Goal: Task Accomplishment & Management: Complete application form

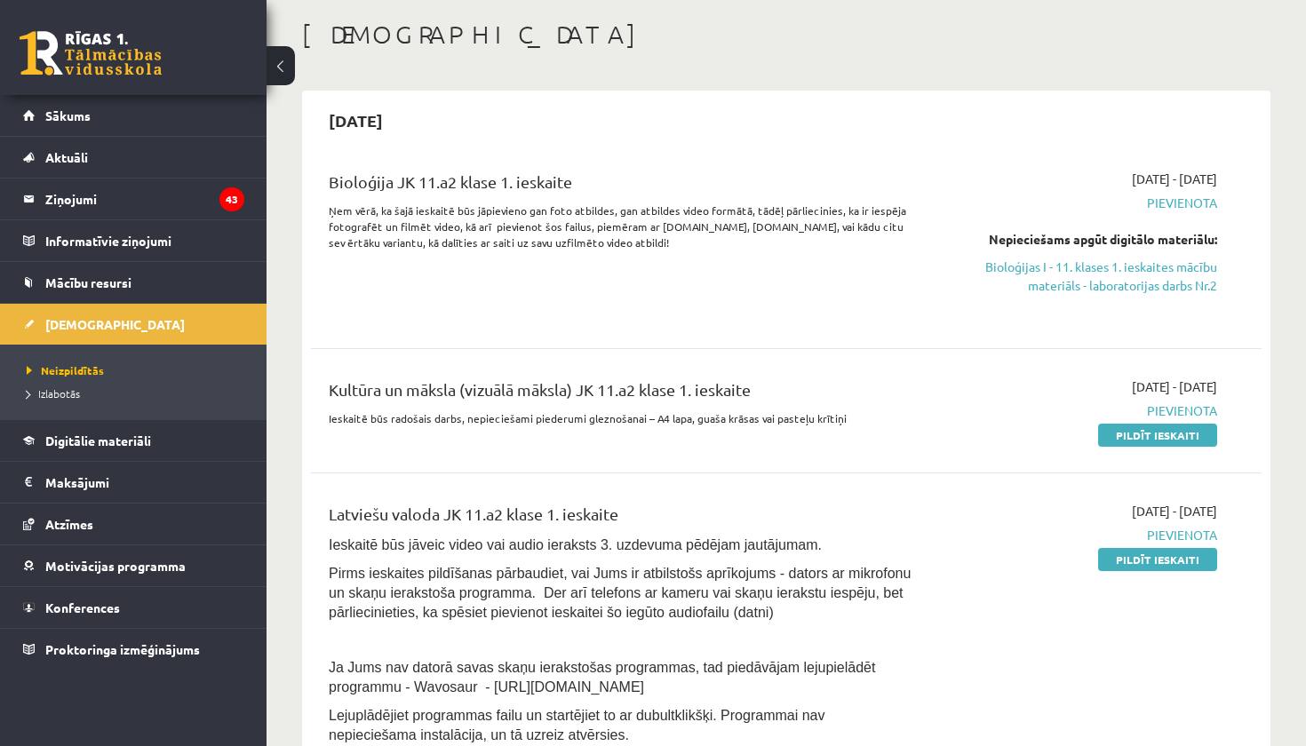
scroll to position [86, 0]
click at [1184, 423] on link "Pildīt ieskaiti" at bounding box center [1157, 433] width 119 height 23
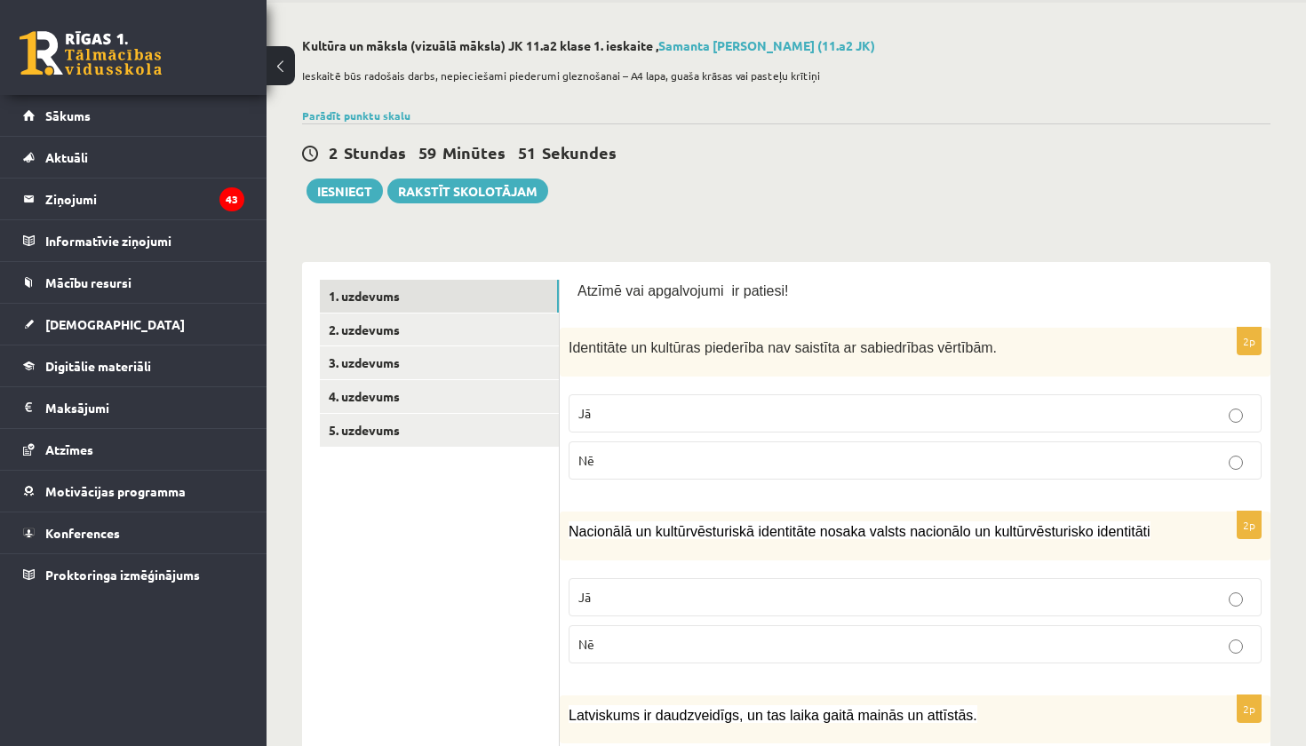
scroll to position [76, 0]
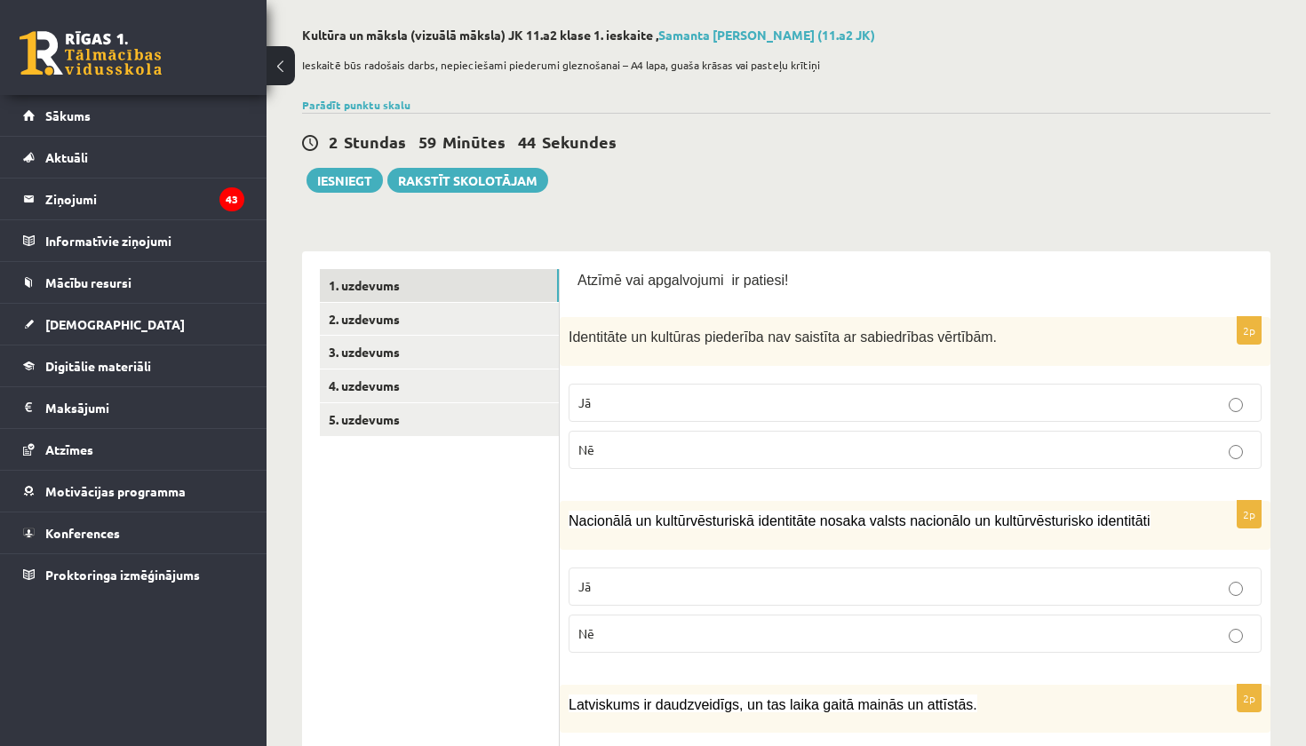
click at [773, 451] on p "Nē" at bounding box center [916, 450] width 674 height 19
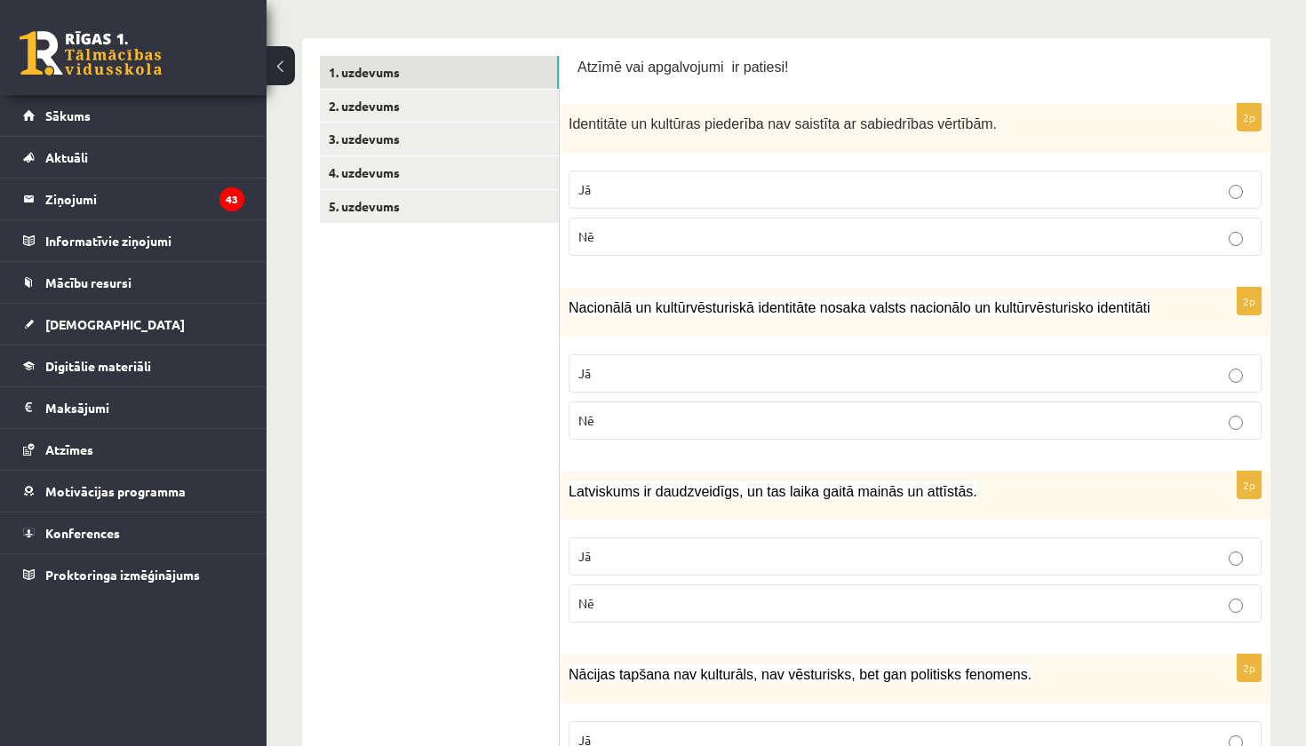
scroll to position [291, 0]
click at [607, 421] on p "Nē" at bounding box center [916, 419] width 674 height 19
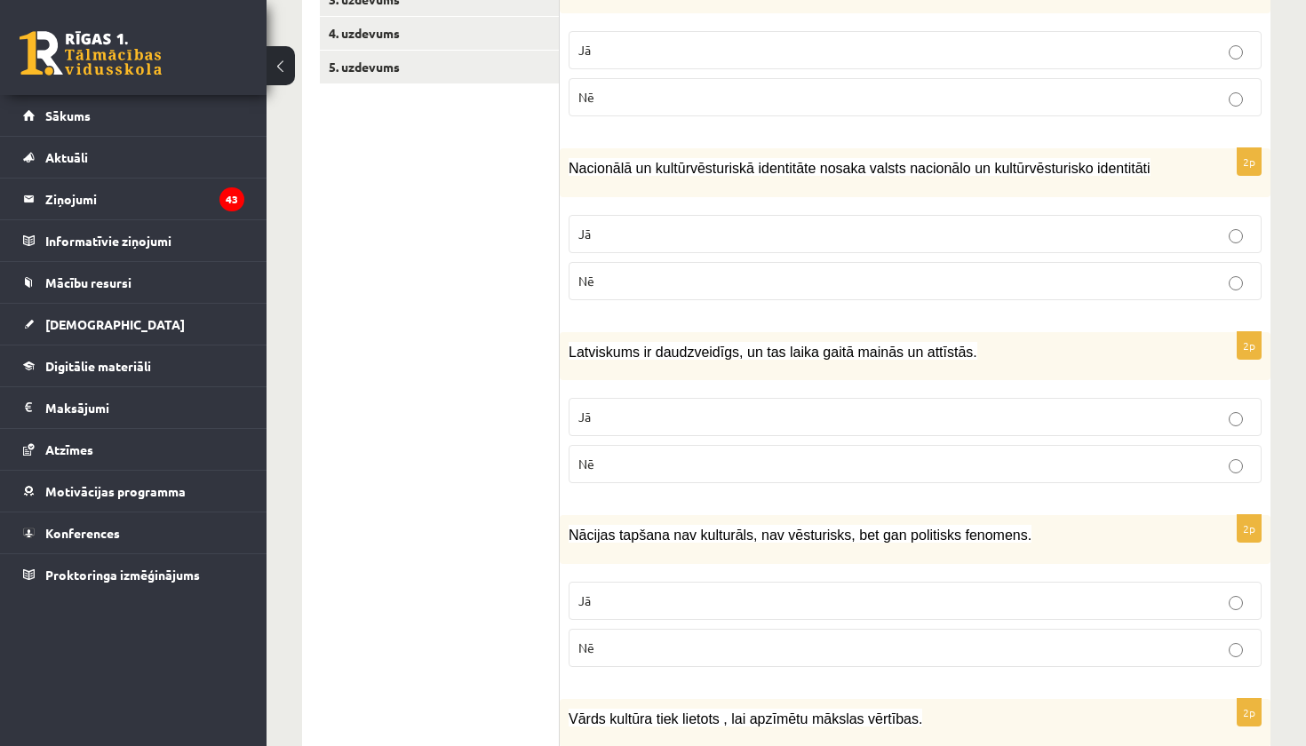
scroll to position [445, 0]
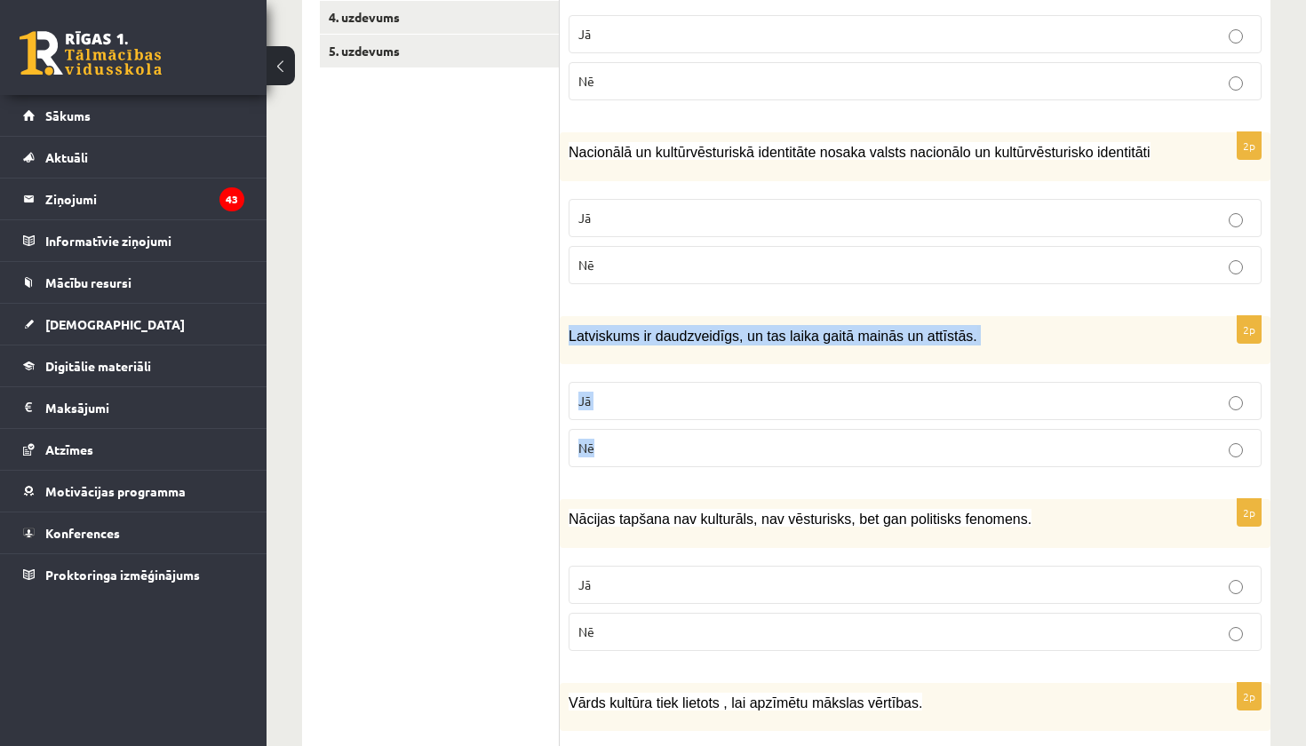
drag, startPoint x: 568, startPoint y: 331, endPoint x: 604, endPoint y: 476, distance: 149.4
click at [604, 476] on div "2p Latviskums ir daudzveidīgs, un tas laika gaitā mainās un attīstās. Jā Nē" at bounding box center [915, 399] width 711 height 166
copy div "Latviskums ir daudzveidīgs, un tas laika gaitā mainās un attīstās. Jā Nē"
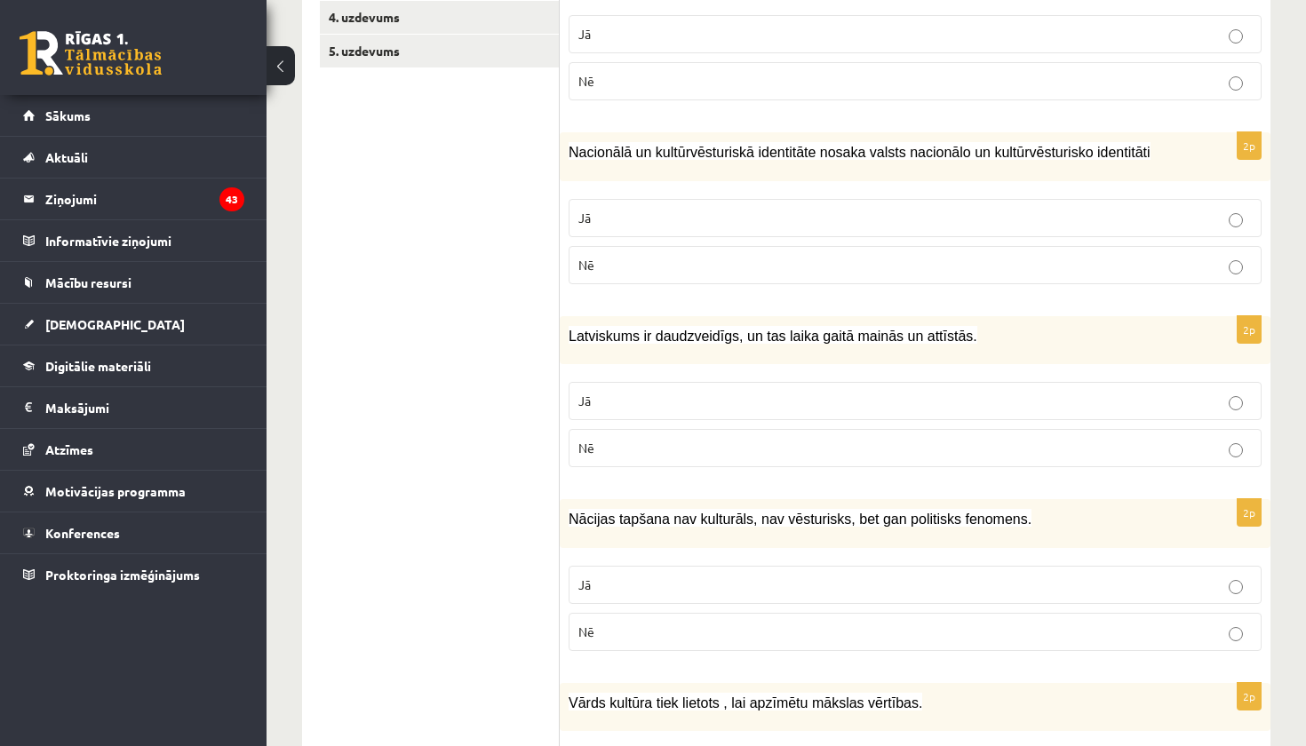
click at [623, 400] on p "Jā" at bounding box center [916, 401] width 674 height 19
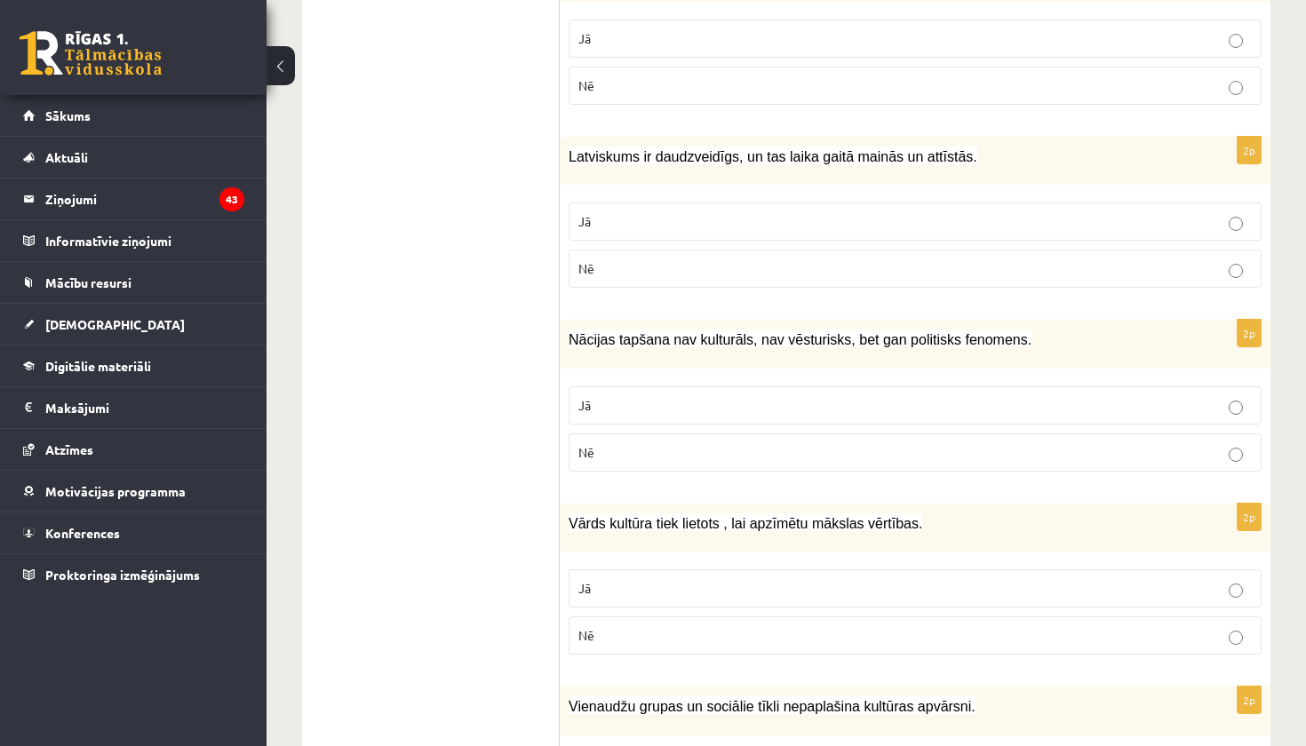
scroll to position [626, 0]
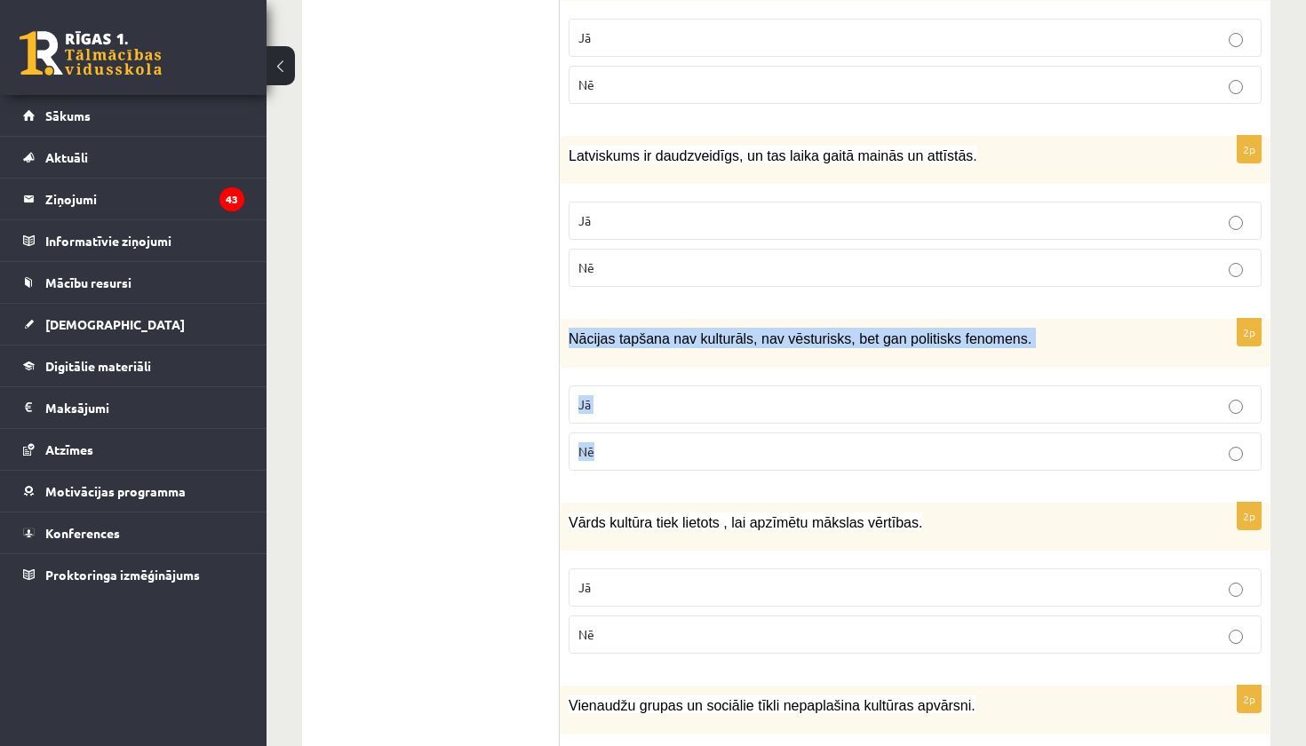
drag, startPoint x: 564, startPoint y: 334, endPoint x: 653, endPoint y: 465, distance: 158.0
click at [653, 465] on div "2p Nācijas tapšana nav kulturāls, nav vēsturisks, bet gan politisks fenomens. J…" at bounding box center [915, 402] width 711 height 166
copy div "Nācijas tapšana nav kulturāls, nav vēsturisks, bet gan politisks fenomens. Jā Nē"
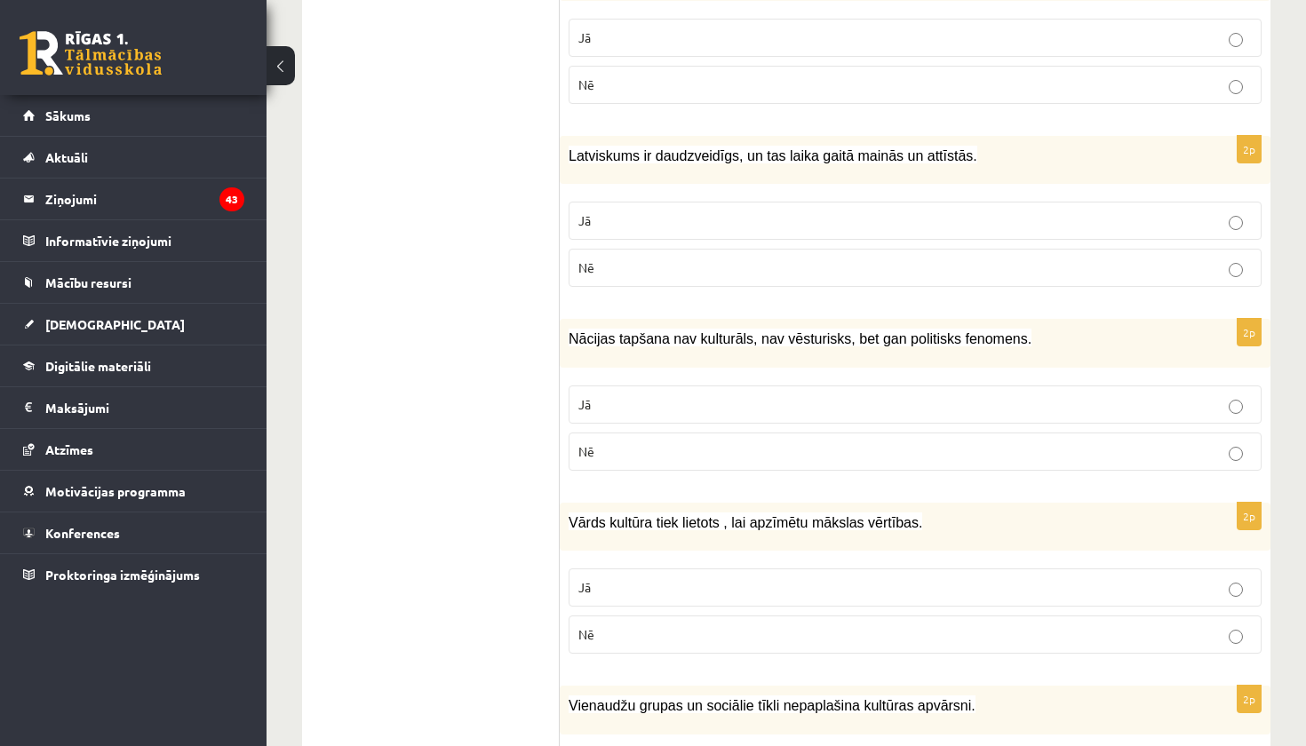
click at [656, 445] on p "Nē" at bounding box center [916, 452] width 674 height 19
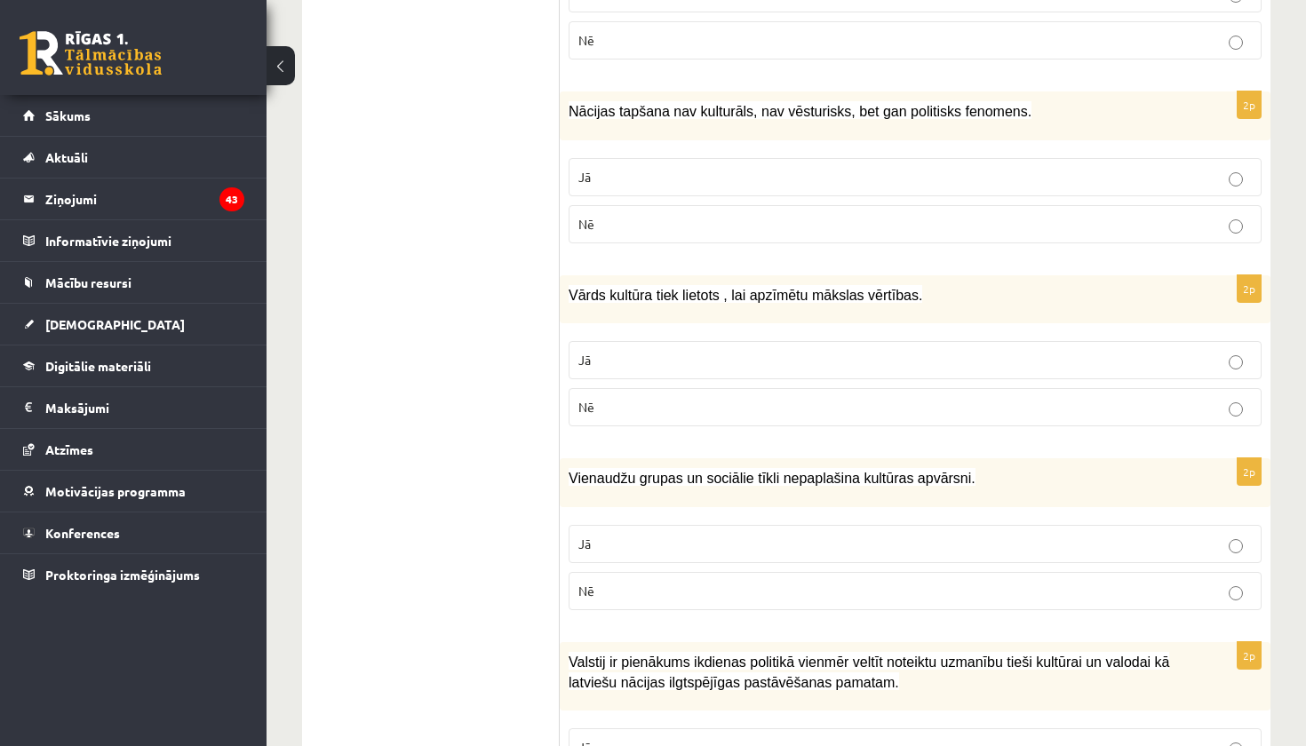
scroll to position [856, 0]
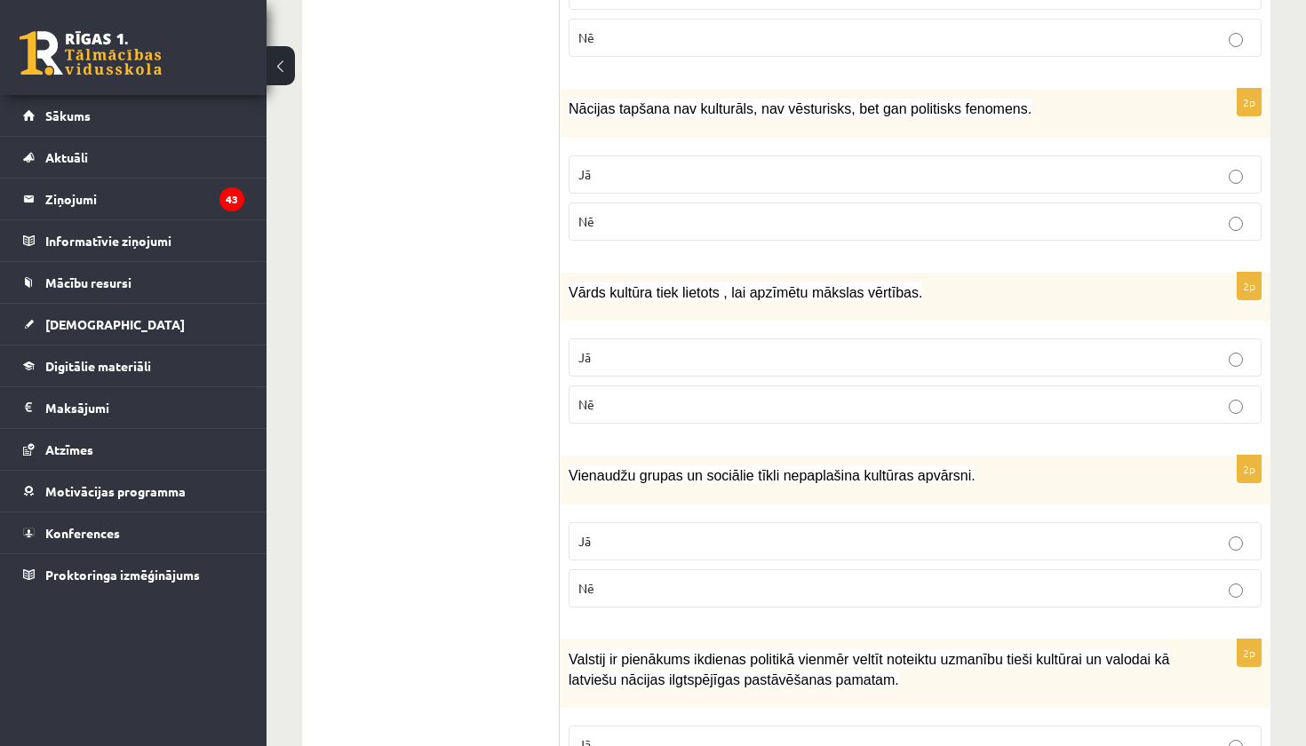
click at [641, 406] on p "Nē" at bounding box center [916, 404] width 674 height 19
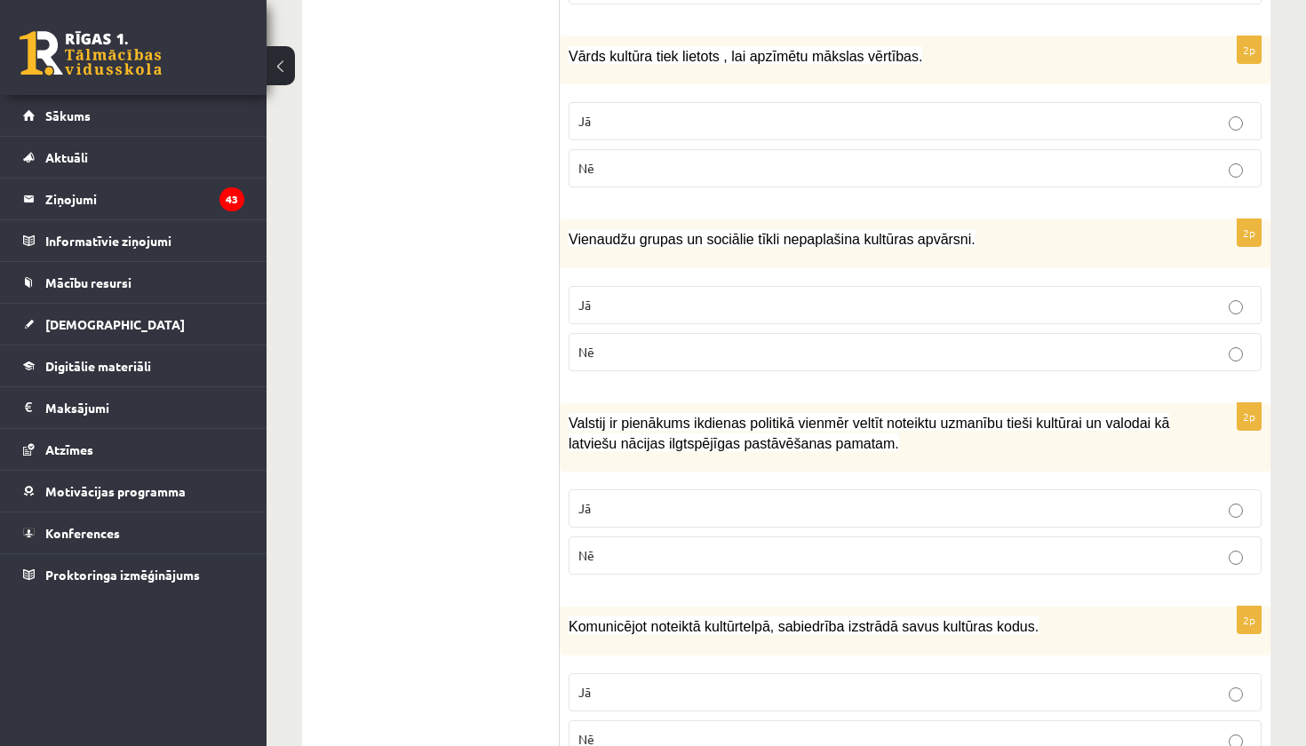
scroll to position [1095, 0]
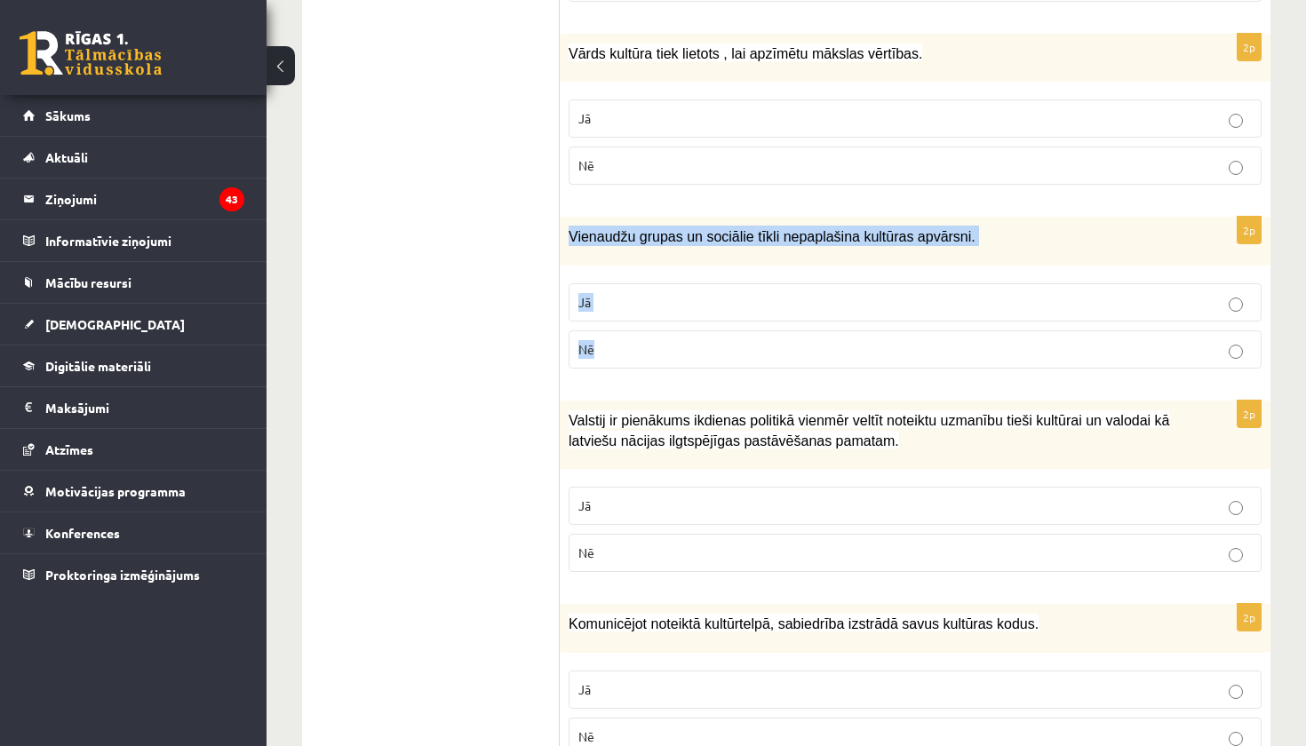
drag, startPoint x: 564, startPoint y: 235, endPoint x: 617, endPoint y: 365, distance: 140.8
click at [617, 364] on div "2p Vienaudžu grupas un sociālie tīkli nepaplašina kultūras apvārsni. Jā Nē" at bounding box center [915, 300] width 711 height 166
copy div "Vienaudžu grupas un sociālie tīkli nepaplašina kultūras apvārsni. Jā Nē"
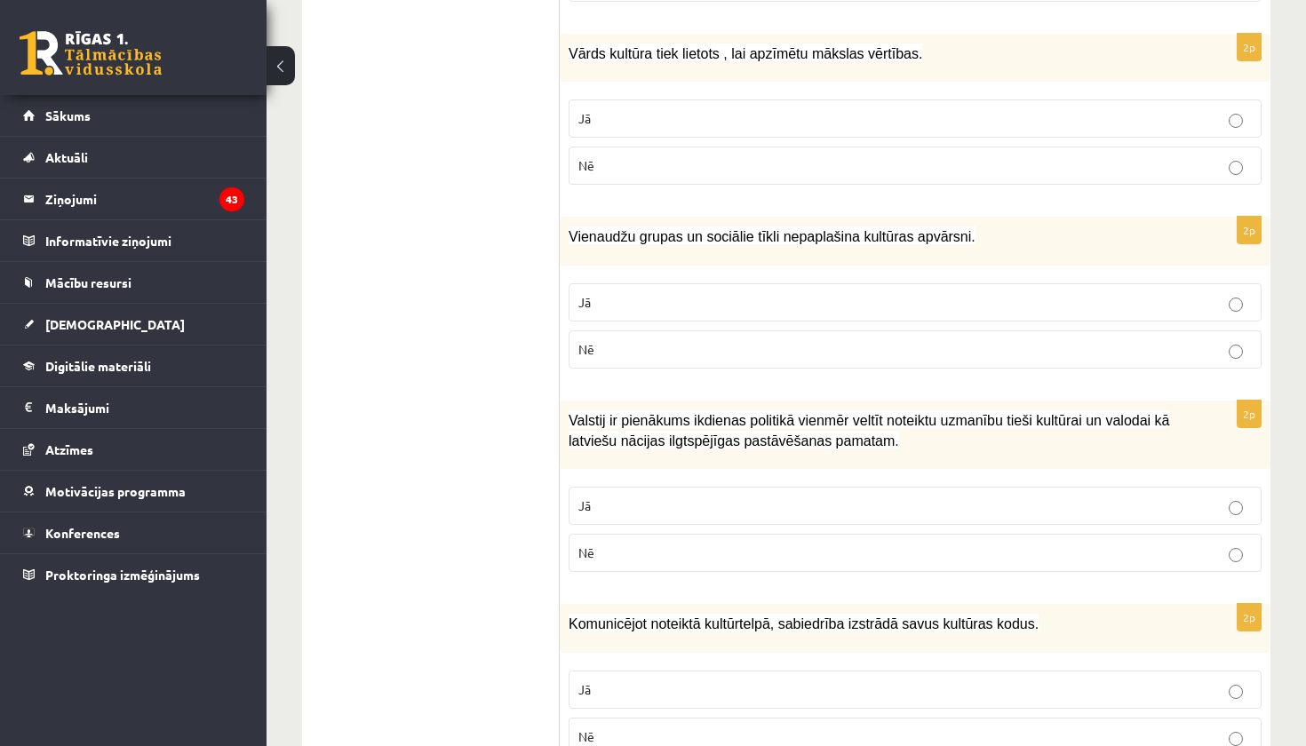
click at [531, 361] on ul "1. uzdevums 2. uzdevums 3. uzdevums 4. uzdevums 5. uzdevums" at bounding box center [440, 703] width 240 height 2905
click at [621, 347] on p "Nē" at bounding box center [916, 349] width 674 height 19
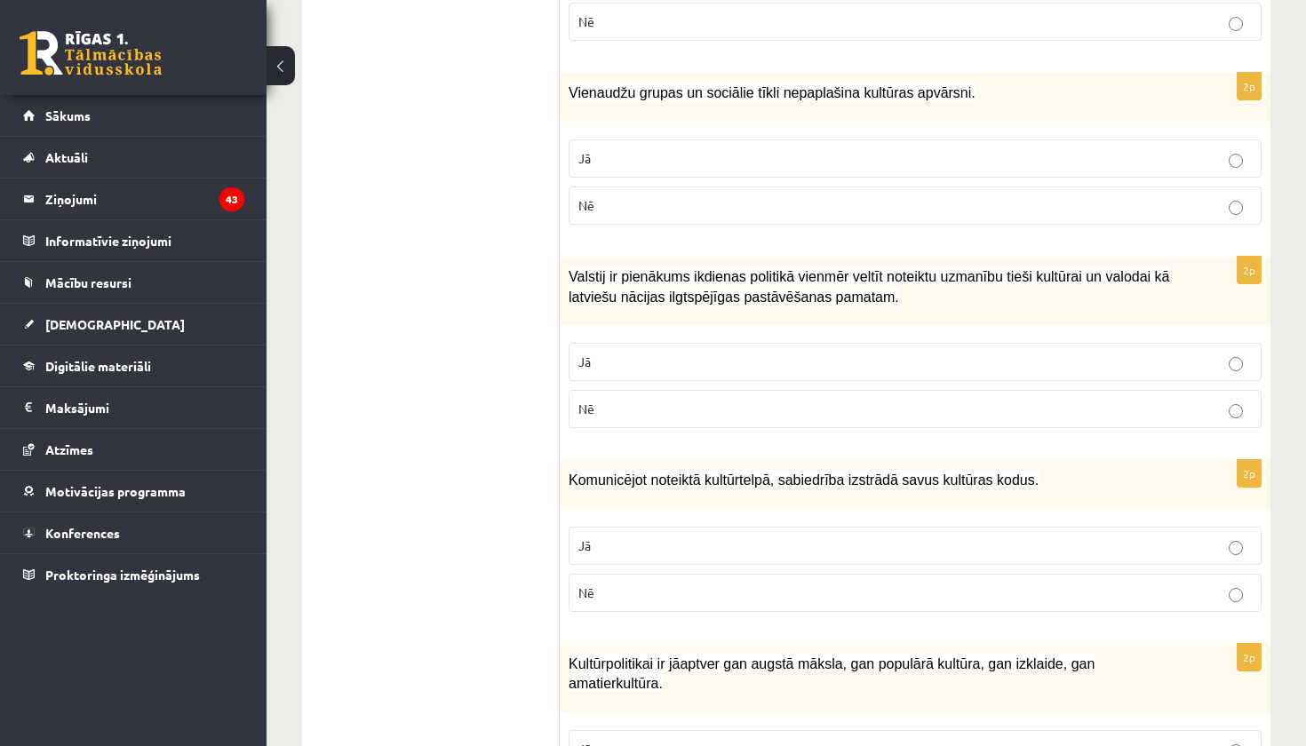
scroll to position [1252, 0]
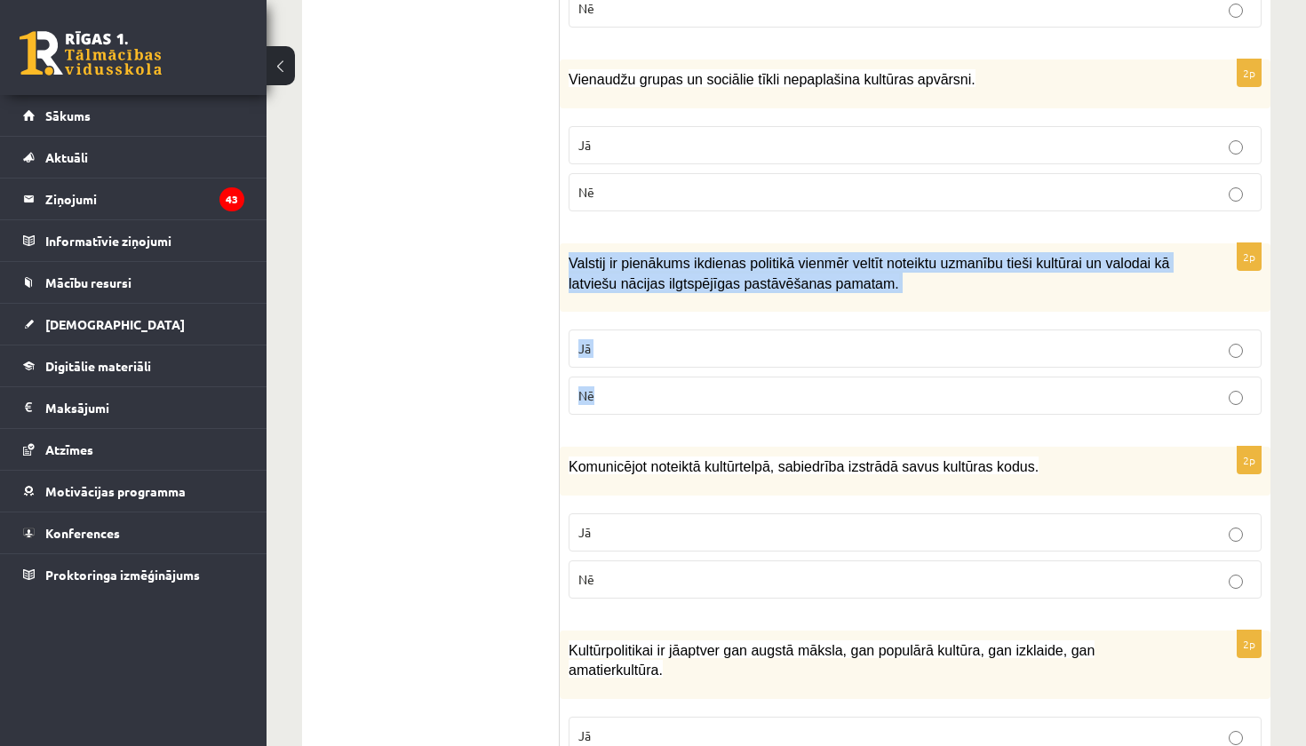
drag, startPoint x: 563, startPoint y: 257, endPoint x: 630, endPoint y: 398, distance: 156.6
click at [630, 398] on div "2p Valstij ir pienākums ikdienas politikā vienmēr veltīt noteiktu uzmanību tieš…" at bounding box center [915, 336] width 711 height 186
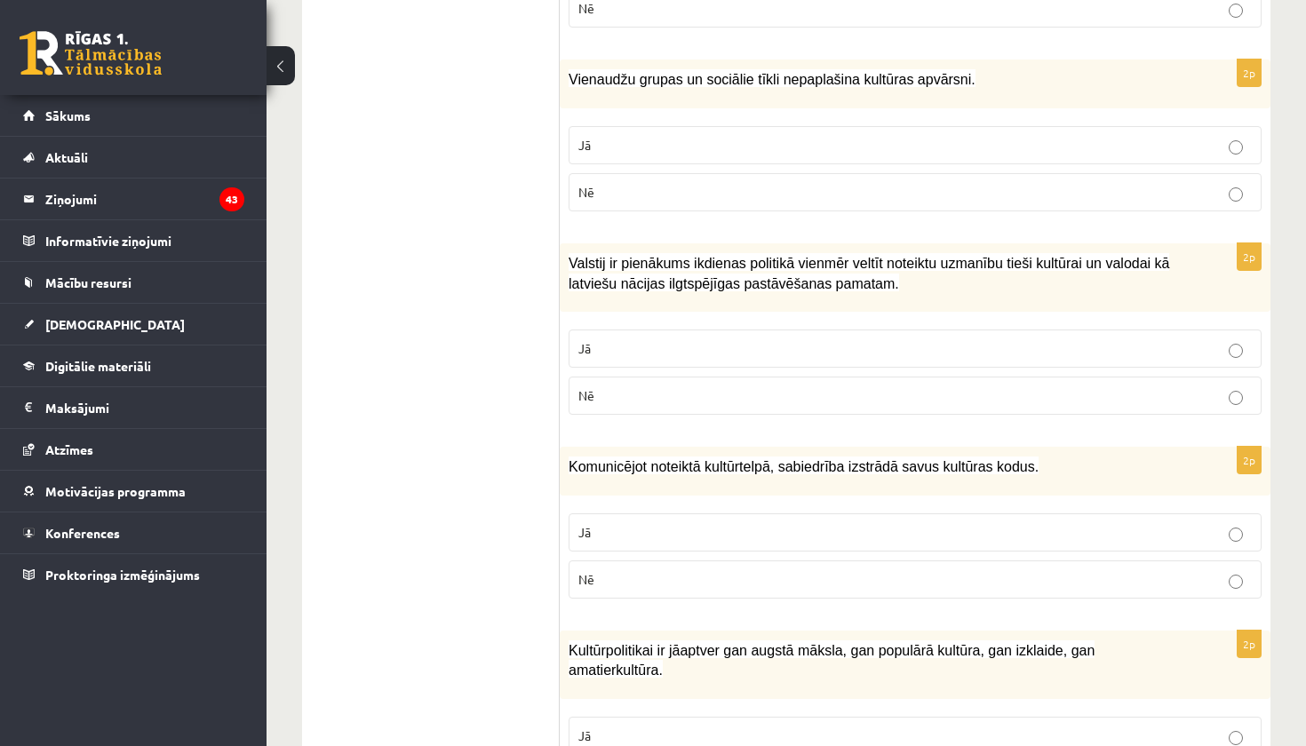
click at [523, 355] on ul "1. uzdevums 2. uzdevums 3. uzdevums 4. uzdevums 5. uzdevums" at bounding box center [440, 546] width 240 height 2905
click at [703, 344] on p "Jā" at bounding box center [916, 348] width 674 height 19
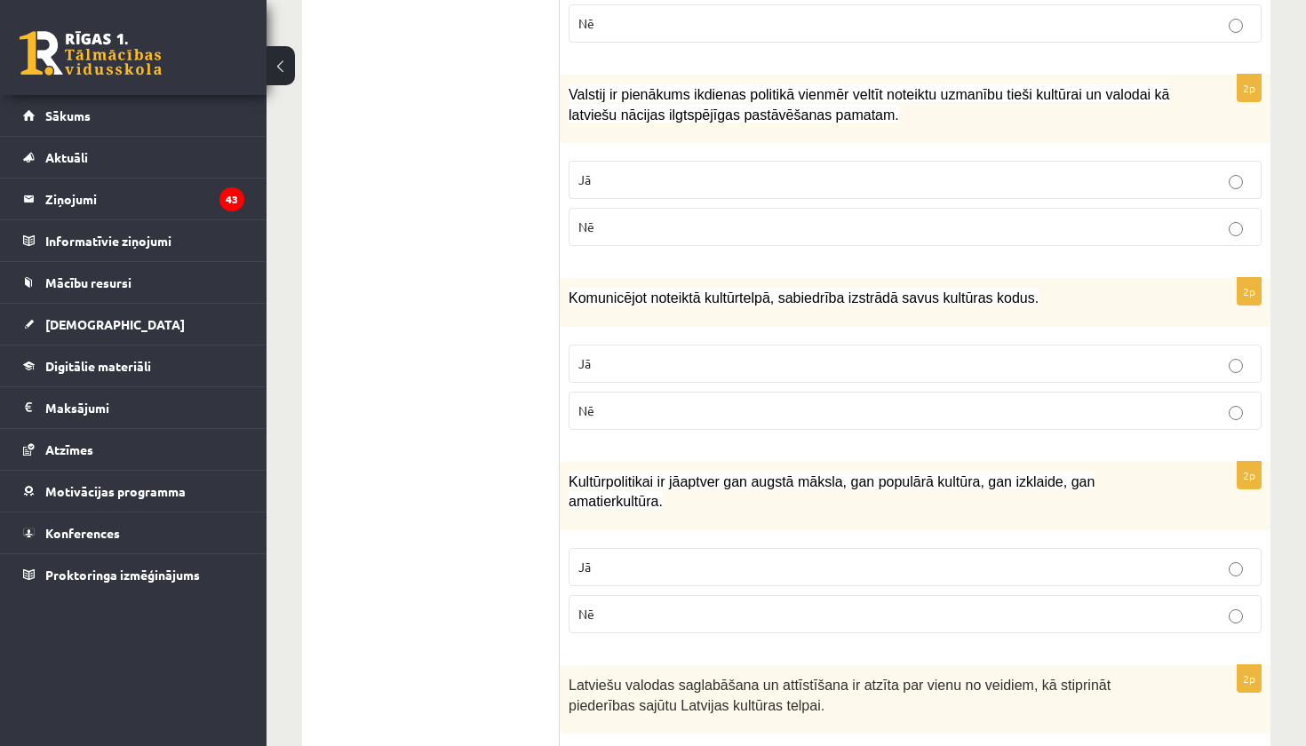
scroll to position [1465, 0]
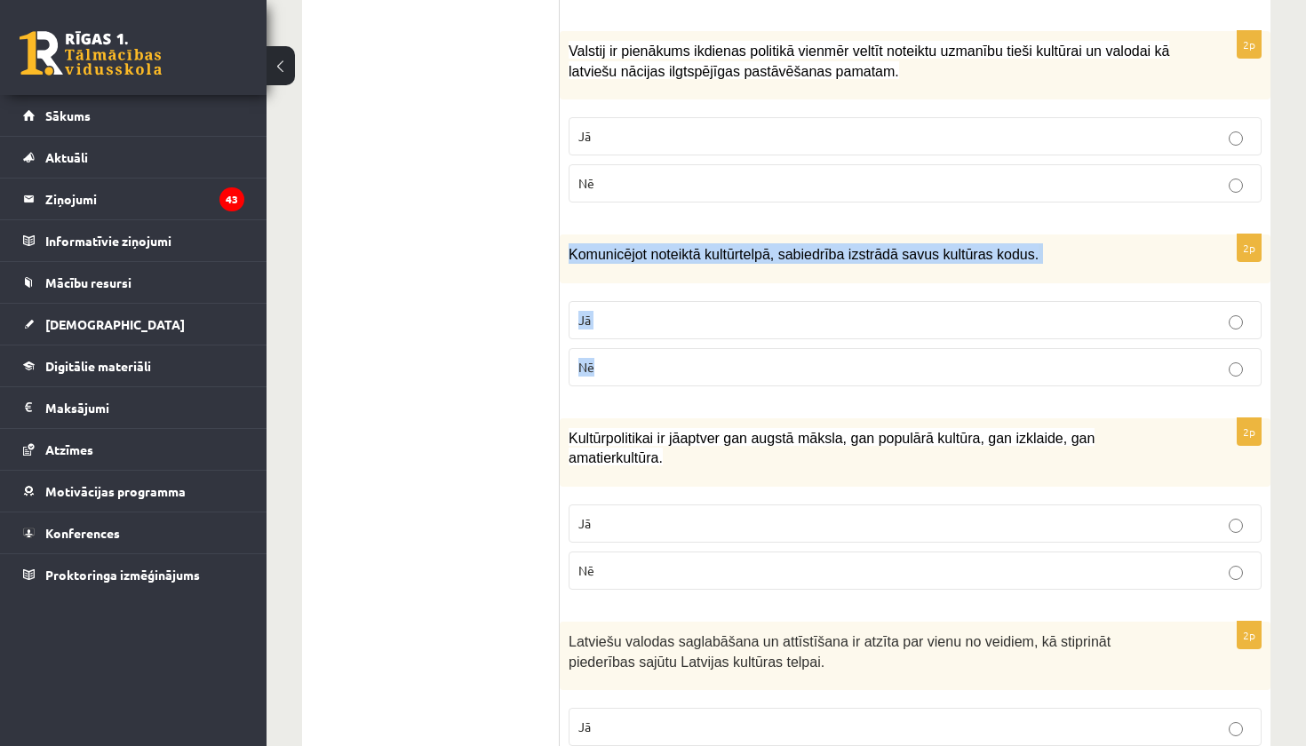
drag, startPoint x: 563, startPoint y: 246, endPoint x: 627, endPoint y: 377, distance: 145.1
click at [627, 376] on div "2p Komunicējot noteiktā kultūrtelpā, sabiedrība izstrādā savus kultūras kodus. …" at bounding box center [915, 318] width 711 height 166
copy div "Komunicējot noteiktā kultūrtelpā, sabiedrība izstrādā savus kultūras kodus. Jā …"
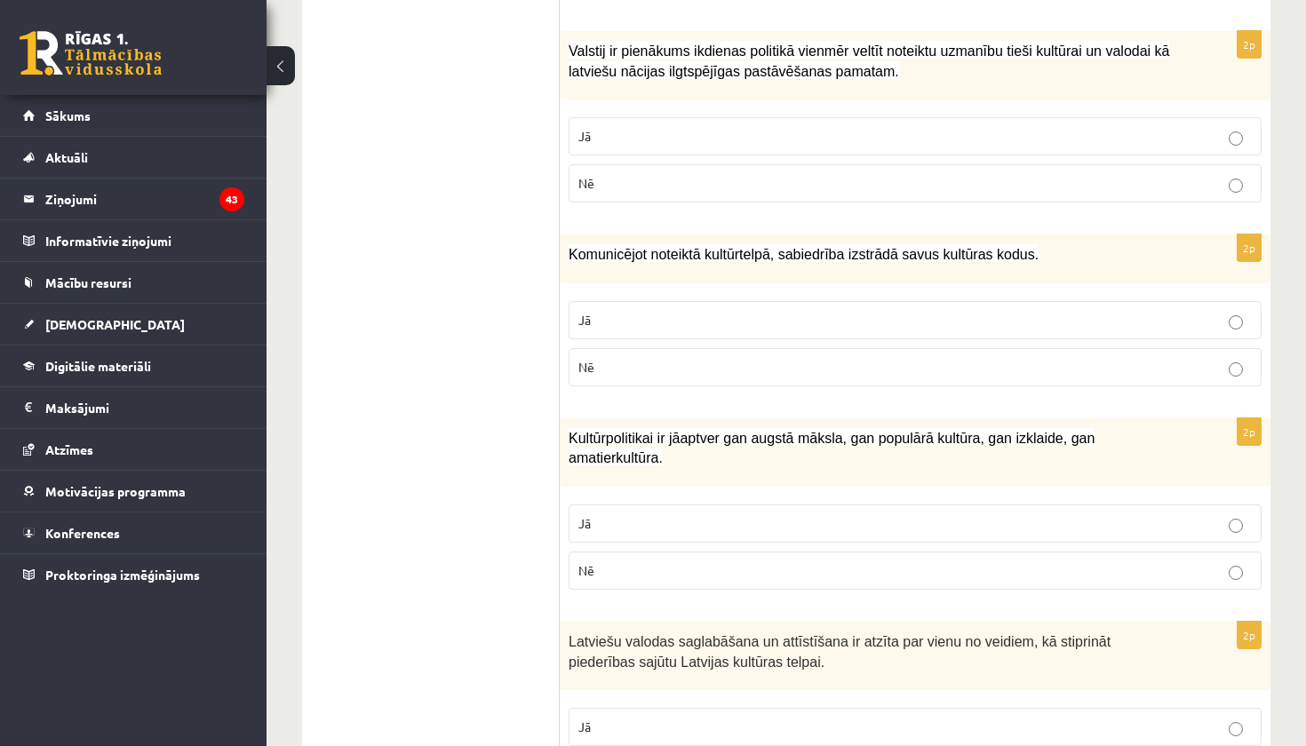
click at [481, 382] on ul "1. uzdevums 2. uzdevums 3. uzdevums 4. uzdevums 5. uzdevums" at bounding box center [440, 333] width 240 height 2905
click at [742, 315] on p "Jā" at bounding box center [916, 320] width 674 height 19
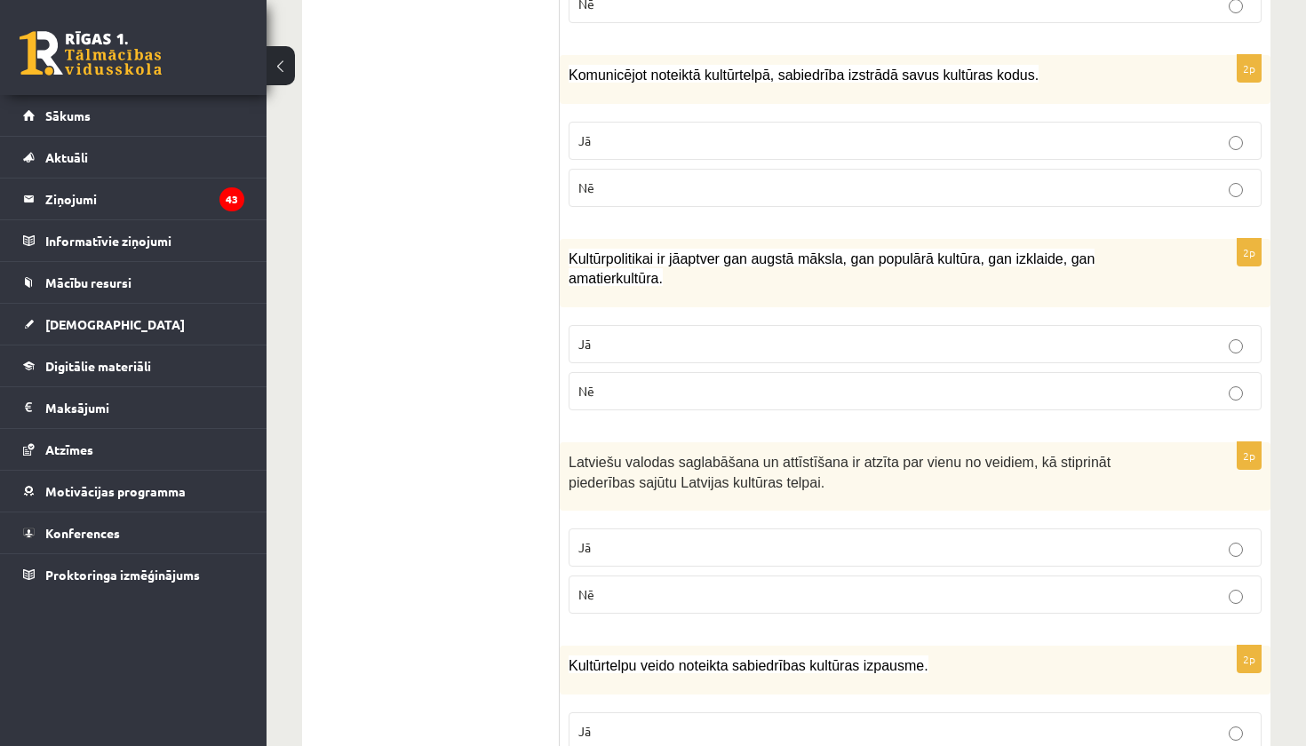
scroll to position [1642, 0]
click at [723, 346] on p "Jā" at bounding box center [916, 346] width 674 height 19
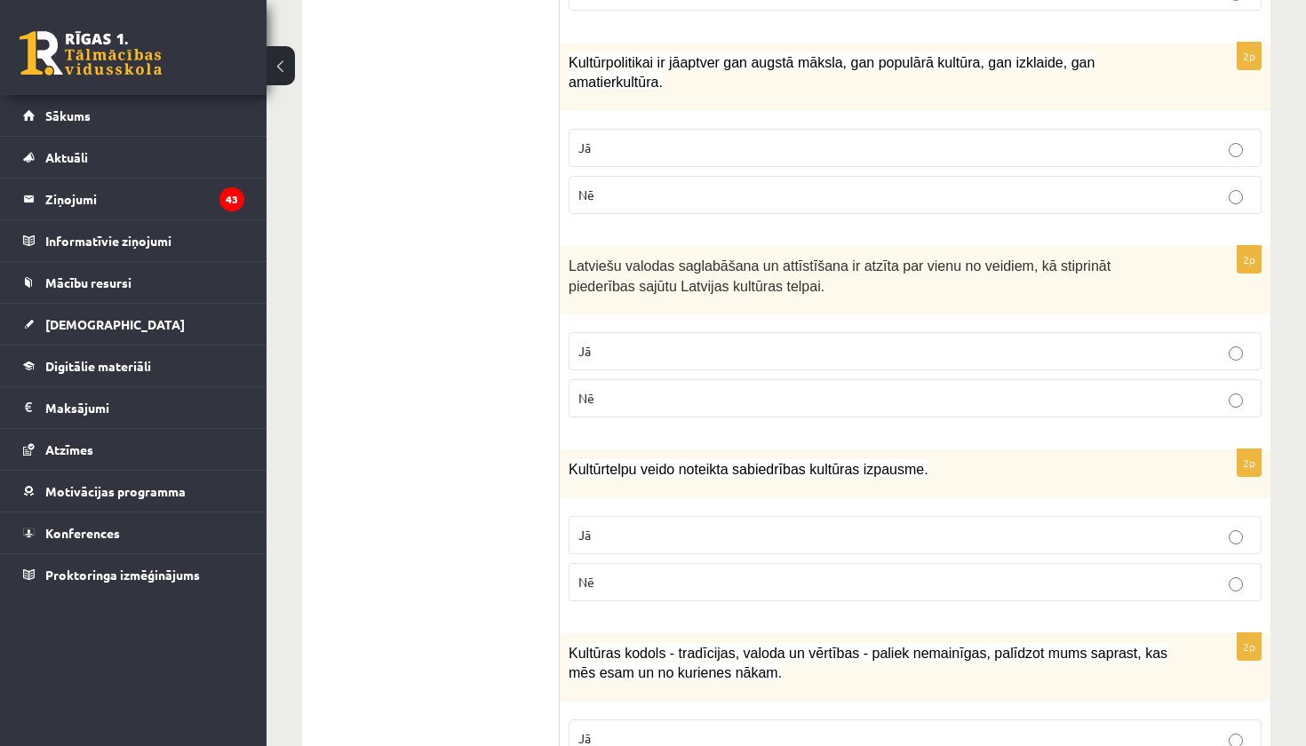
scroll to position [1860, 0]
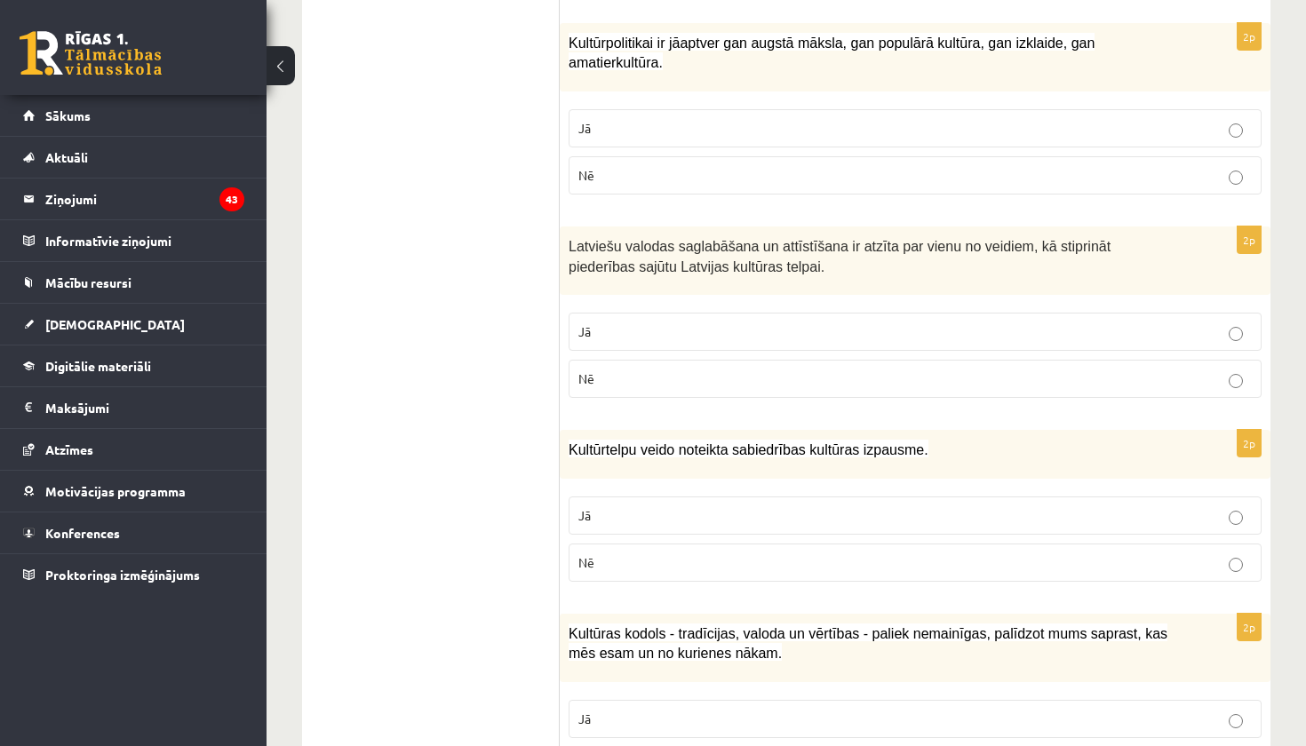
click at [721, 323] on p "Jā" at bounding box center [916, 332] width 674 height 19
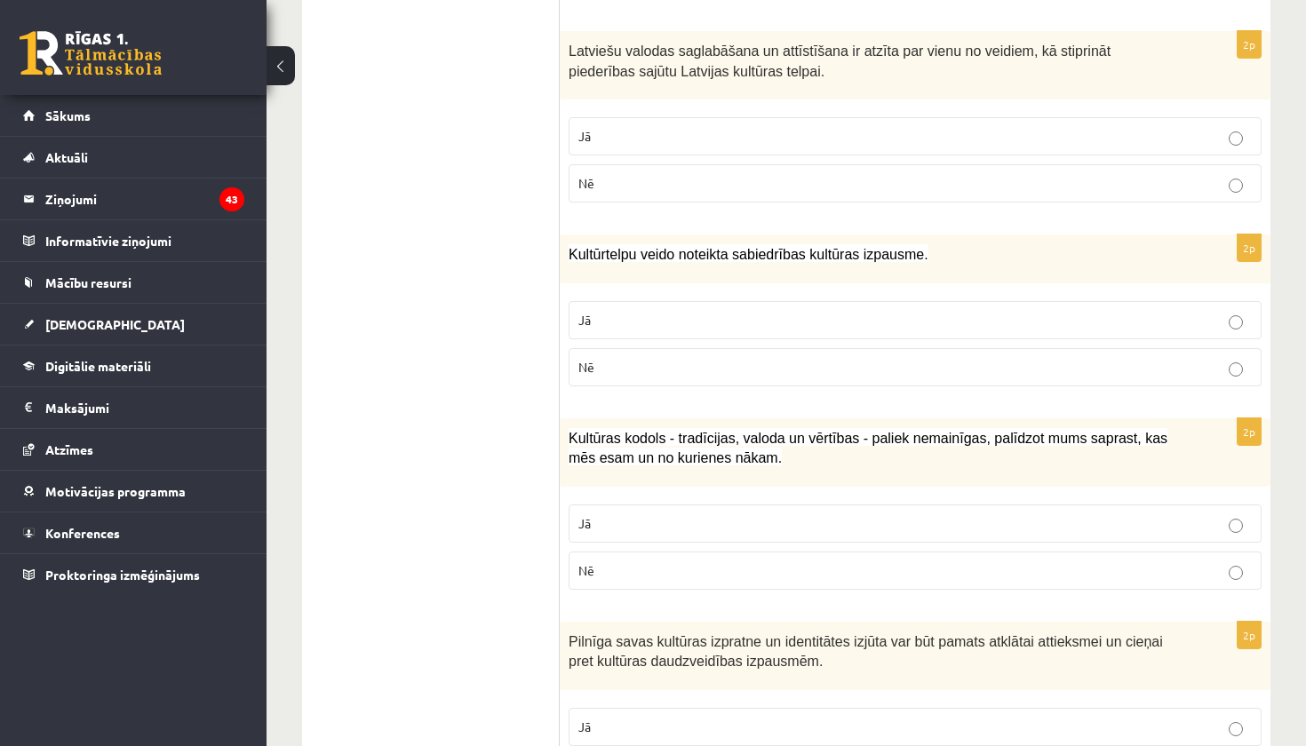
scroll to position [2058, 0]
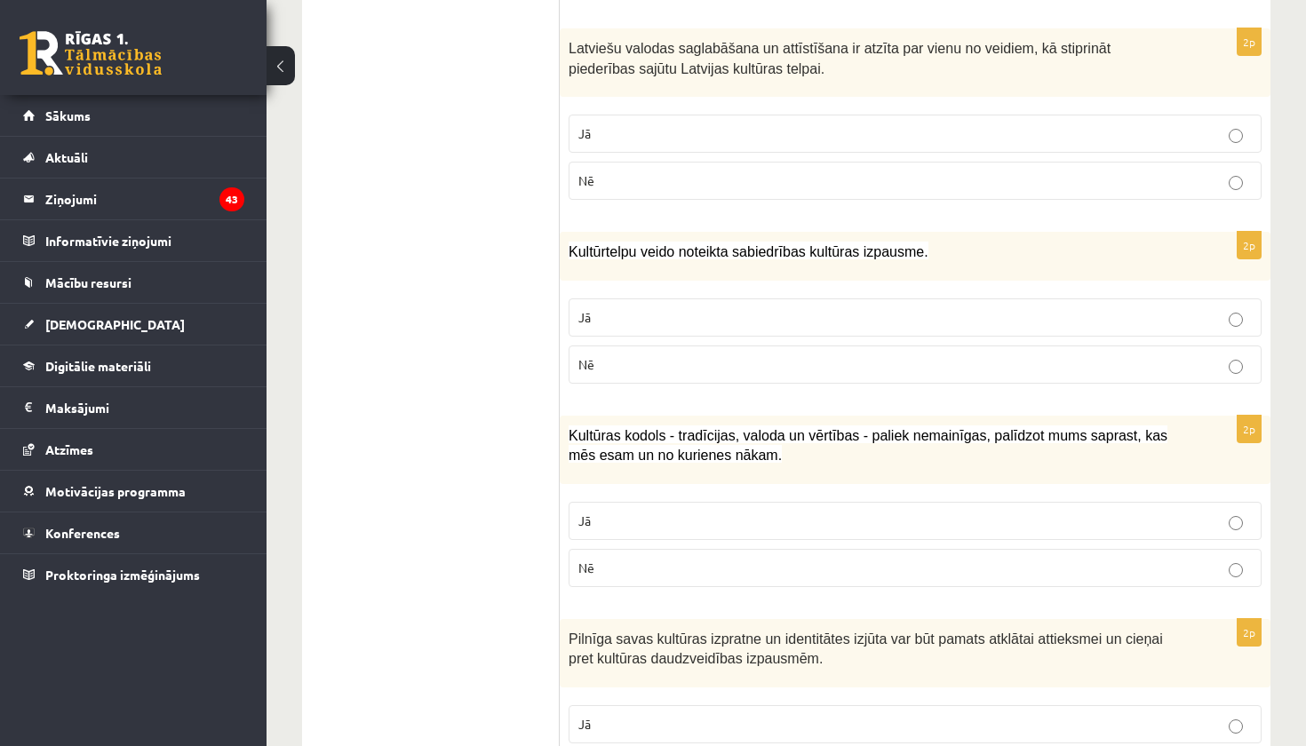
click at [690, 319] on label "Jā" at bounding box center [915, 318] width 693 height 38
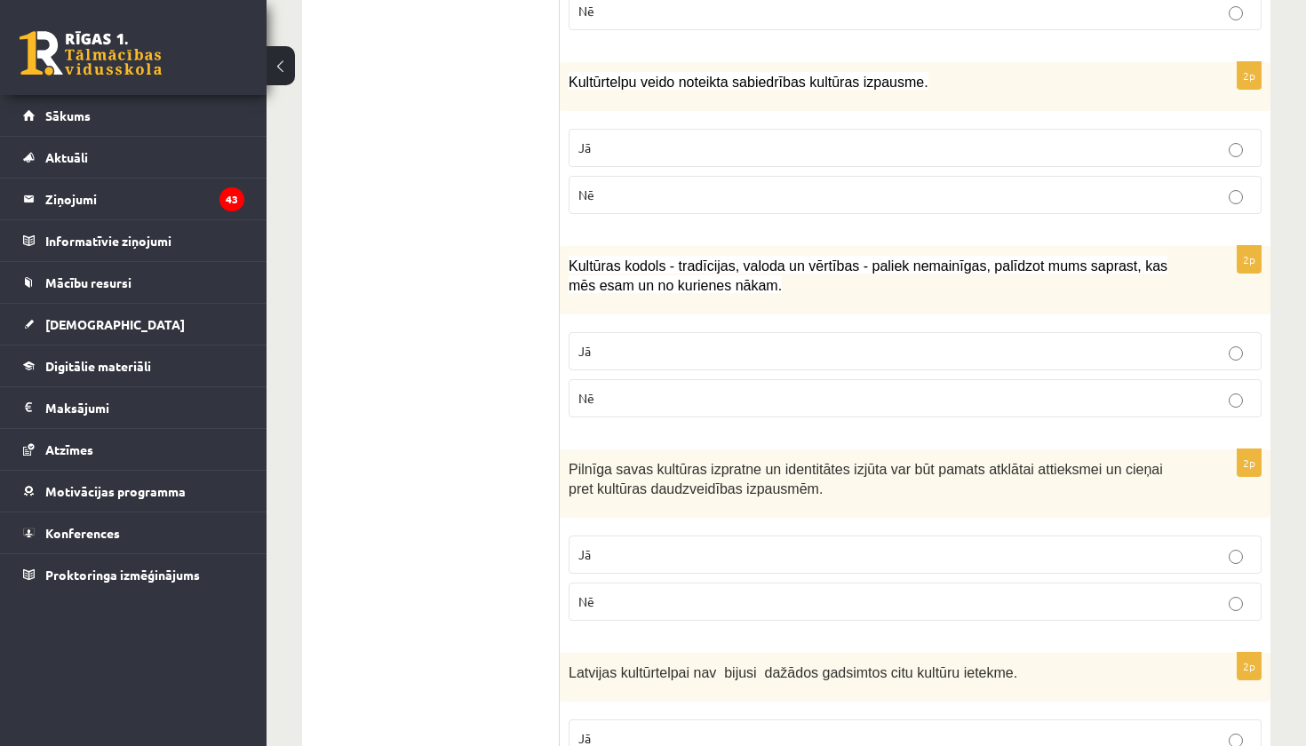
scroll to position [2231, 0]
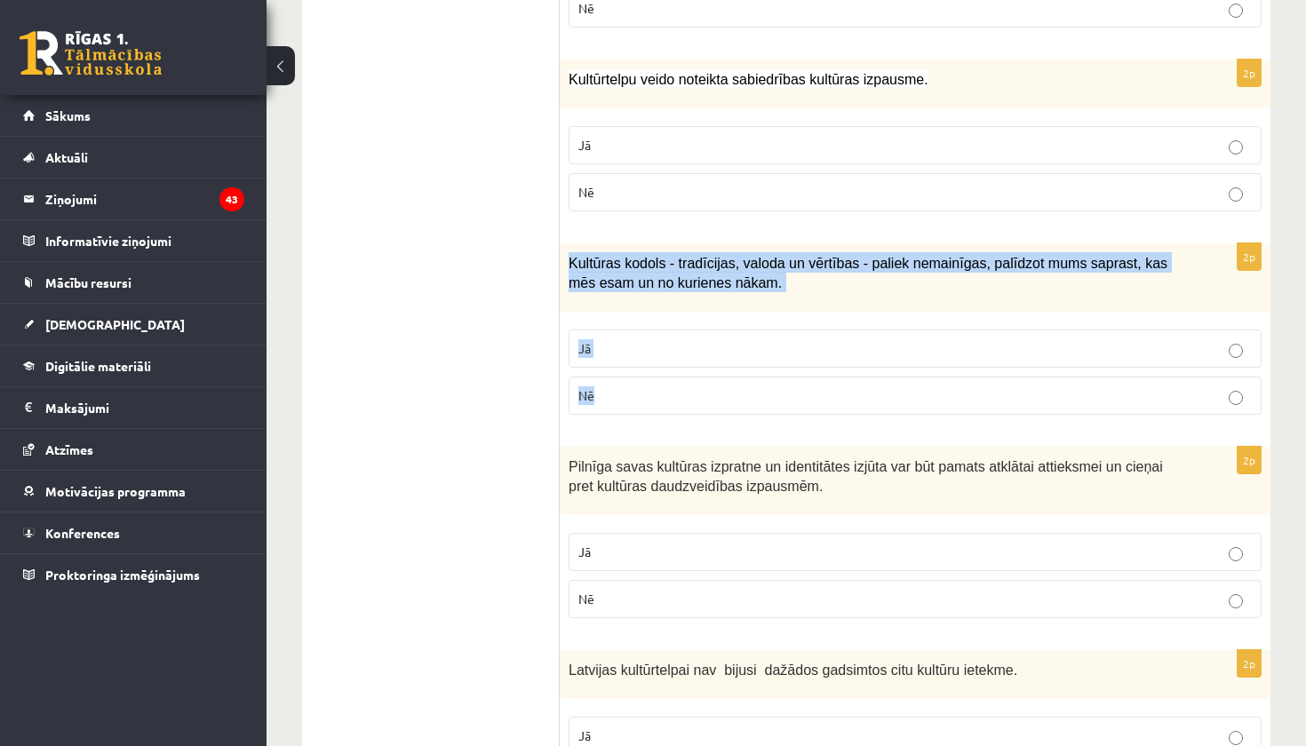
drag, startPoint x: 566, startPoint y: 254, endPoint x: 585, endPoint y: 396, distance: 143.4
click at [585, 396] on div "2p Kultūras kodols - tradīcijas, valoda un vērtības - paliek nemainīgas, palīdz…" at bounding box center [915, 336] width 711 height 186
copy div "Kultūras kodols - tradīcijas, valoda un vērtības - paliek nemainīgas, palīdzot …"
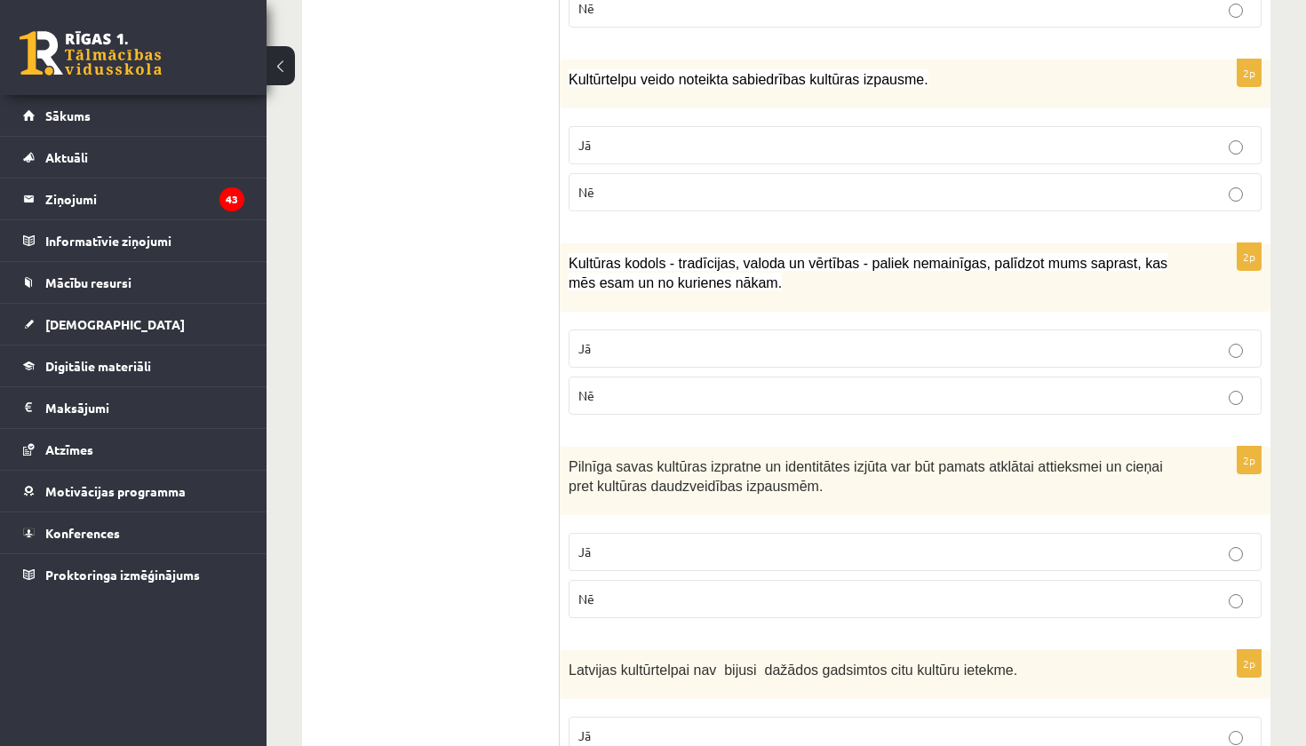
click at [686, 340] on p "Jā" at bounding box center [916, 348] width 674 height 19
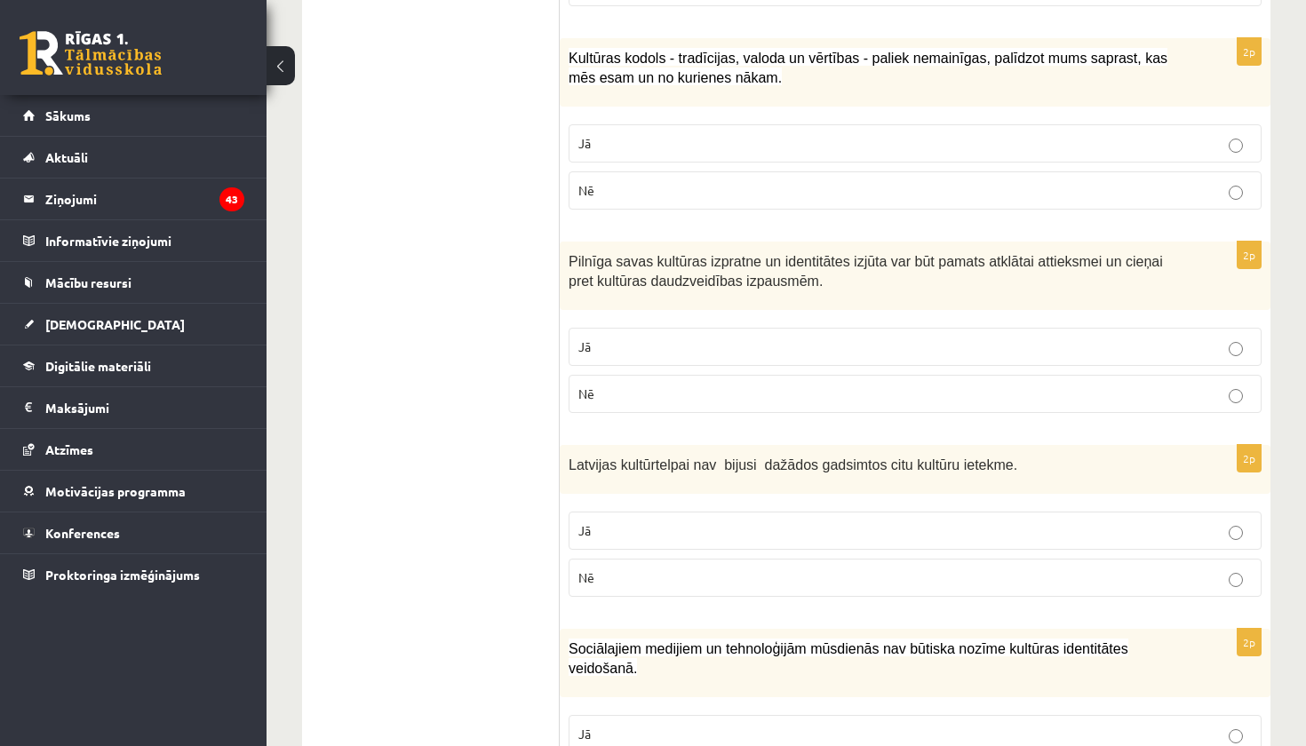
scroll to position [2440, 0]
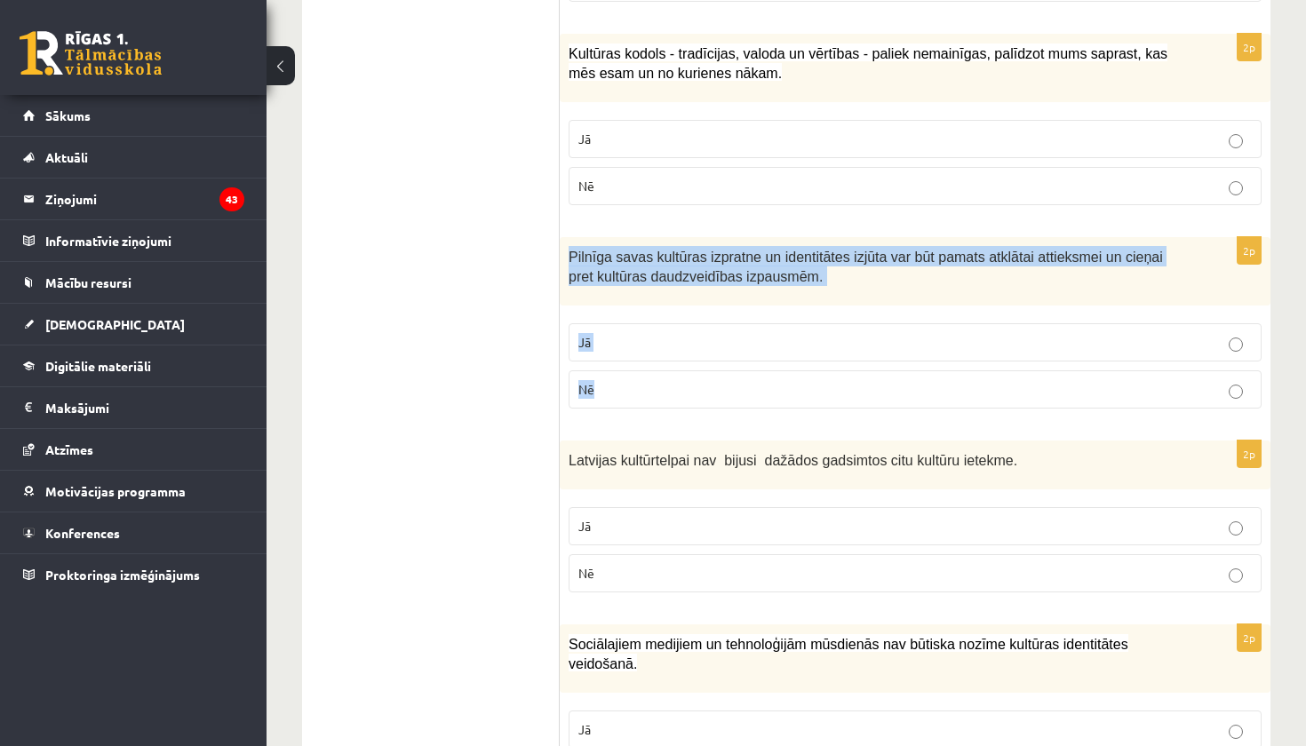
drag, startPoint x: 563, startPoint y: 241, endPoint x: 623, endPoint y: 390, distance: 161.1
click at [623, 390] on div "2p Pilnīga savas kultūras izpratne un identitātes izjūta var būt pamats atklāta…" at bounding box center [915, 330] width 711 height 186
copy div "Pilnīga savas kultūras izpratne un identitātes izjūta var būt pamats atklātai a…"
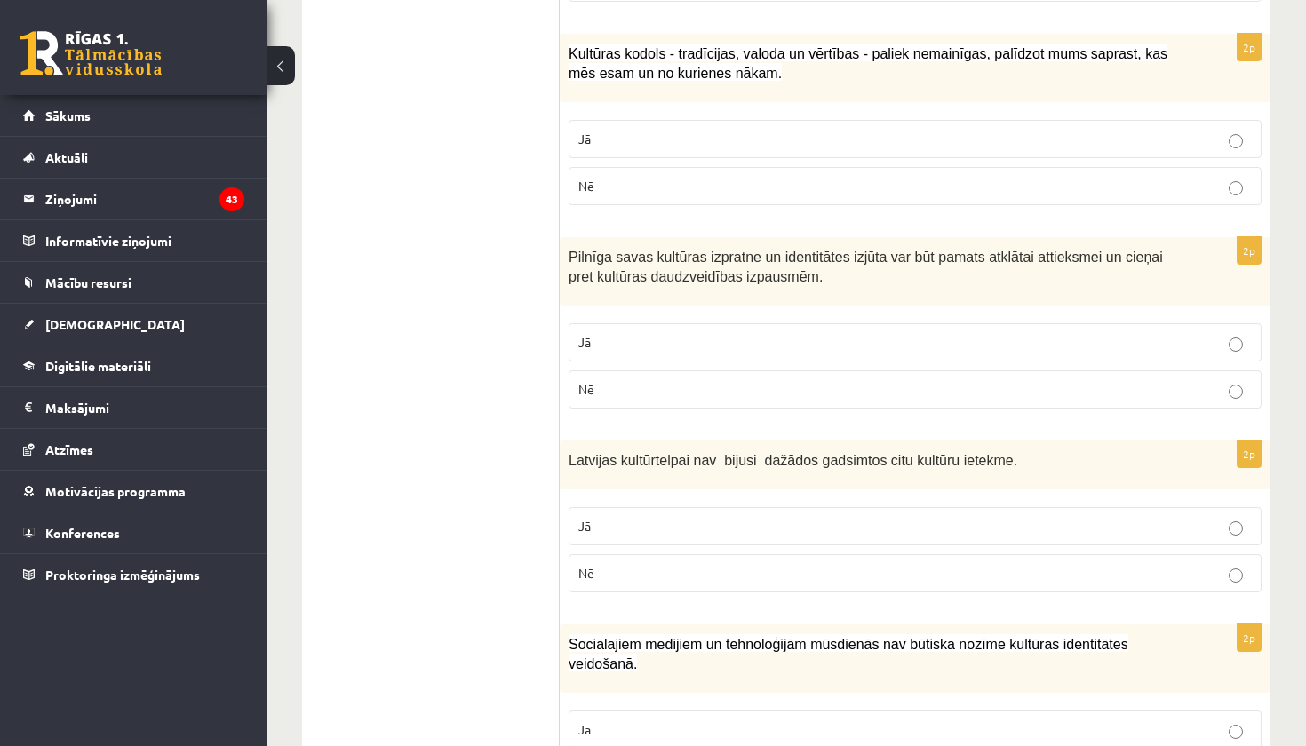
click at [692, 323] on label "Jā" at bounding box center [915, 342] width 693 height 38
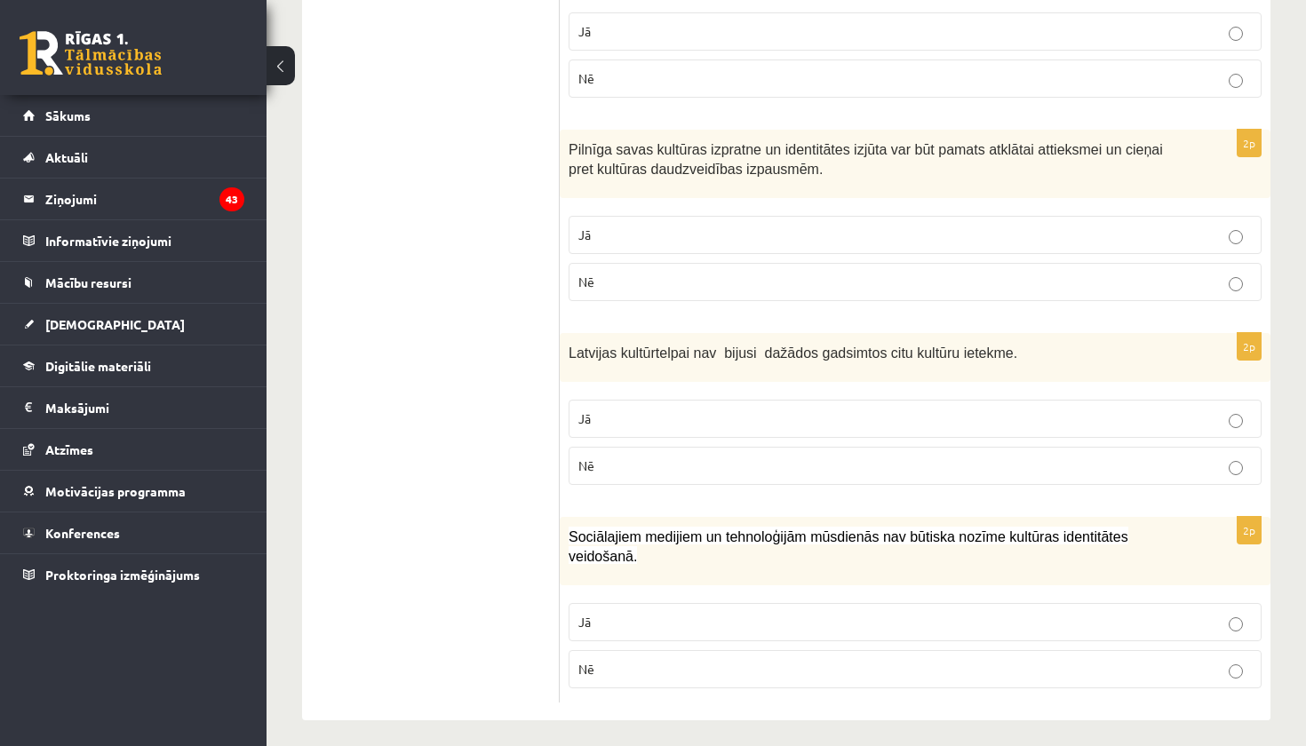
scroll to position [2546, 0]
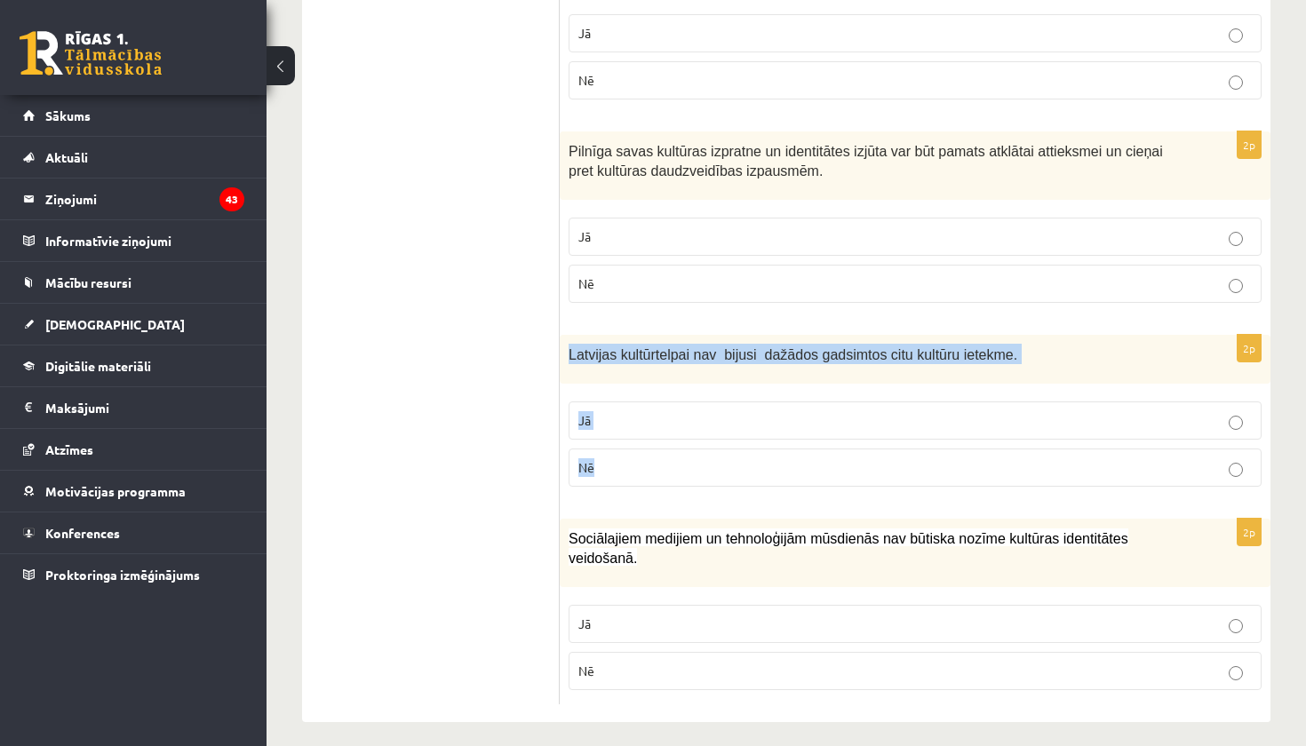
drag, startPoint x: 562, startPoint y: 340, endPoint x: 642, endPoint y: 450, distance: 135.4
click at [643, 451] on div "2p Latvijas kultūrtelpai nav bijusi dažādos gadsimtos citu kultūru ietekme. Jā …" at bounding box center [915, 418] width 711 height 166
copy div "Latvijas kultūrtelpai nav bijusi dažādos gadsimtos citu kultūru ietekme. Jā Nē"
click at [571, 466] on label "Nē" at bounding box center [915, 468] width 693 height 38
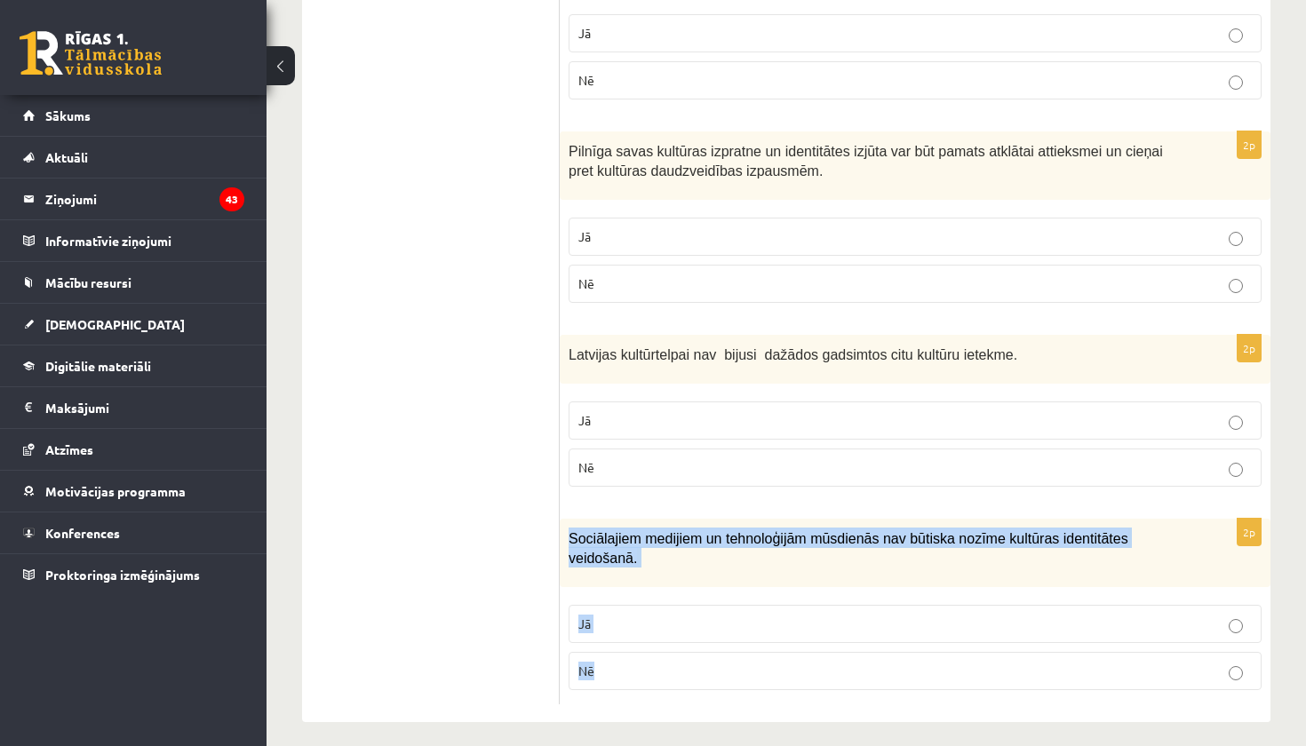
drag, startPoint x: 566, startPoint y: 524, endPoint x: 588, endPoint y: 670, distance: 147.4
click at [588, 670] on div "2p Sociālajiem medijiem un tehnoloģijām mūsdienās nav būtiska nozīme kultūras i…" at bounding box center [915, 612] width 711 height 186
copy div "Sociālajiem medijiem un tehnoloģijām mūsdienās nav būtiska nozīme kultūras iden…"
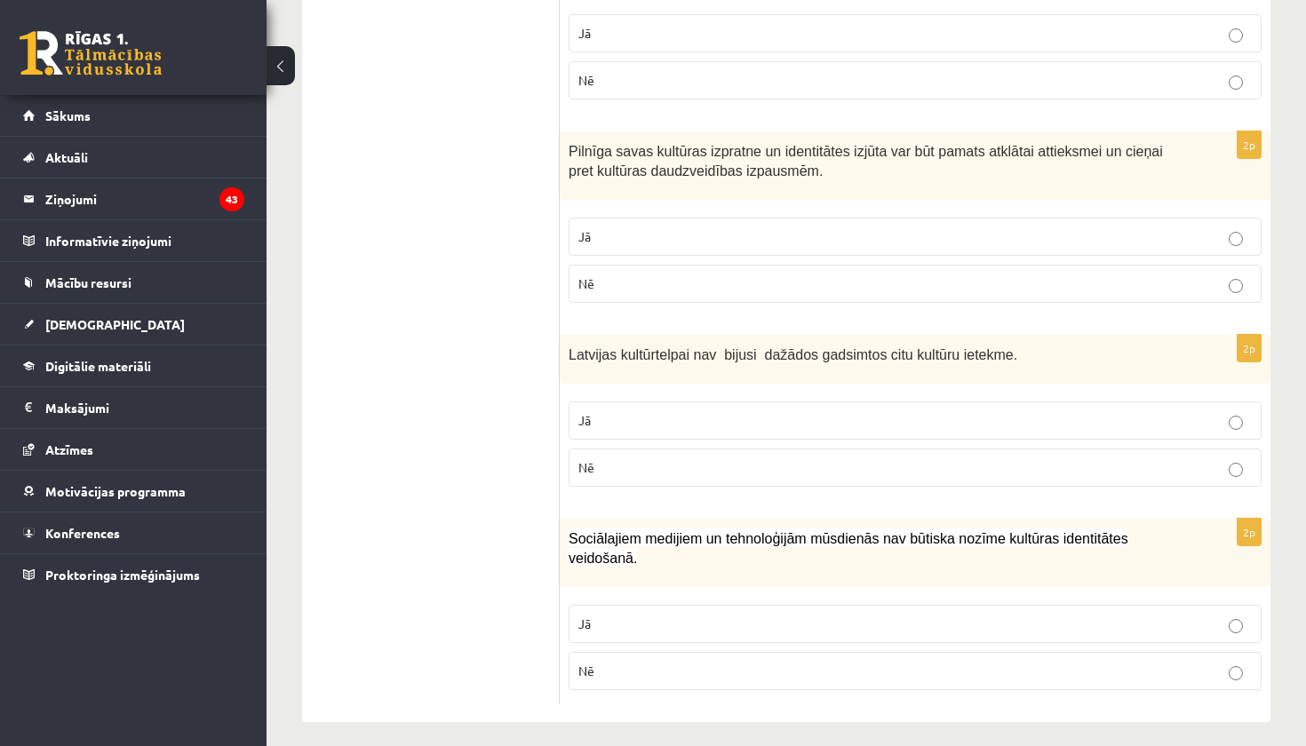
click at [695, 663] on p "Nē" at bounding box center [916, 671] width 674 height 19
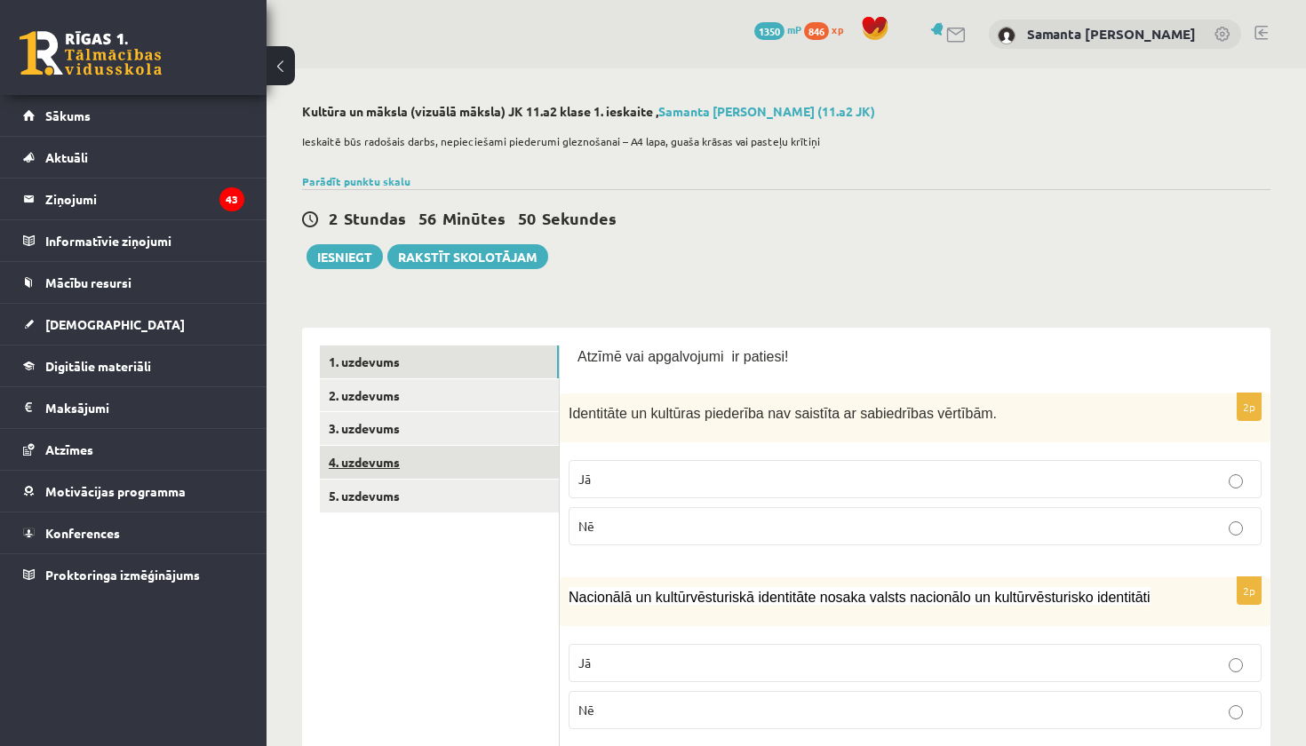
scroll to position [0, 0]
click at [385, 400] on link "2. uzdevums" at bounding box center [439, 395] width 239 height 33
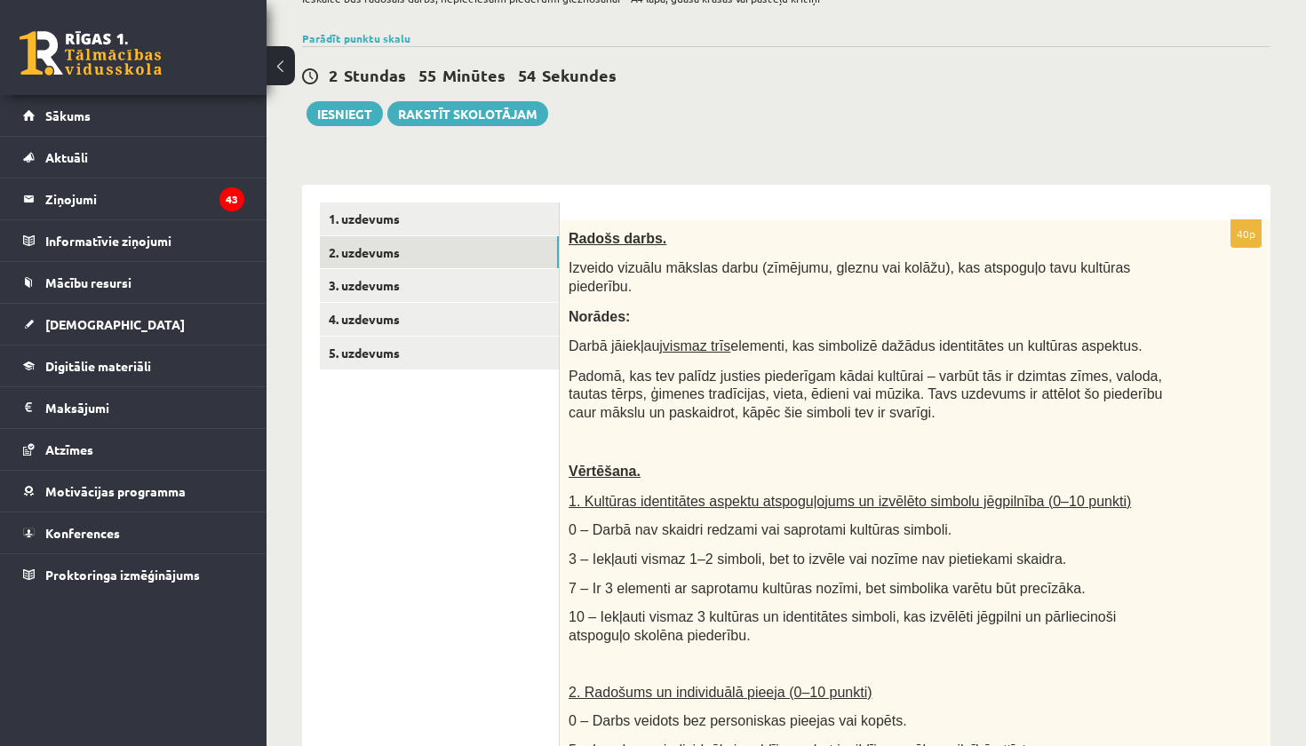
scroll to position [117, 0]
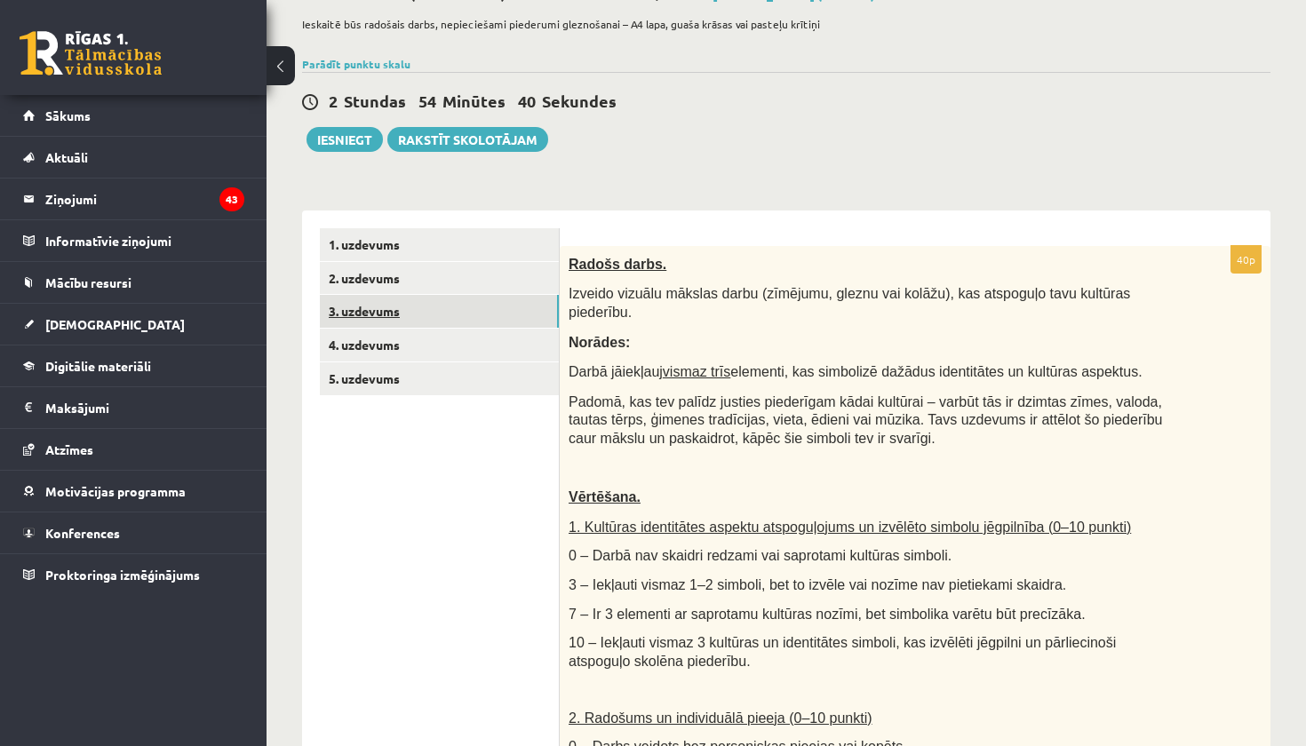
click at [379, 311] on link "3. uzdevums" at bounding box center [439, 311] width 239 height 33
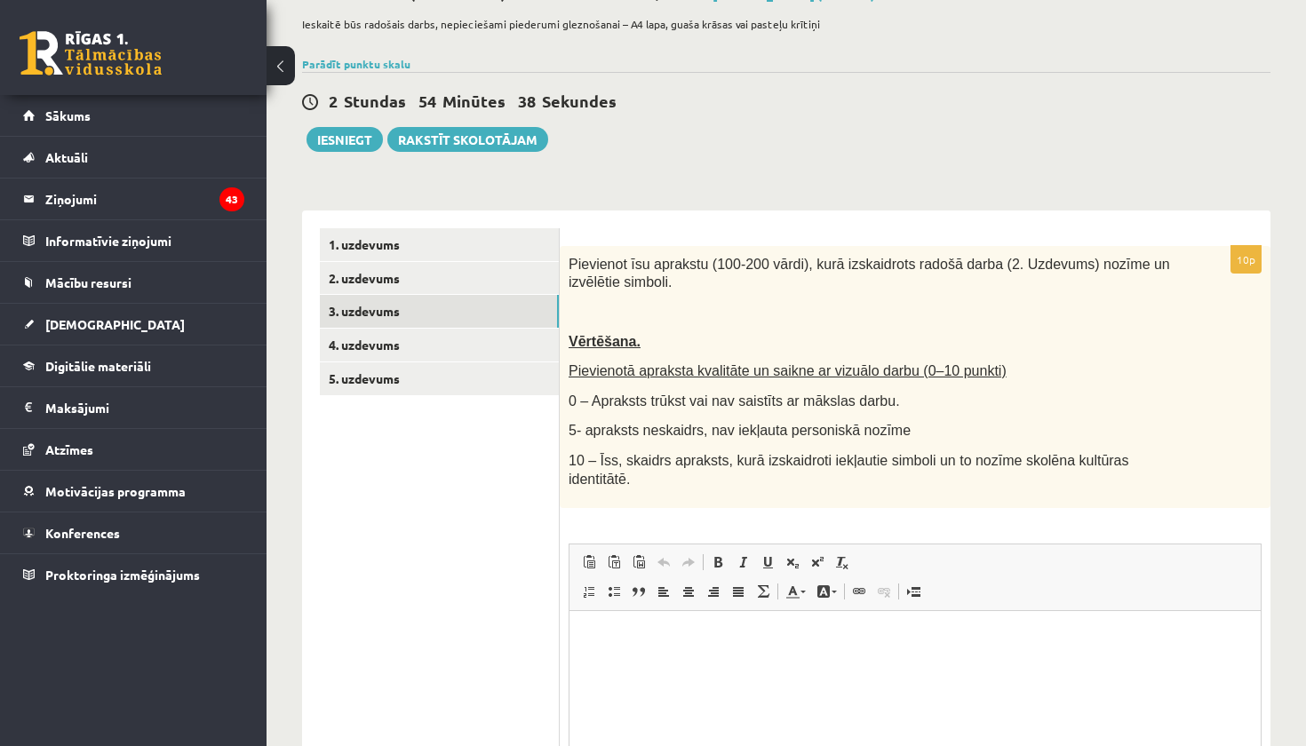
scroll to position [0, 0]
click at [383, 342] on link "4. uzdevums" at bounding box center [439, 345] width 239 height 33
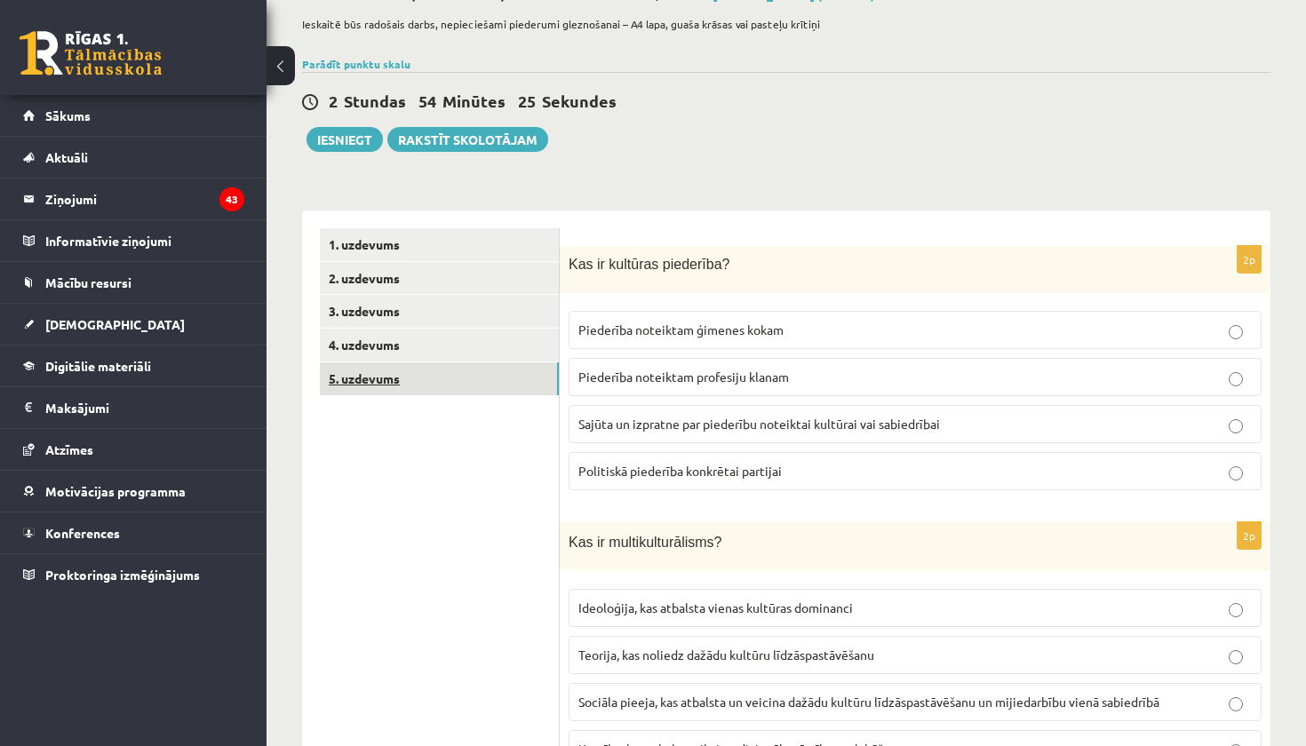
click at [403, 379] on link "5. uzdevums" at bounding box center [439, 379] width 239 height 33
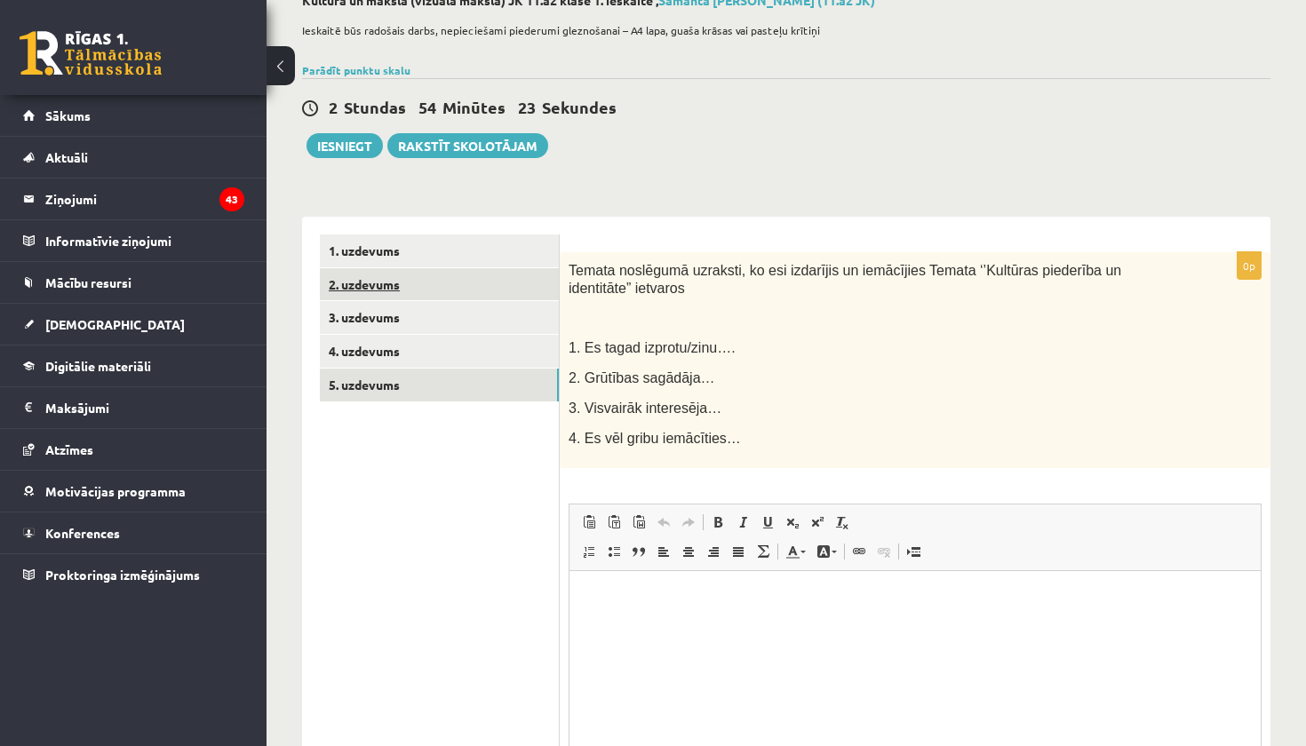
click at [387, 277] on link "2. uzdevums" at bounding box center [439, 284] width 239 height 33
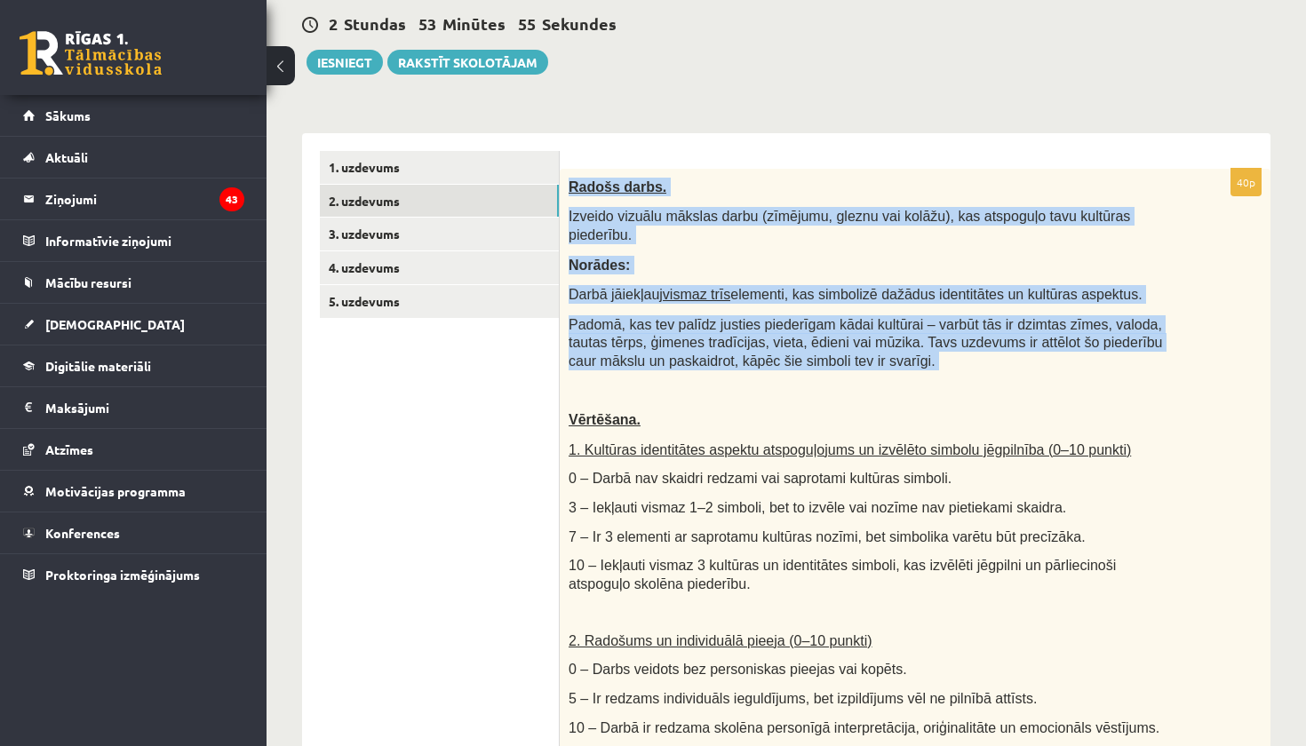
drag, startPoint x: 566, startPoint y: 183, endPoint x: 954, endPoint y: 373, distance: 431.6
click at [954, 373] on div "Radošs darbs. Izveido vizuālu mākslas darbu (zīmējumu, gleznu vai kolāžu), kas …" at bounding box center [915, 607] width 711 height 876
copy div "Radošs darbs. Izveido vizuālu mākslas darbu (zīmējumu, gleznu vai kolāžu), kas …"
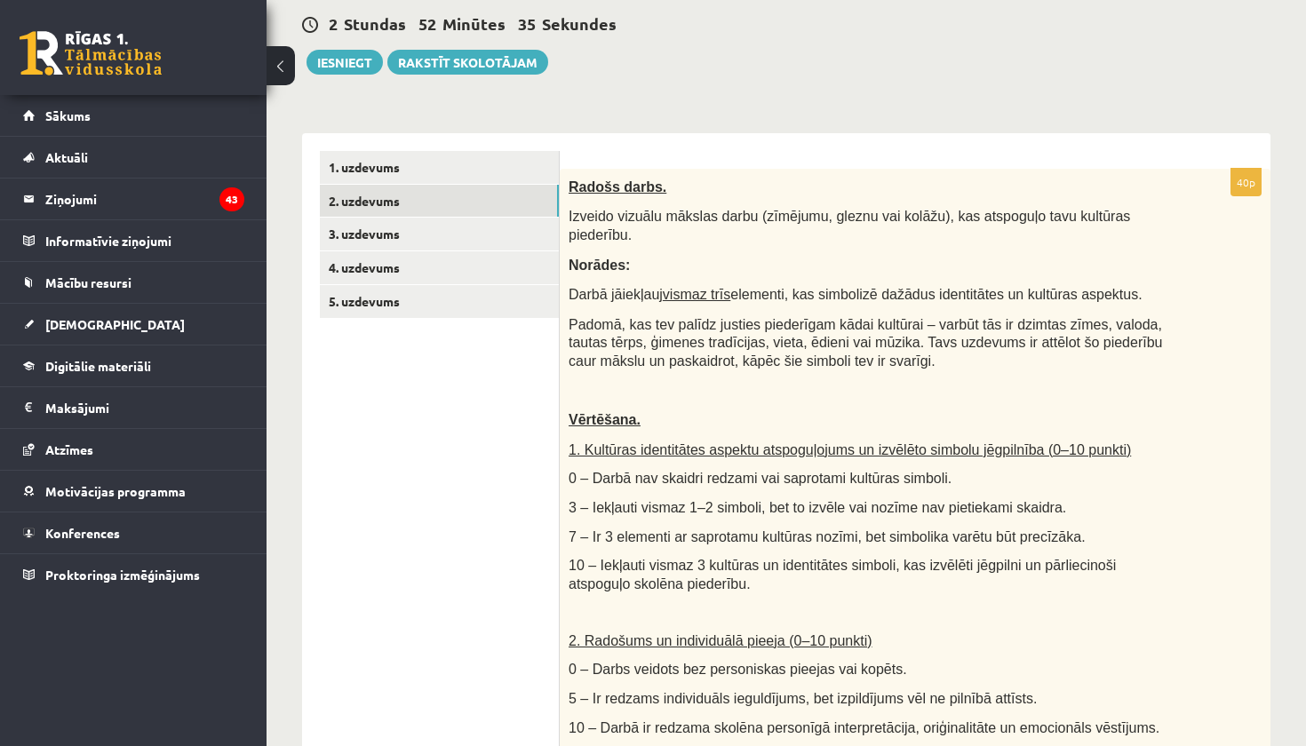
click at [1092, 393] on p at bounding box center [871, 391] width 604 height 18
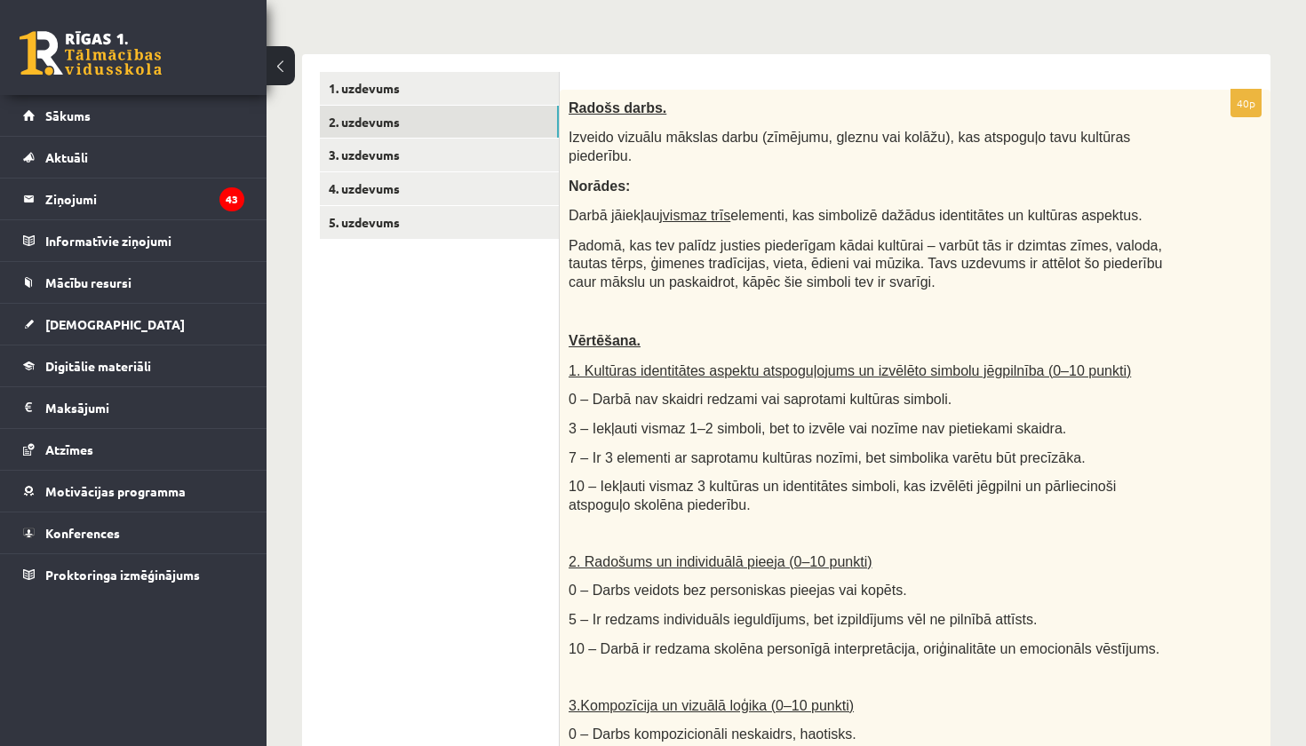
scroll to position [281, 0]
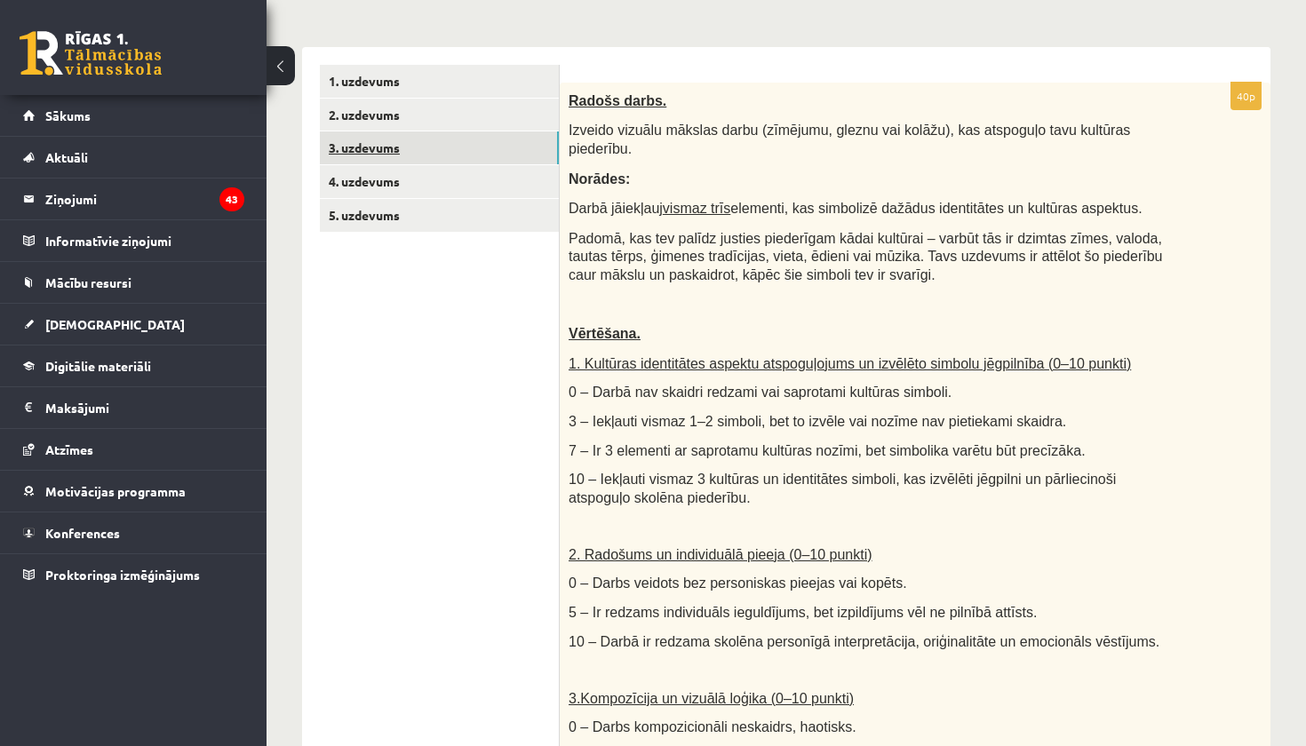
click at [368, 143] on link "3. uzdevums" at bounding box center [439, 148] width 239 height 33
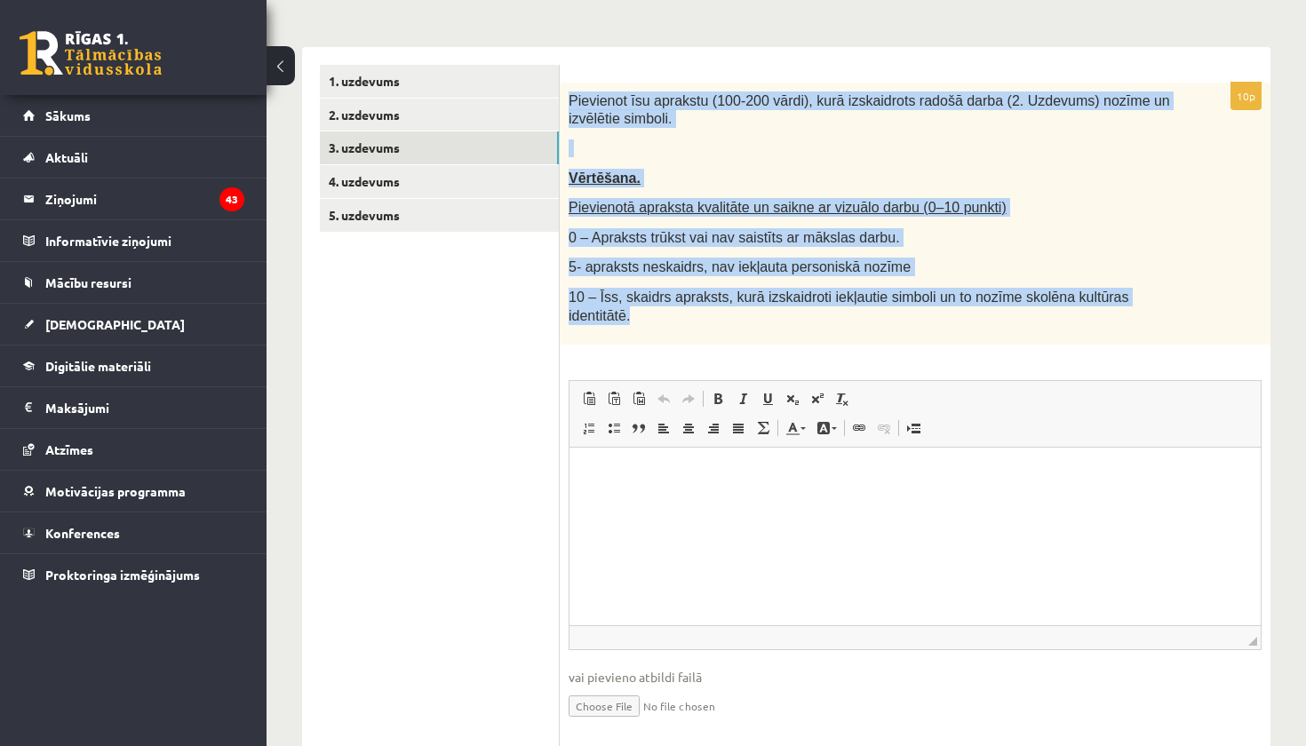
drag, startPoint x: 564, startPoint y: 99, endPoint x: 708, endPoint y: 315, distance: 260.3
click at [708, 315] on div "Pievienot īsu aprakstu (100-200 vārdi), kurā izskaidrots radošā darba (2. Uzdev…" at bounding box center [915, 214] width 711 height 262
copy div "Pievienot īsu aprakstu (100-200 vārdi), kurā izskaidrots radošā darba (2. Uzdev…"
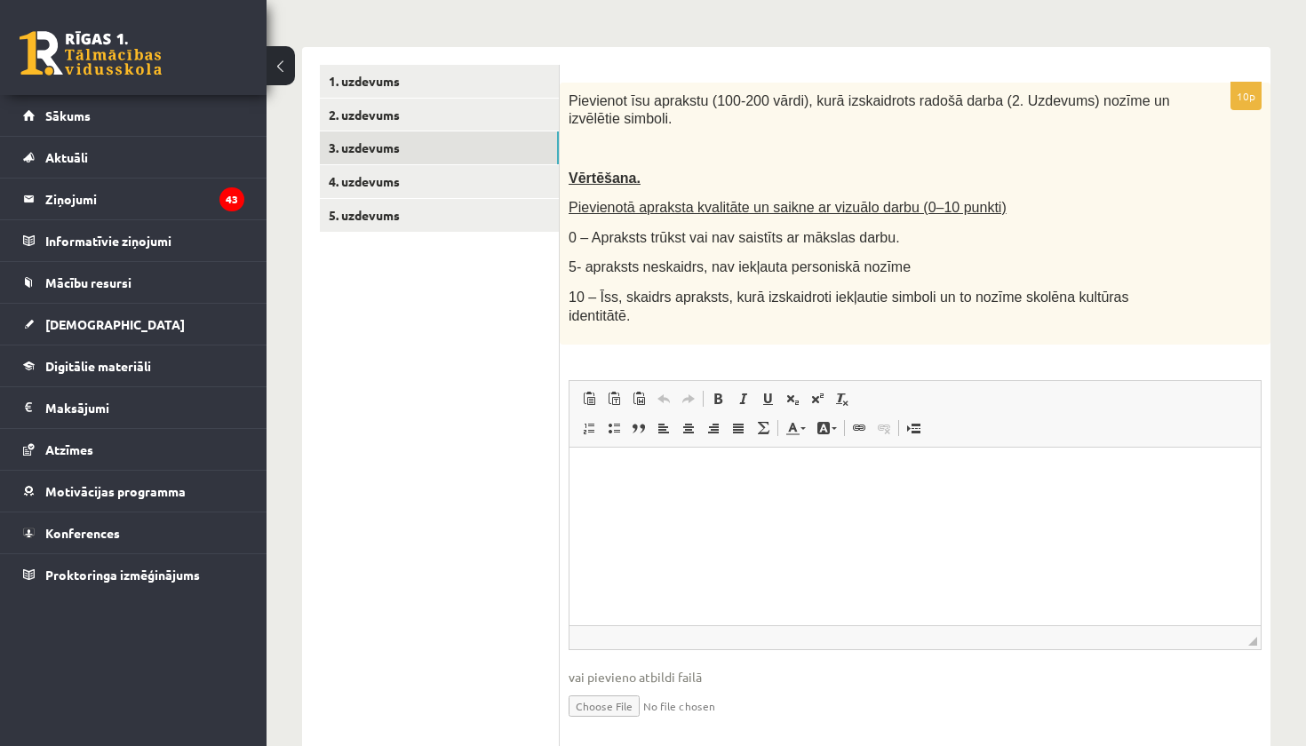
click at [496, 367] on ul "1. uzdevums 2. uzdevums 3. uzdevums 4. uzdevums 5. uzdevums" at bounding box center [440, 407] width 240 height 685
click at [688, 502] on html at bounding box center [915, 475] width 691 height 54
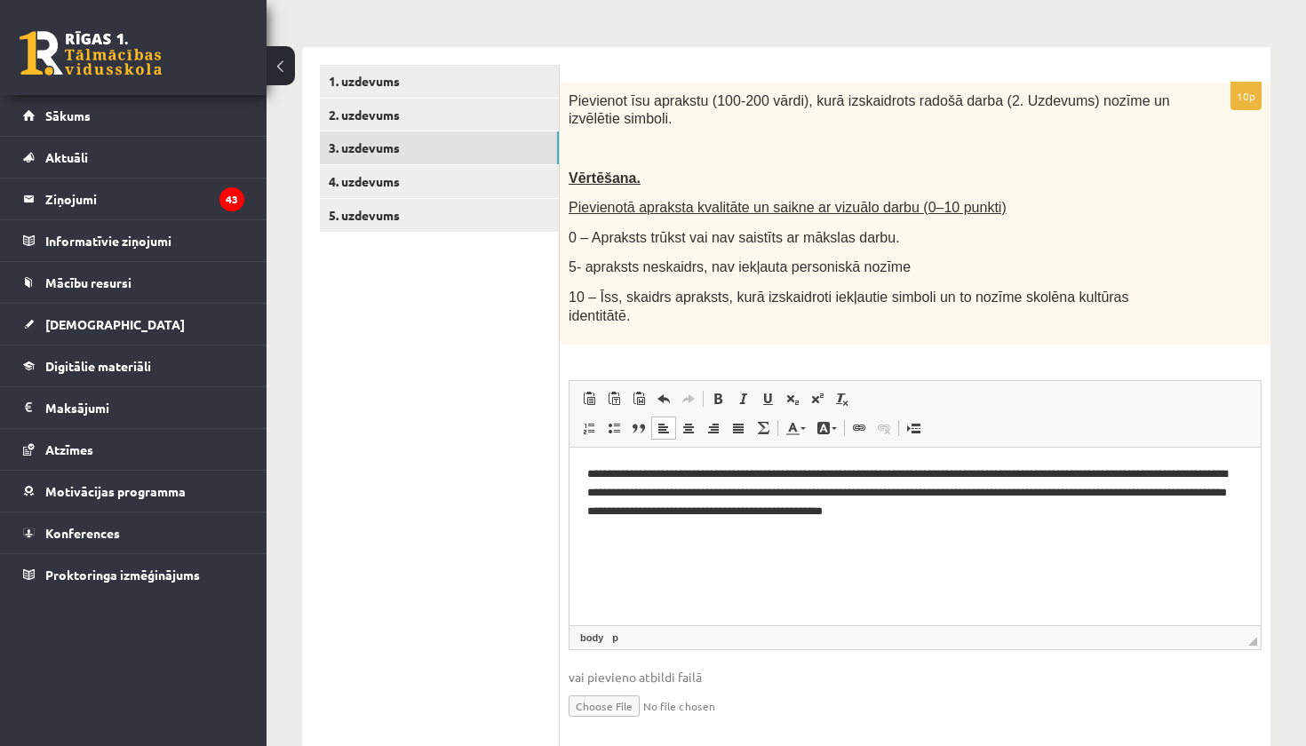
click at [982, 511] on p "**********" at bounding box center [915, 492] width 656 height 53
click at [1069, 514] on p "**********" at bounding box center [915, 492] width 656 height 53
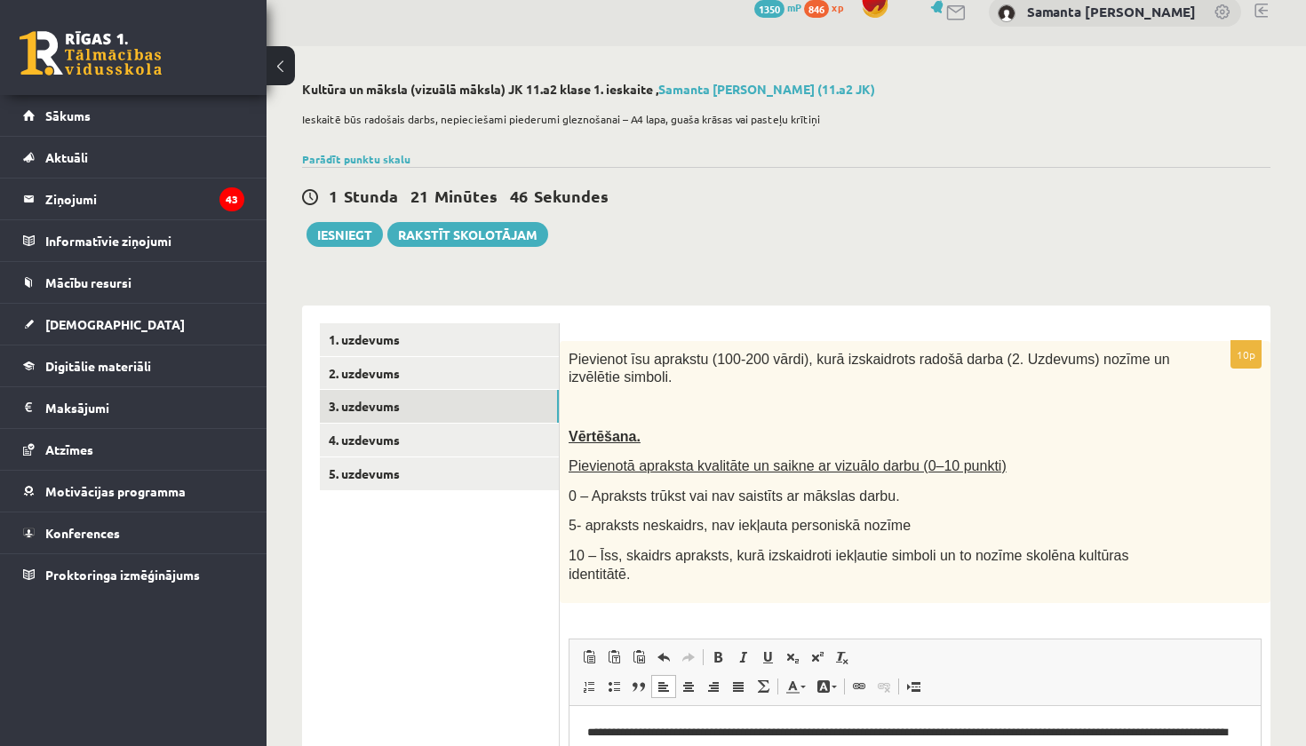
scroll to position [9, 0]
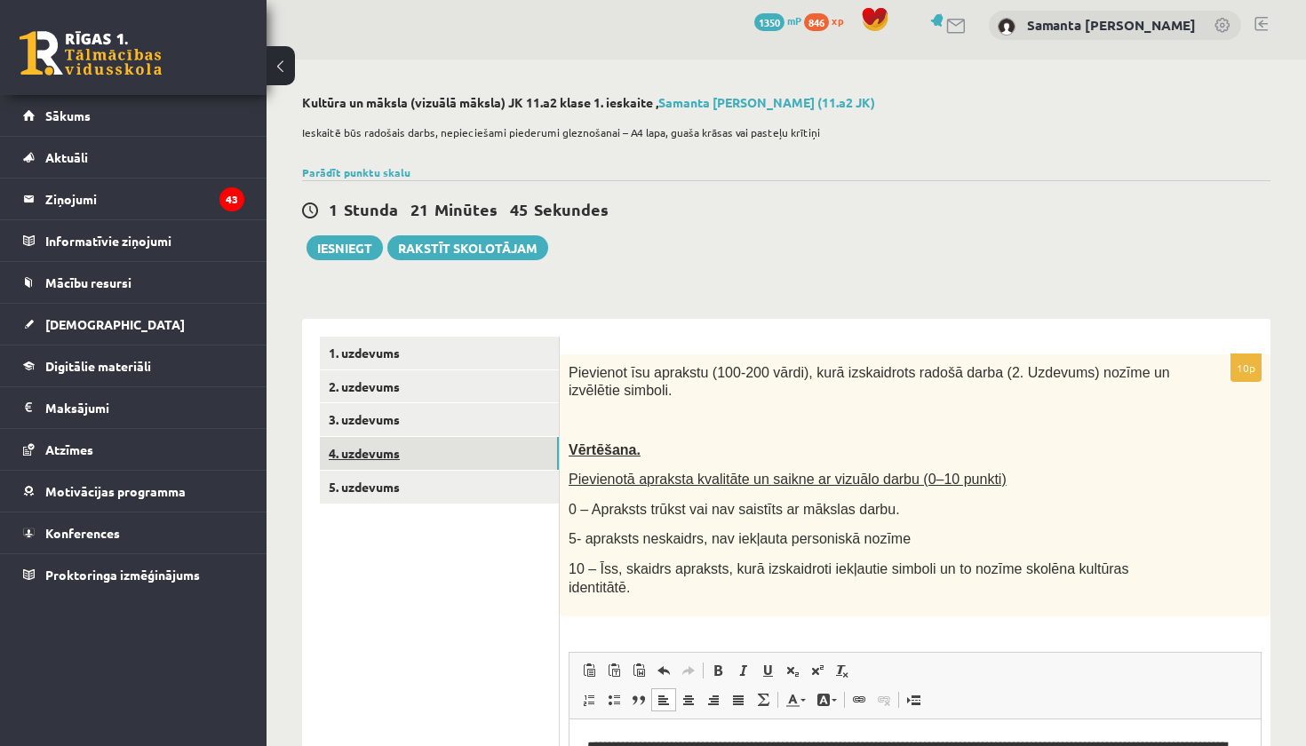
click at [368, 455] on link "4. uzdevums" at bounding box center [439, 453] width 239 height 33
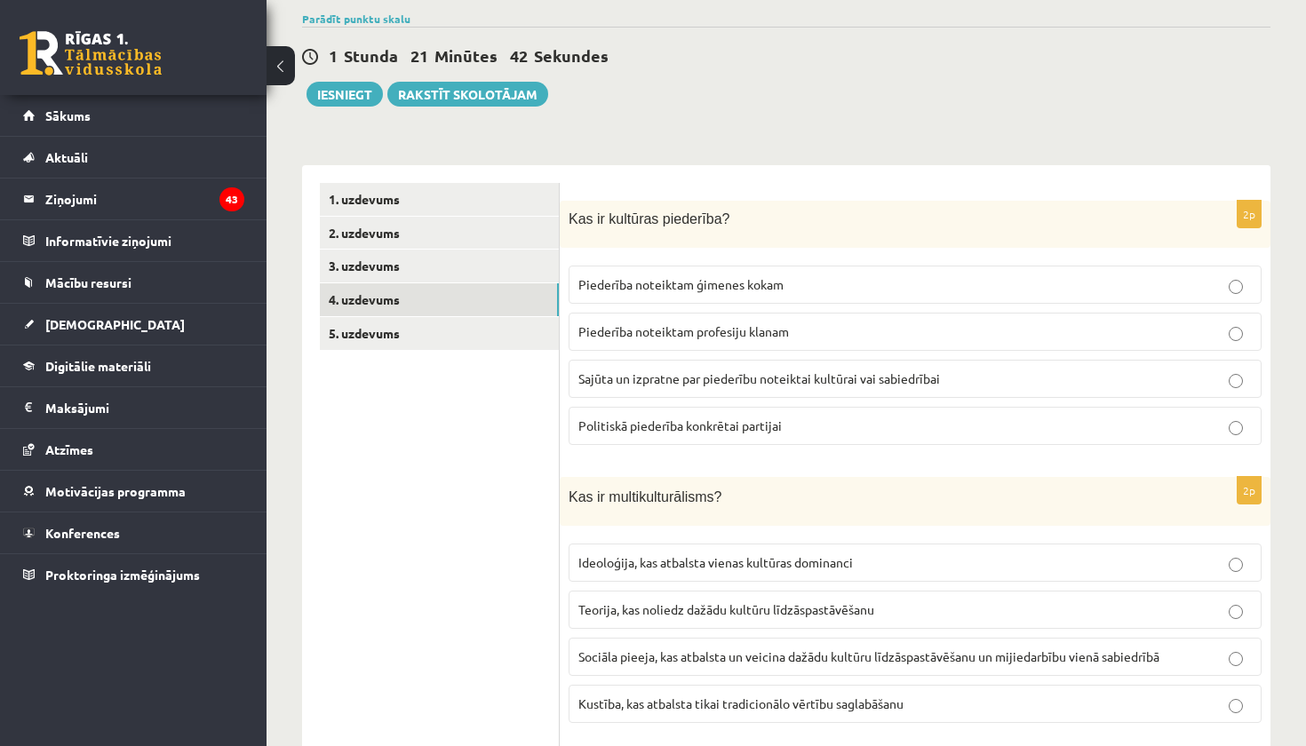
scroll to position [164, 0]
click at [643, 370] on span "Sajūta un izpratne par piederību noteiktai kultūrai vai sabiedrībai" at bounding box center [760, 377] width 362 height 16
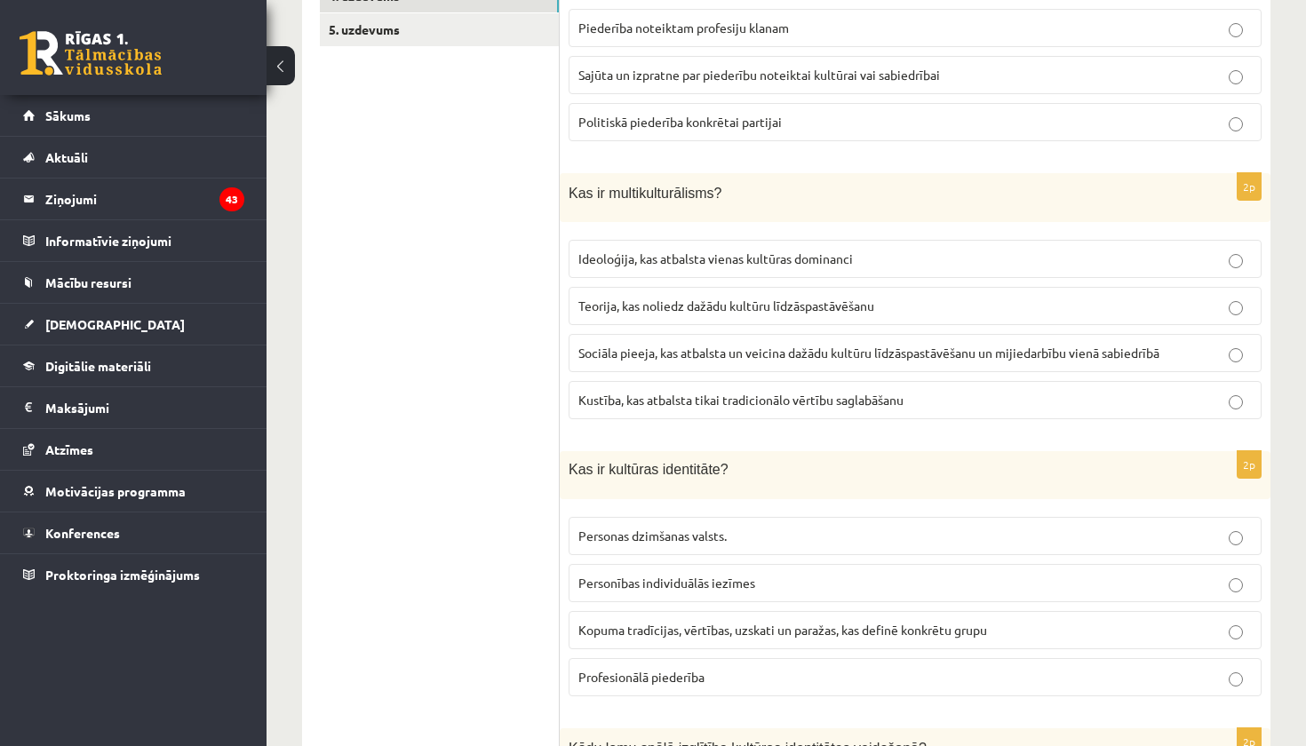
scroll to position [467, 0]
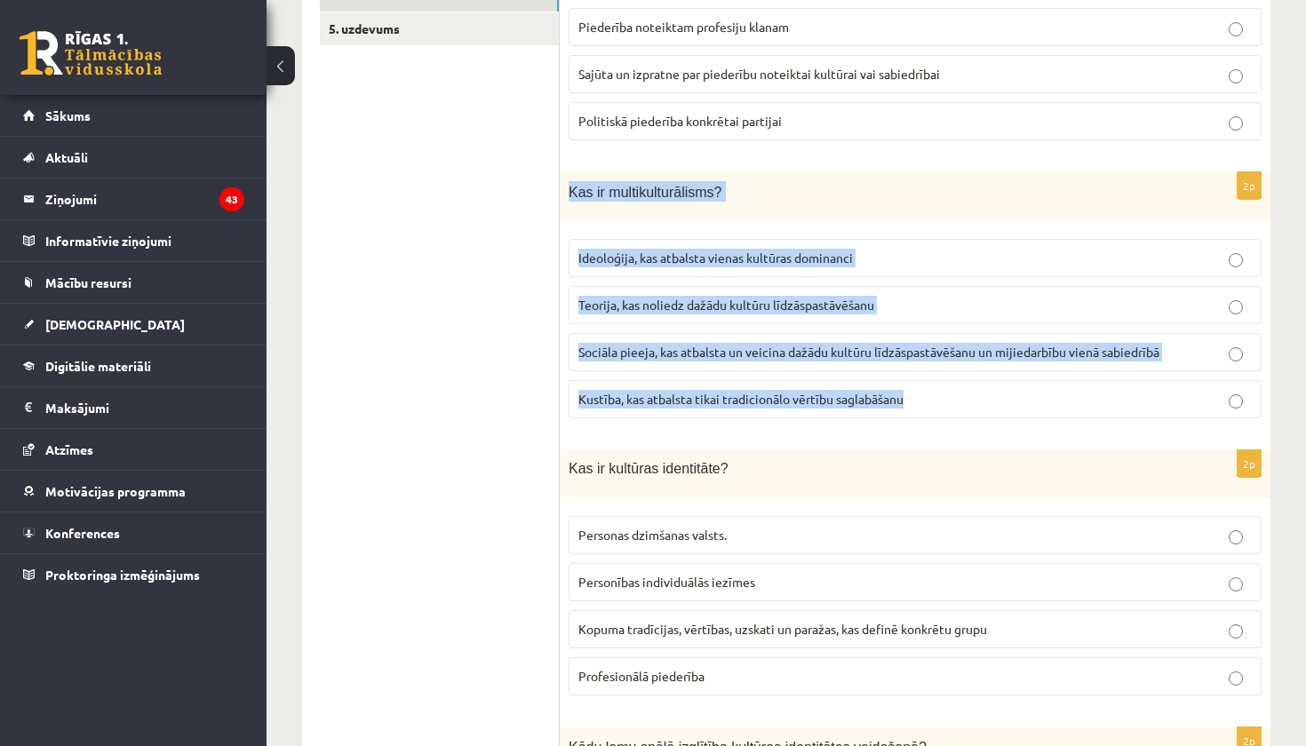
drag, startPoint x: 563, startPoint y: 193, endPoint x: 648, endPoint y: 421, distance: 243.5
click at [648, 421] on div "2p Kas ir multikulturālisms? Ideoloģija, kas atbalsta vienas kultūras dominanci…" at bounding box center [915, 302] width 711 height 260
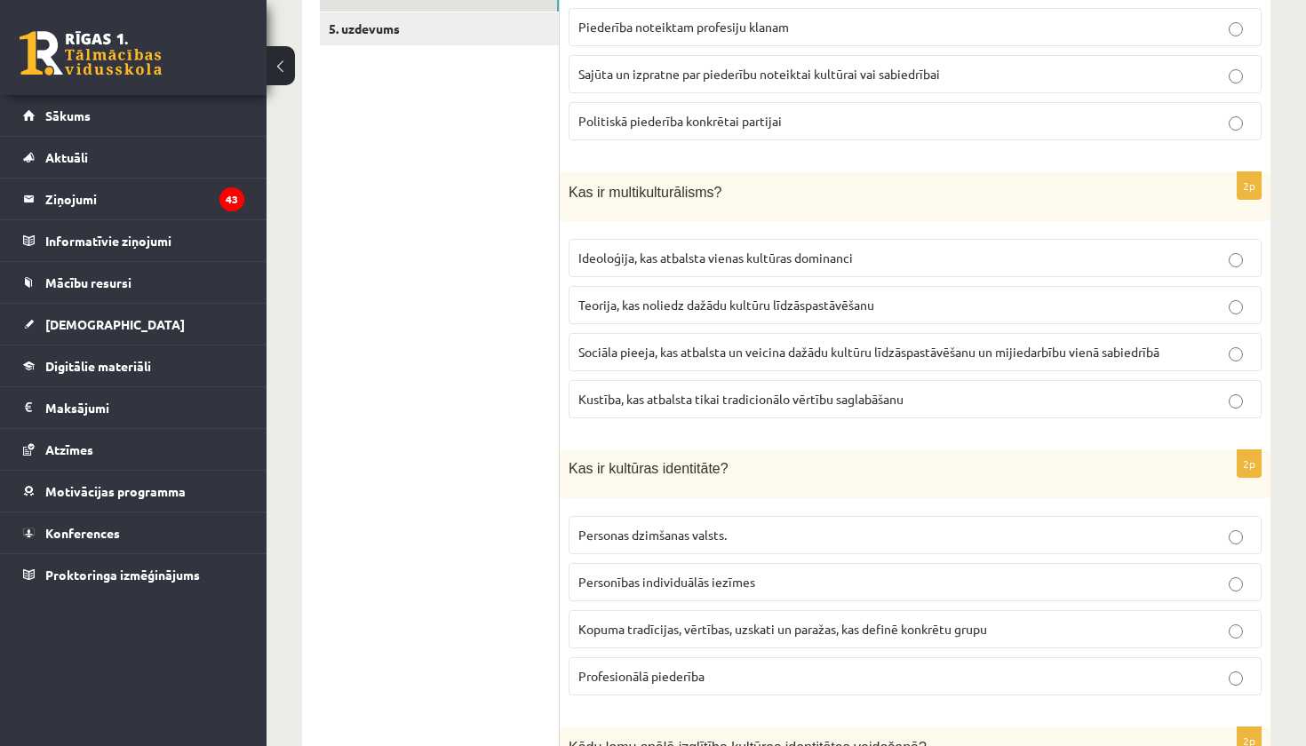
click at [680, 346] on span "Sociāla pieeja, kas atbalsta un veicina dažādu kultūru līdzāspastāvēšanu un mij…" at bounding box center [869, 352] width 581 height 16
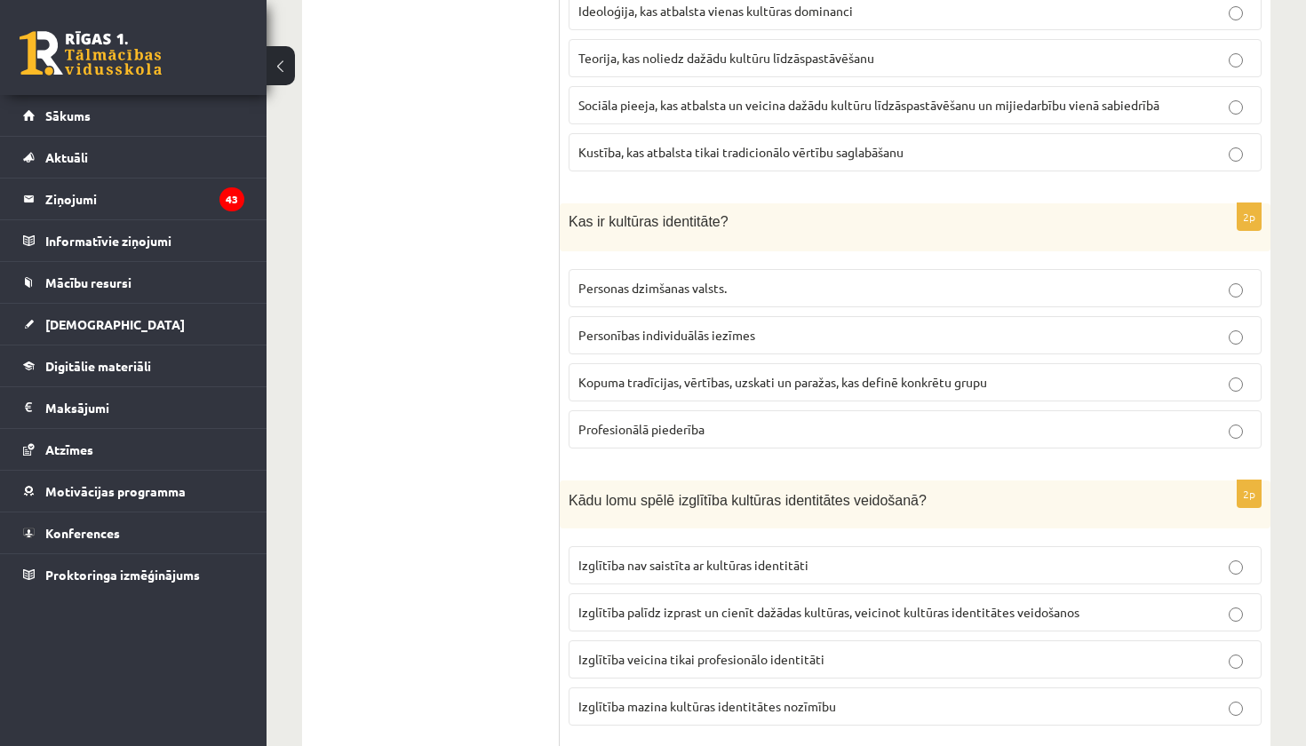
scroll to position [726, 0]
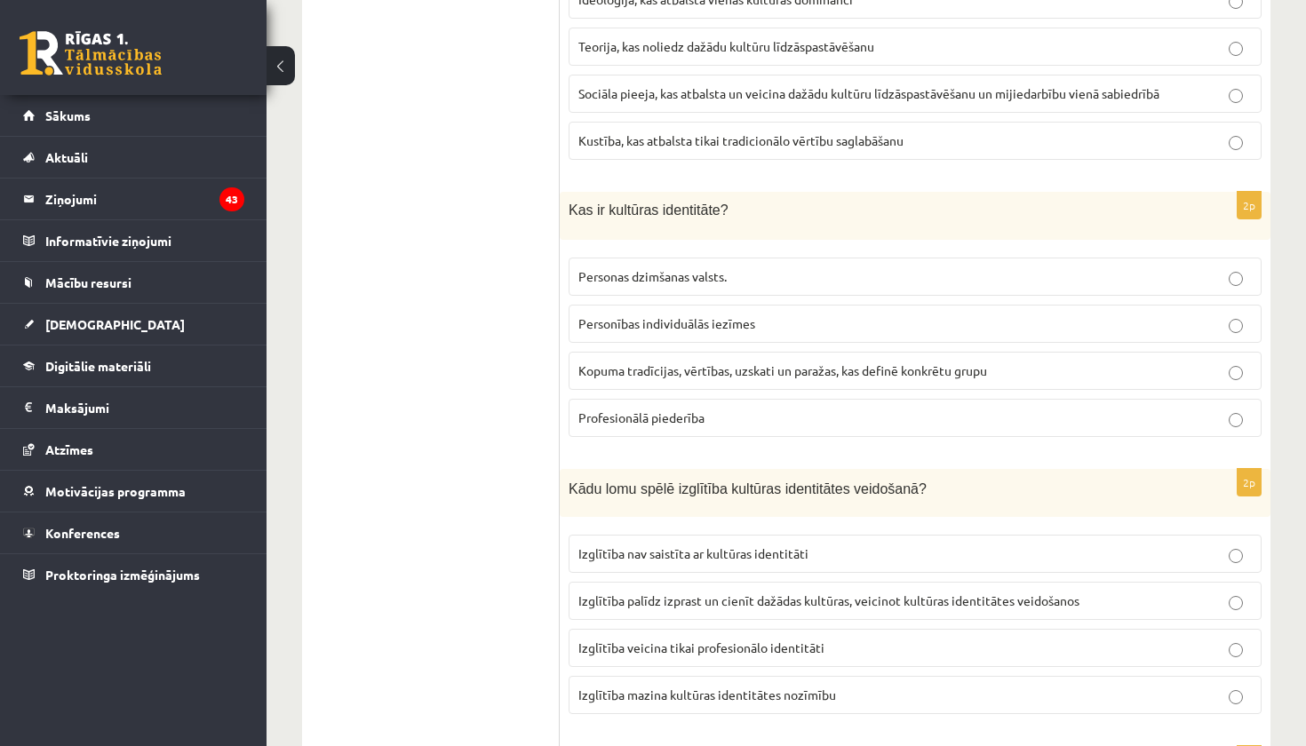
click at [684, 374] on span "Kopuma tradīcijas, vērtības, uzskati un paražas, kas definē konkrētu grupu" at bounding box center [783, 371] width 409 height 16
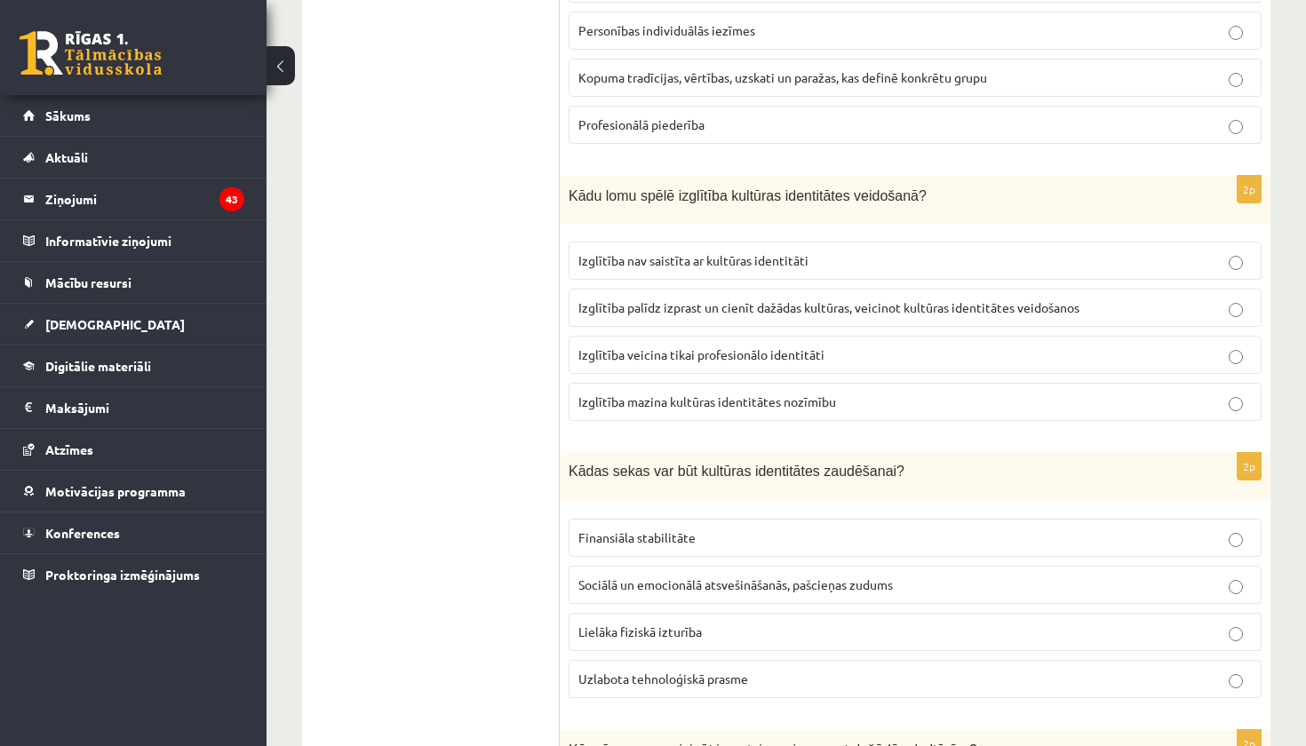
scroll to position [1022, 0]
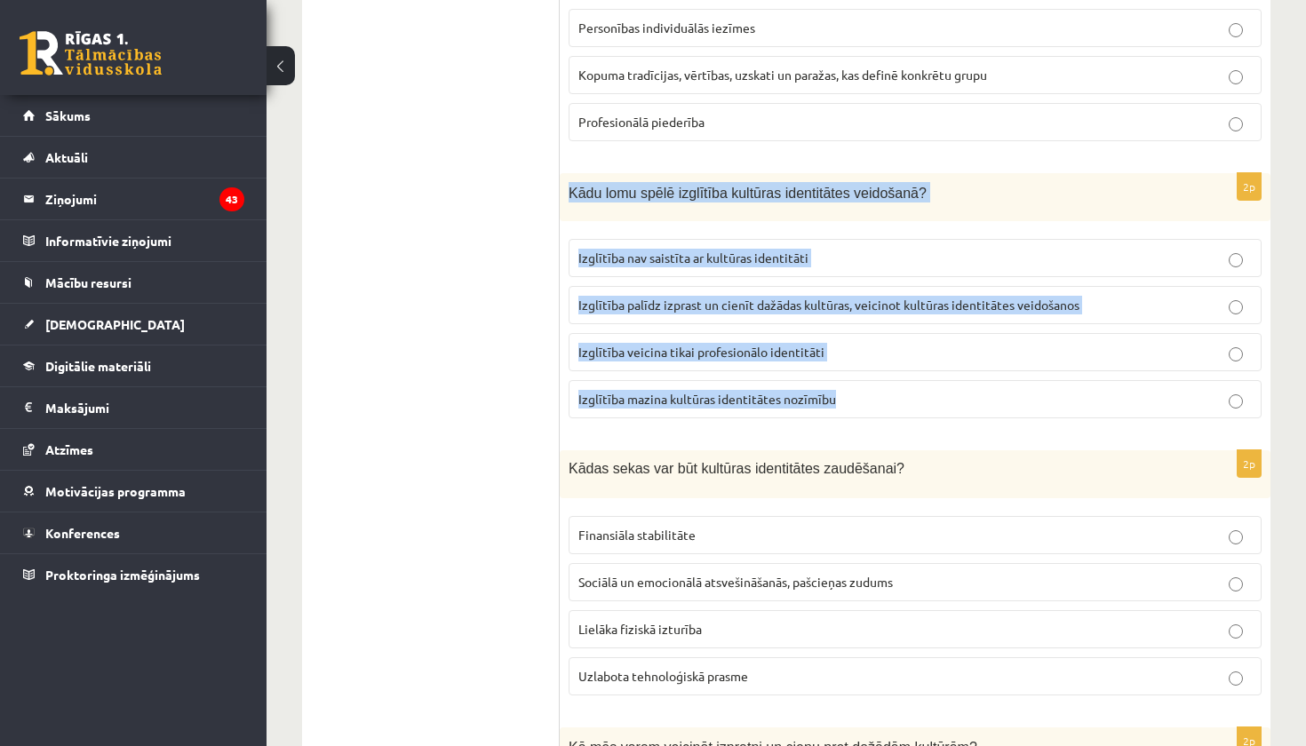
drag, startPoint x: 561, startPoint y: 189, endPoint x: 620, endPoint y: 422, distance: 240.3
click at [620, 422] on div "2p Kādu lomu spēlē izglītība kultūras identitātes veidošanā? Izglītība nav sais…" at bounding box center [915, 303] width 711 height 260
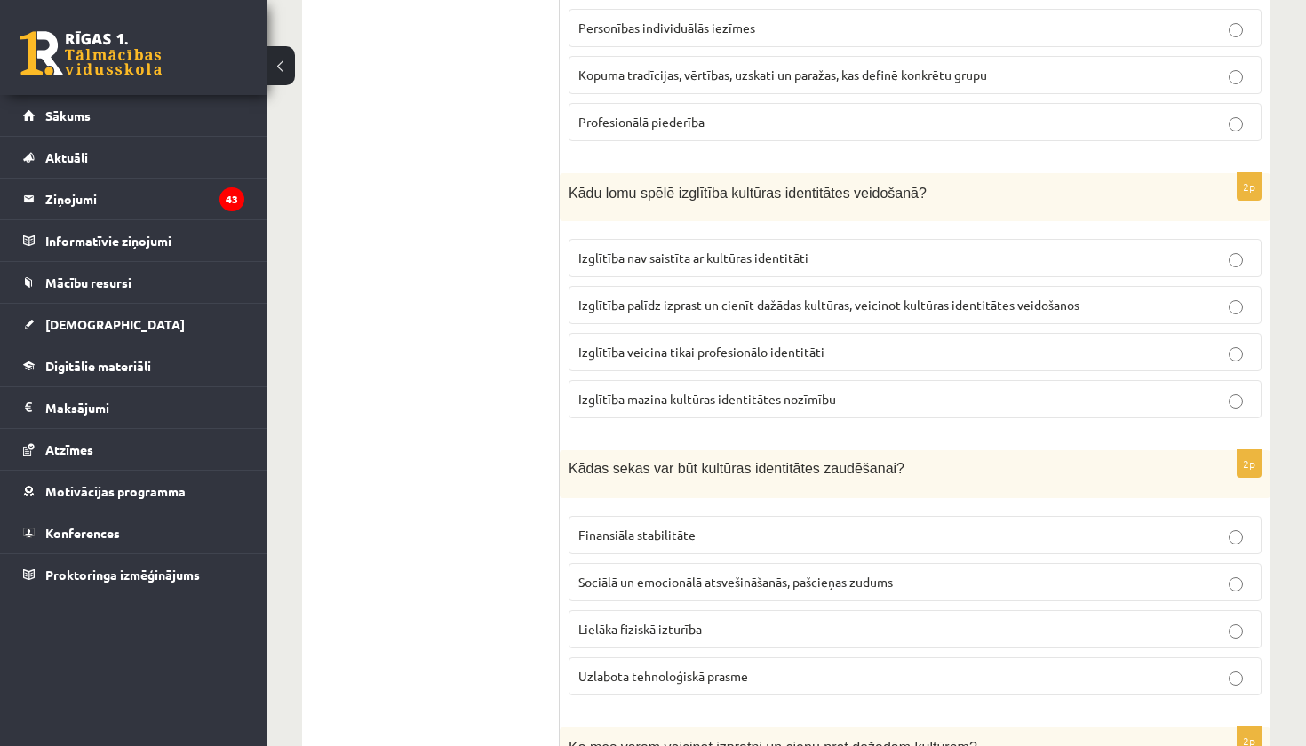
click at [516, 360] on ul "1. uzdevums 2. uzdevums 3. uzdevums 4. uzdevums 5. uzdevums" at bounding box center [440, 728] width 240 height 2809
click at [762, 312] on label "Izglītība palīdz izprast un cienīt dažādas kultūras, veicinot kultūras identitā…" at bounding box center [915, 305] width 693 height 38
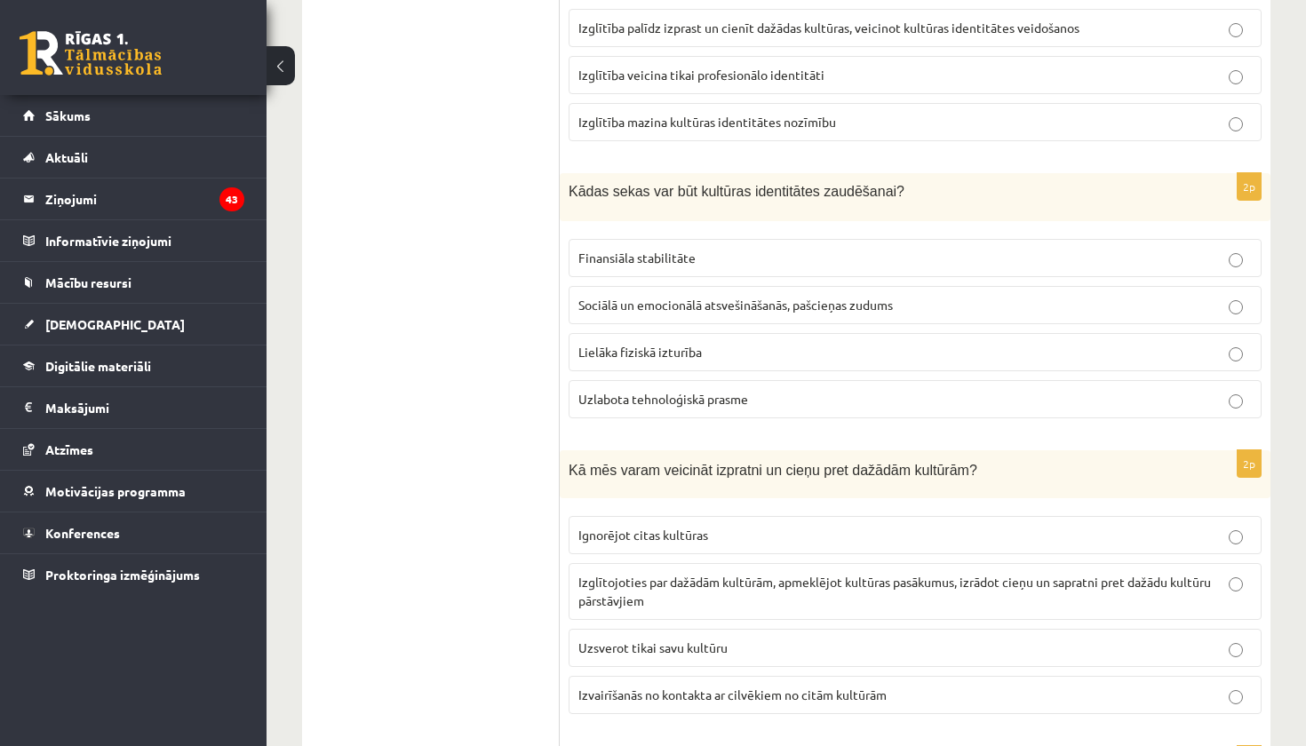
scroll to position [1299, 0]
click at [770, 304] on span "Sociālā un emocionālā atsvešināšanās, pašcieņas zudums" at bounding box center [736, 305] width 315 height 16
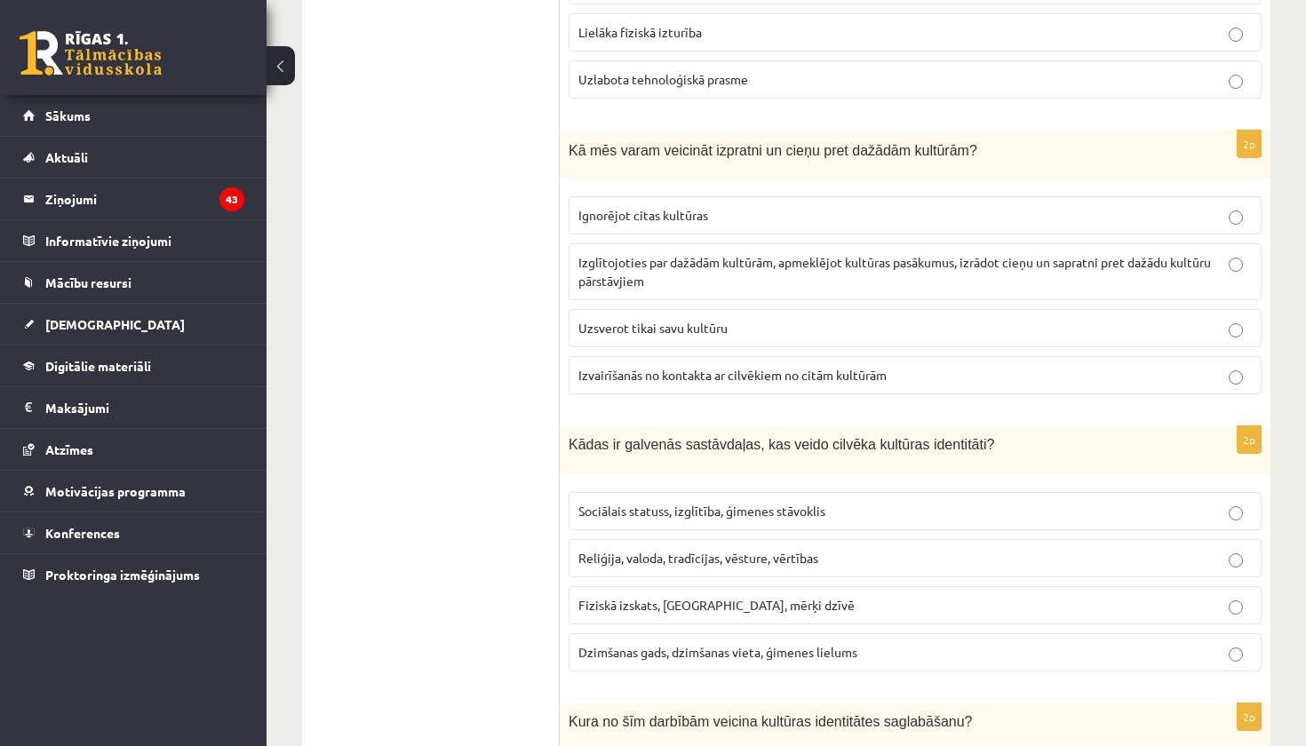
scroll to position [1624, 0]
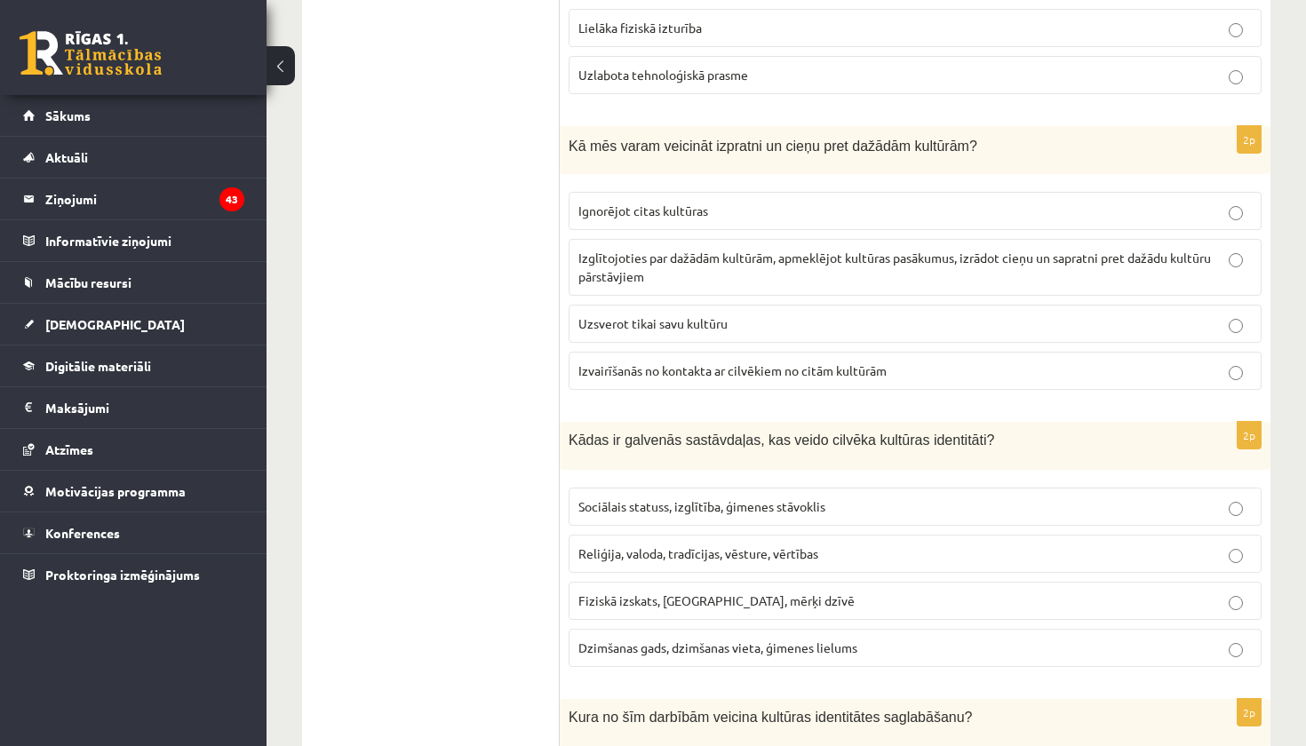
click at [731, 283] on p "Izglītojoties par dažādām kultūrām, apmeklējot kultūras pasākumus, izrādot cieņ…" at bounding box center [916, 267] width 674 height 37
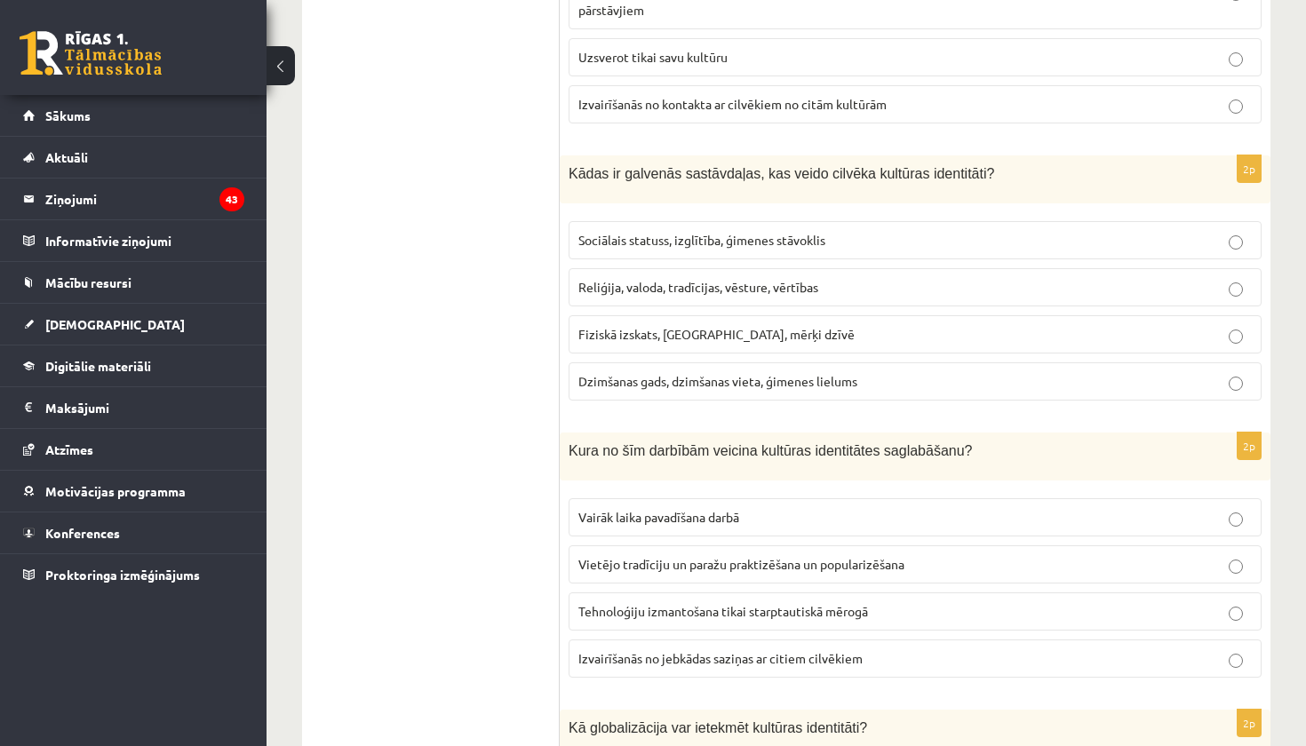
scroll to position [1890, 0]
click at [778, 286] on span "Reliģija, valoda, tradīcijas, vēsture, vērtības" at bounding box center [699, 287] width 240 height 16
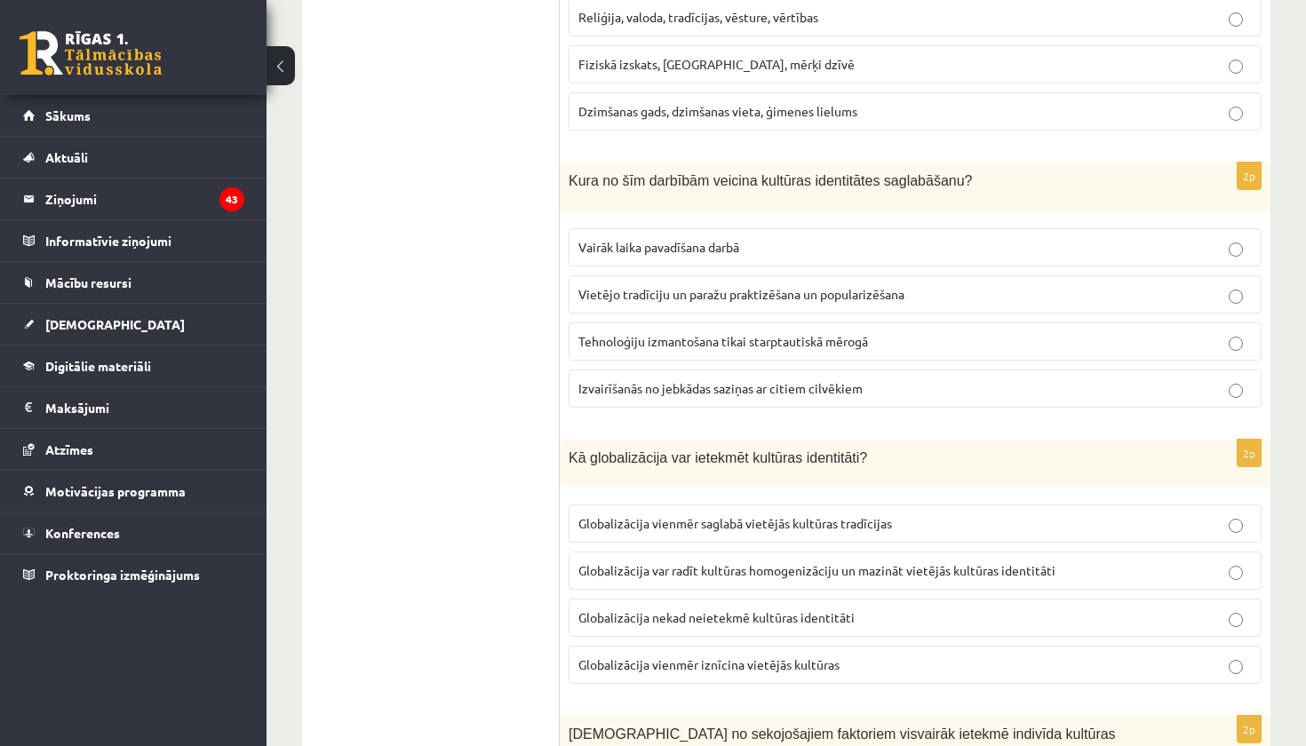
scroll to position [2166, 0]
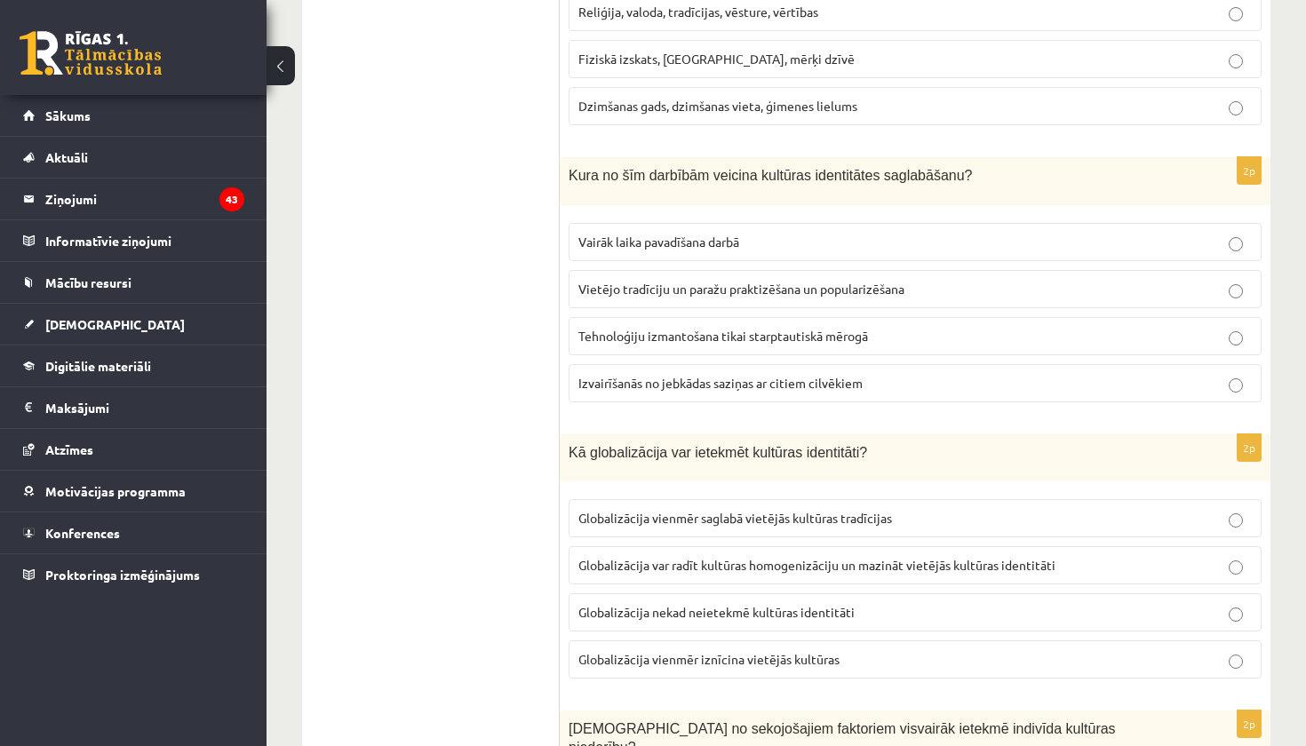
click at [786, 297] on label "Vietējo tradīciju un paražu praktizēšana un popularizēšana" at bounding box center [915, 289] width 693 height 38
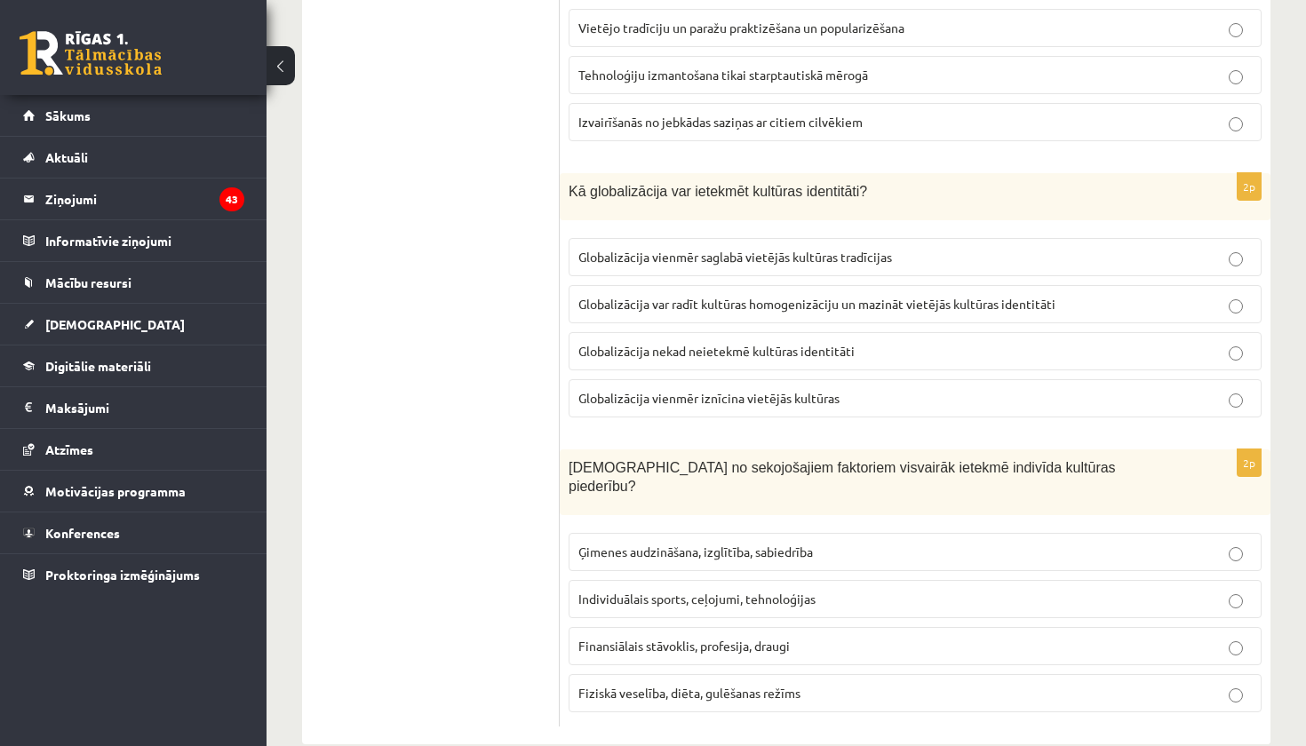
scroll to position [2439, 0]
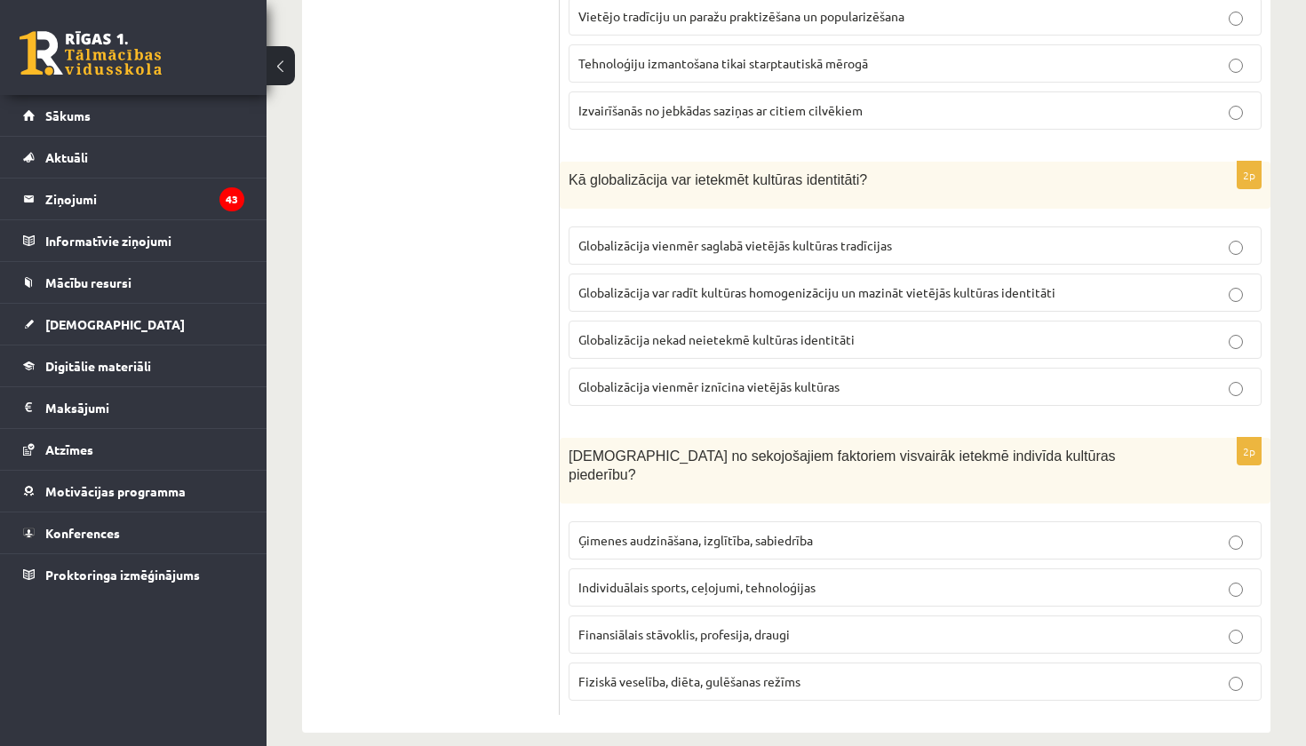
click at [880, 289] on span "Globalizācija var radīt kultūras homogenizāciju un mazināt vietējās kultūras id…" at bounding box center [817, 292] width 477 height 16
click at [770, 531] on label "Ģimenes audzināšana, izglītība, sabiedrība" at bounding box center [915, 541] width 693 height 38
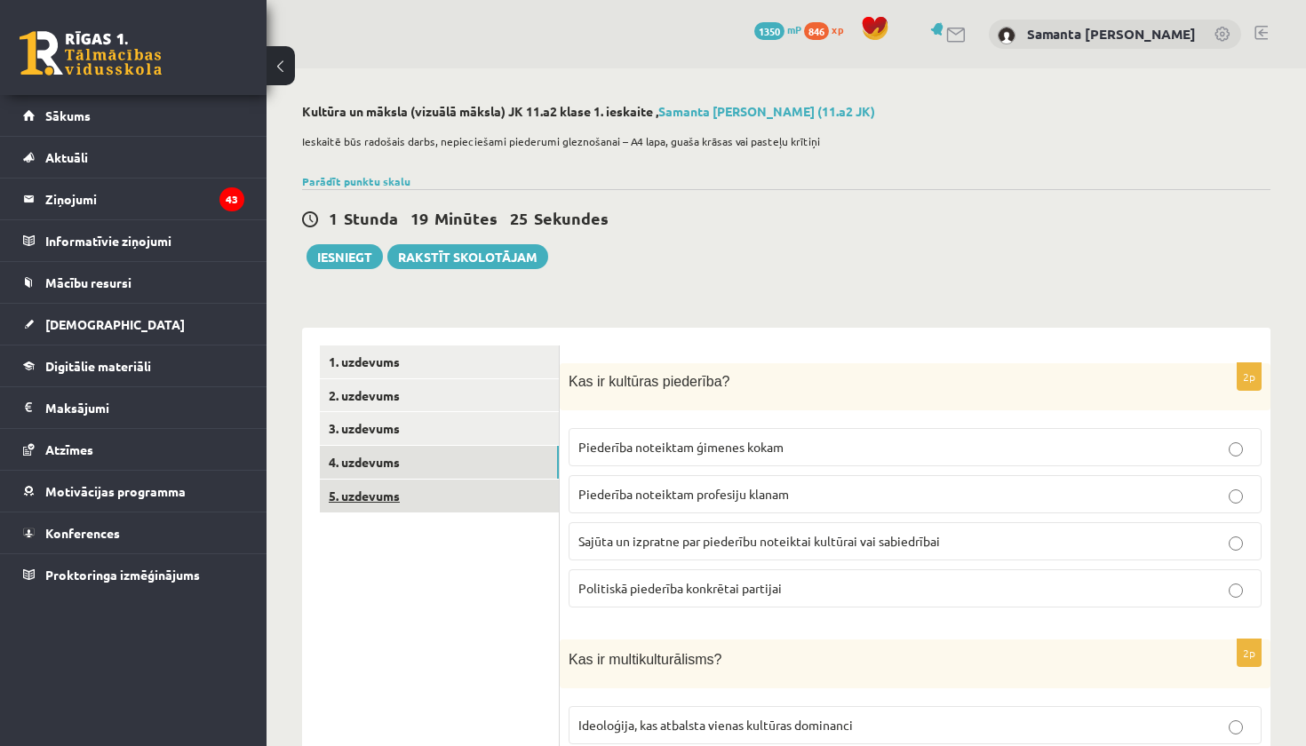
scroll to position [0, 0]
click at [390, 488] on link "5. uzdevums" at bounding box center [439, 496] width 239 height 33
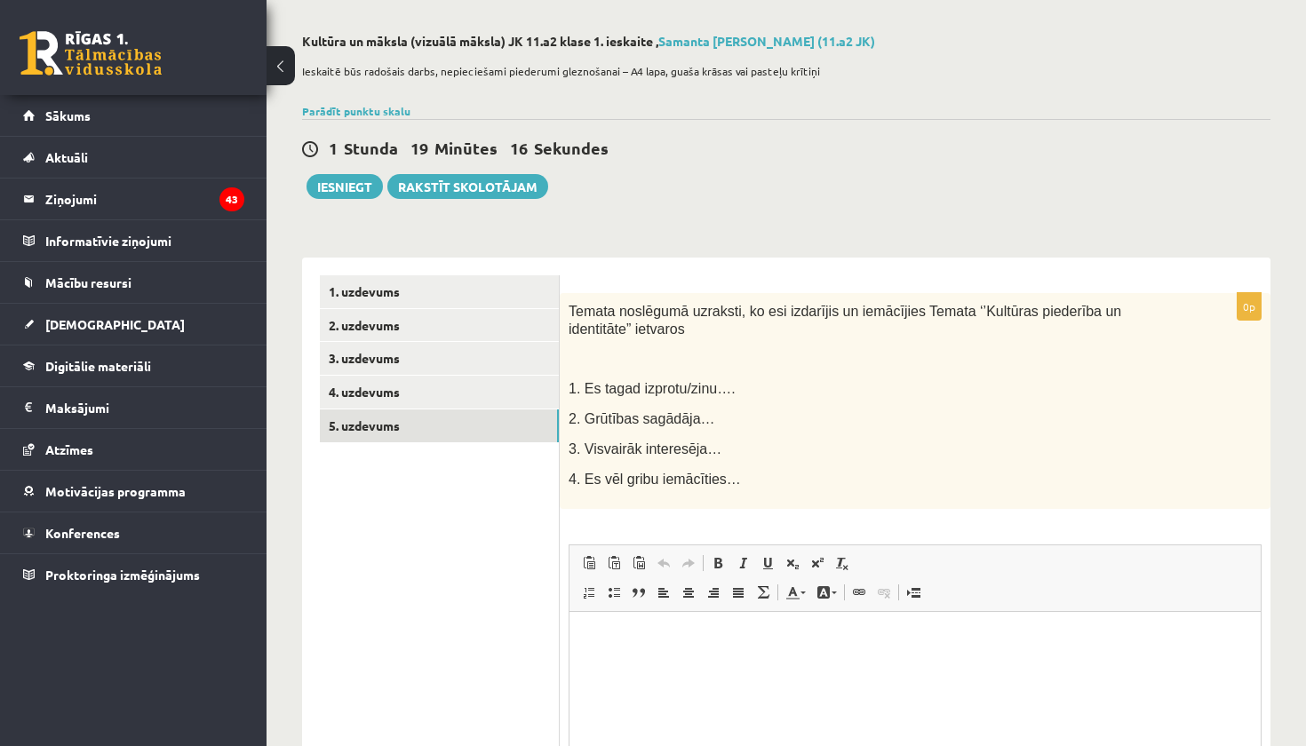
scroll to position [68, 0]
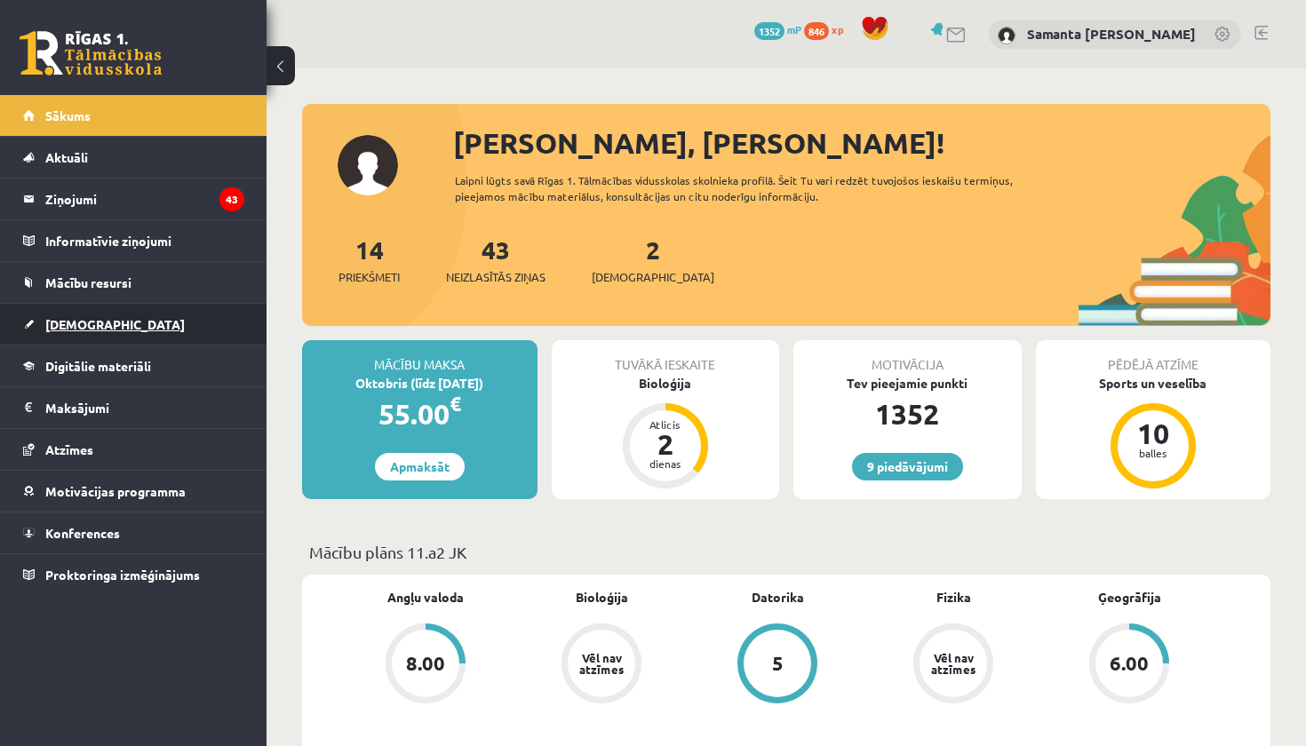
click at [76, 331] on span "[DEMOGRAPHIC_DATA]" at bounding box center [115, 324] width 140 height 16
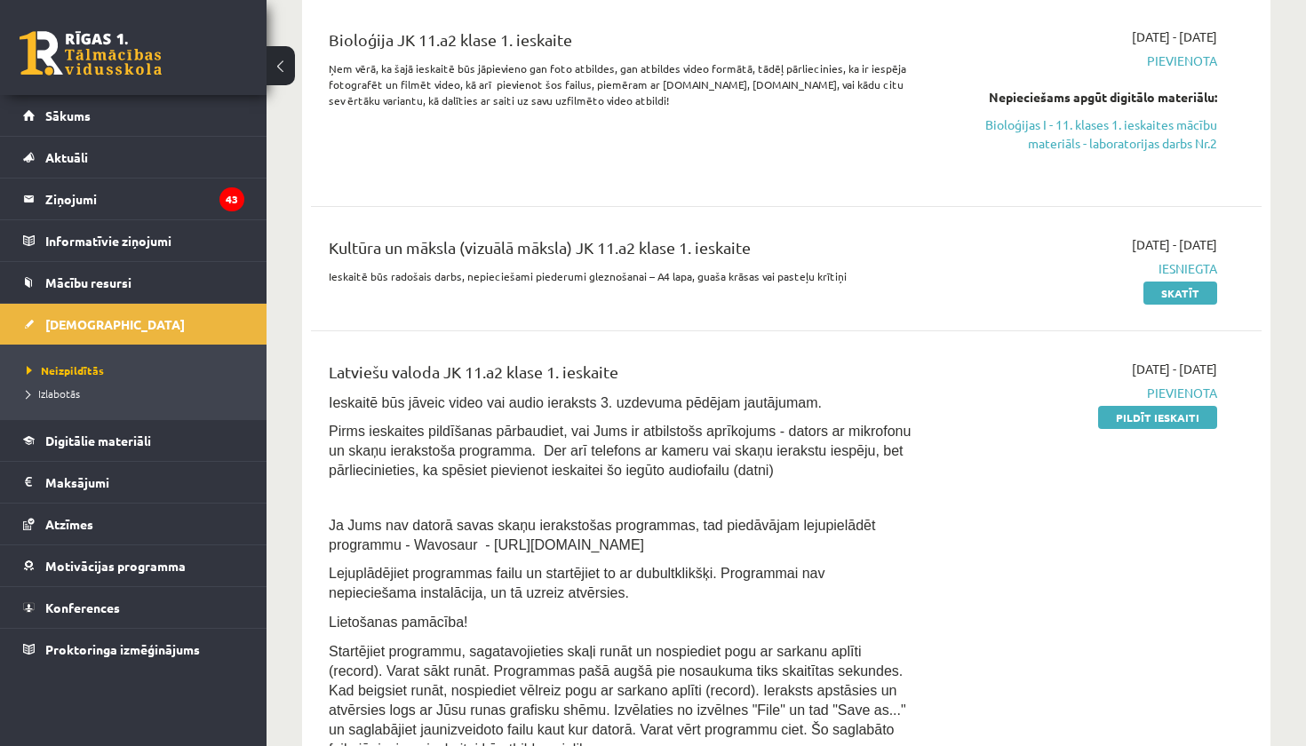
scroll to position [230, 0]
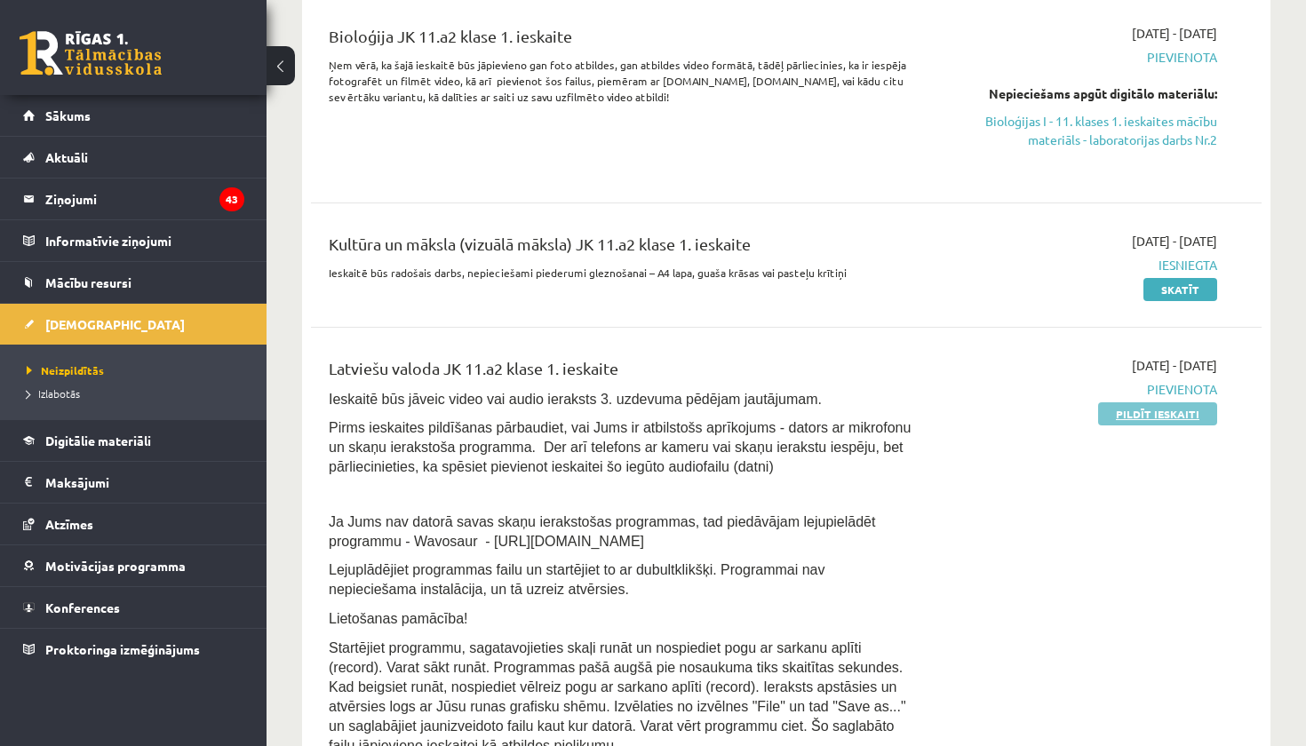
click at [1134, 411] on link "Pildīt ieskaiti" at bounding box center [1157, 414] width 119 height 23
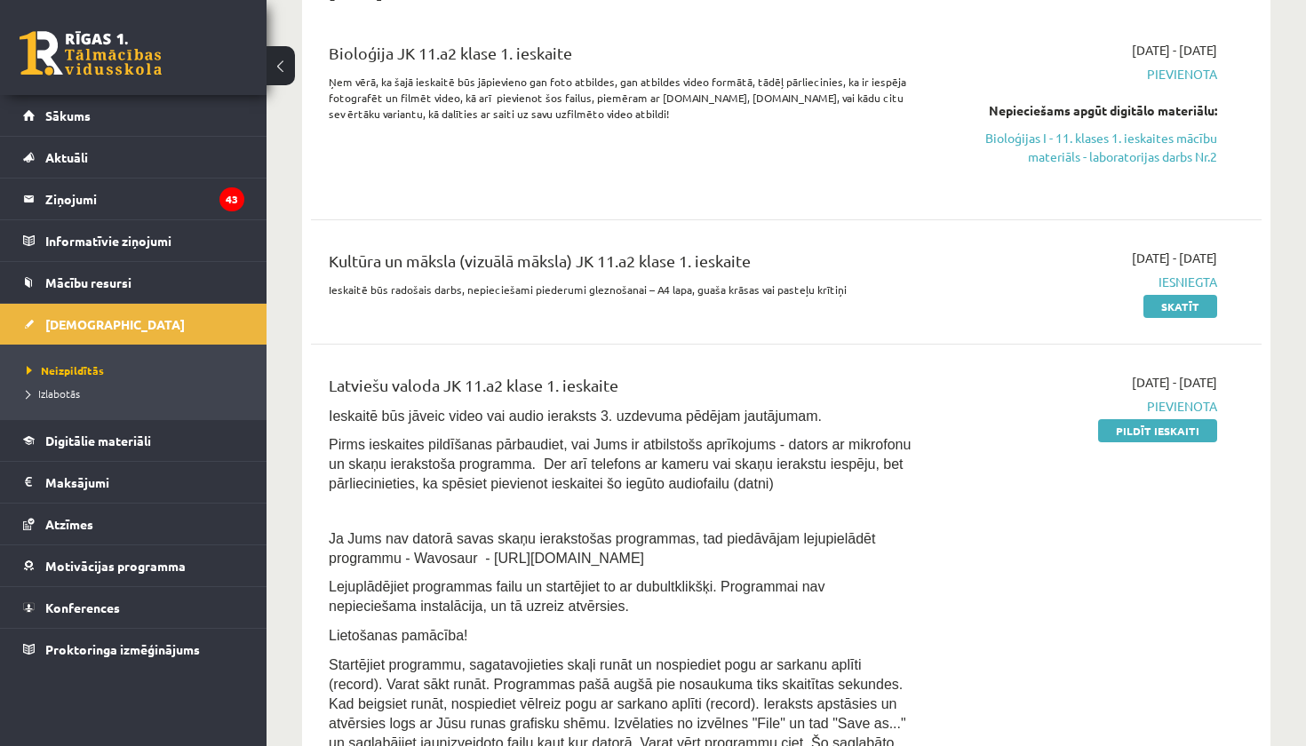
scroll to position [232, 0]
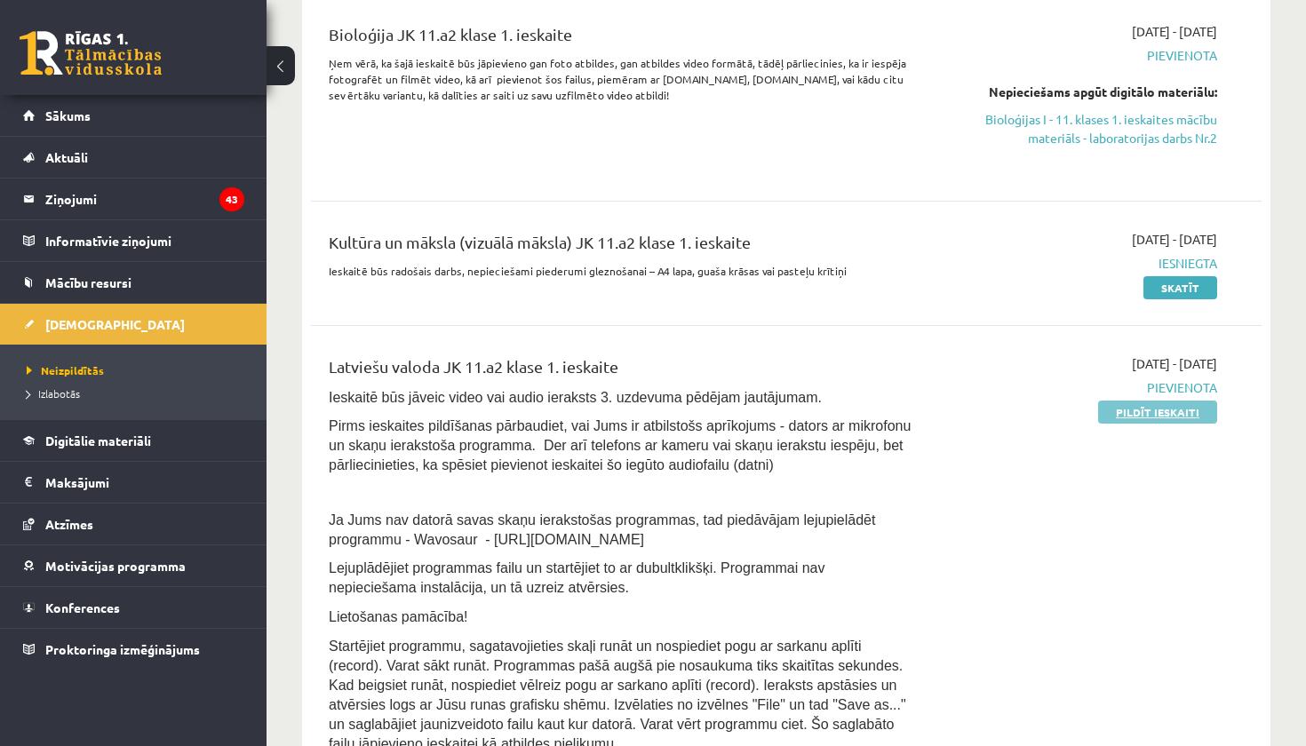
click at [1162, 413] on link "Pildīt ieskaiti" at bounding box center [1157, 412] width 119 height 23
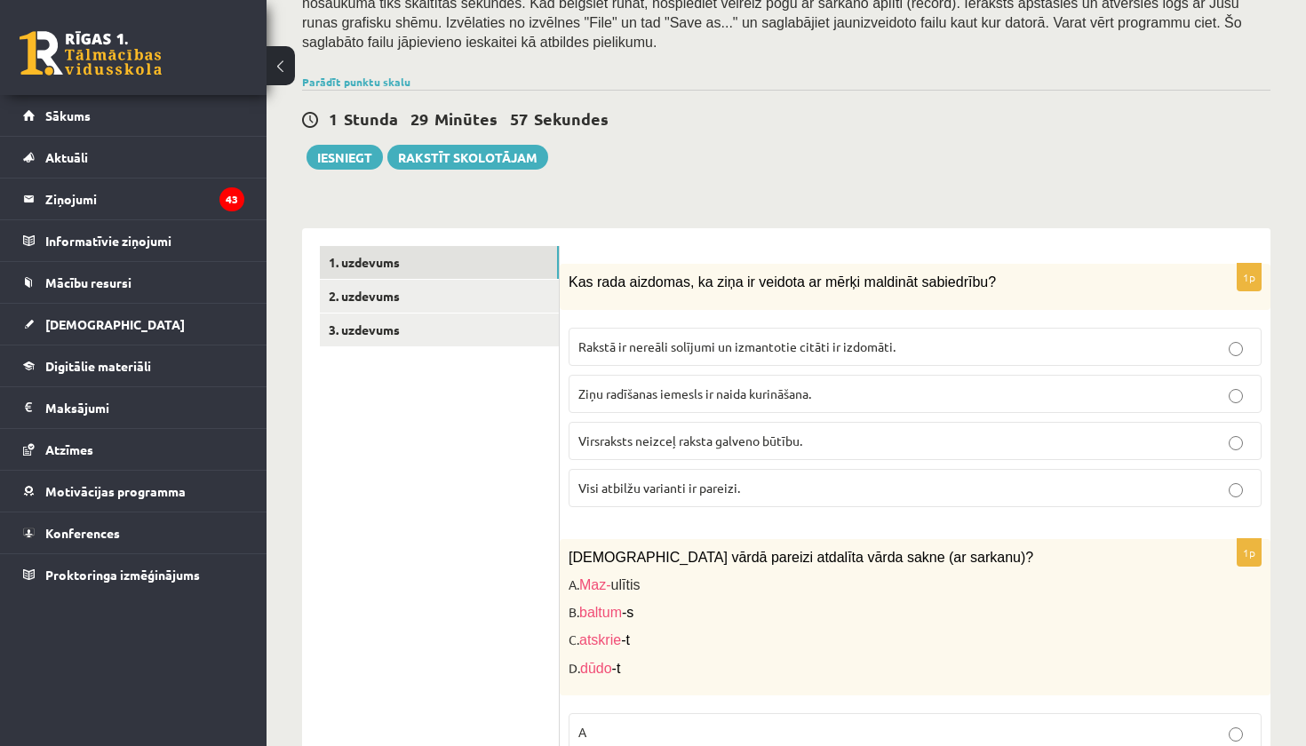
scroll to position [352, 0]
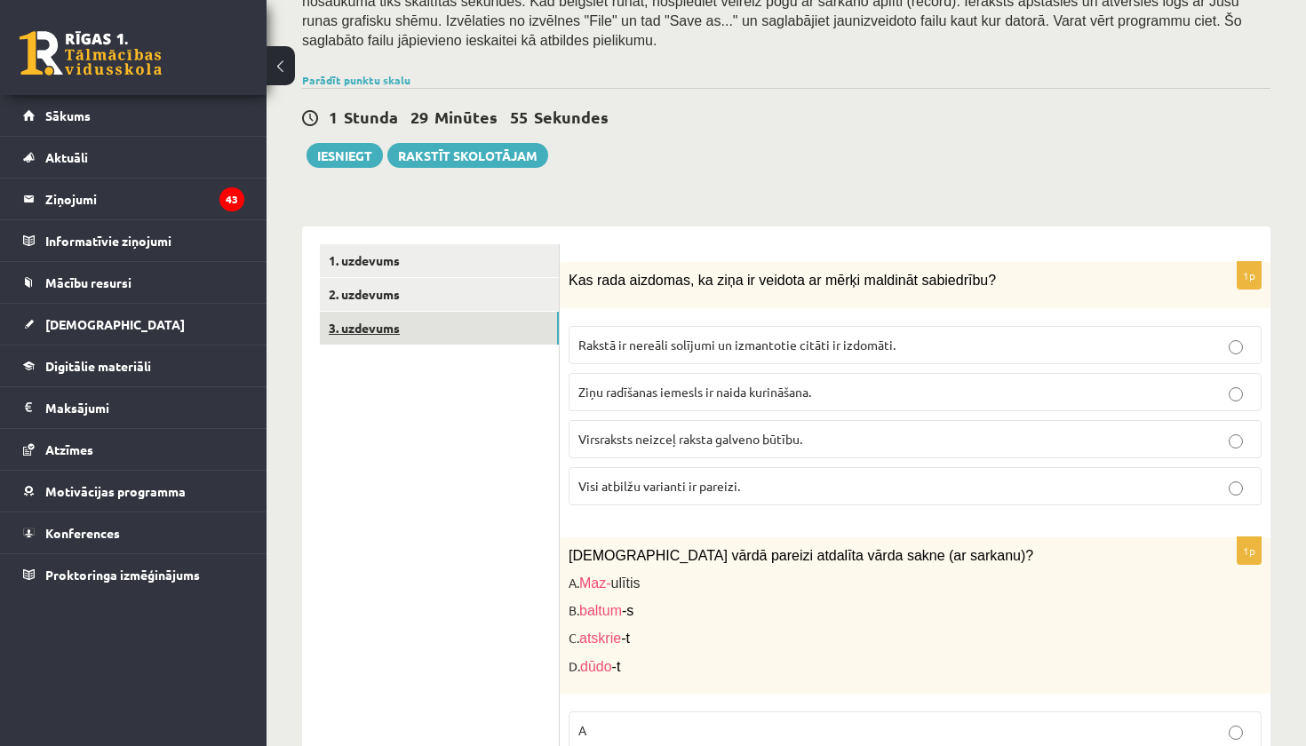
click at [380, 324] on link "3. uzdevums" at bounding box center [439, 328] width 239 height 33
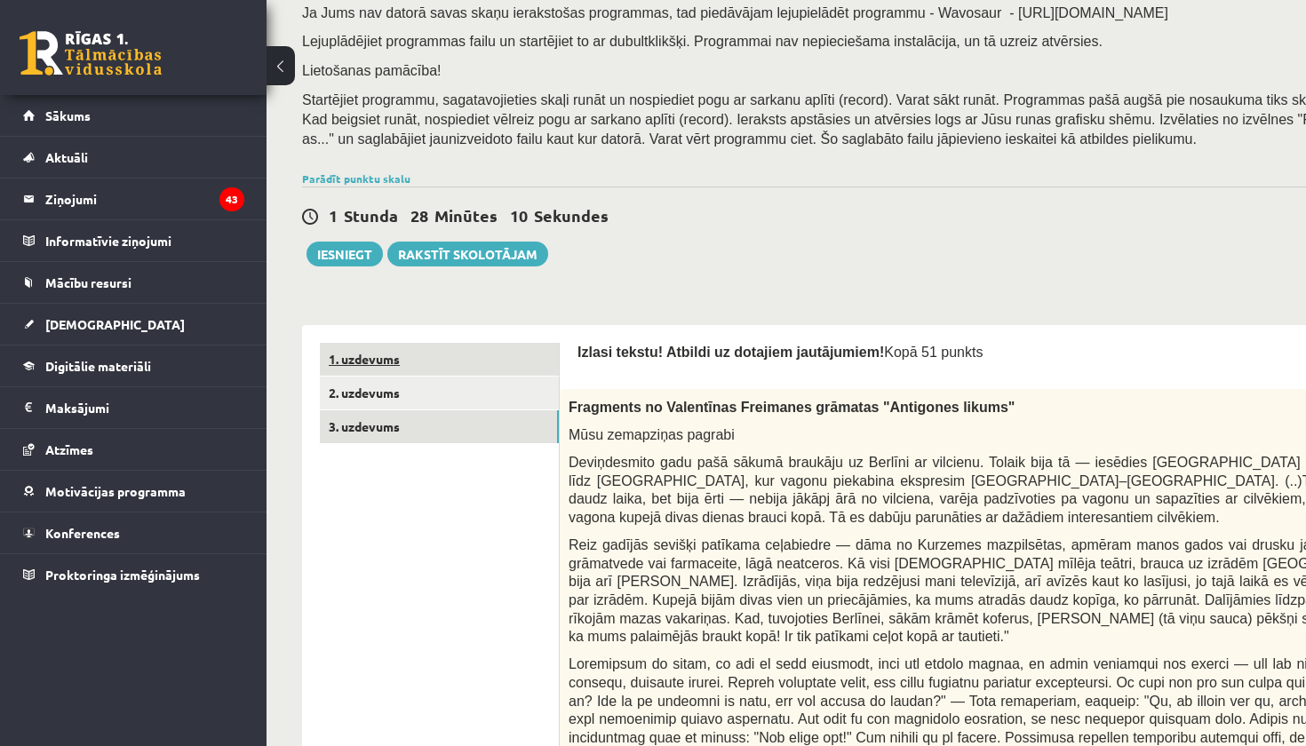
scroll to position [0, 0]
click at [376, 343] on link "1. uzdevums" at bounding box center [439, 359] width 239 height 33
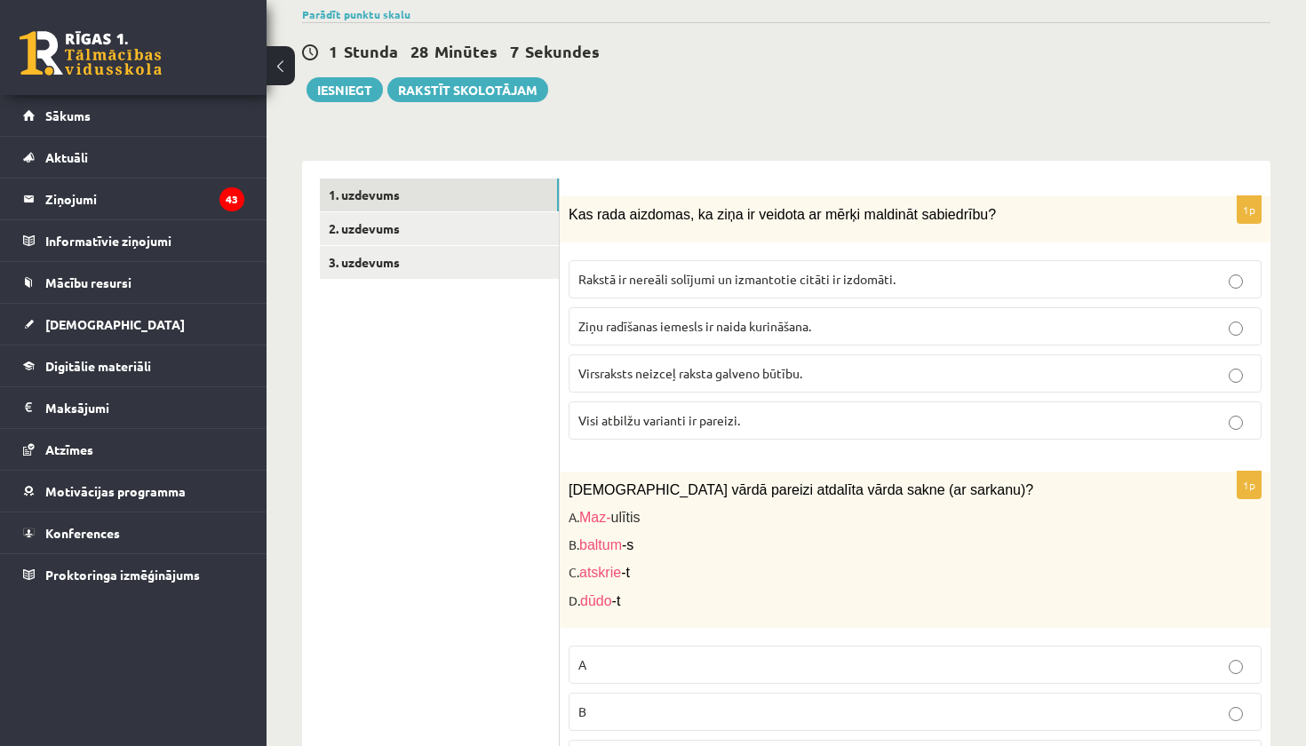
scroll to position [420, 0]
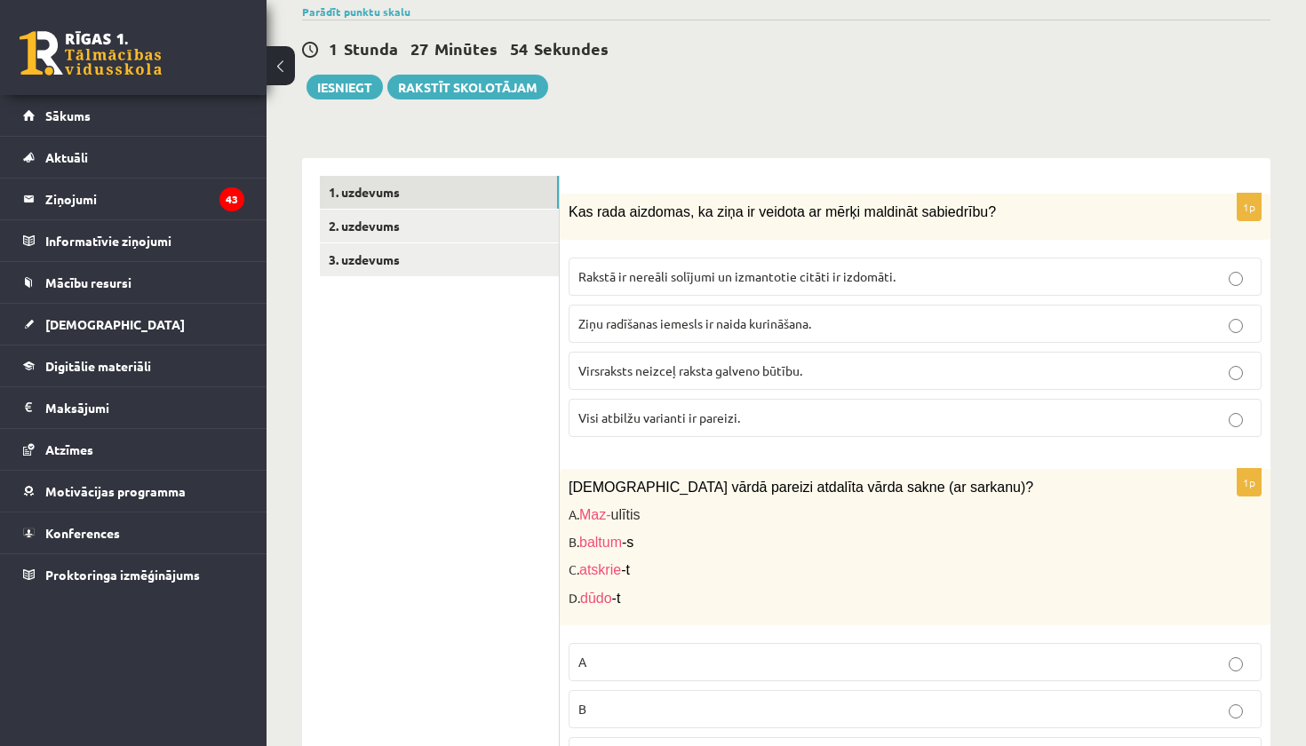
click at [753, 422] on label "Visi atbilžu varianti ir pareizi." at bounding box center [915, 418] width 693 height 38
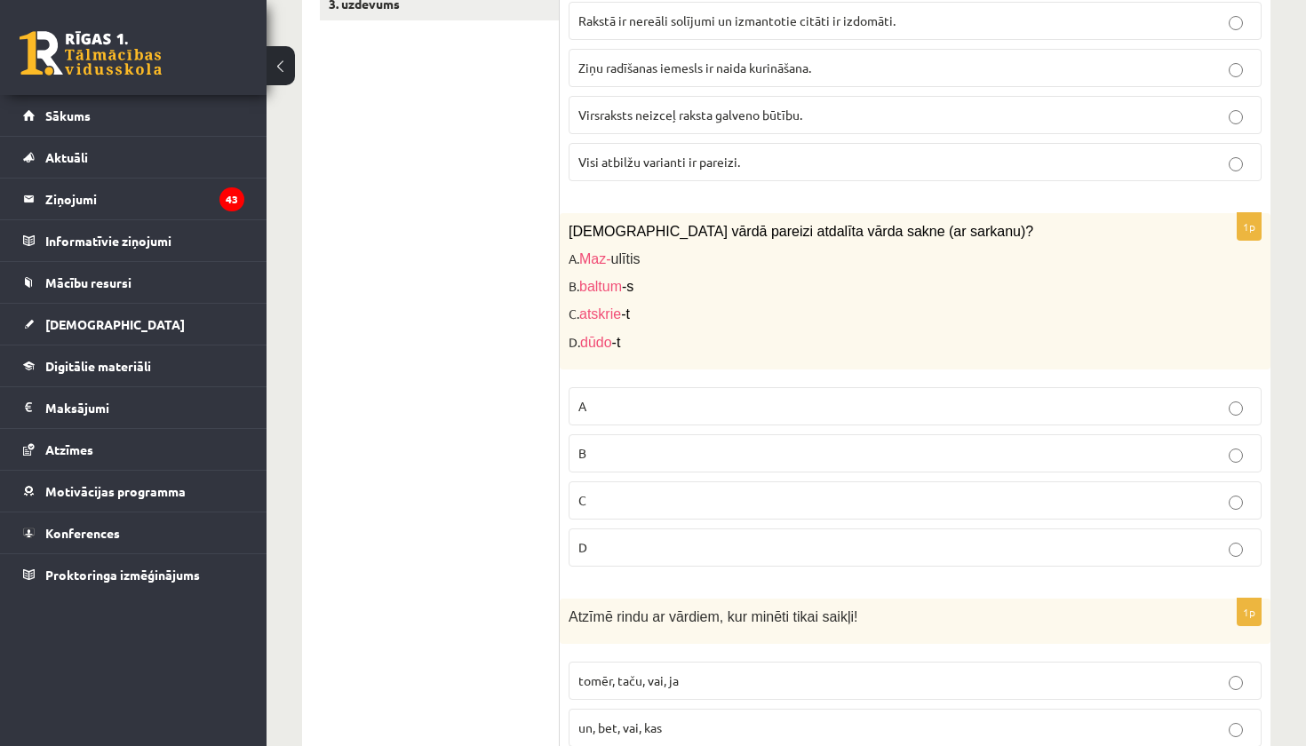
scroll to position [682, 0]
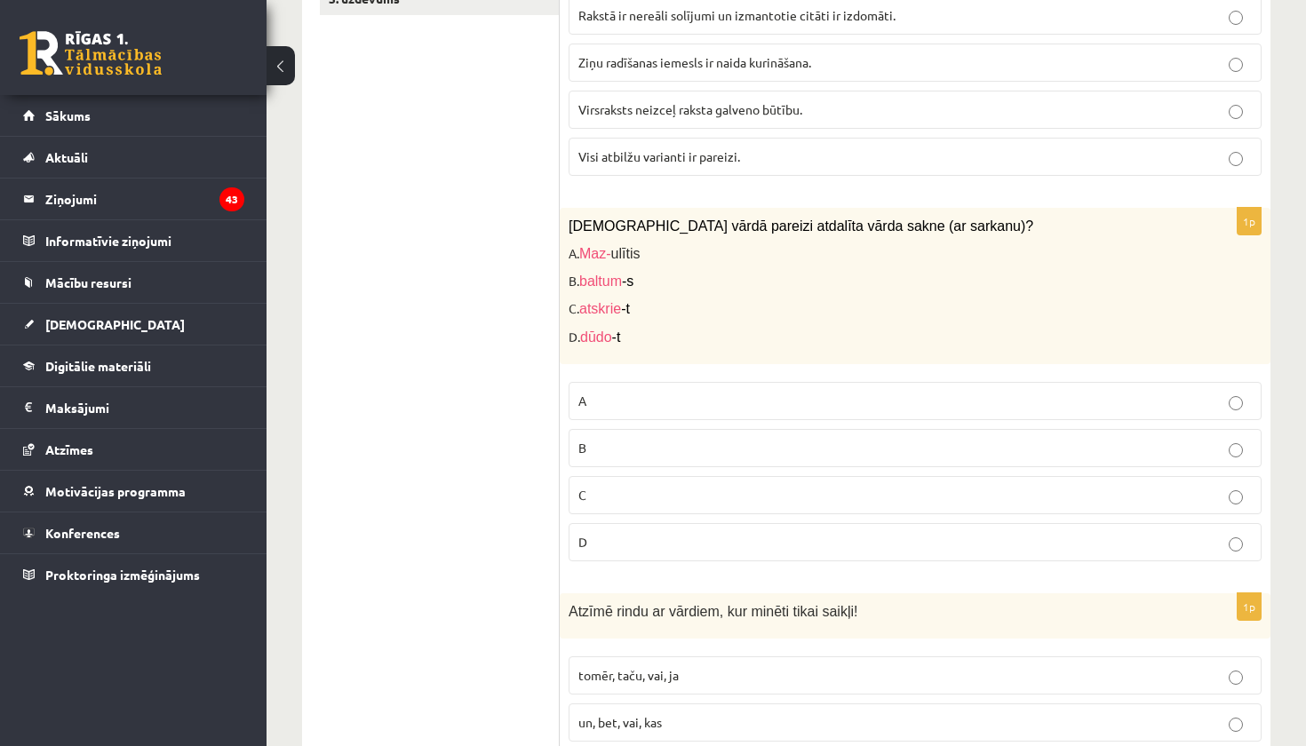
click at [596, 392] on p "A" at bounding box center [916, 401] width 674 height 19
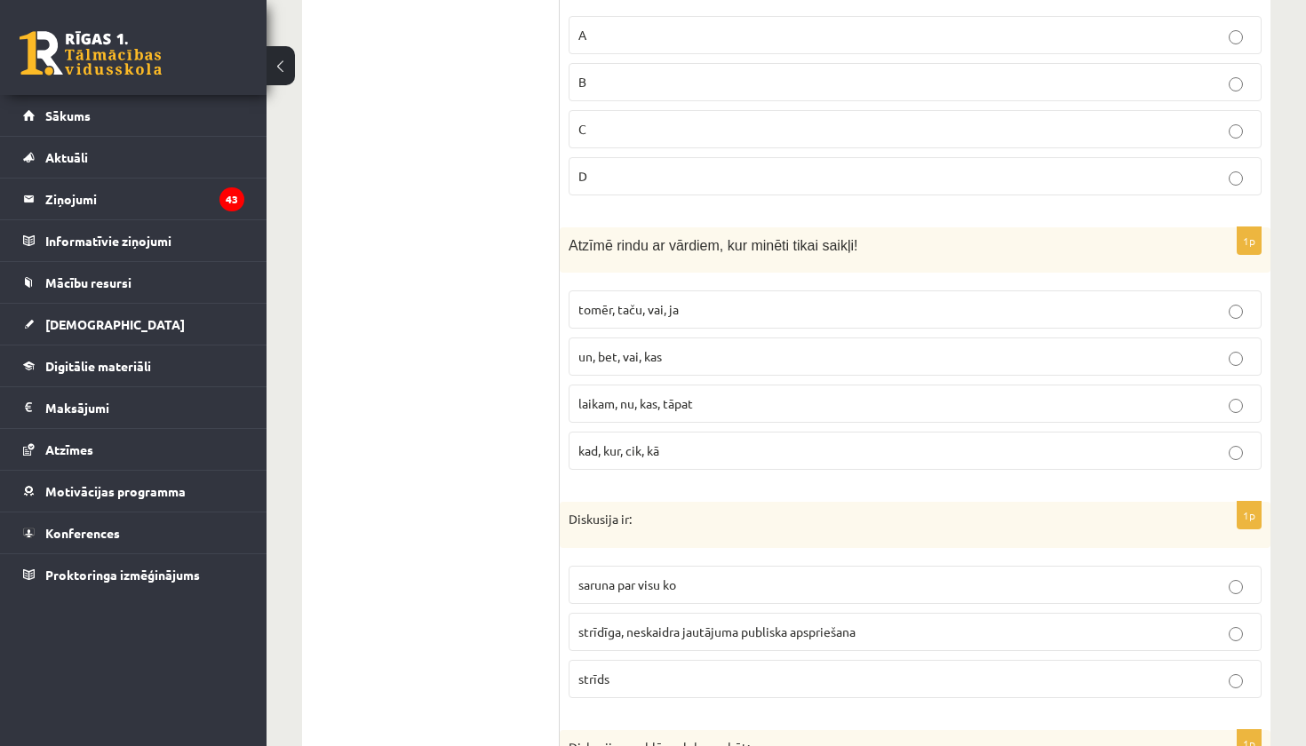
scroll to position [1050, 0]
click at [656, 346] on span "un, bet, vai, kas" at bounding box center [621, 354] width 84 height 16
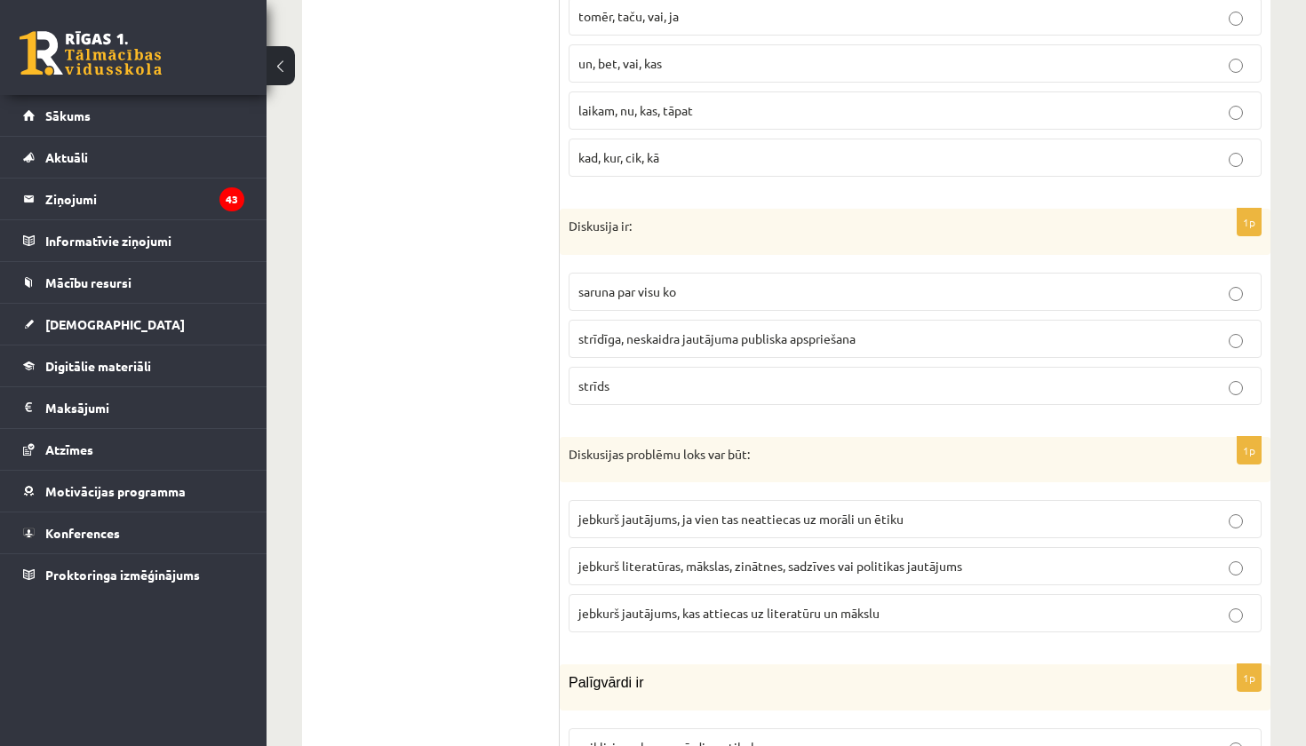
scroll to position [1344, 0]
click at [668, 331] on p "strīdīga, neskaidra jautājuma publiska apspriešana" at bounding box center [916, 336] width 674 height 19
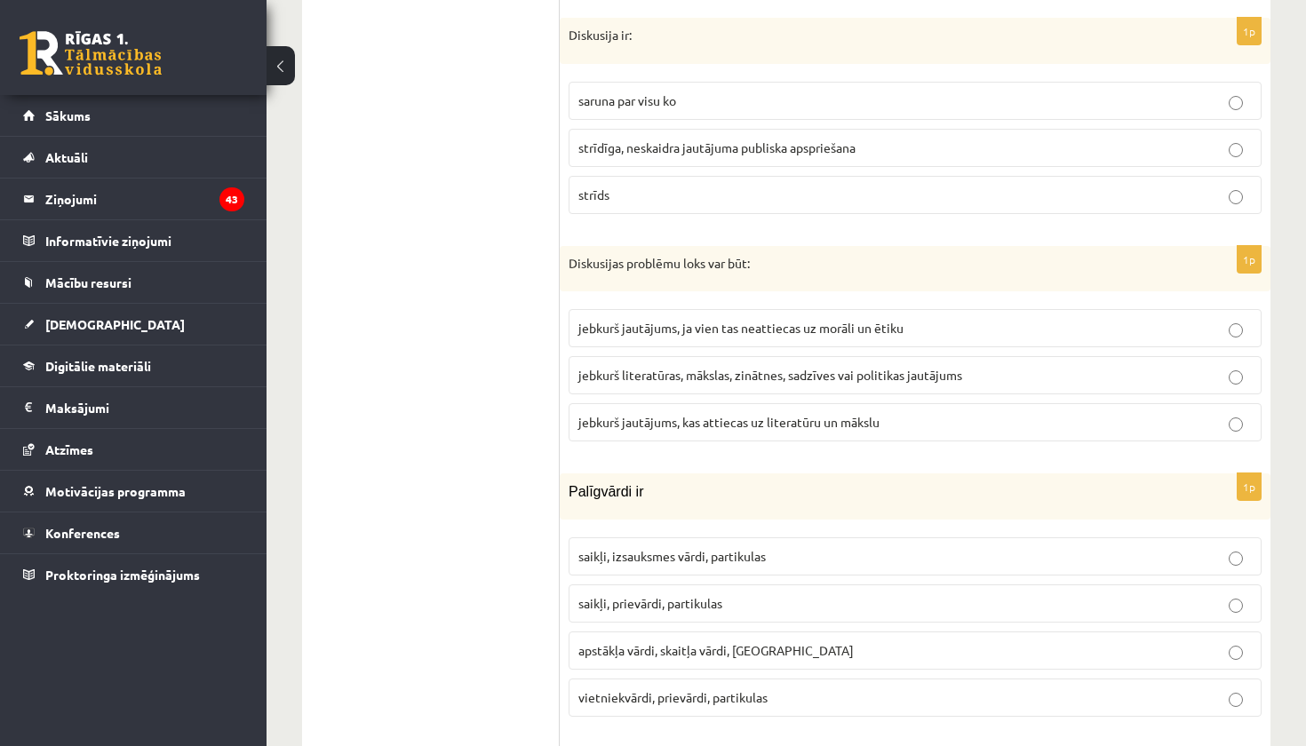
scroll to position [1541, 0]
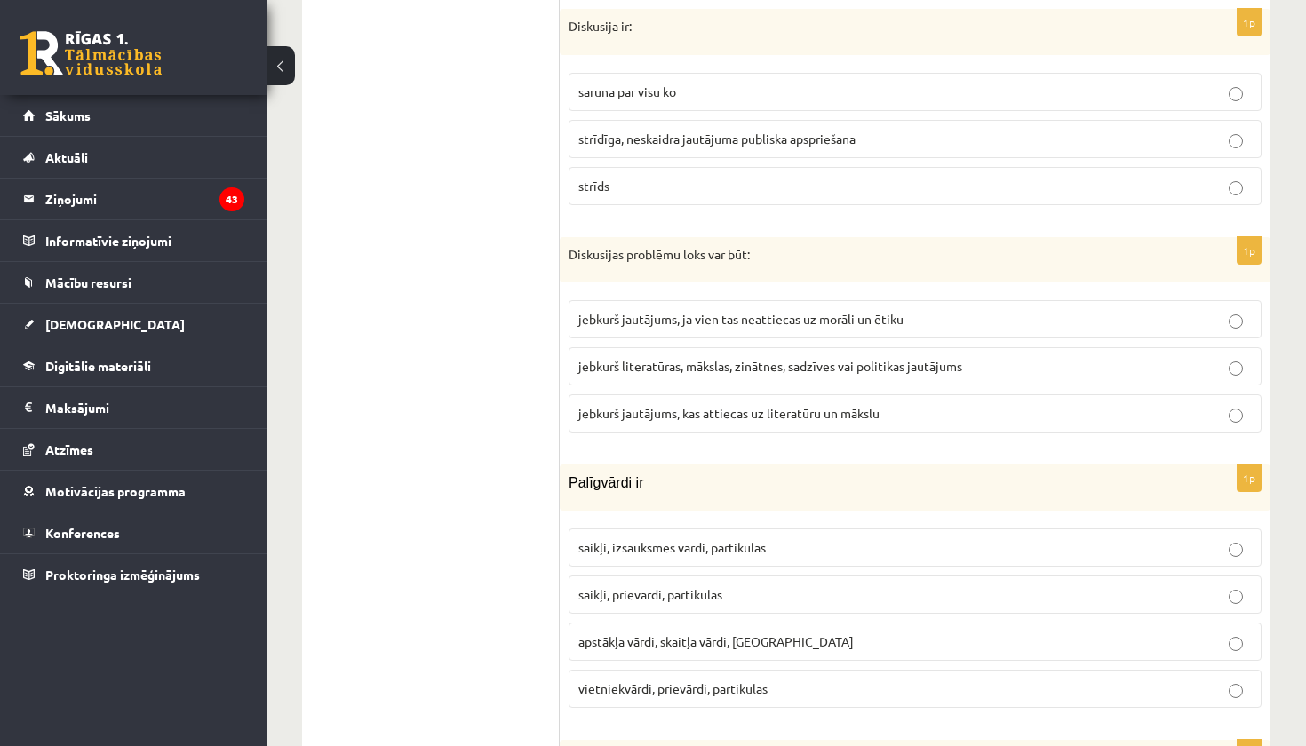
click at [658, 311] on span "jebkurš jautājums, ja vien tas neattiecas uz morāli un ētiku" at bounding box center [741, 319] width 325 height 16
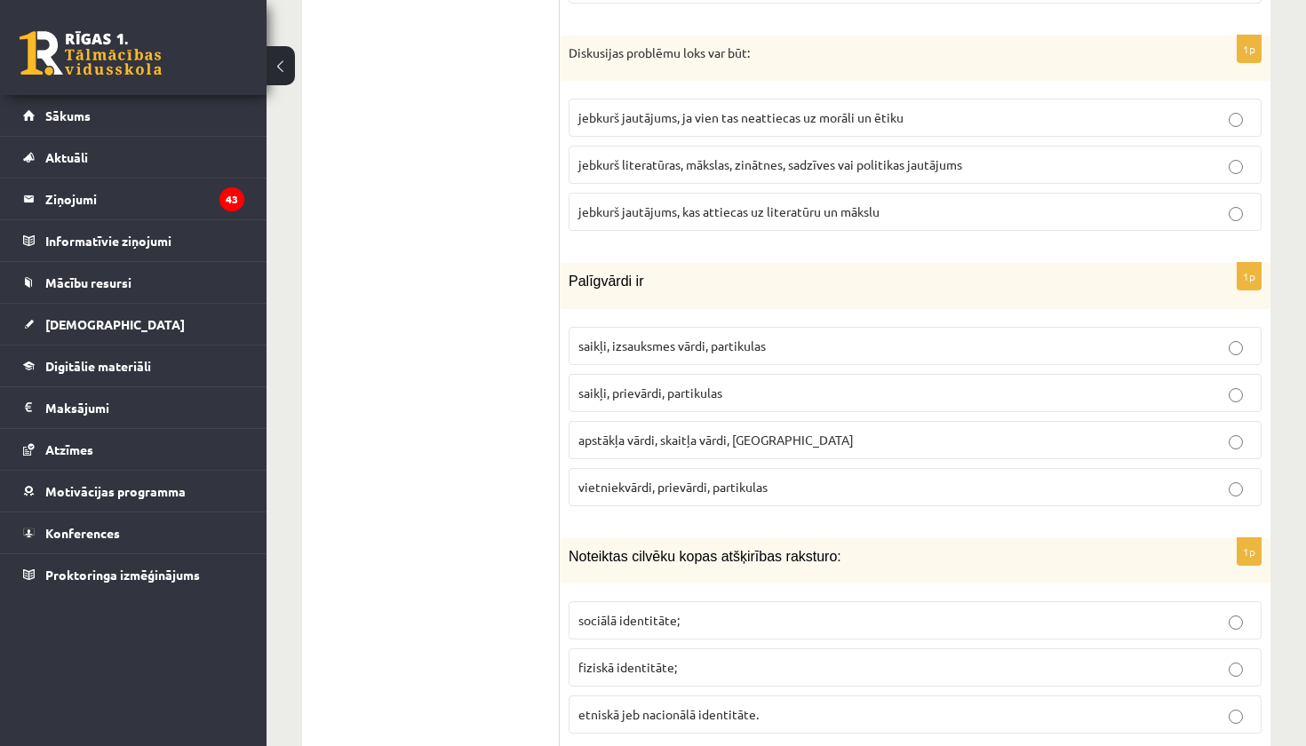
scroll to position [1758, 0]
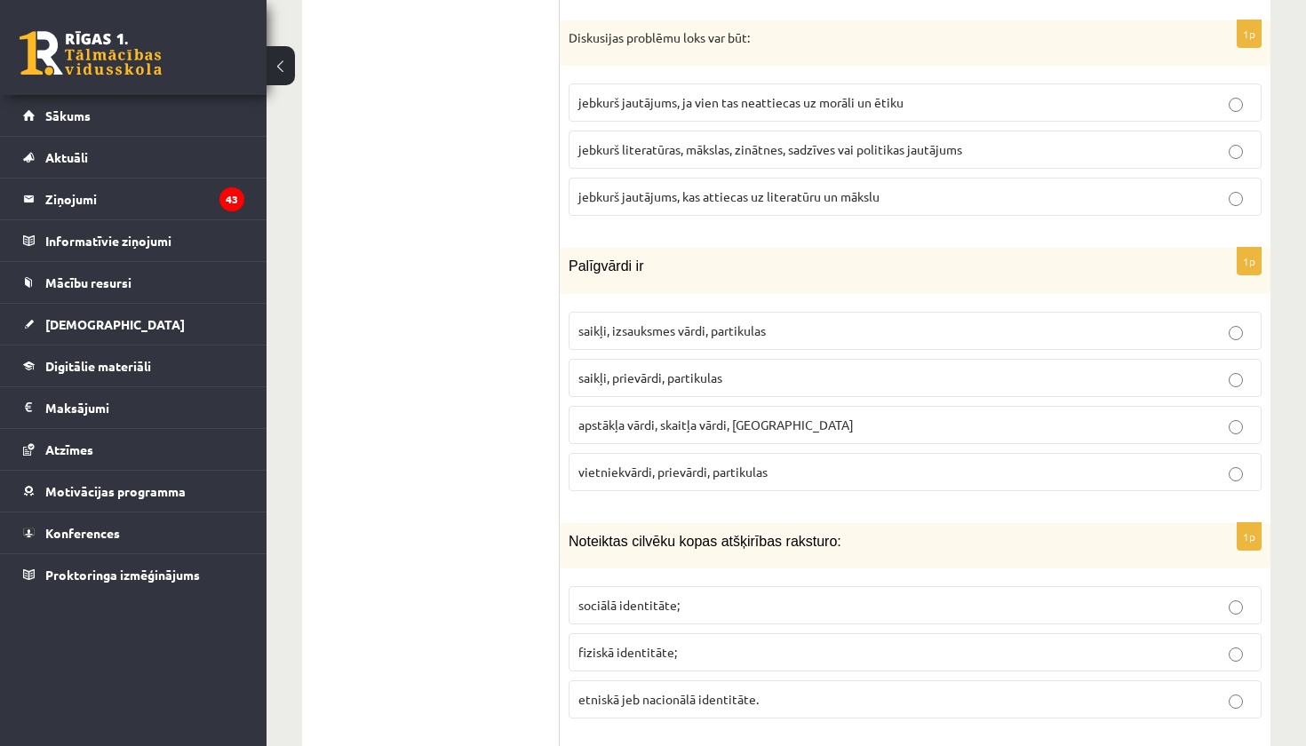
click at [658, 370] on span "saikļi, prievārdi, partikulas" at bounding box center [651, 378] width 144 height 16
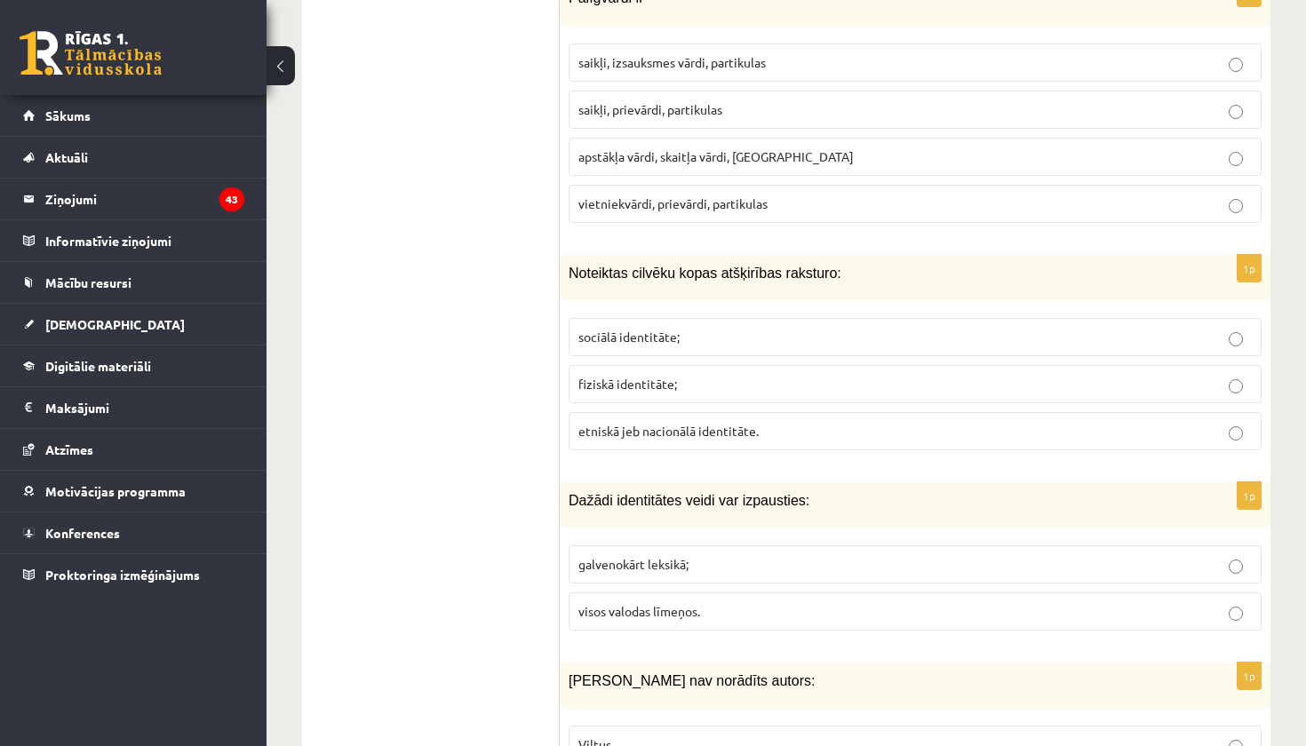
scroll to position [2032, 0]
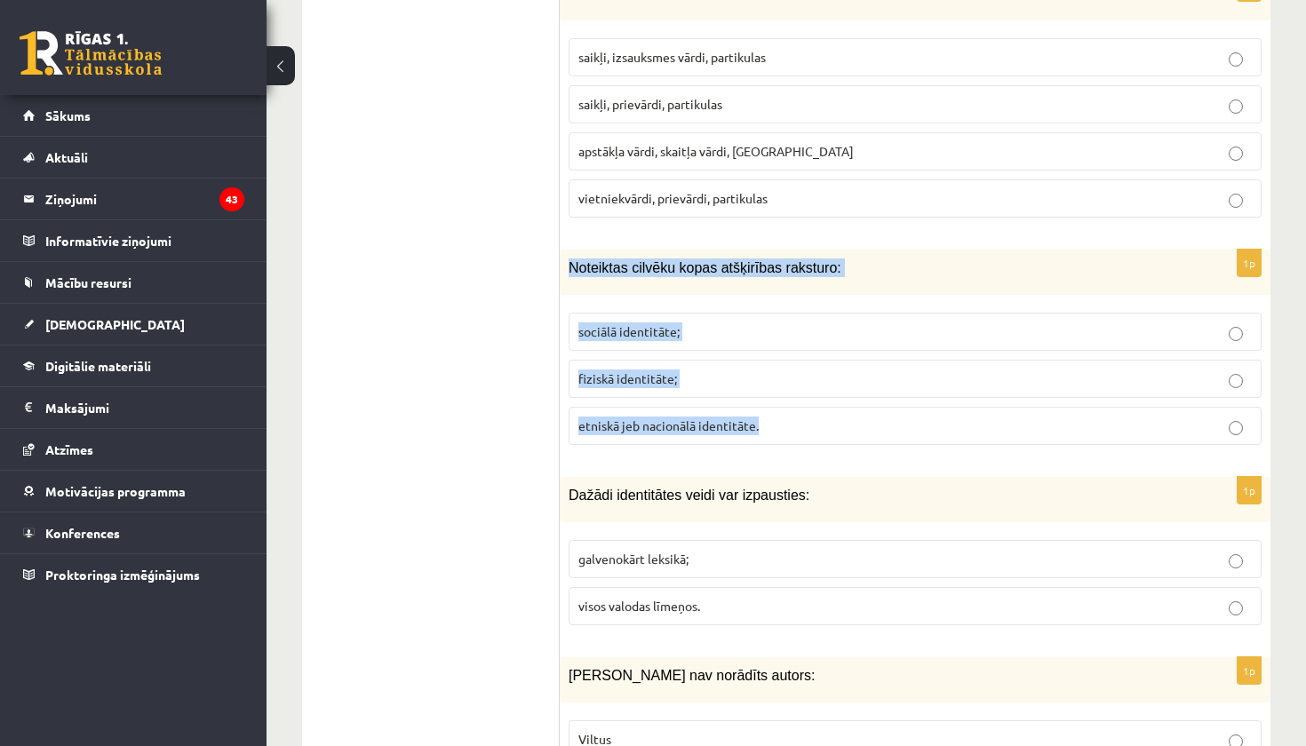
drag, startPoint x: 566, startPoint y: 252, endPoint x: 675, endPoint y: 431, distance: 209.0
click at [675, 431] on div "1p Noteiktas cilvēku kopas atšķirības raksturo: sociālā identitāte; fiziskā ide…" at bounding box center [915, 355] width 711 height 210
copy div "Noteiktas cilvēku kopas atšķirības raksturo: sociālā identitāte; fiziskā identi…"
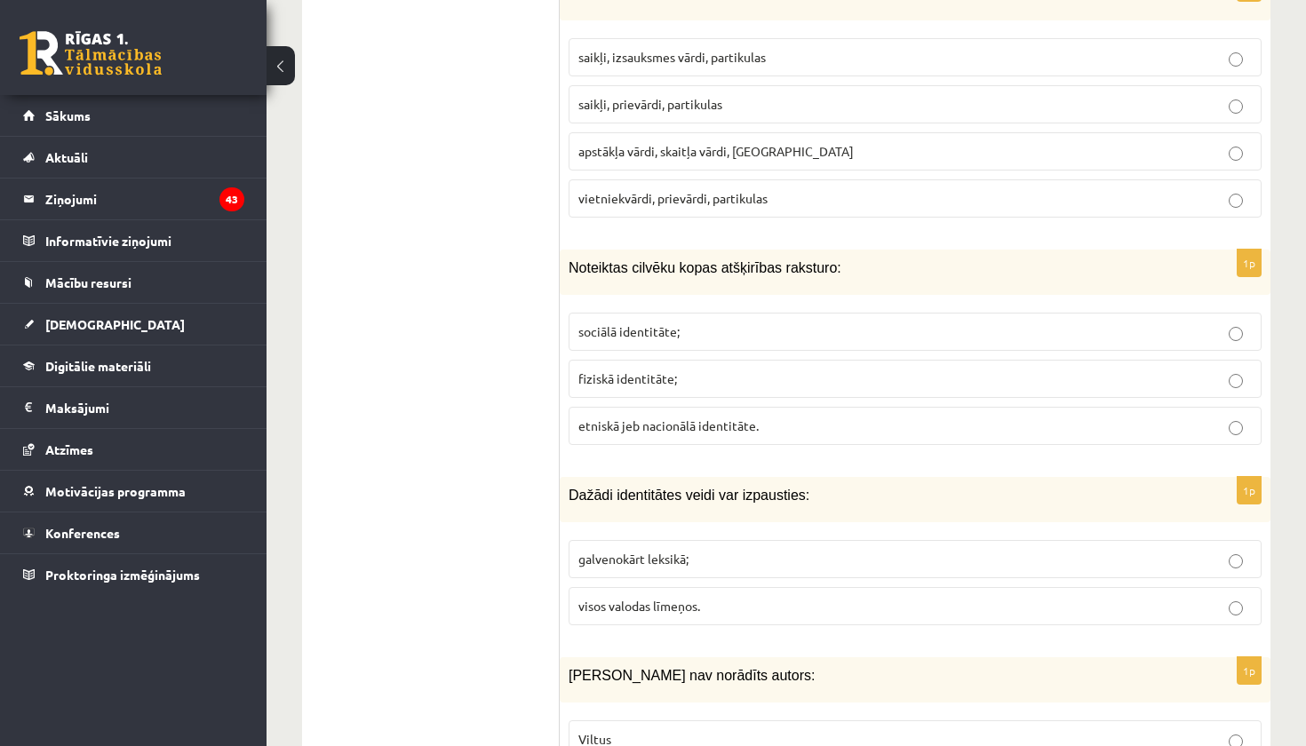
click at [709, 418] on span "etniskā jeb nacionālā identitāte." at bounding box center [669, 426] width 180 height 16
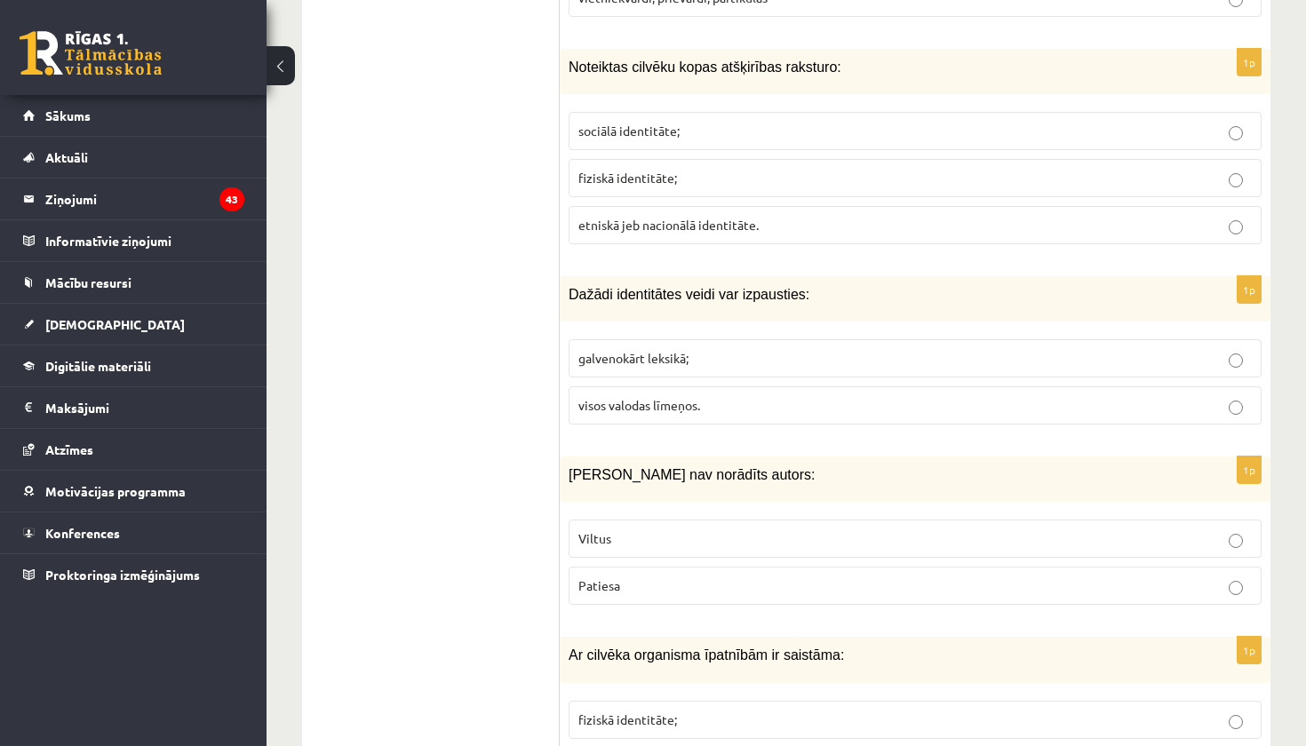
scroll to position [2237, 0]
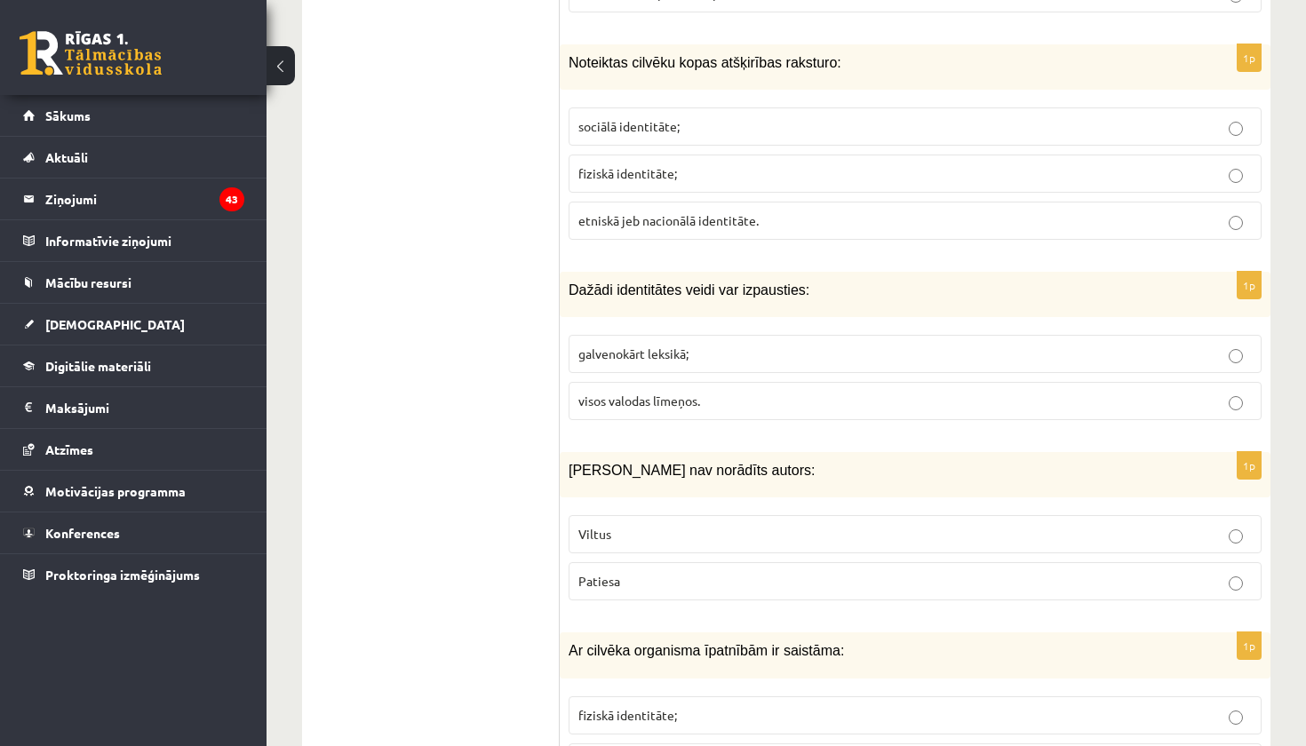
click at [777, 345] on p "galvenokārt leksikā;" at bounding box center [916, 354] width 674 height 19
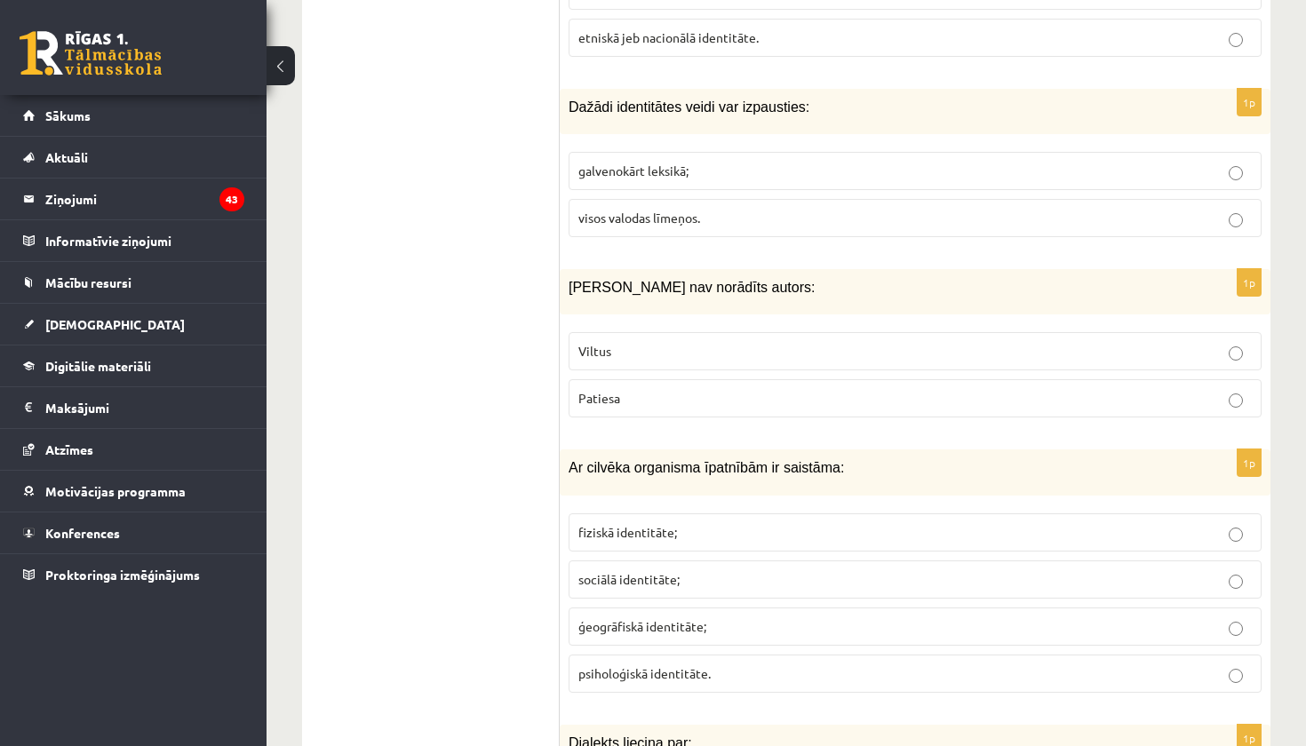
scroll to position [2422, 0]
drag, startPoint x: 563, startPoint y: 265, endPoint x: 650, endPoint y: 401, distance: 161.5
click at [650, 401] on div "1p Ziņai nav norādīts autors: Viltus Patiesa" at bounding box center [915, 348] width 711 height 163
copy div "Ziņai nav norādīts autors: Viltus Patiesa"
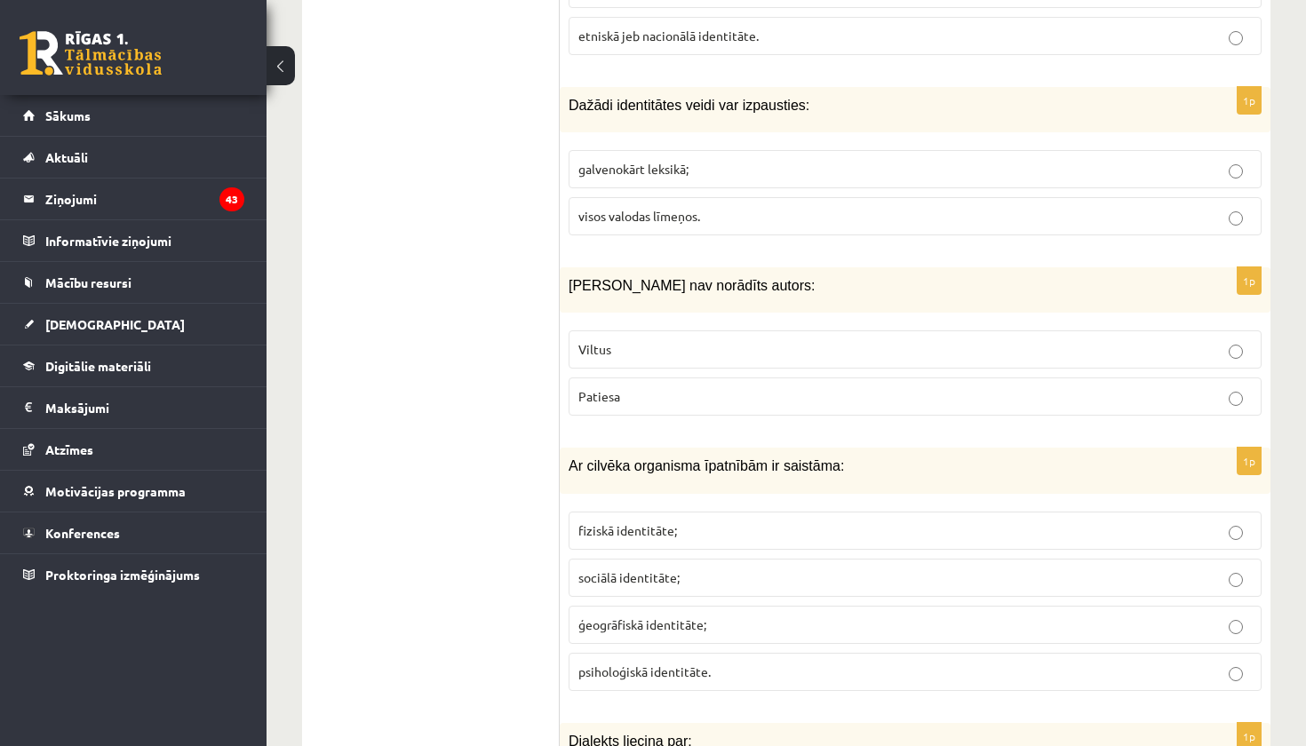
click at [813, 342] on p "Viltus" at bounding box center [916, 349] width 674 height 19
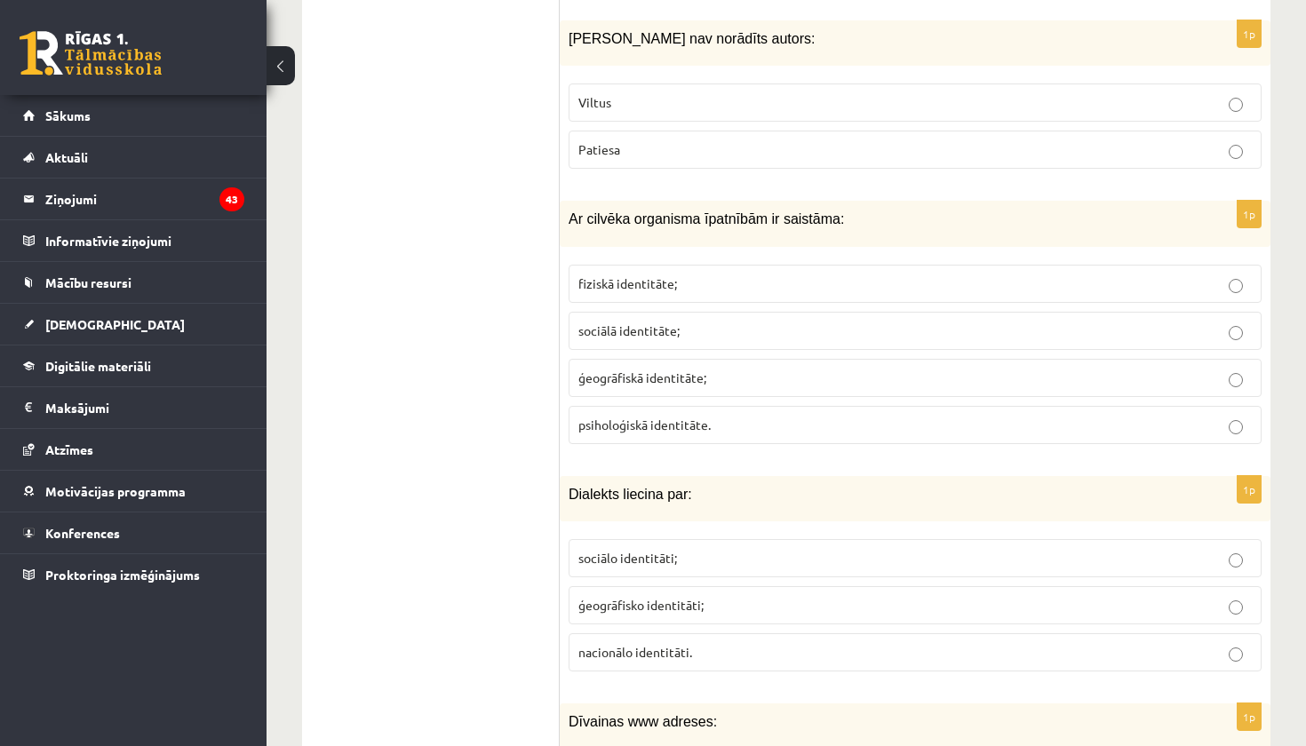
scroll to position [2675, 0]
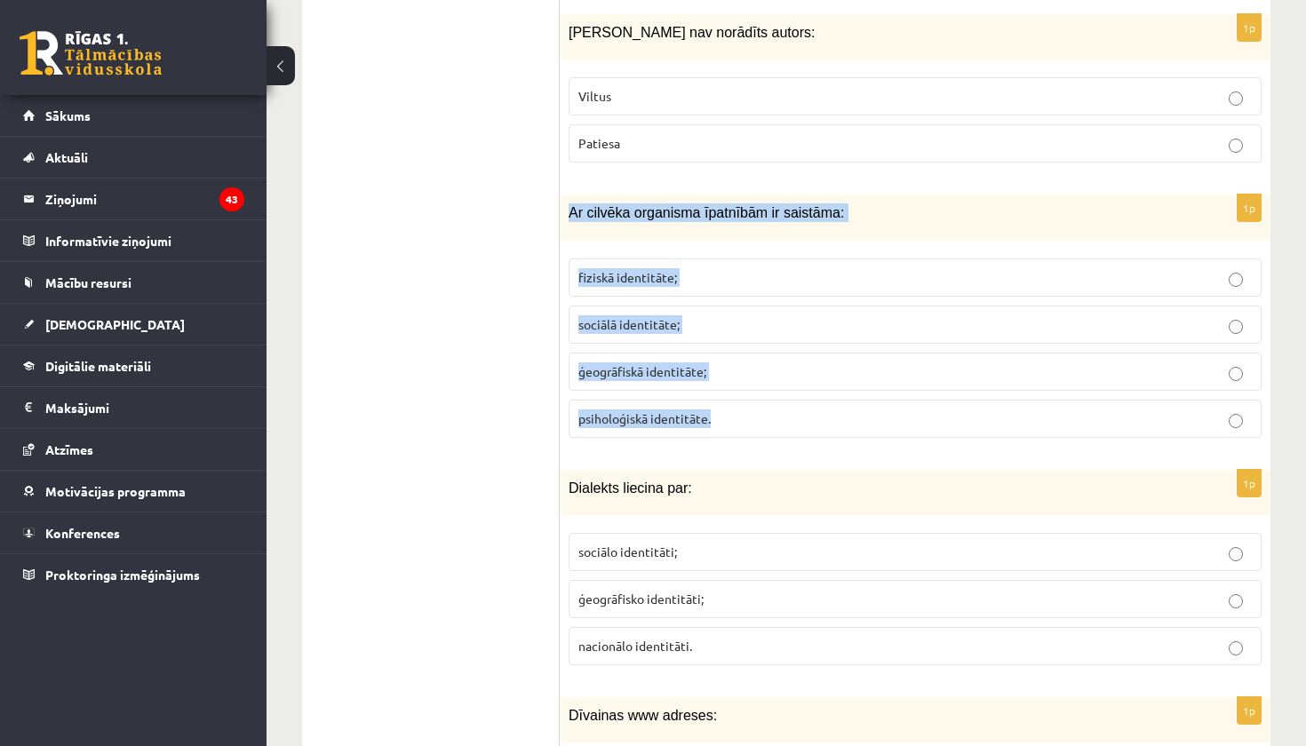
drag, startPoint x: 569, startPoint y: 194, endPoint x: 637, endPoint y: 426, distance: 241.8
click at [637, 426] on div "1p Ar cilvēka organisma īpatnībām ir saistāma: fiziskā identitāte; sociālā iden…" at bounding box center [915, 323] width 711 height 257
copy div "Ar cilvēka organisma īpatnībām ir saistāma: fiziskā identitāte; sociālā identit…"
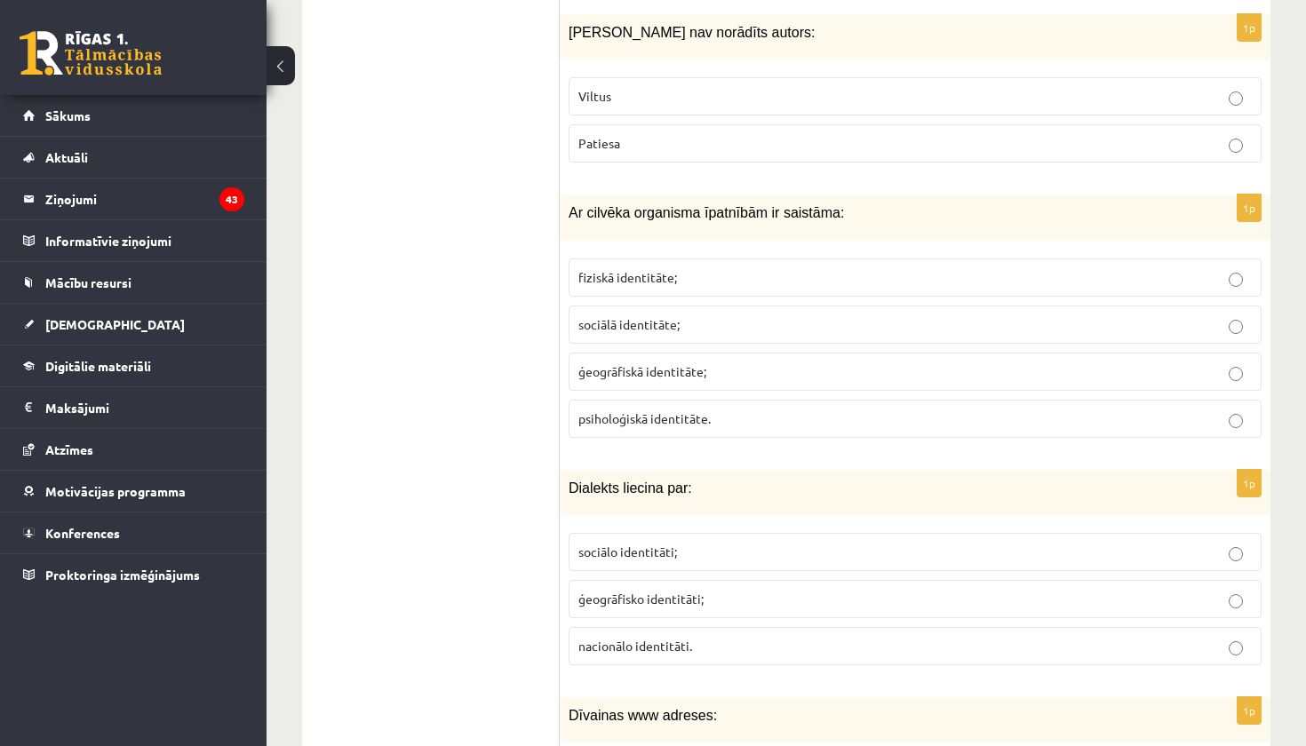
click at [805, 259] on label "fiziskā identitāte;" at bounding box center [915, 278] width 693 height 38
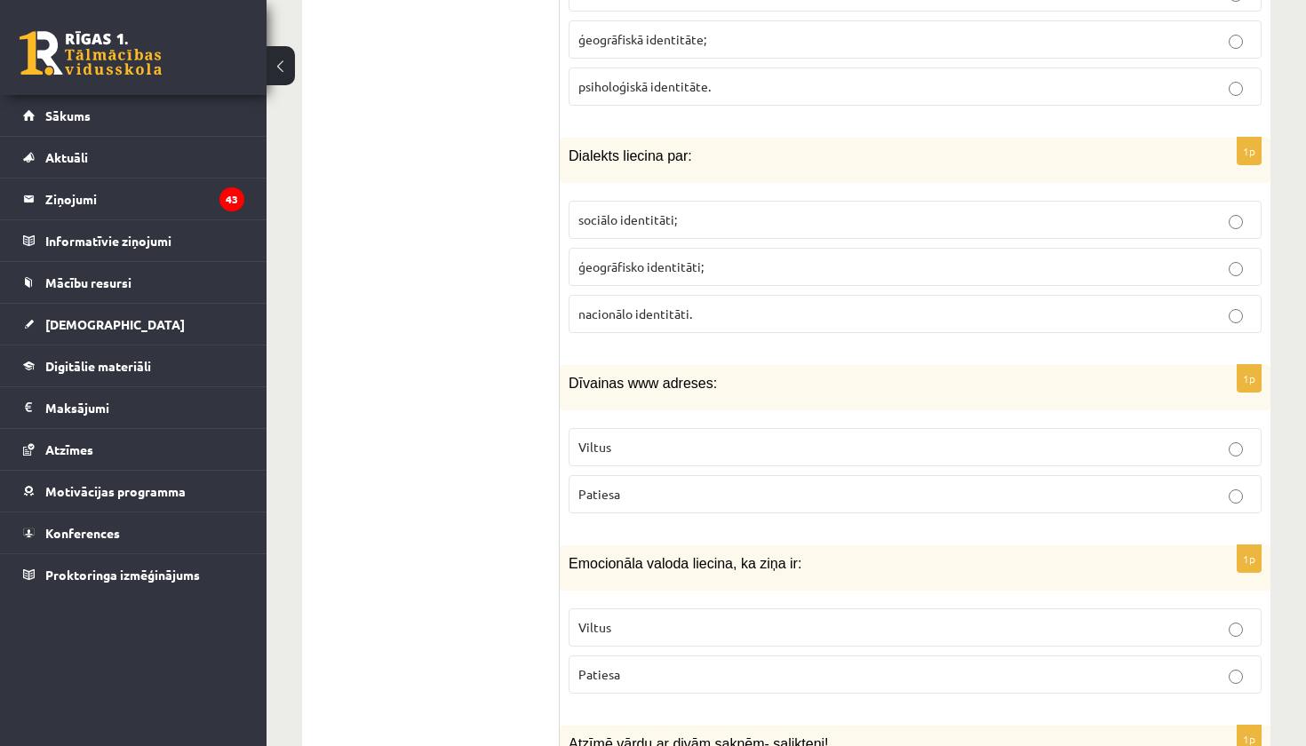
scroll to position [3008, 0]
click at [716, 304] on p "nacionālo identitāti." at bounding box center [916, 313] width 674 height 19
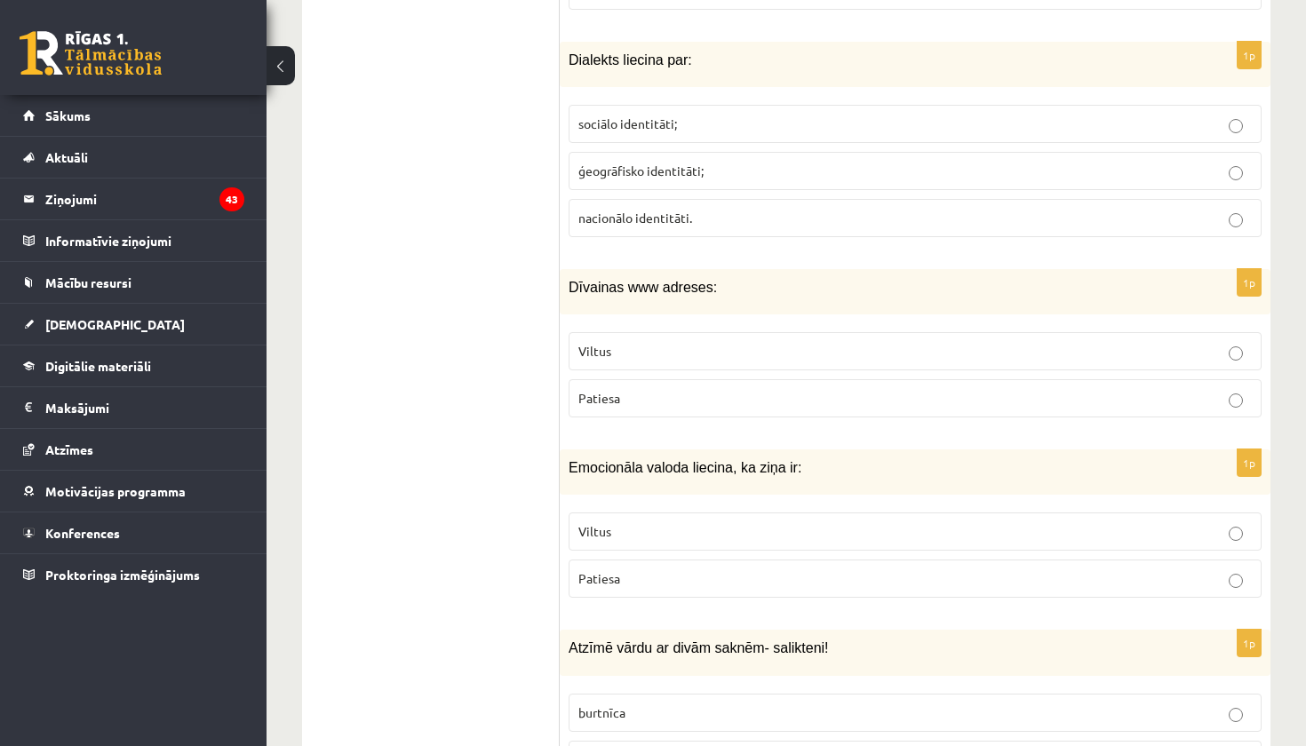
scroll to position [3070, 0]
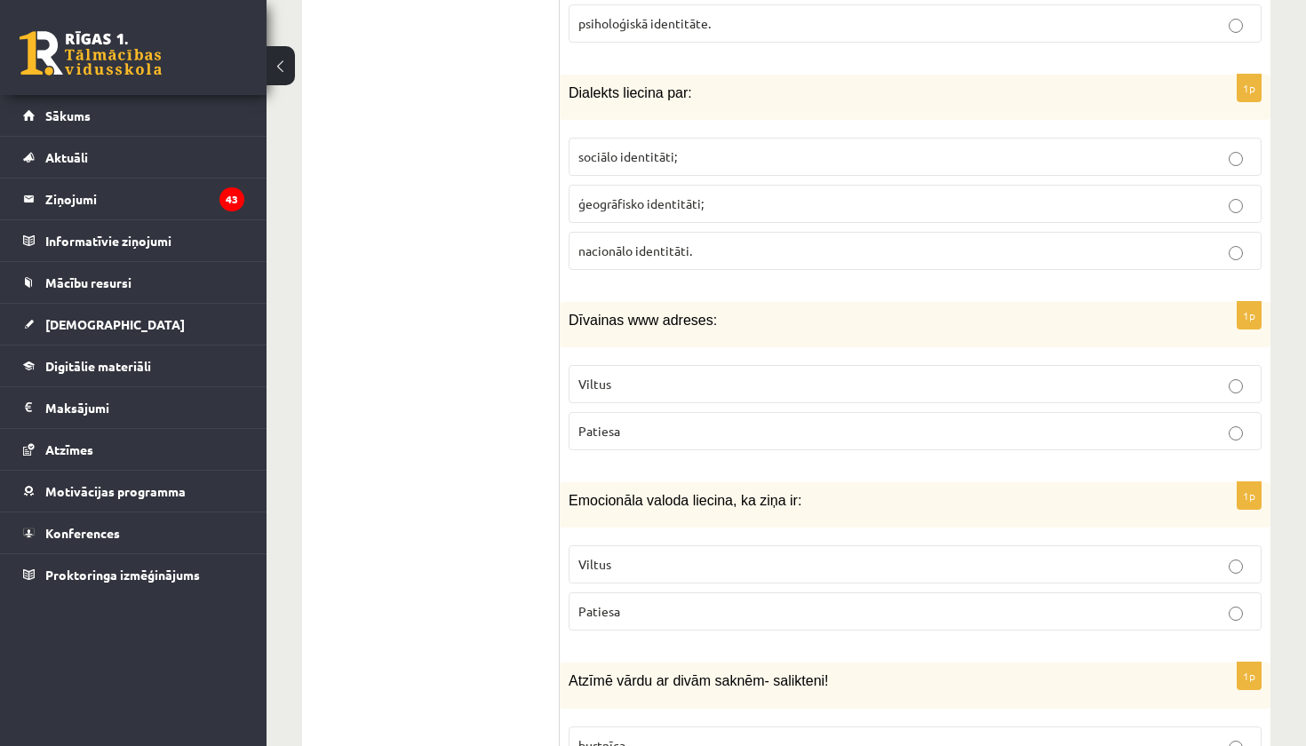
click at [691, 196] on span "ģeogrāfisko identitāti;" at bounding box center [641, 204] width 125 height 16
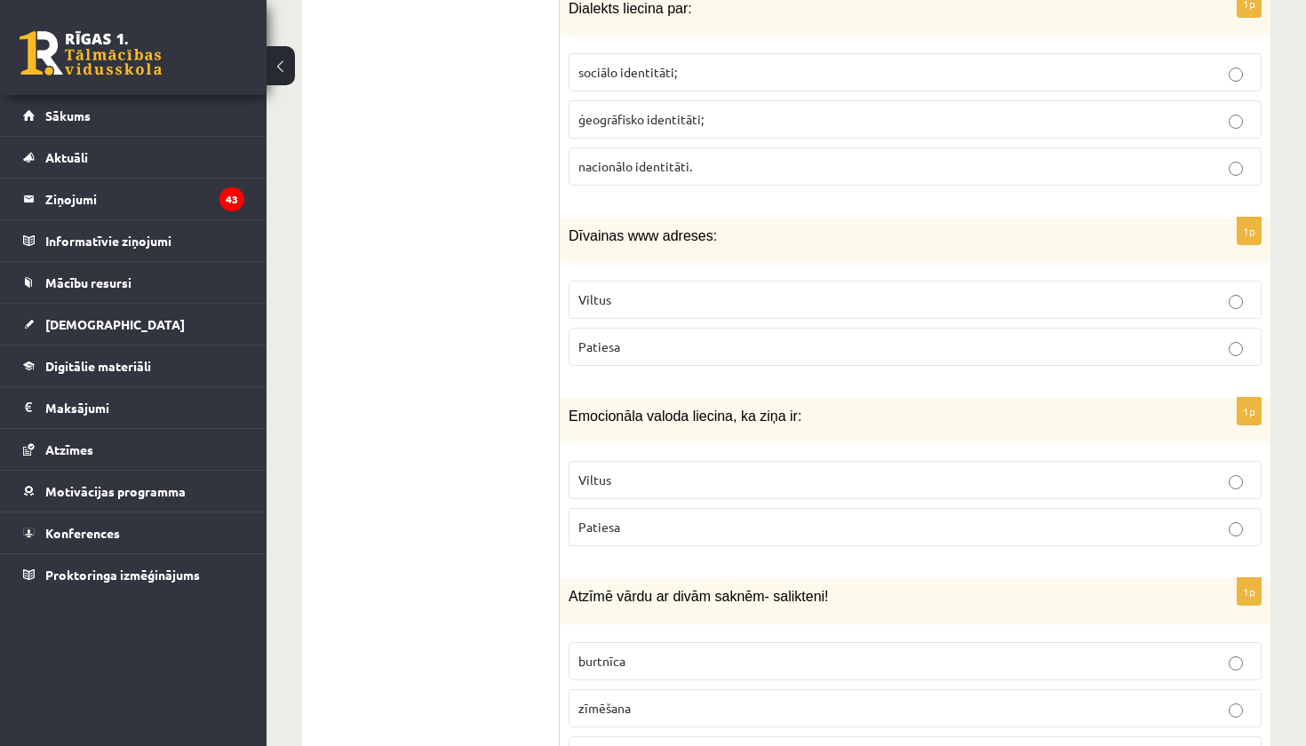
scroll to position [3159, 0]
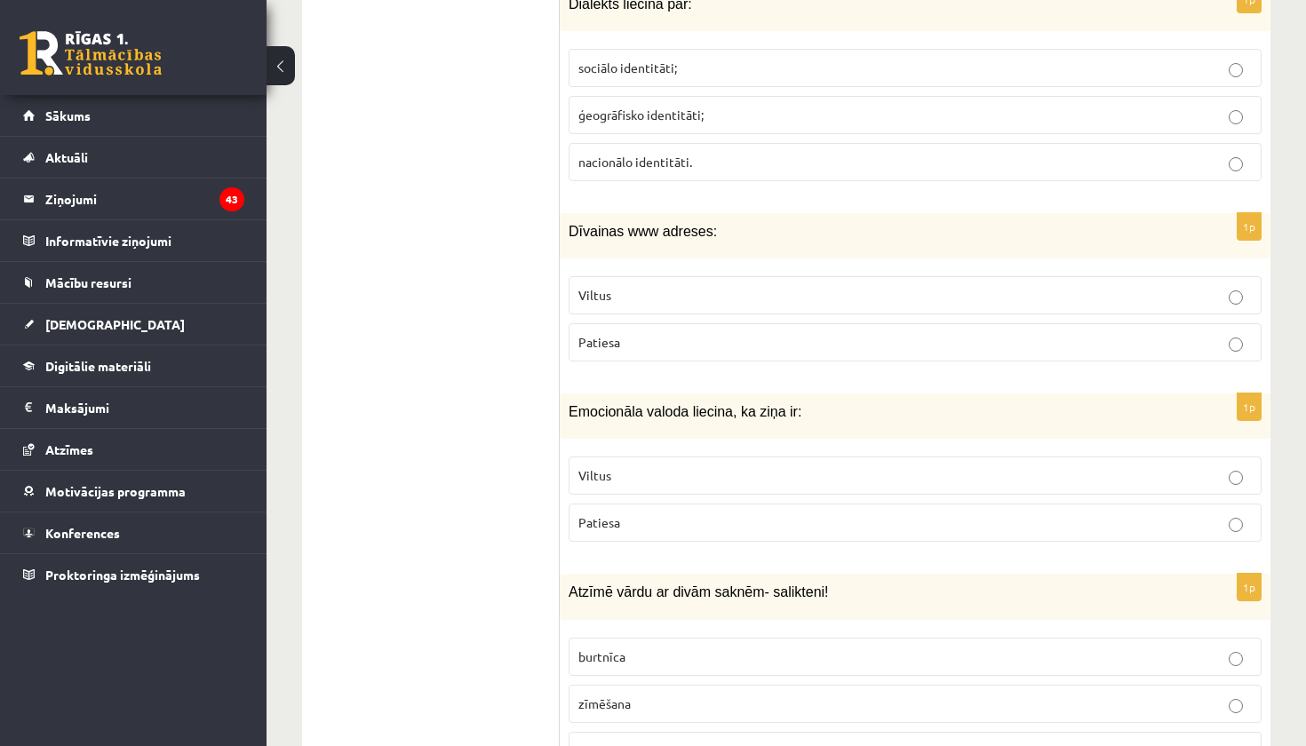
click at [730, 276] on label "Viltus" at bounding box center [915, 295] width 693 height 38
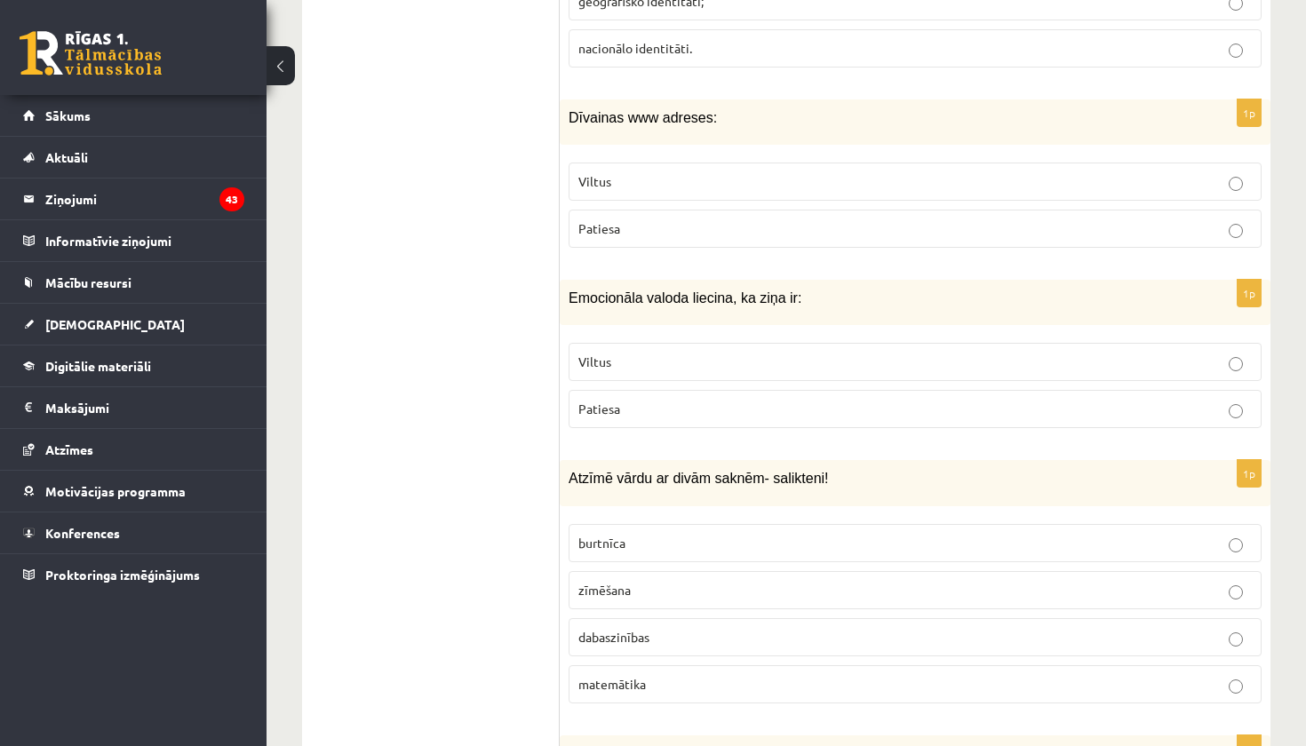
scroll to position [3277, 0]
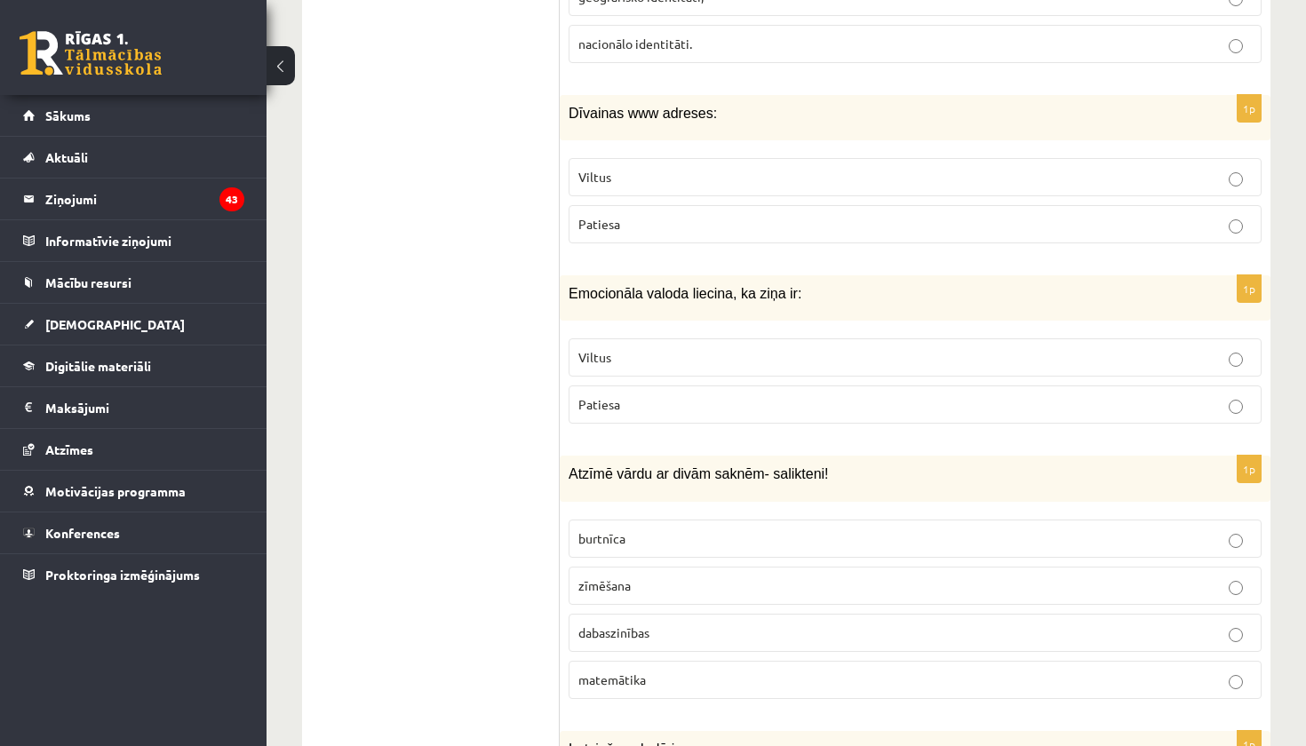
click at [642, 402] on label "Patiesa" at bounding box center [915, 405] width 693 height 38
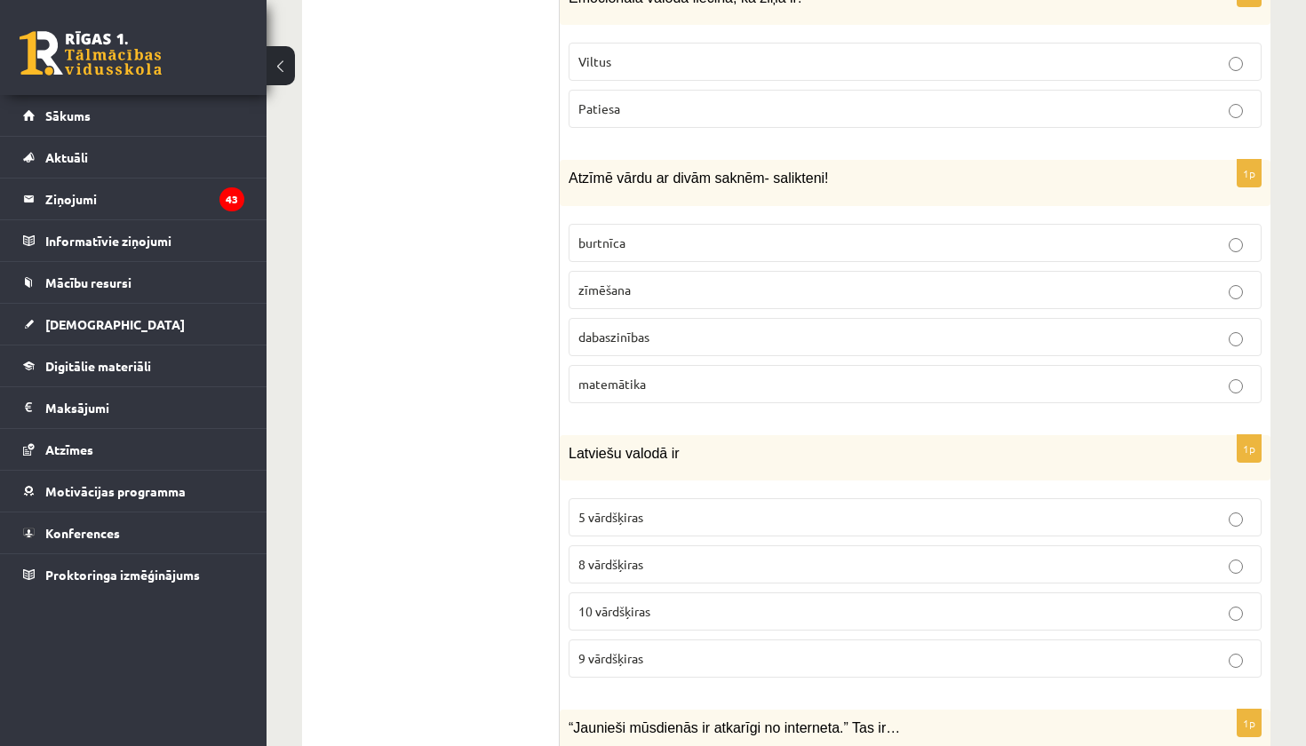
scroll to position [3572, 0]
click at [652, 329] on p "dabaszinības" at bounding box center [916, 338] width 674 height 19
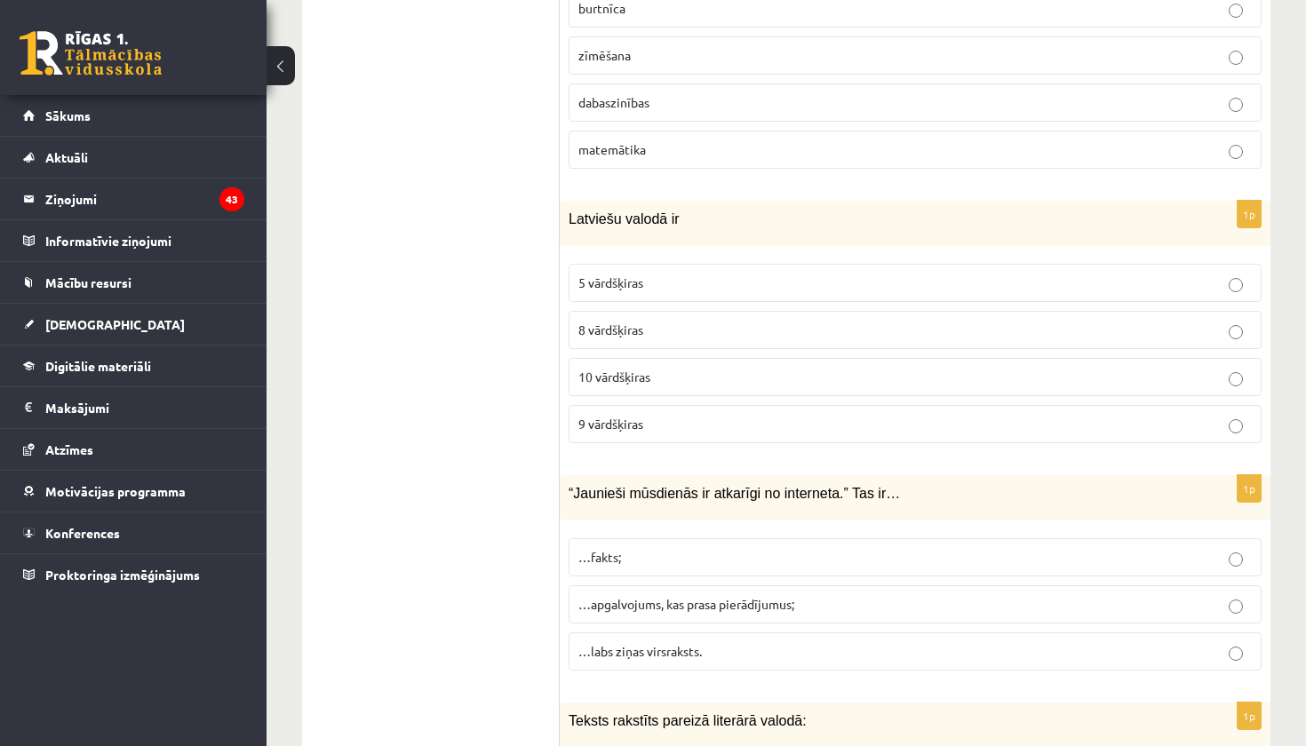
scroll to position [3842, 0]
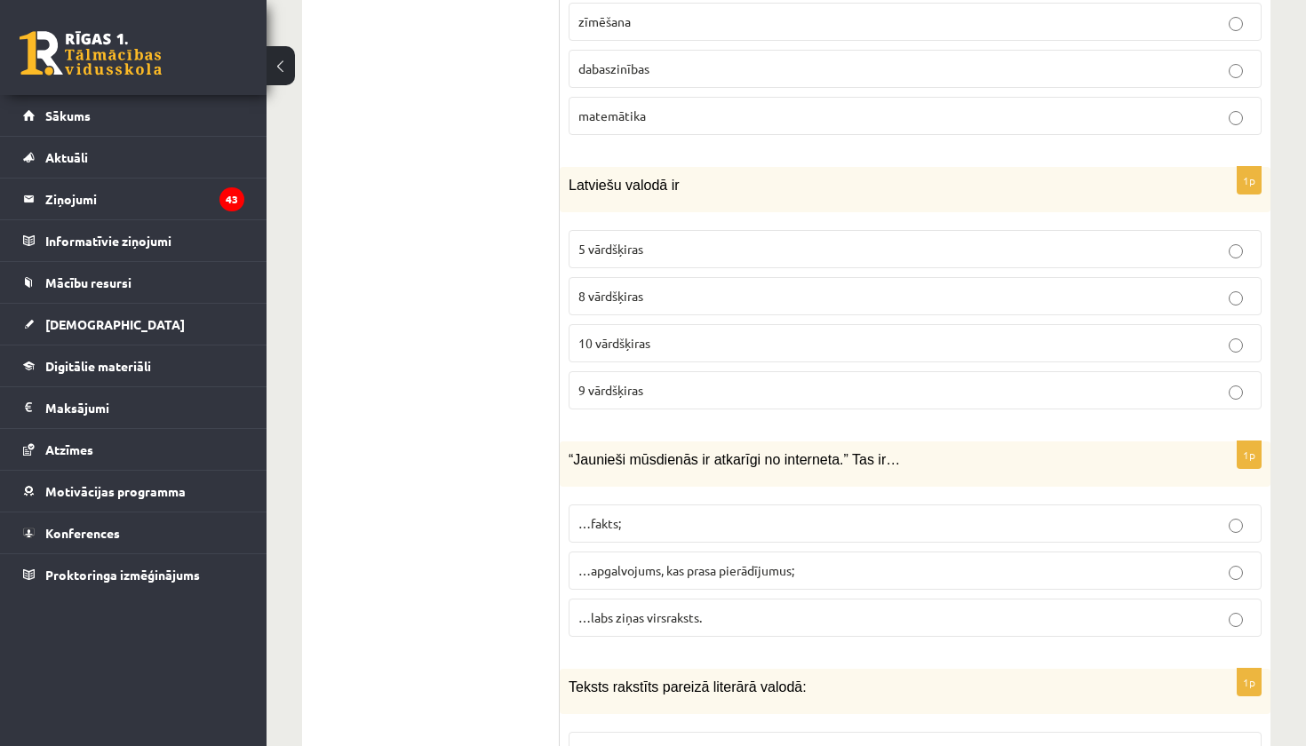
click at [657, 334] on p "10 vārdšķiras" at bounding box center [916, 343] width 674 height 19
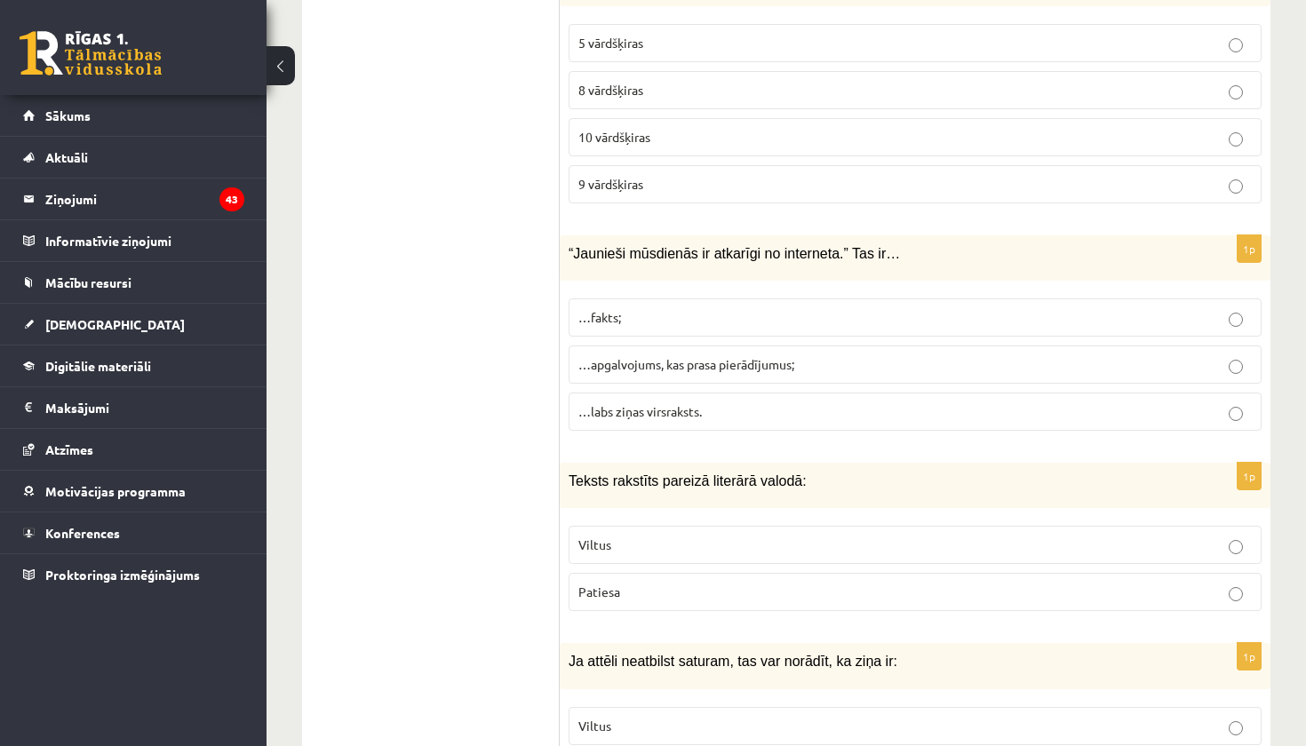
scroll to position [4056, 0]
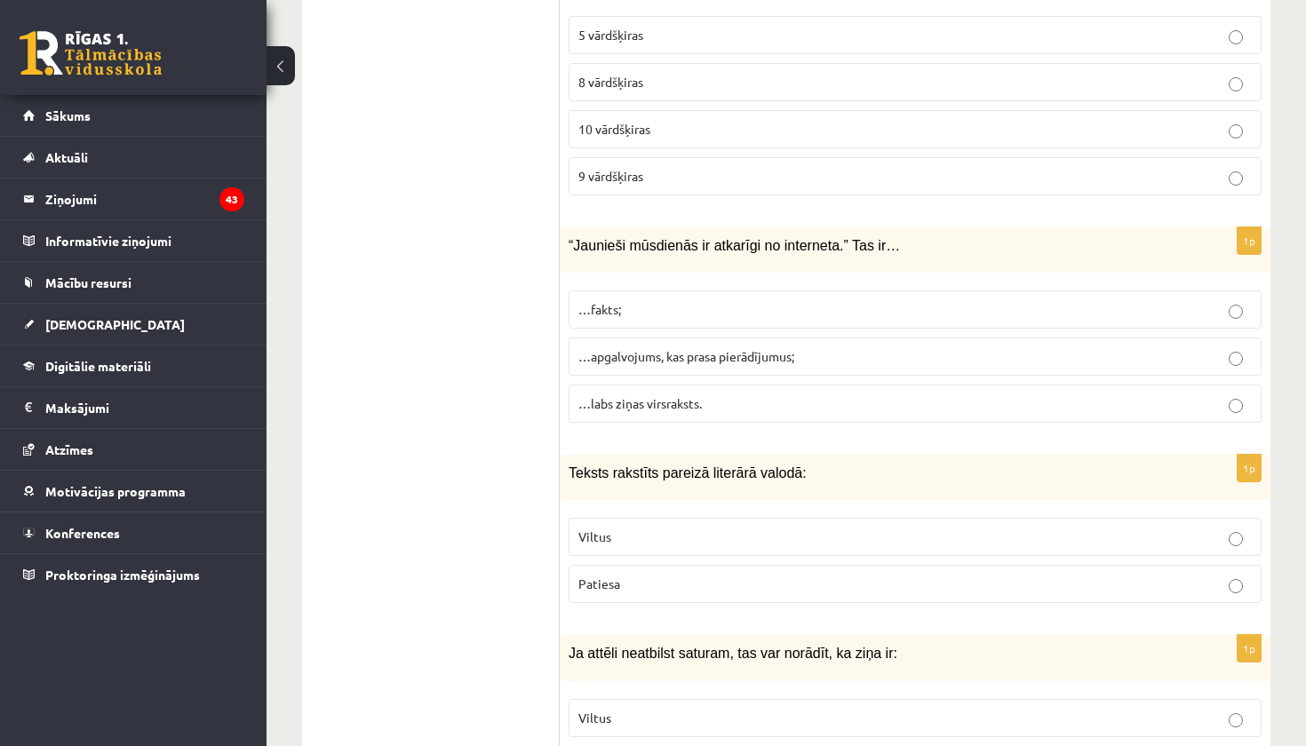
click at [798, 347] on p "…apgalvojums, kas prasa pierādījumus;" at bounding box center [916, 356] width 674 height 19
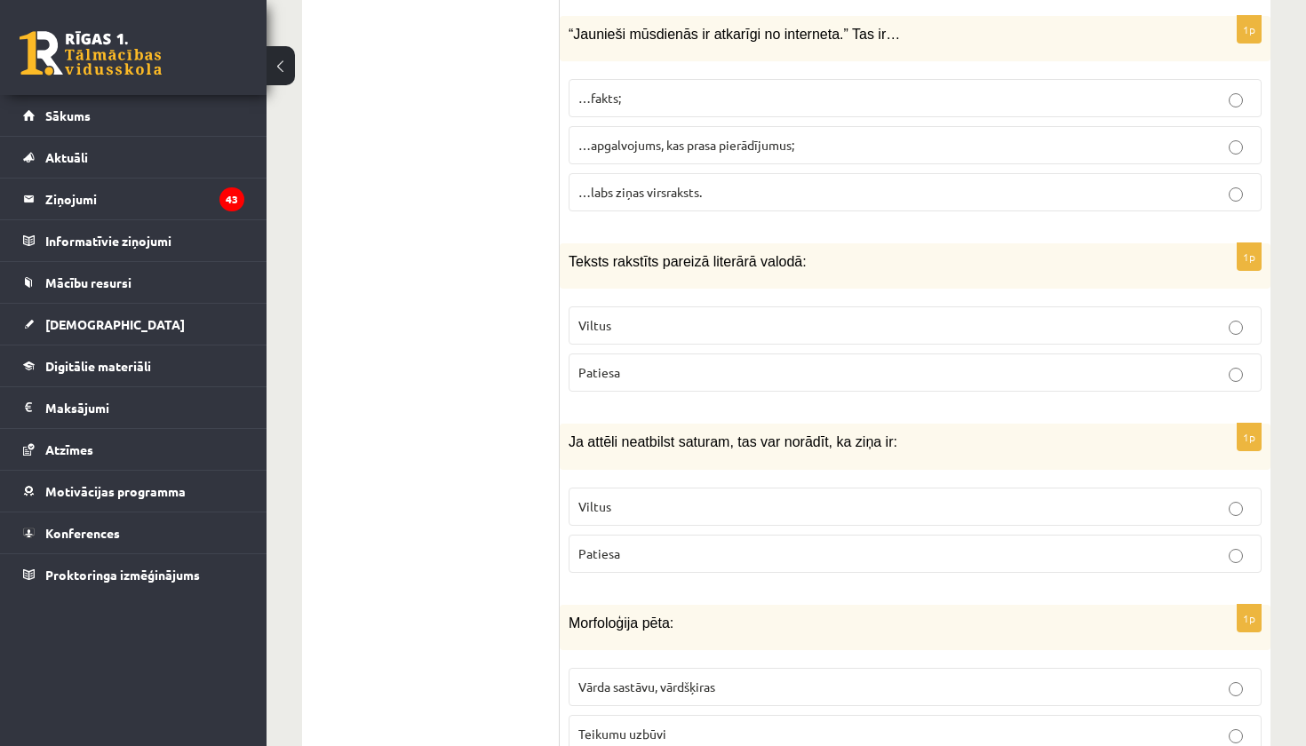
scroll to position [4274, 0]
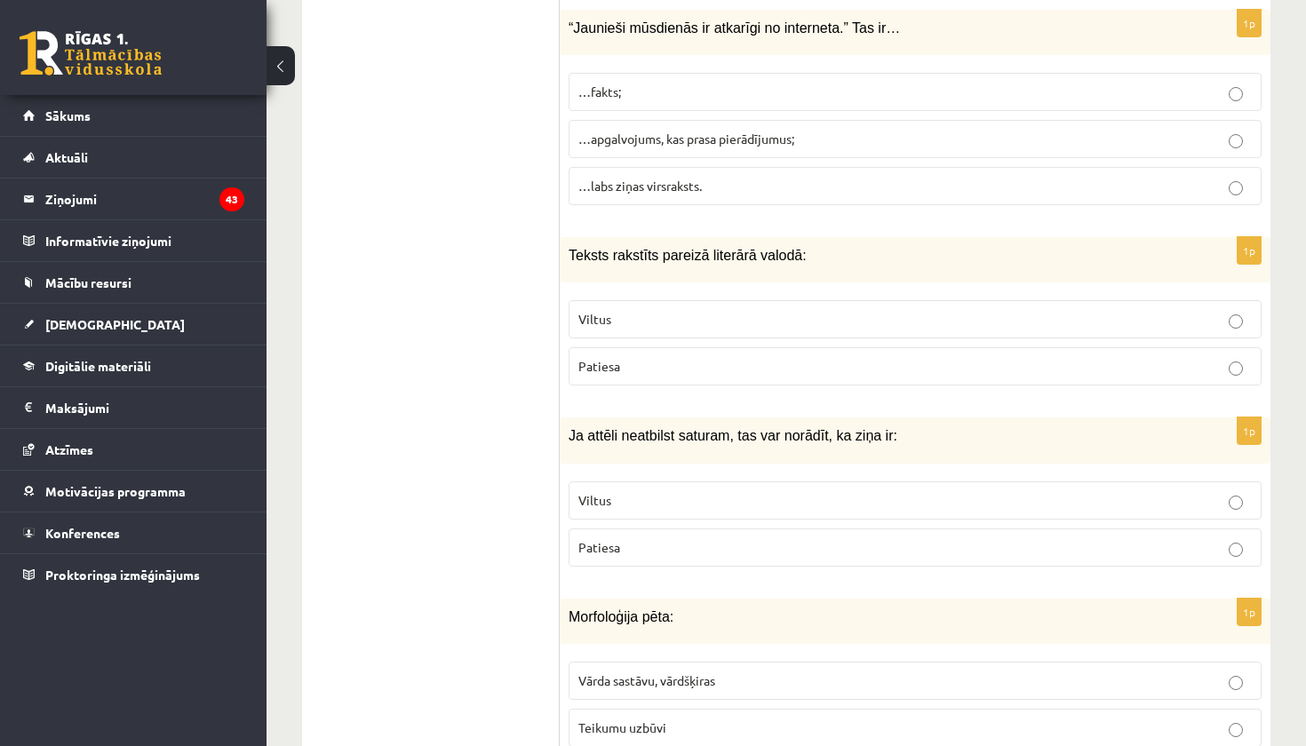
click at [798, 357] on p "Patiesa" at bounding box center [916, 366] width 674 height 19
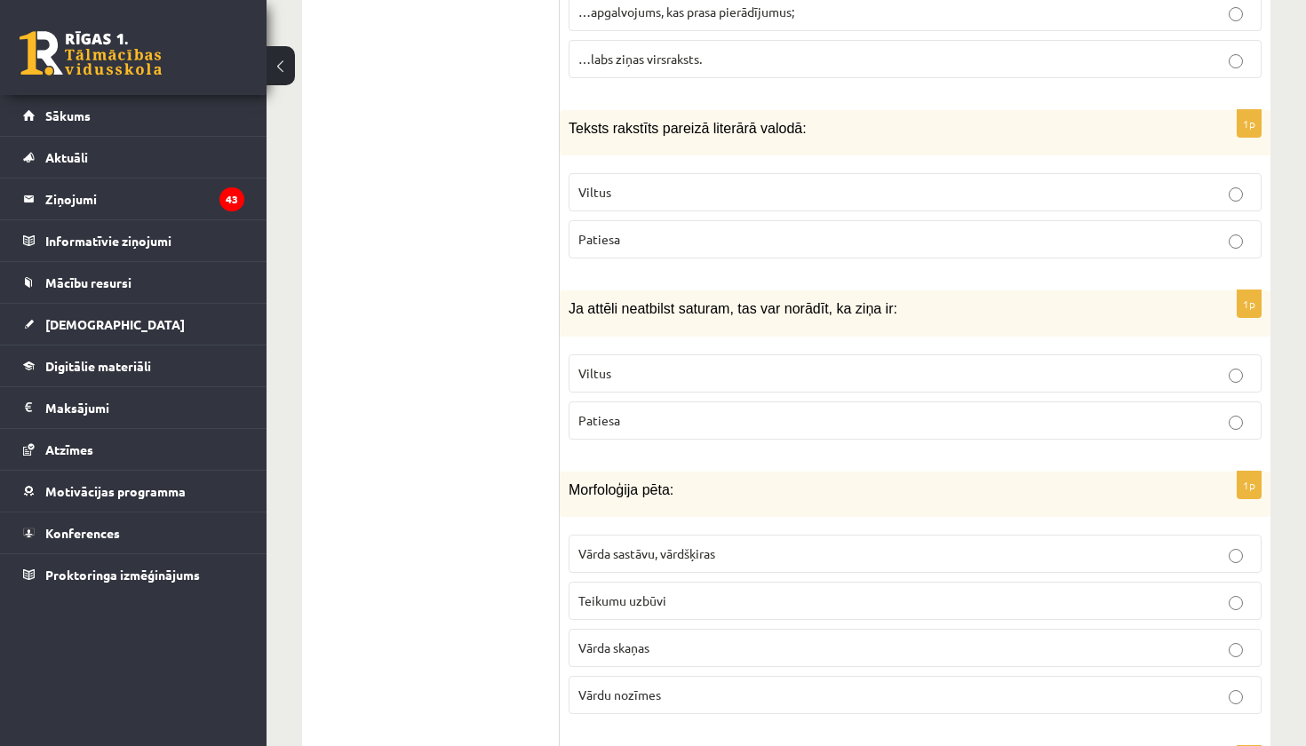
scroll to position [4401, 0]
click at [728, 364] on p "Viltus" at bounding box center [916, 373] width 674 height 19
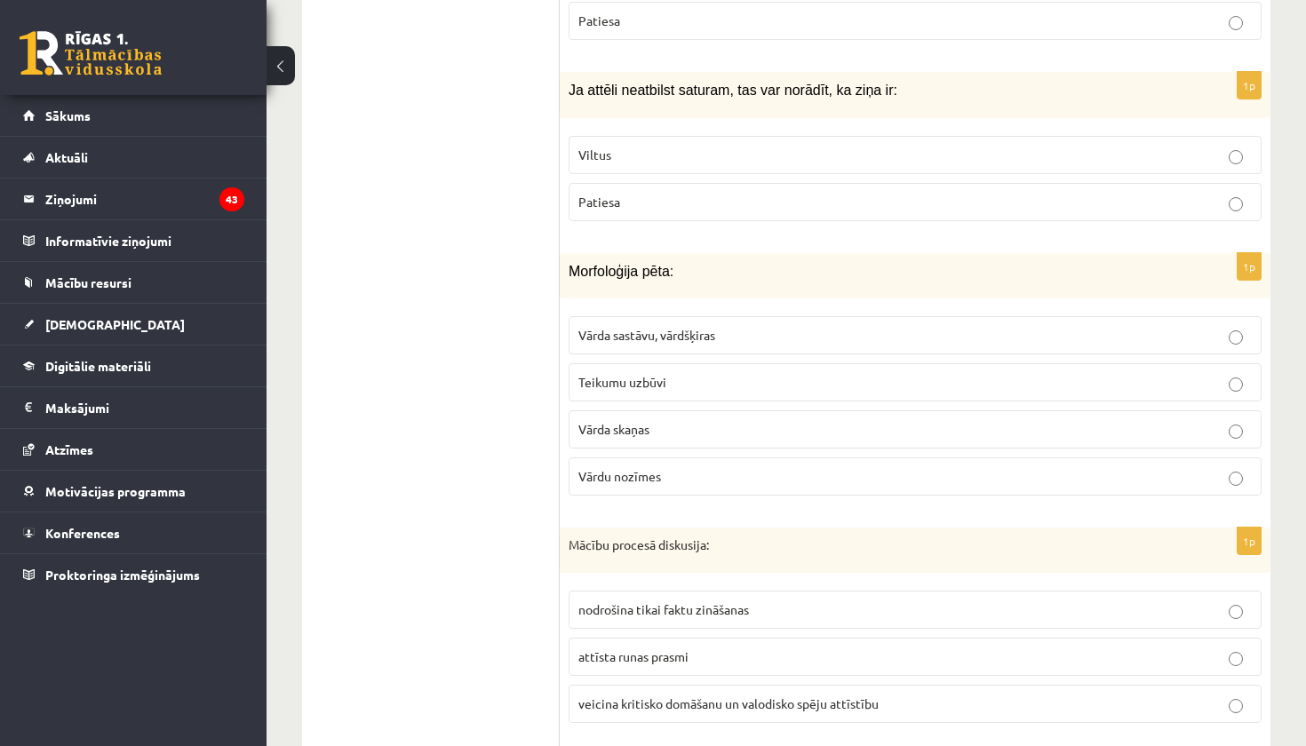
scroll to position [4620, 0]
click at [683, 323] on label "Vārda sastāvu, vārdšķiras" at bounding box center [915, 334] width 693 height 38
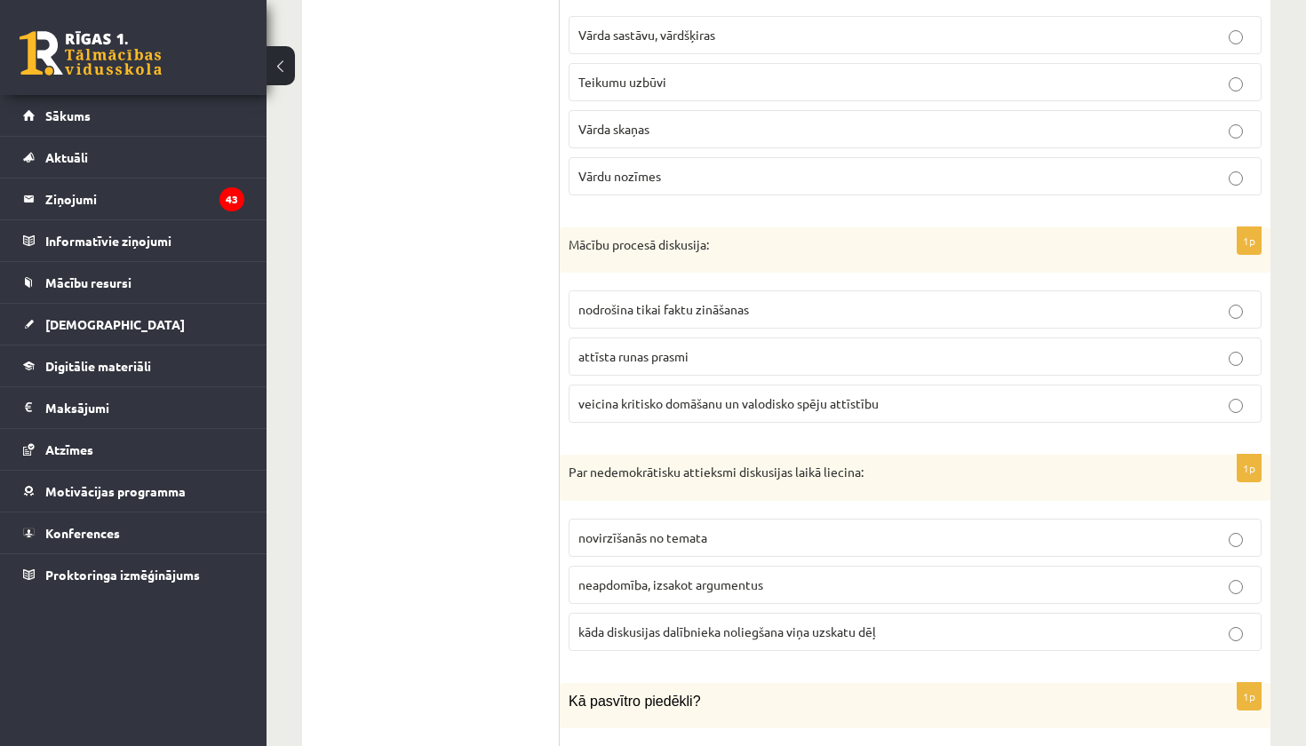
scroll to position [4927, 0]
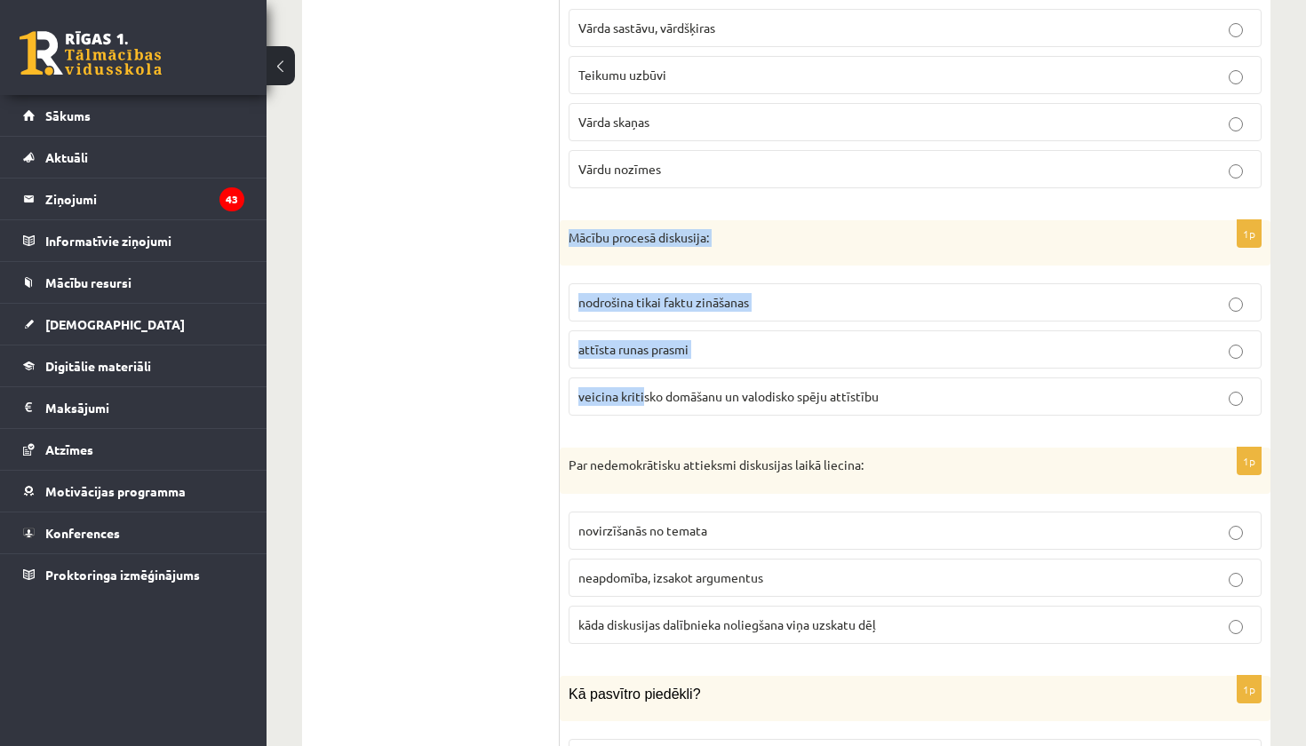
drag, startPoint x: 570, startPoint y: 215, endPoint x: 645, endPoint y: 378, distance: 179.3
click at [645, 379] on div "1p Mācību procesā diskusija: nodrošina tikai faktu zināšanas attīsta runas pras…" at bounding box center [915, 325] width 711 height 211
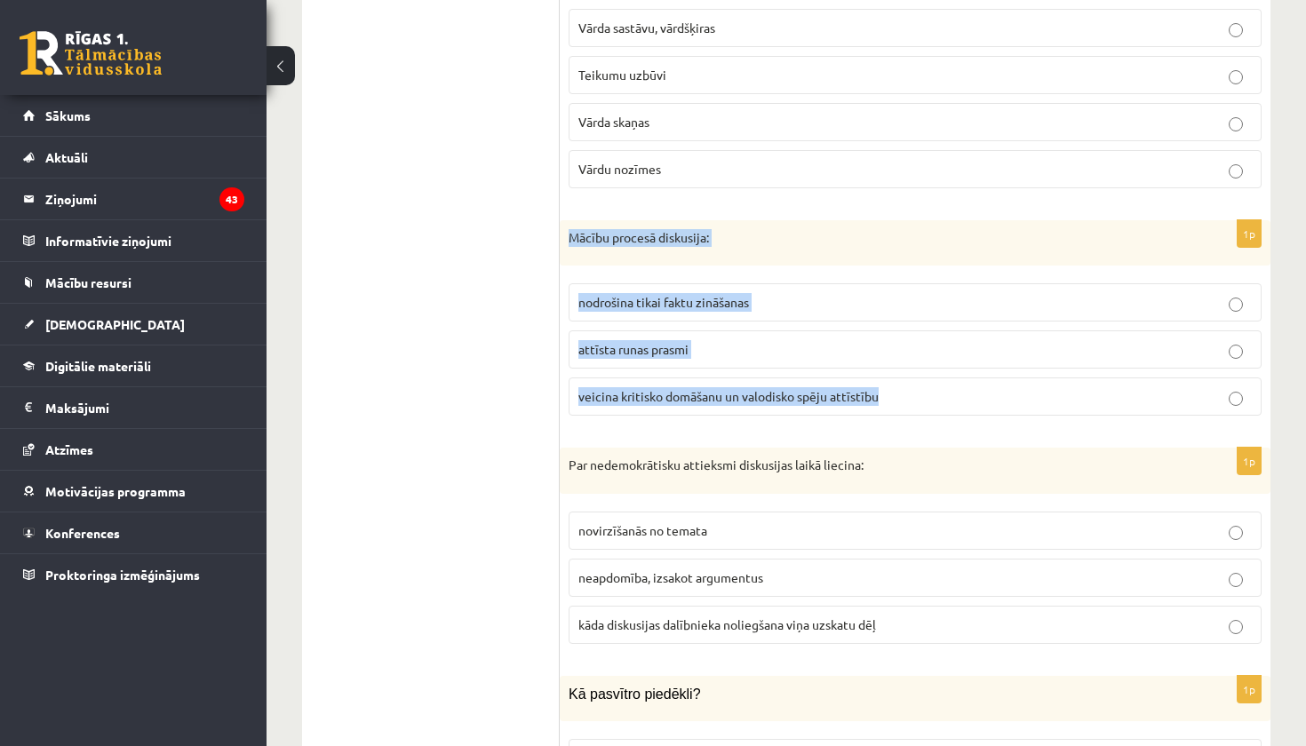
drag, startPoint x: 563, startPoint y: 215, endPoint x: 660, endPoint y: 401, distance: 209.9
click at [667, 403] on div "1p Mācību procesā diskusija: nodrošina tikai faktu zināšanas attīsta runas pras…" at bounding box center [915, 325] width 711 height 211
copy div "Mācību procesā diskusija: nodrošina tikai faktu zināšanas attīsta runas prasmi …"
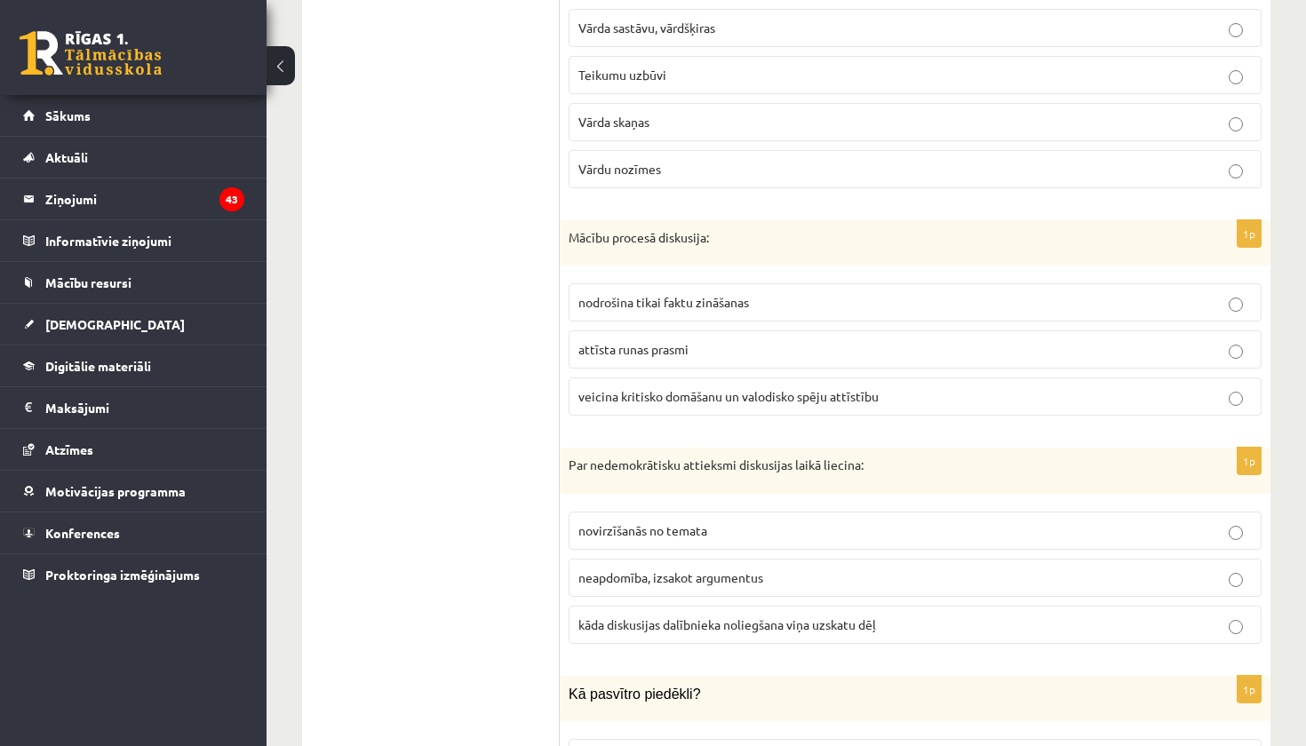
click at [683, 388] on span "veicina kritisko domāšanu un valodisko spēju attīstību" at bounding box center [729, 396] width 300 height 16
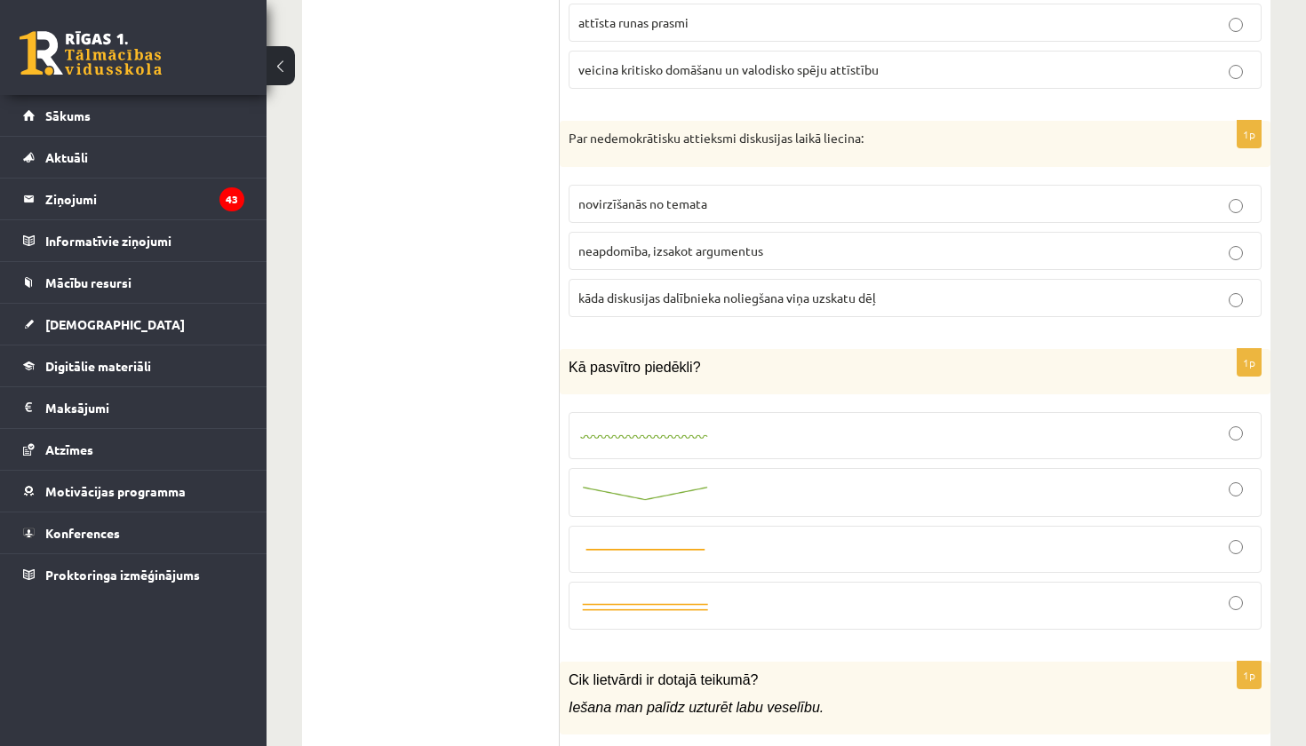
scroll to position [5247, 0]
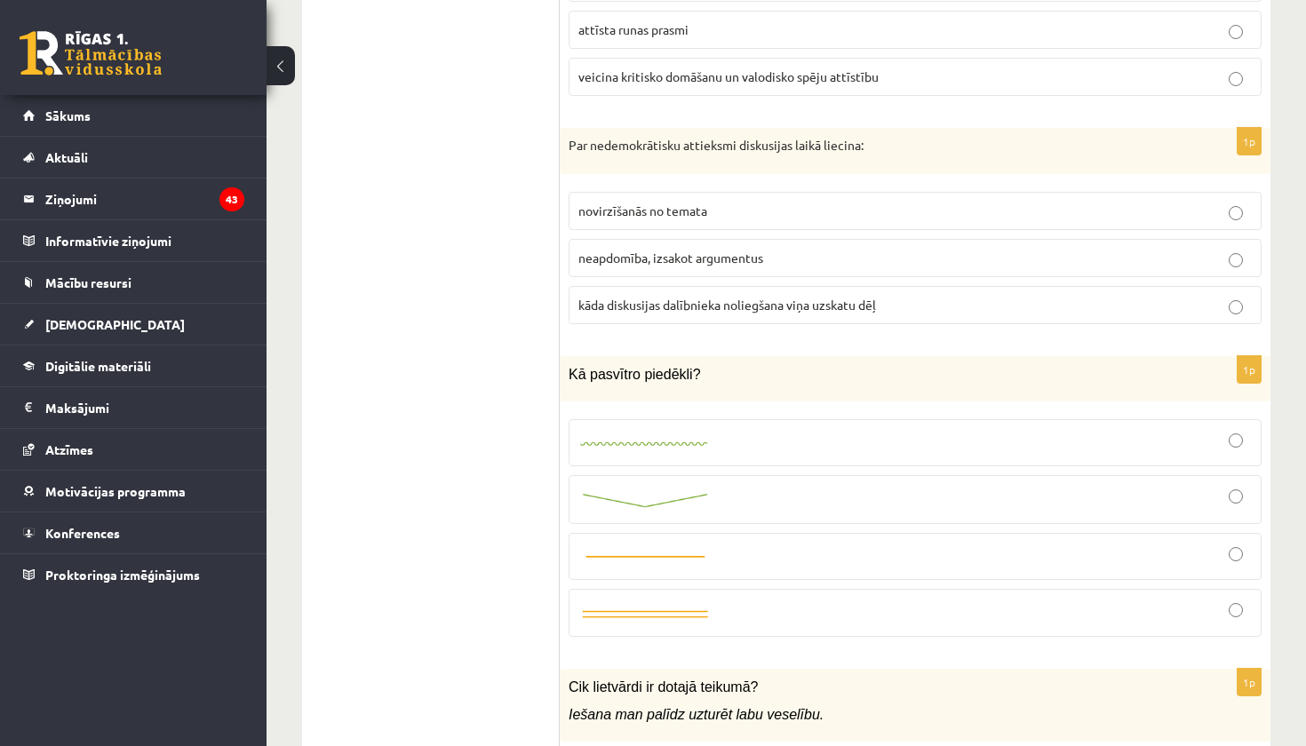
click at [730, 204] on label "novirzīšanās no temata" at bounding box center [915, 211] width 693 height 38
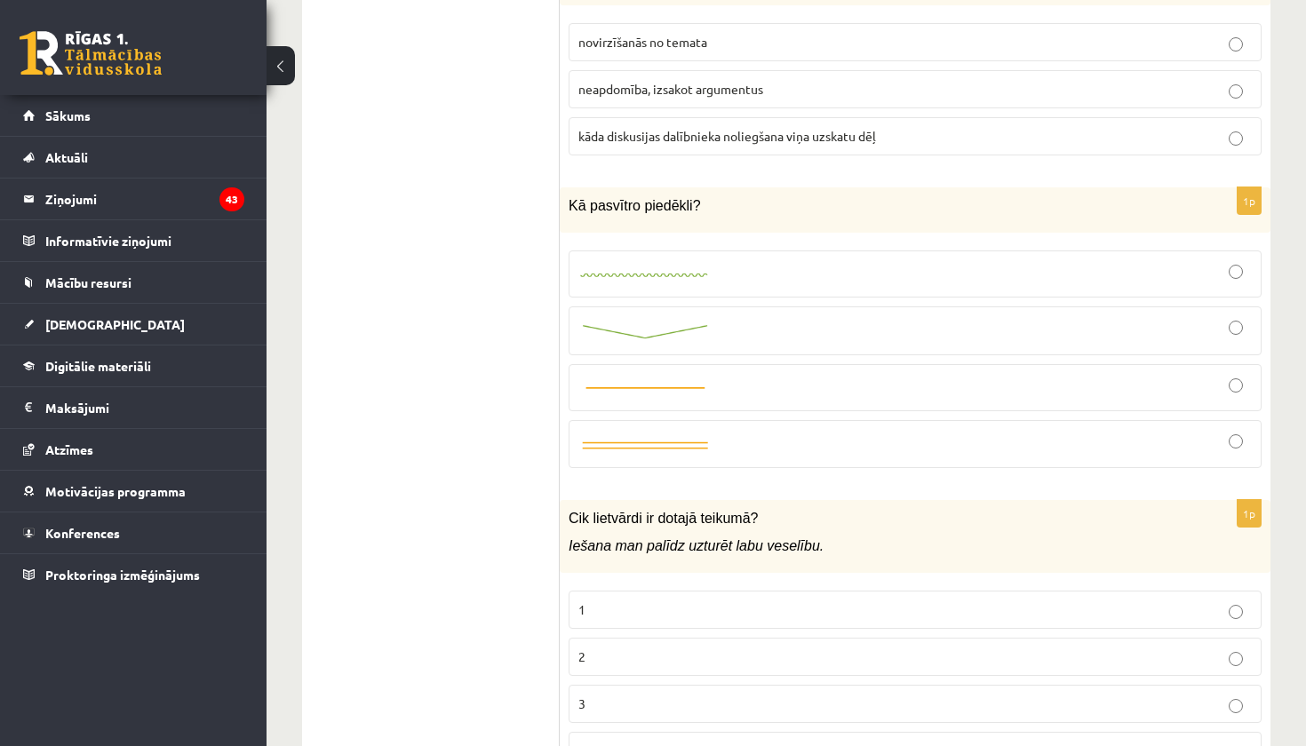
scroll to position [5418, 0]
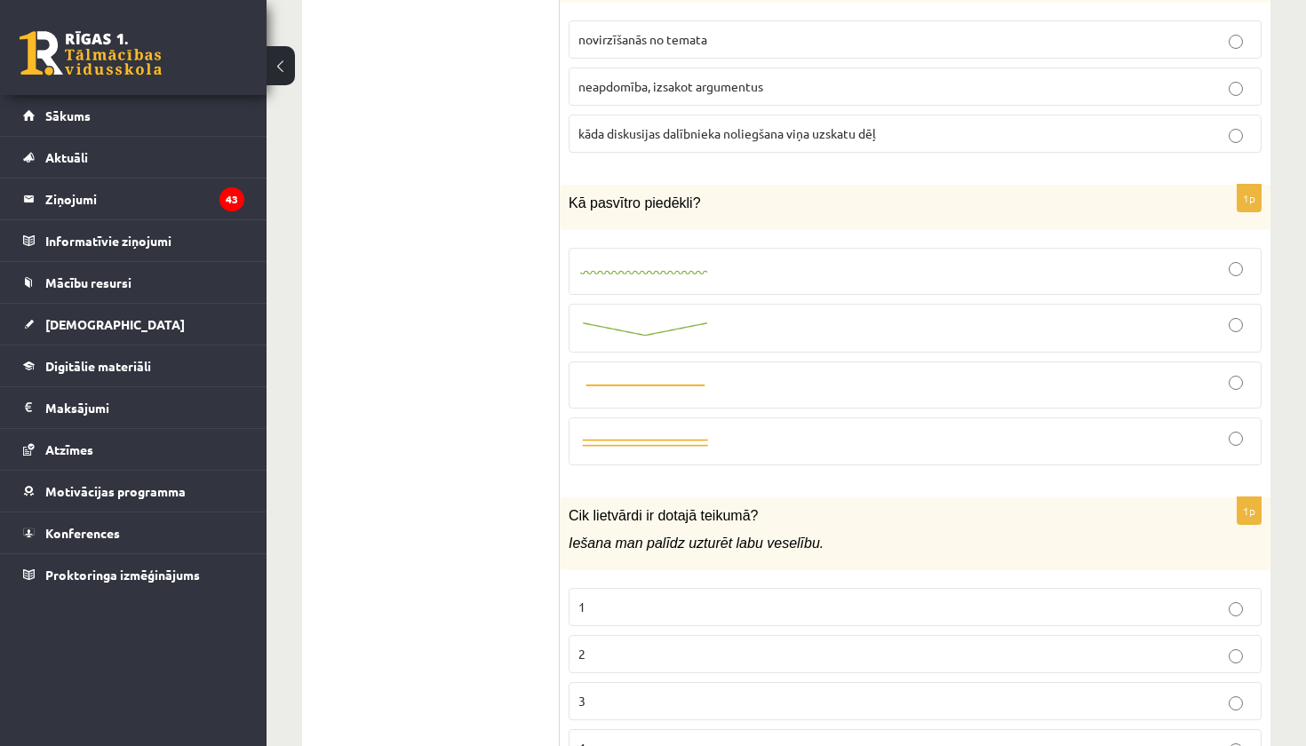
click at [739, 329] on label at bounding box center [915, 328] width 693 height 49
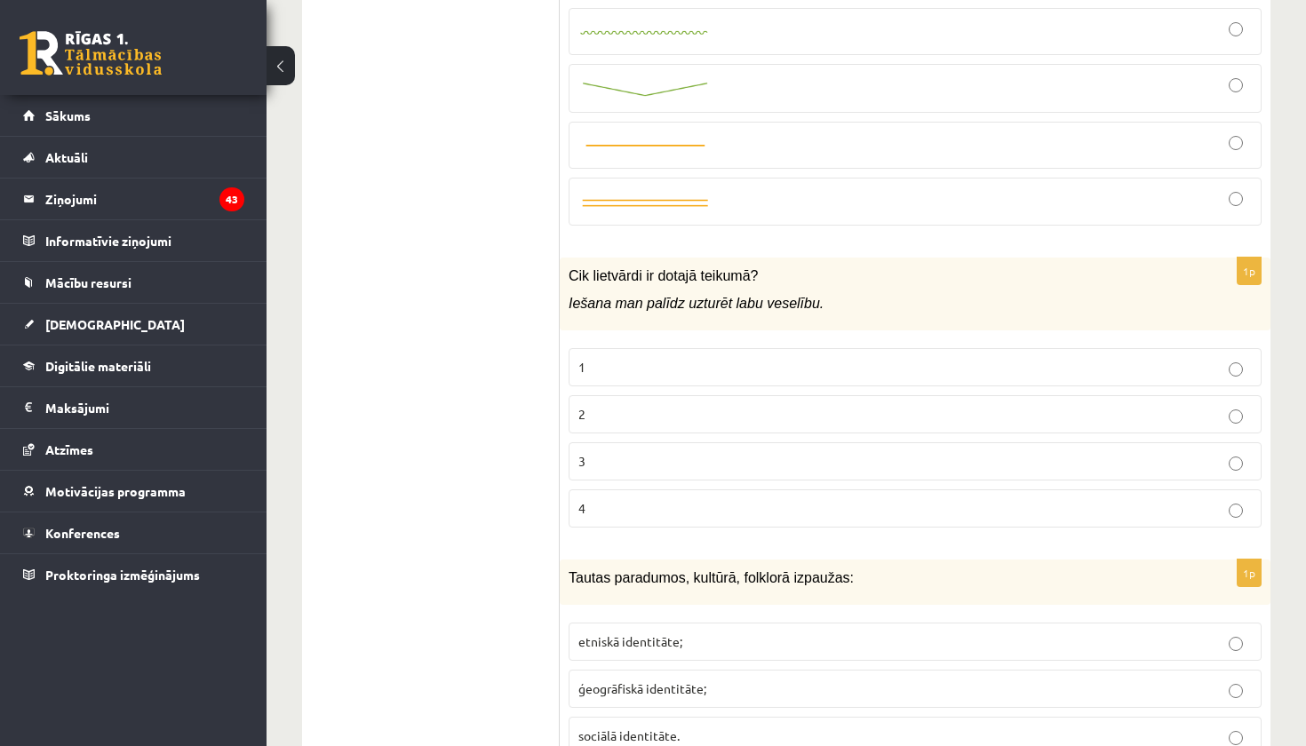
scroll to position [5658, 0]
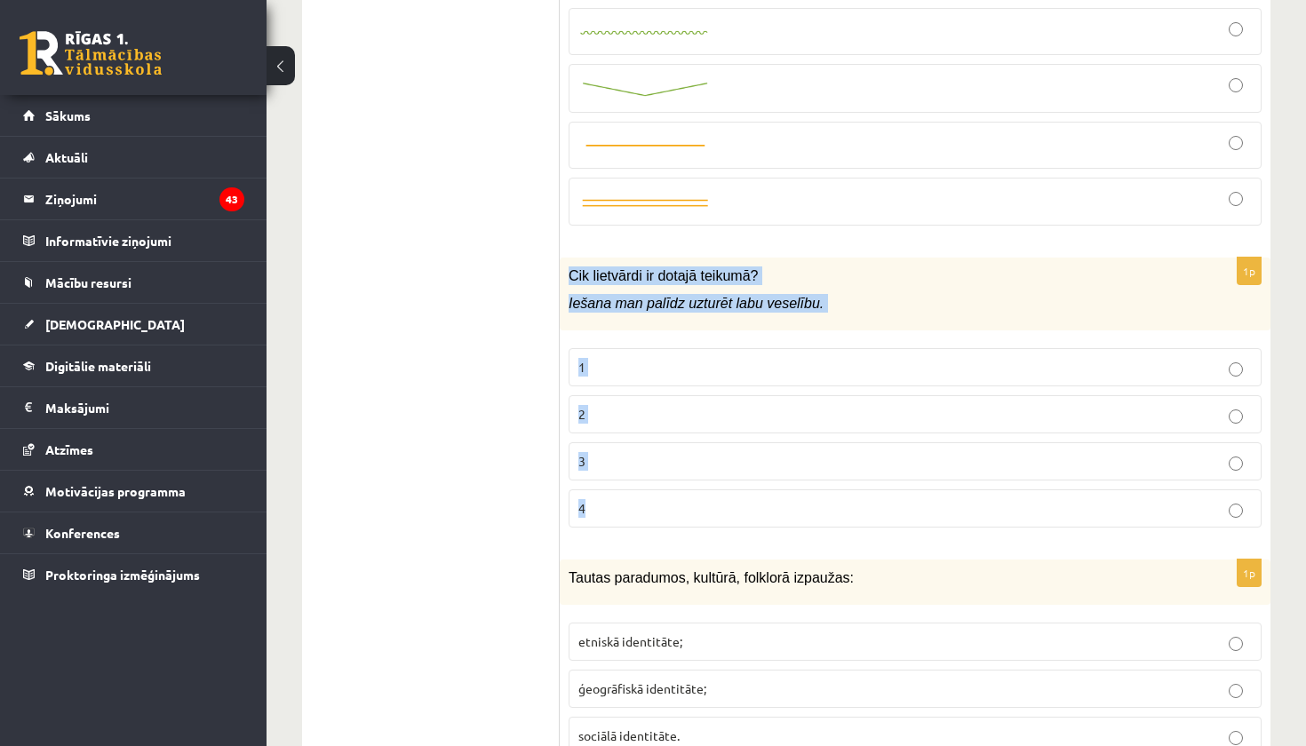
drag, startPoint x: 565, startPoint y: 251, endPoint x: 655, endPoint y: 517, distance: 281.3
click at [655, 517] on div "1p Cik lietvārdi ir dotajā teikumā? Iešana man palīdz uzturēt labu veselību. 1 …" at bounding box center [915, 400] width 711 height 285
copy div "Cik lietvārdi ir dotajā teikumā? Iešana man palīdz uzturēt labu veselību. 1 2 3…"
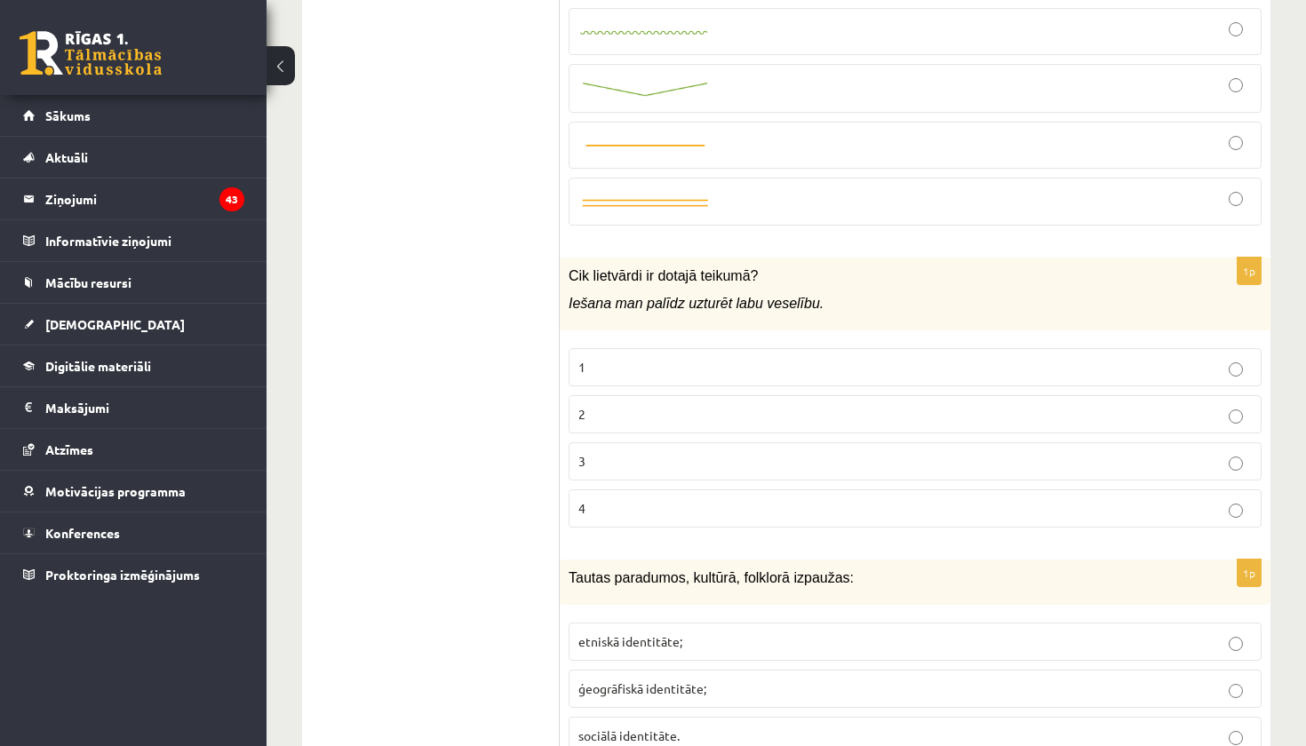
click at [655, 405] on p "2" at bounding box center [916, 414] width 674 height 19
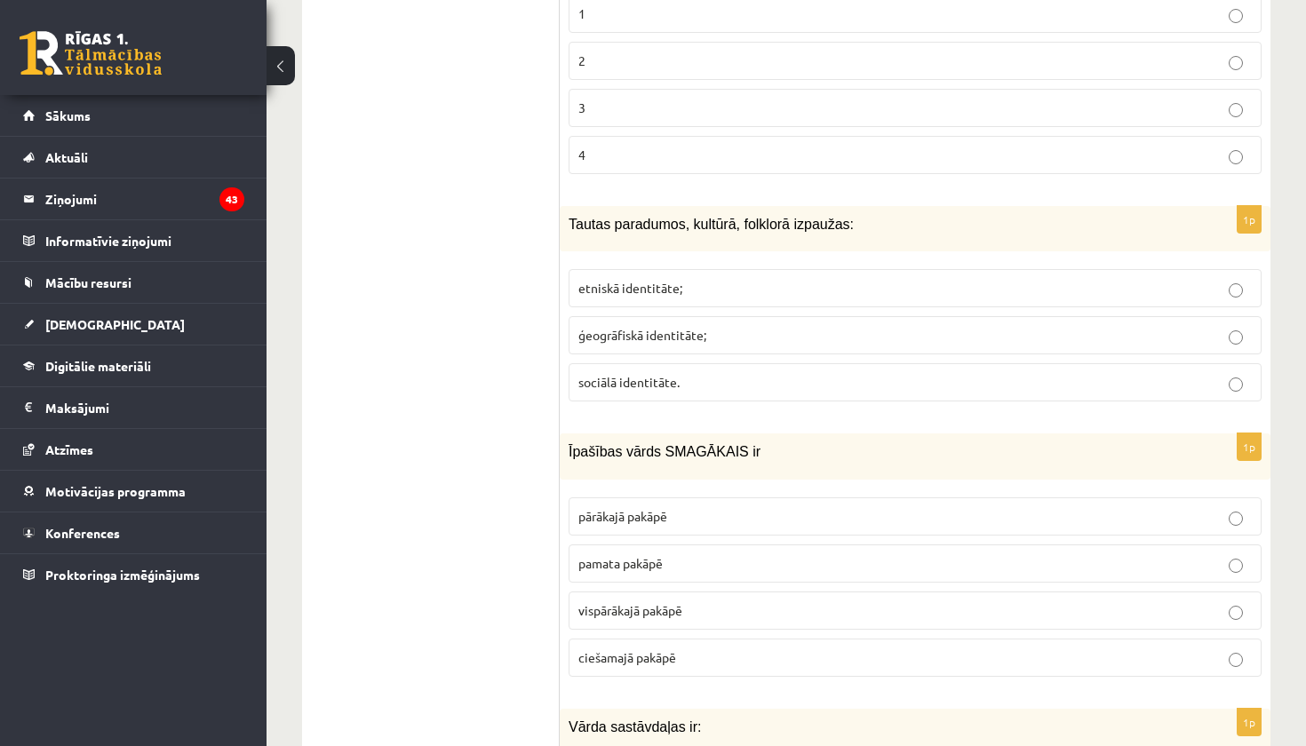
scroll to position [6017, 0]
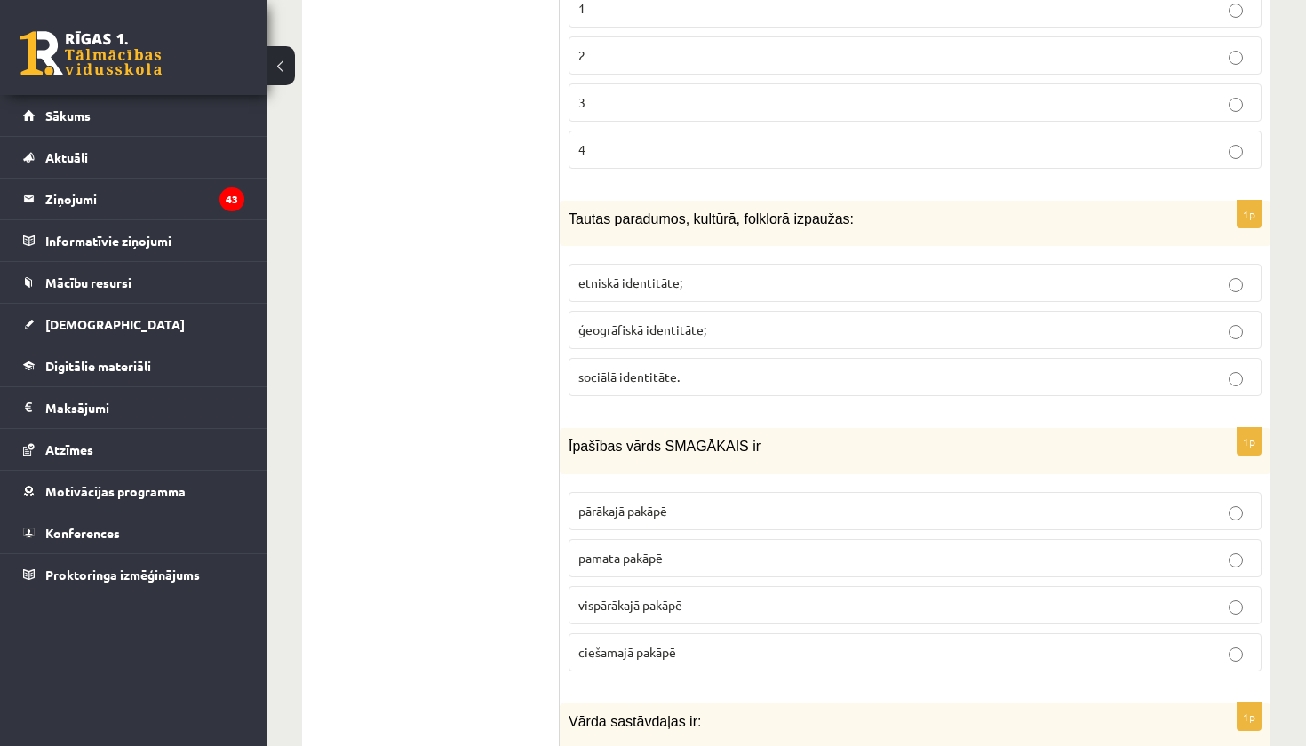
click at [646, 275] on span "etniskā identitāte;" at bounding box center [631, 283] width 104 height 16
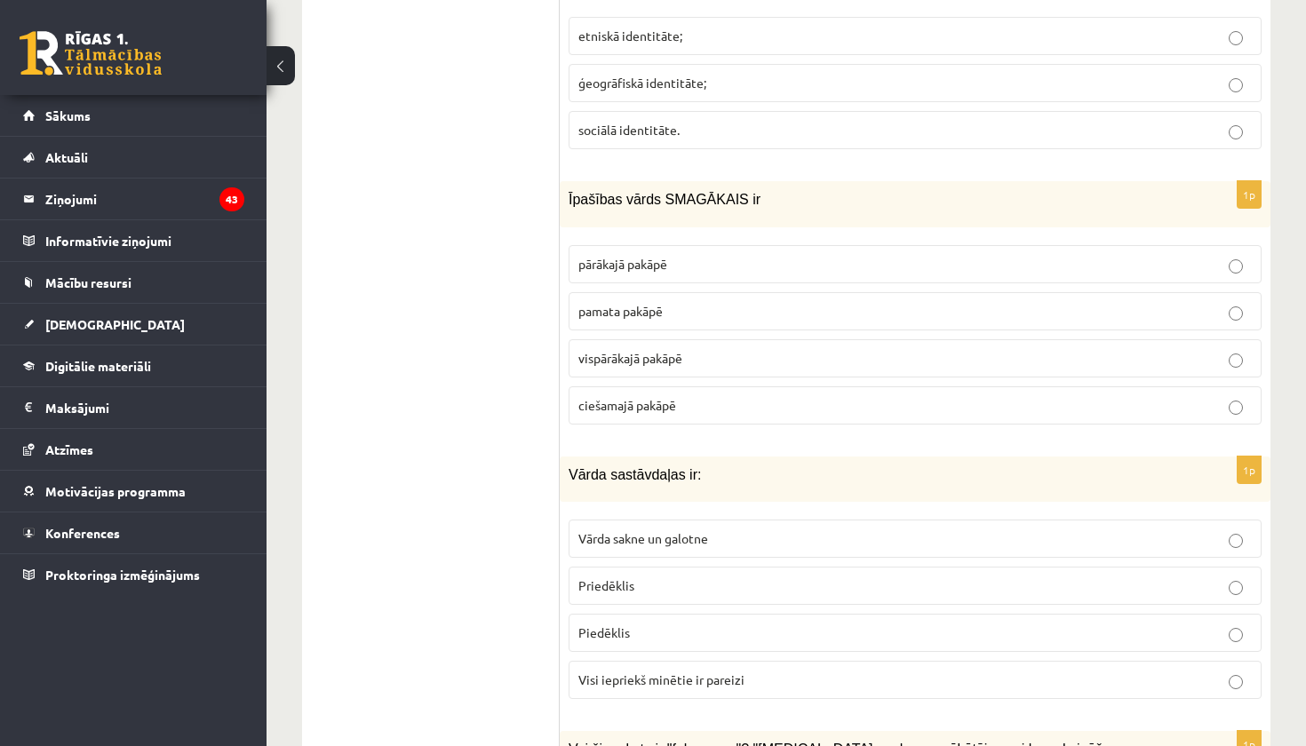
scroll to position [6268, 0]
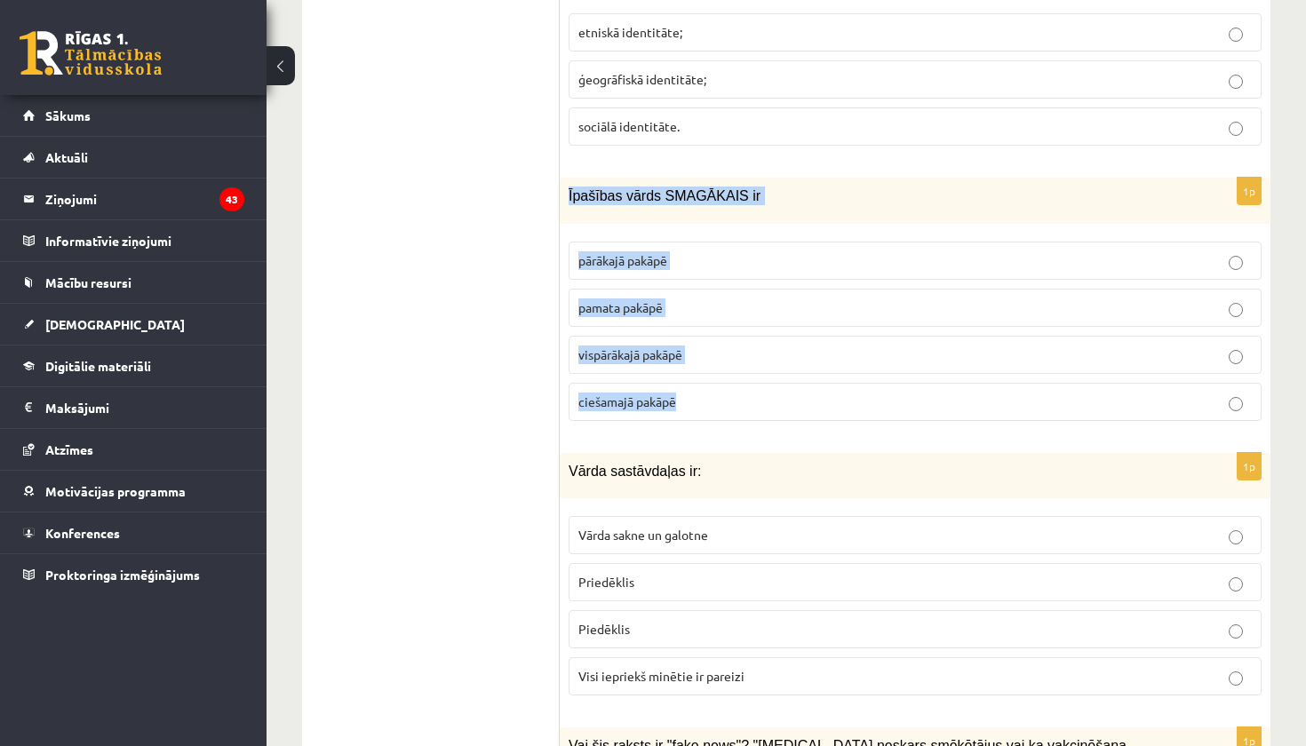
drag, startPoint x: 565, startPoint y: 167, endPoint x: 654, endPoint y: 403, distance: 251.7
click at [654, 403] on div "1p Īpašības vārds SMAGĀKAIS ir pārākajā pakāpē pamata pakāpē vispārākajā pakāpē…" at bounding box center [915, 306] width 711 height 257
copy div "Īpašības vārds SMAGĀKAIS ir pārākajā pakāpē pamata pakāpē vispārākajā pakāpē ci…"
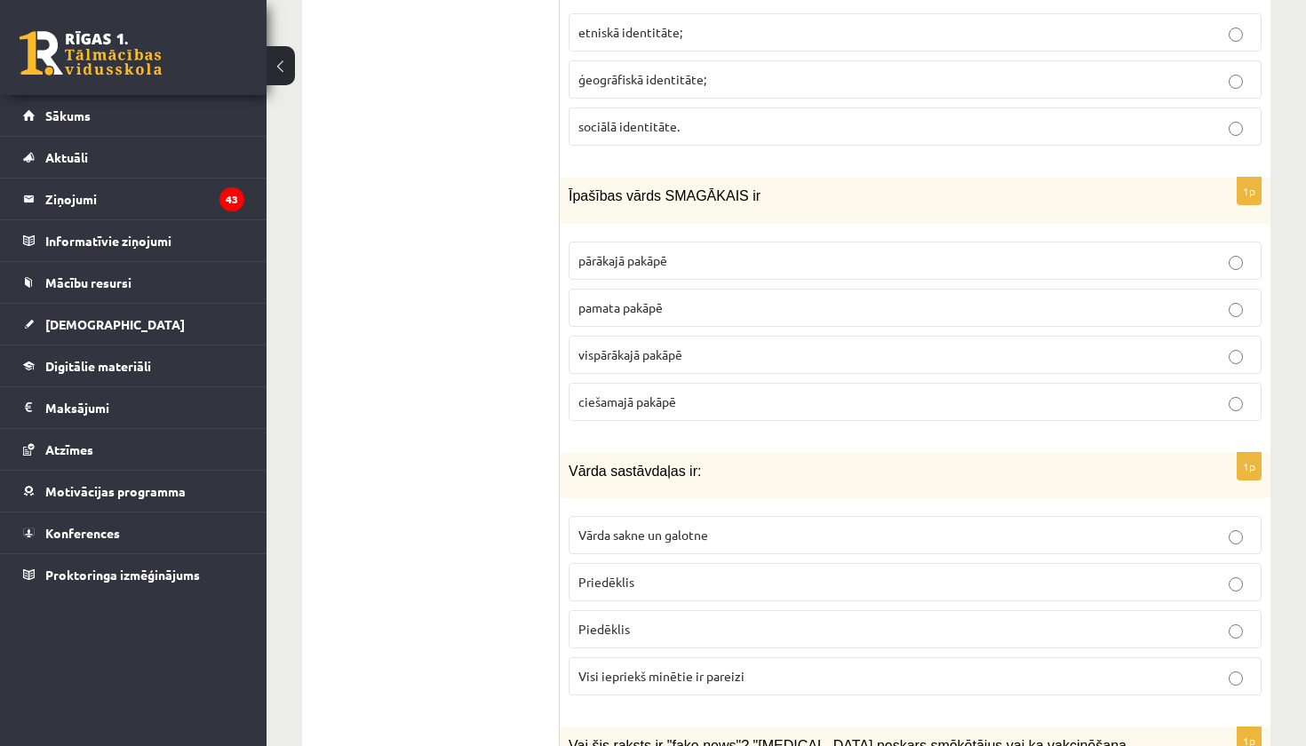
click at [787, 245] on label "pārākajā pakāpē" at bounding box center [915, 261] width 693 height 38
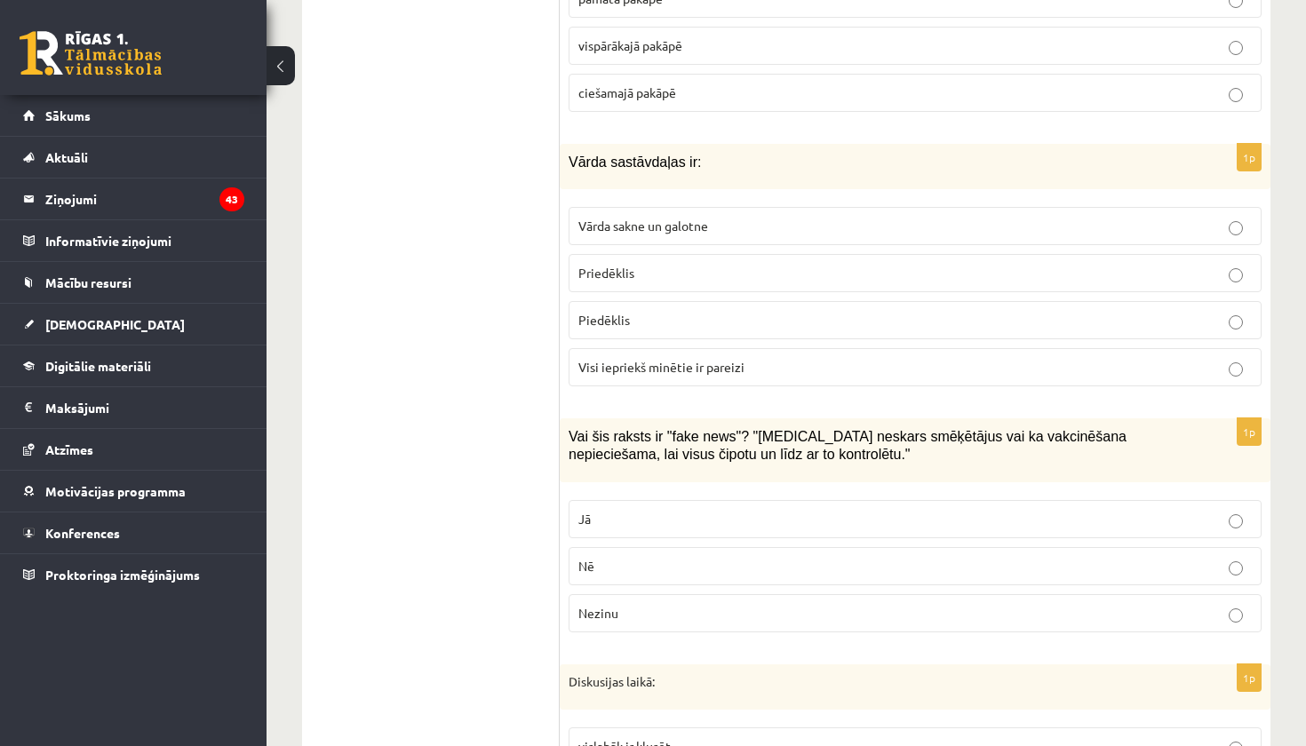
scroll to position [6579, 0]
click at [738, 357] on span "Visi iepriekš minētie ir pareizi" at bounding box center [662, 365] width 166 height 16
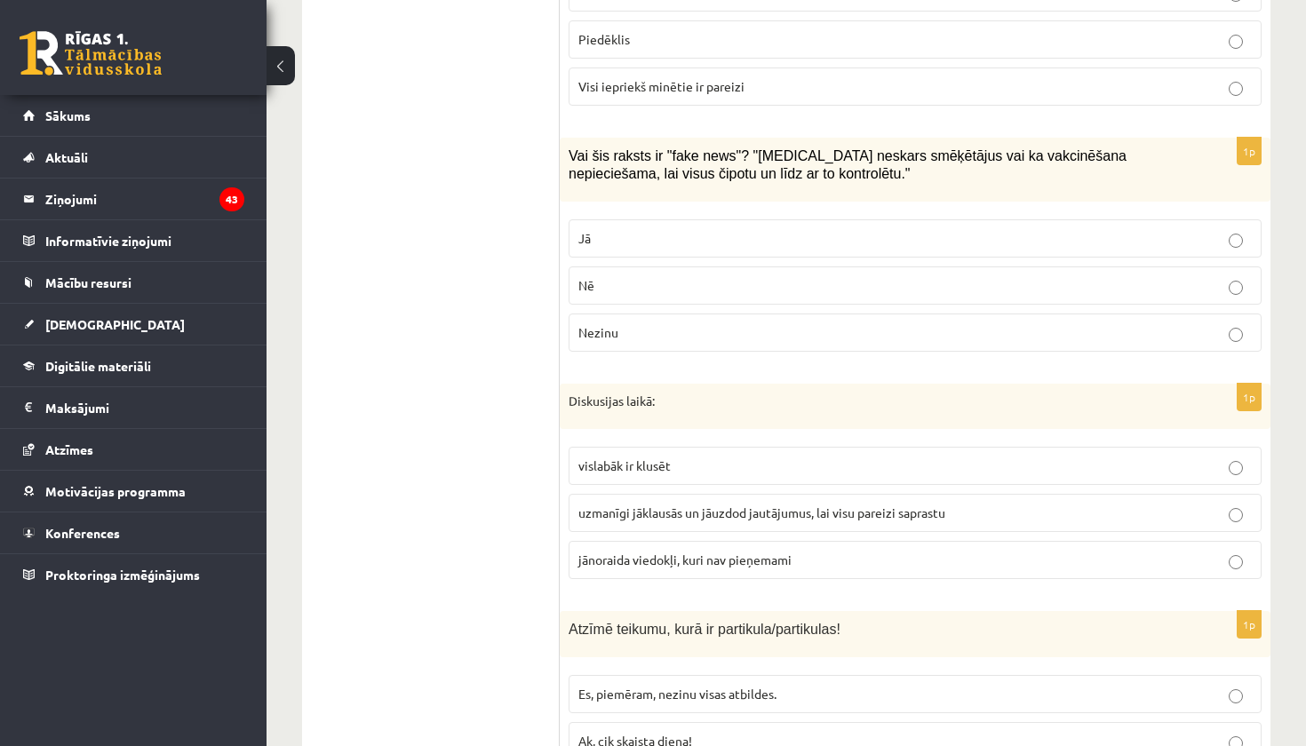
scroll to position [6858, 0]
click at [696, 229] on p "Jā" at bounding box center [916, 238] width 674 height 19
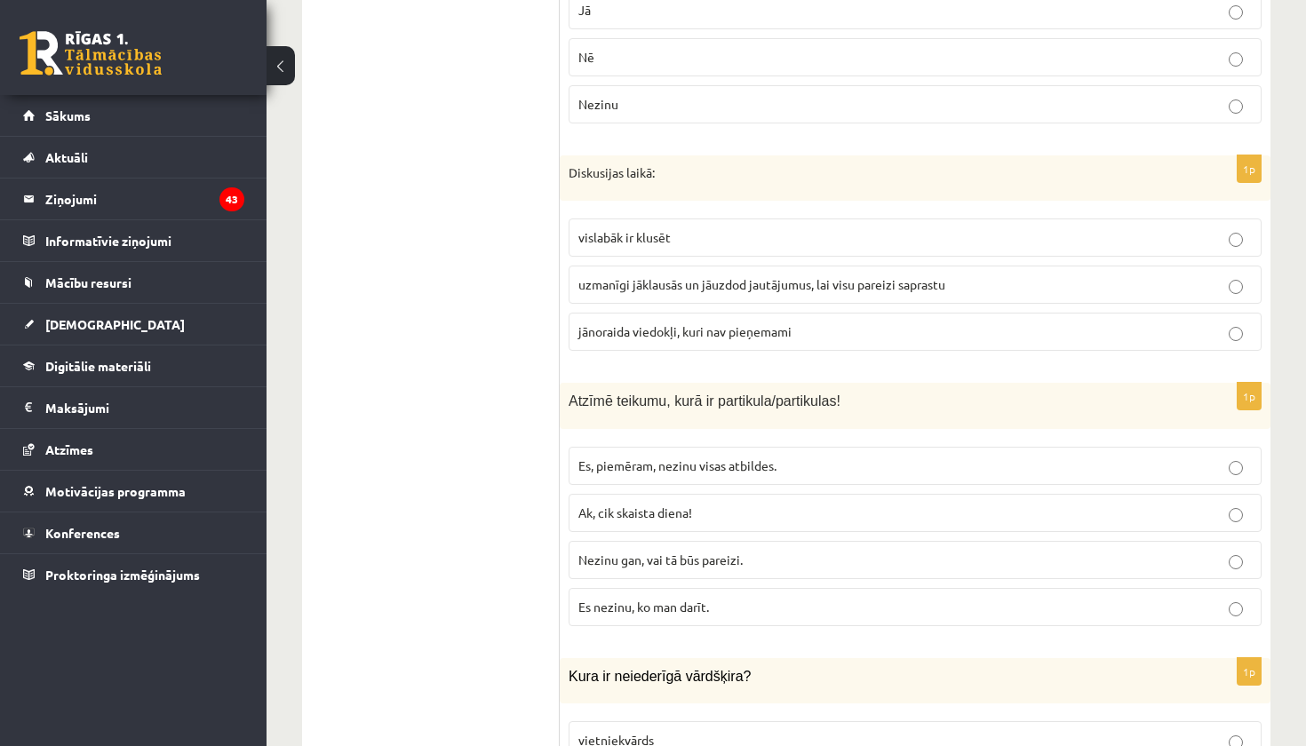
scroll to position [7088, 0]
click at [706, 268] on label "uzmanīgi jāklausās un jāuzdod jautājumus, lai visu pareizi saprastu" at bounding box center [915, 283] width 693 height 38
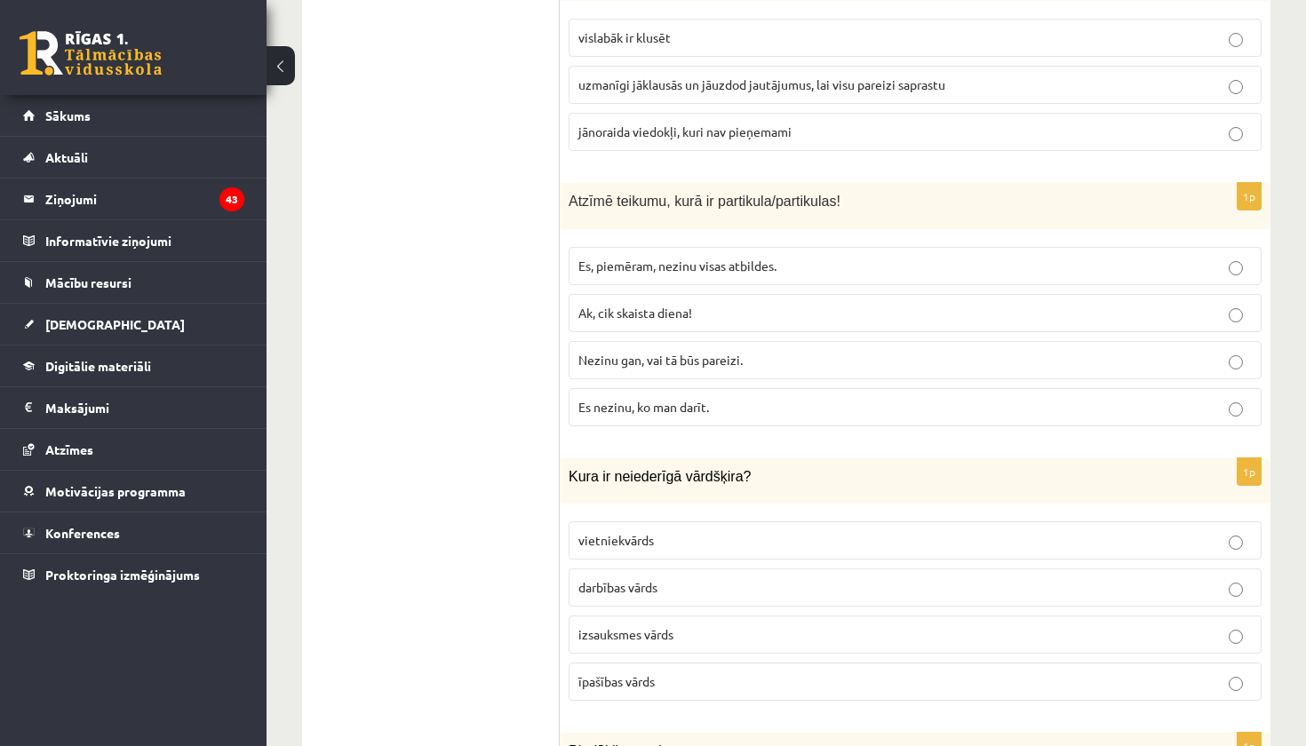
scroll to position [7298, 0]
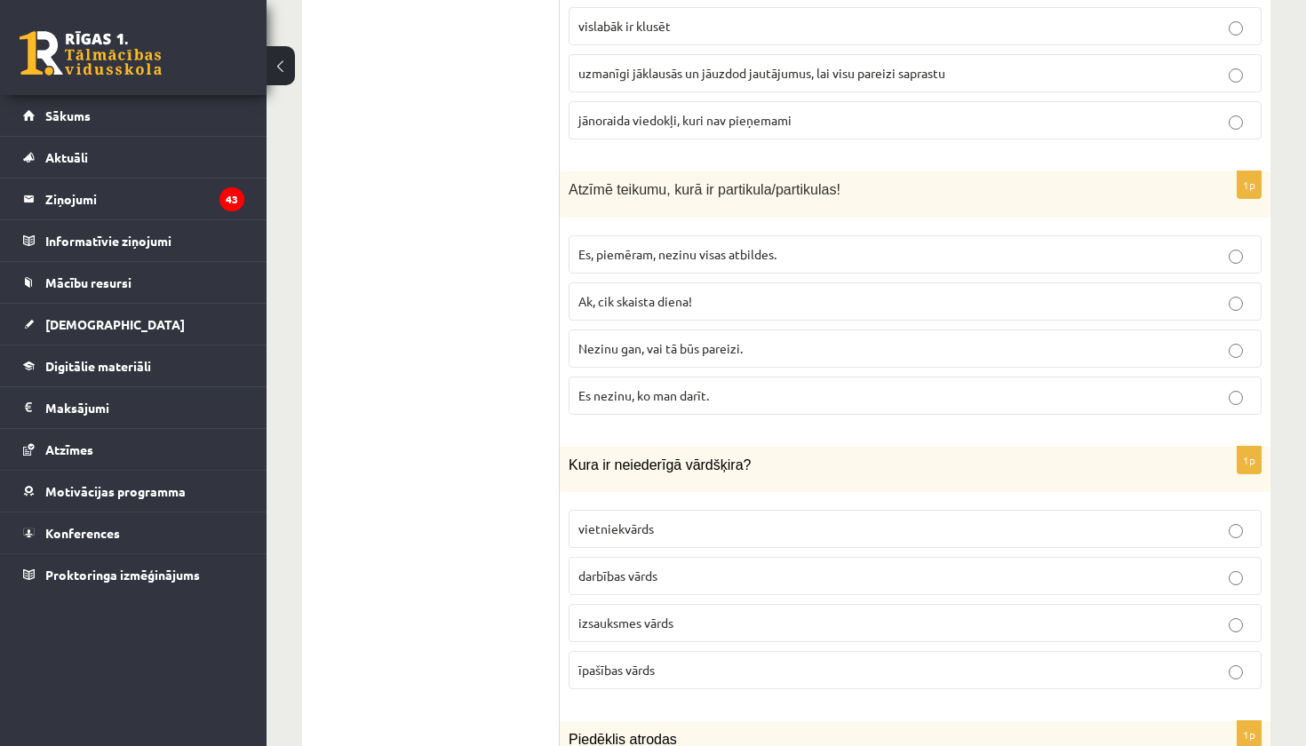
click at [706, 292] on p "Ak, cik skaista diena!" at bounding box center [916, 301] width 674 height 19
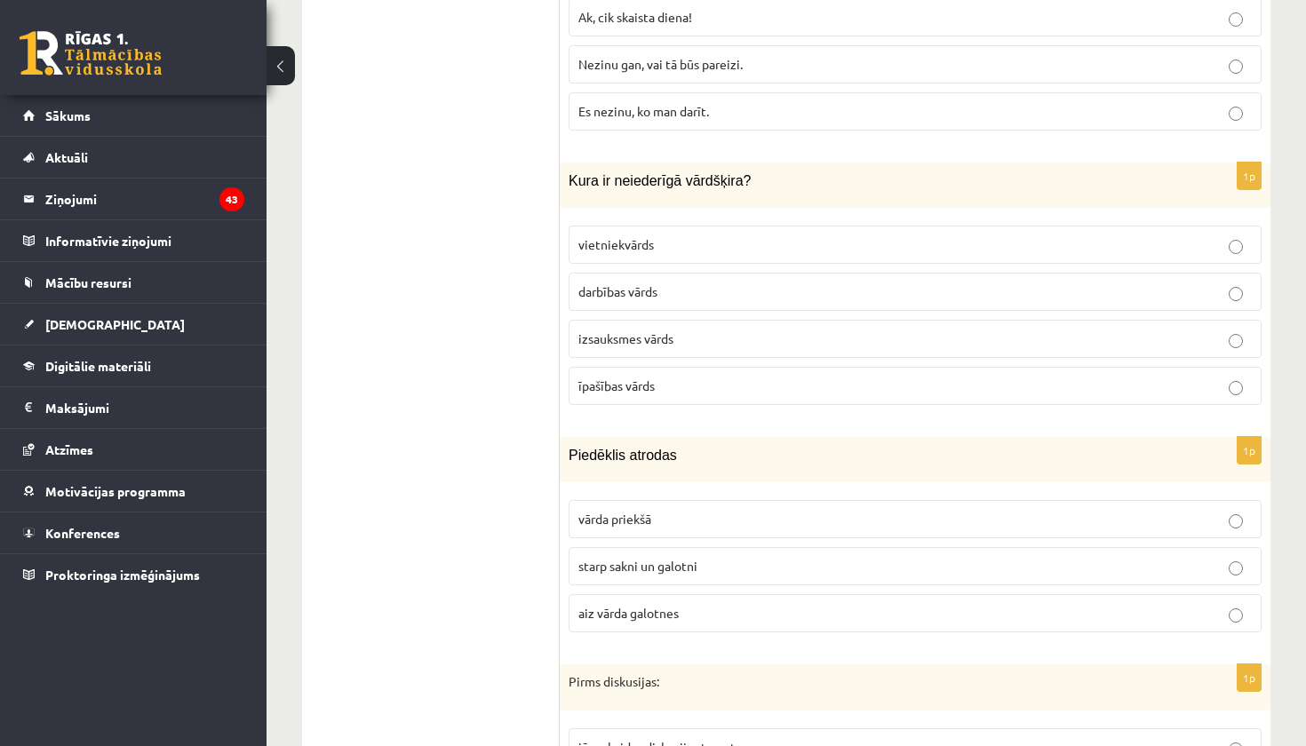
scroll to position [7584, 0]
click at [735, 234] on p "vietniekvārds" at bounding box center [916, 243] width 674 height 19
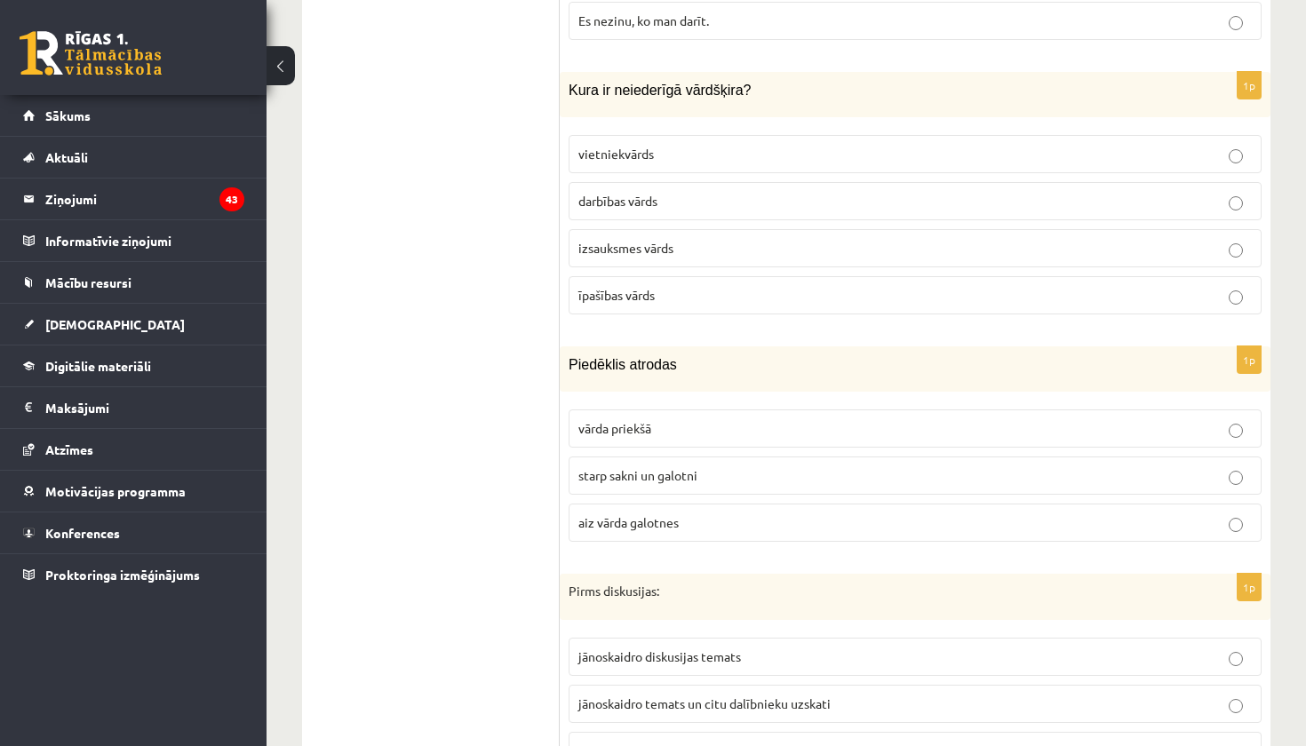
scroll to position [7687, 0]
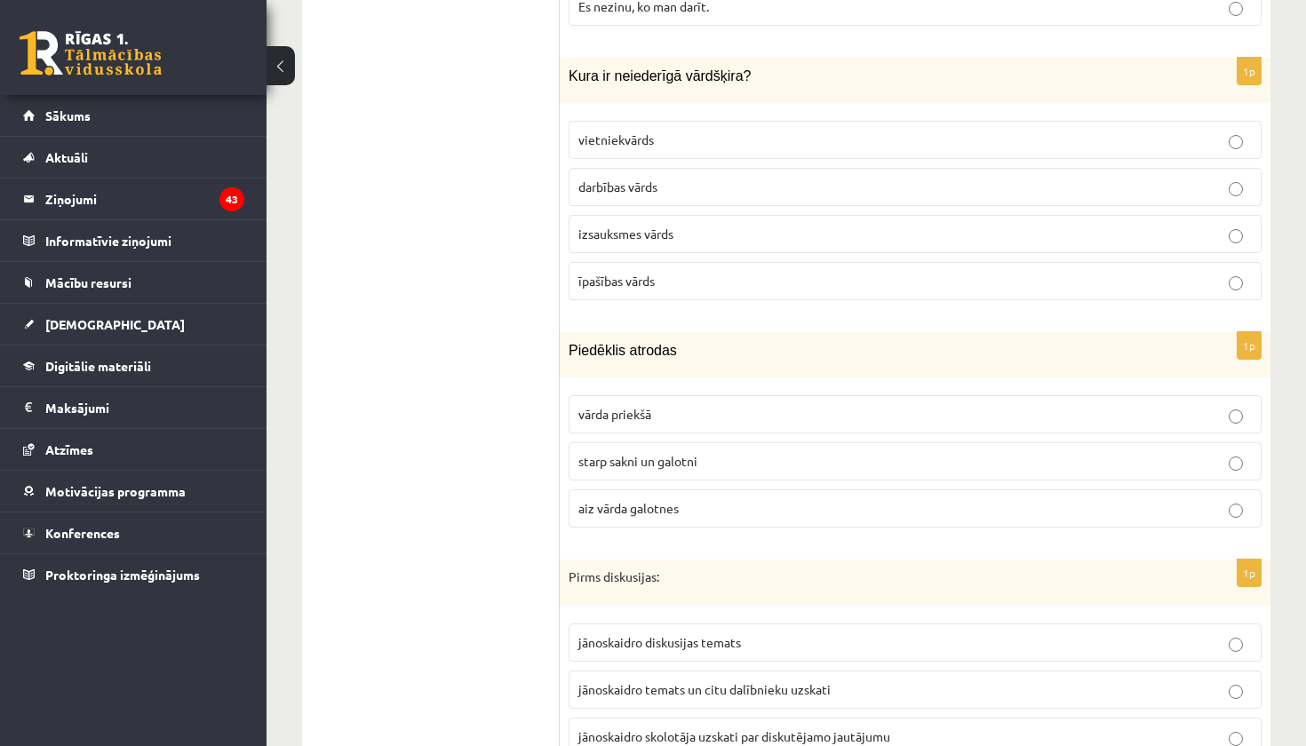
click at [749, 452] on p "starp sakni un galotni" at bounding box center [916, 461] width 674 height 19
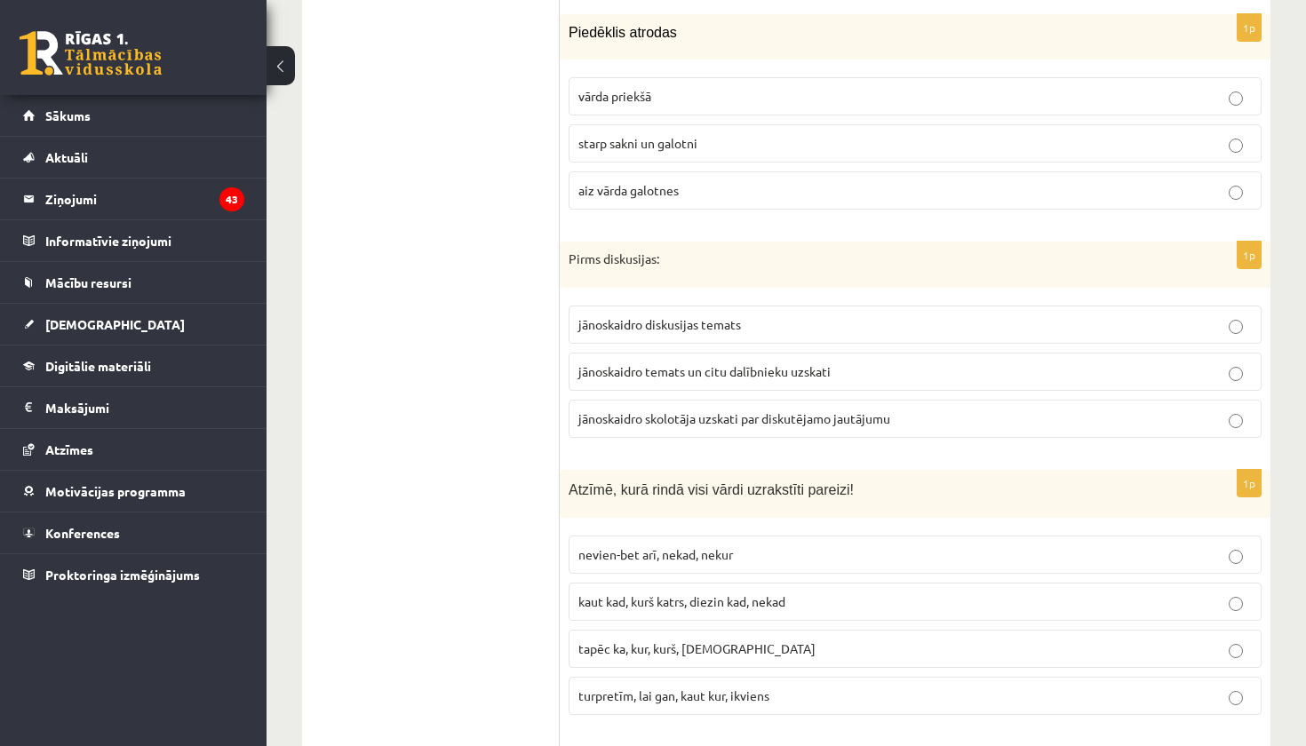
scroll to position [8008, 0]
click at [756, 313] on p "jānoskaidro diskusijas temats" at bounding box center [916, 322] width 674 height 19
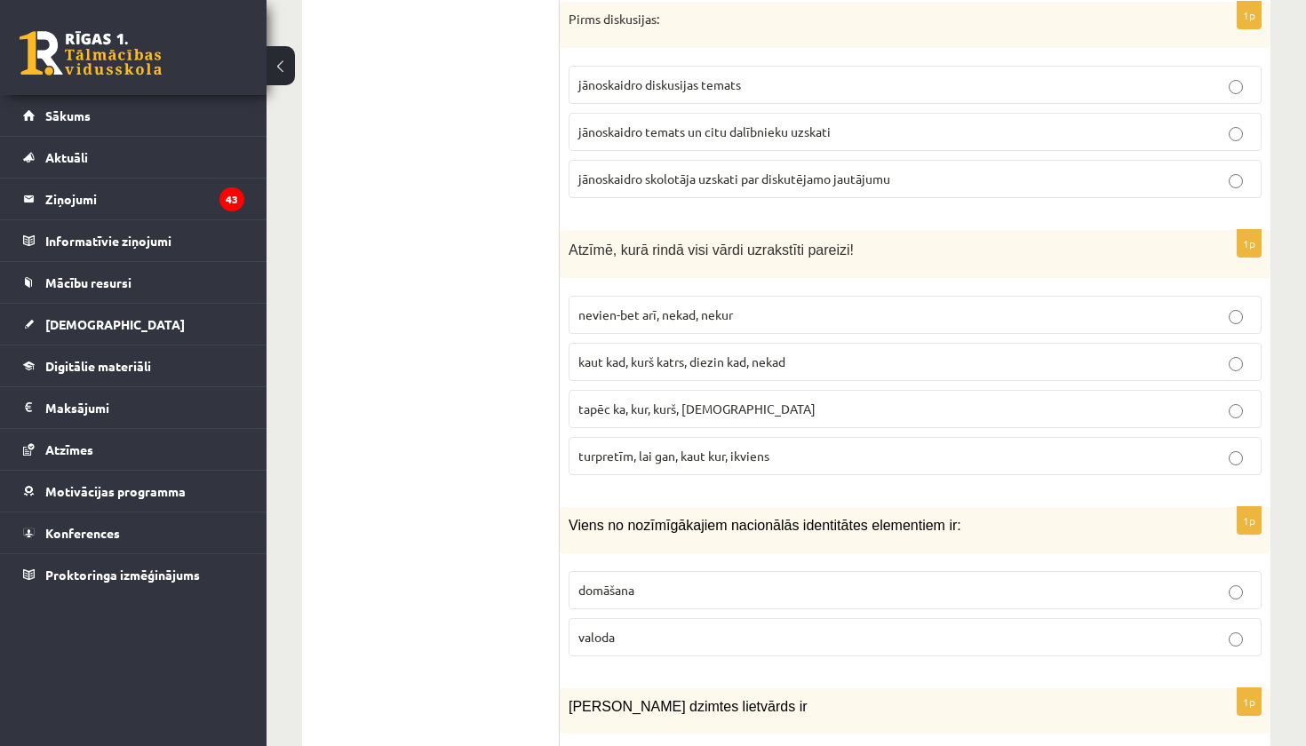
scroll to position [8248, 0]
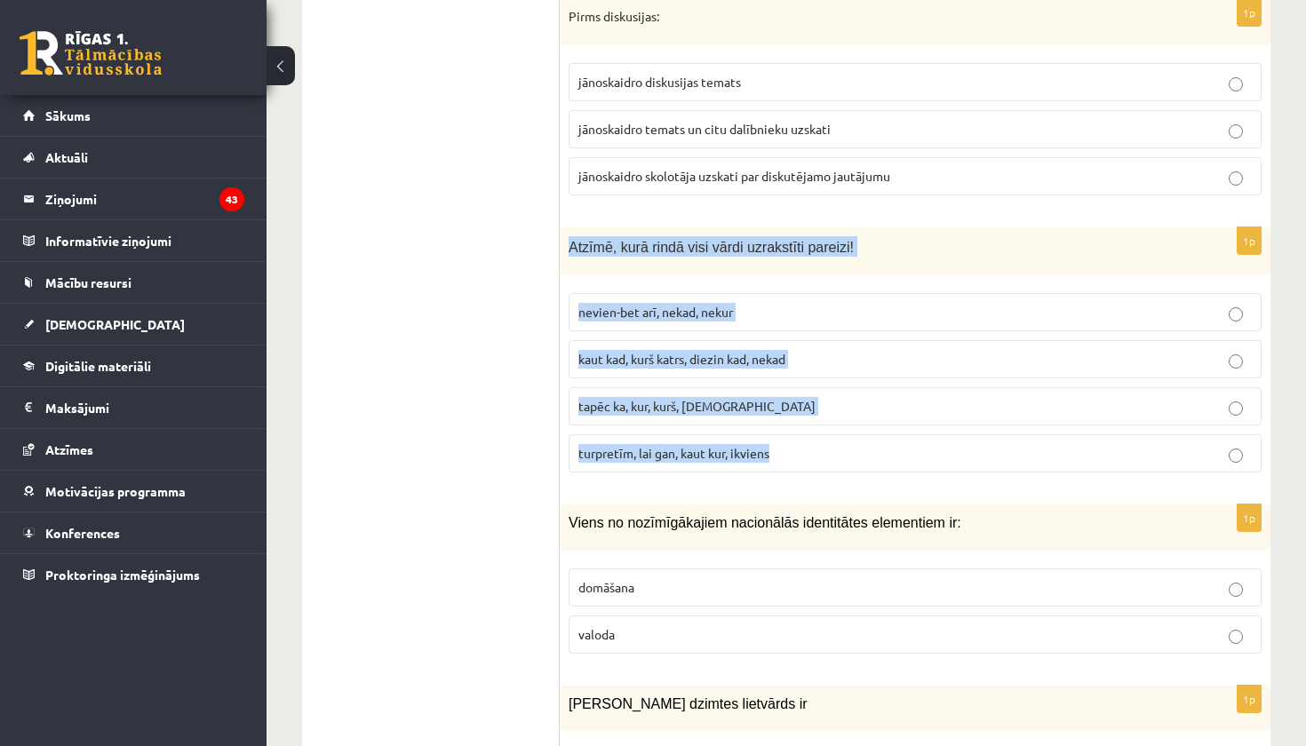
drag, startPoint x: 569, startPoint y: 215, endPoint x: 690, endPoint y: 446, distance: 261.2
click at [690, 446] on div "1p Atzīmē, kurā rindā visi vārdi uzrakstīti pareizi! nevien-bet arī, nekad, nek…" at bounding box center [915, 358] width 711 height 260
copy div "Atzīmē, kurā rindā visi vārdi uzrakstīti pareizi! nevien-bet arī, nekad, nekur …"
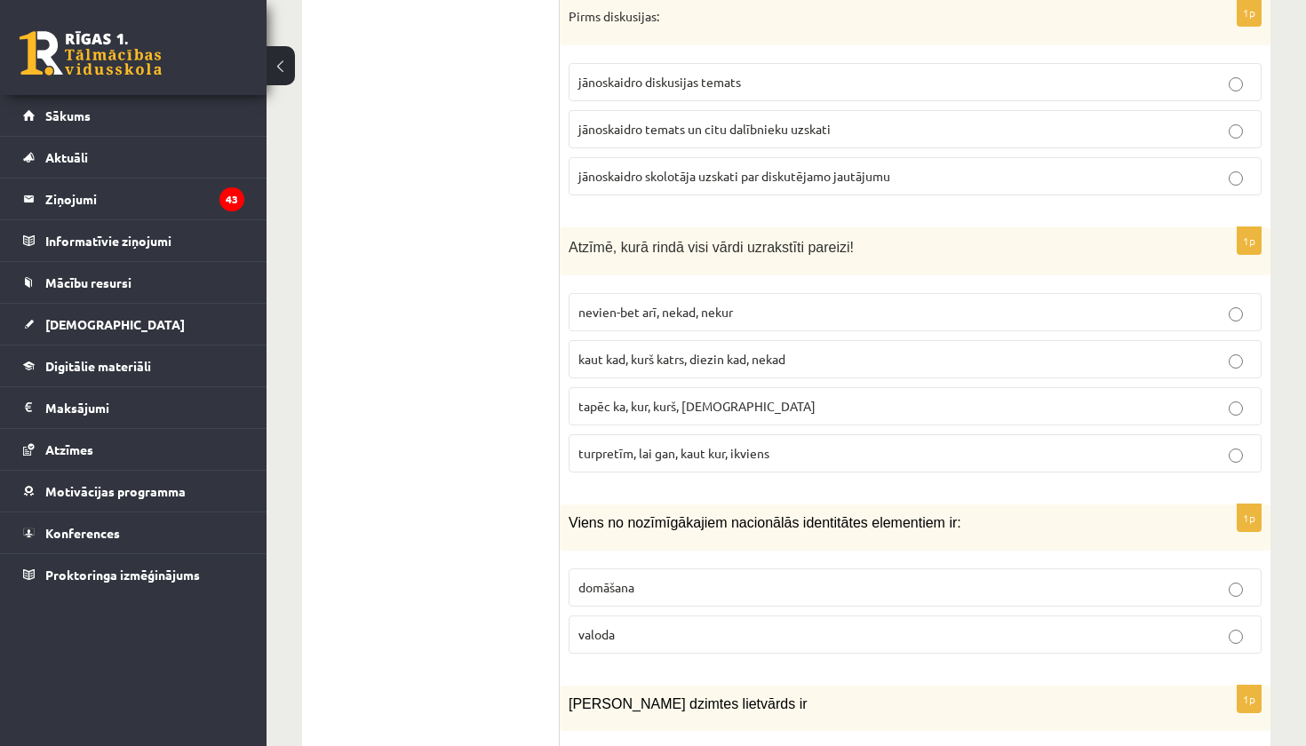
click at [825, 449] on div "1p Atzīmē, kurā rindā visi vārdi uzrakstīti pareizi! nevien-bet arī, nekad, nek…" at bounding box center [915, 358] width 711 height 260
click at [838, 444] on p "turpretīm, lai gan, kaut kur, ikviens" at bounding box center [916, 453] width 674 height 19
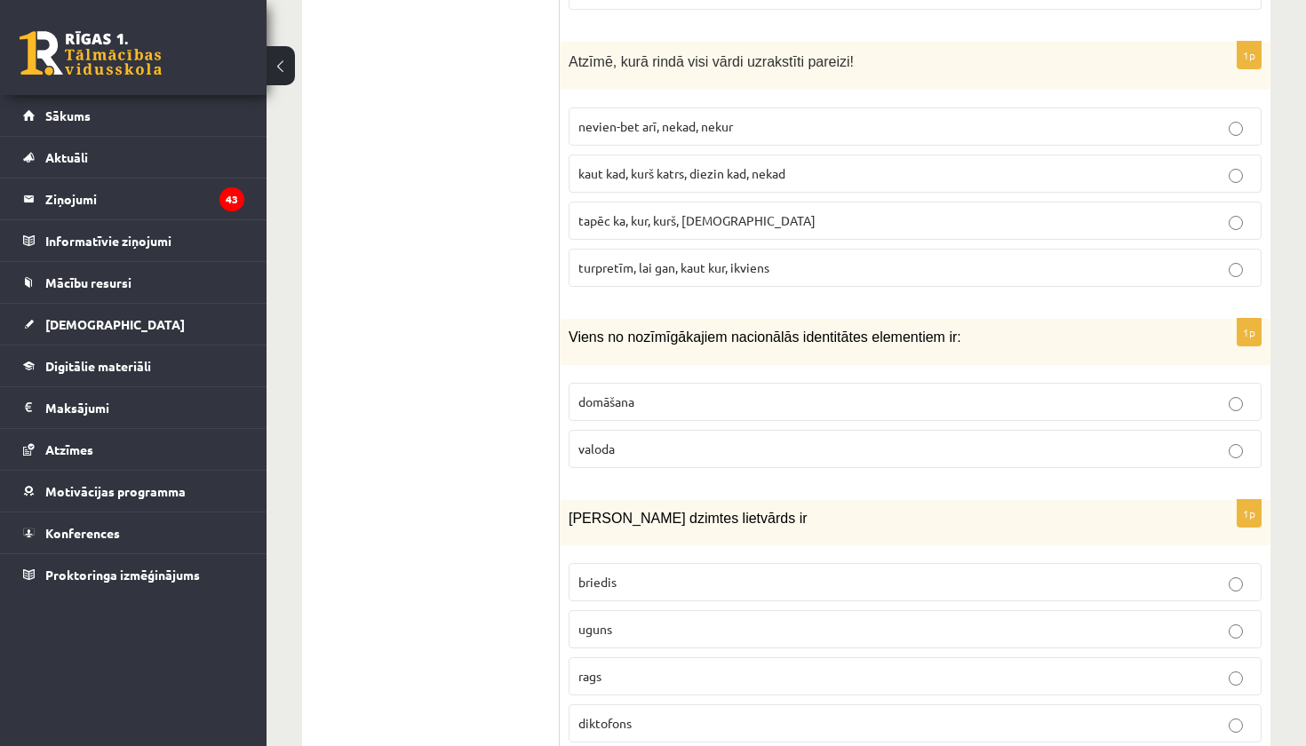
scroll to position [8436, 0]
click at [720, 427] on label "valoda" at bounding box center [915, 446] width 693 height 38
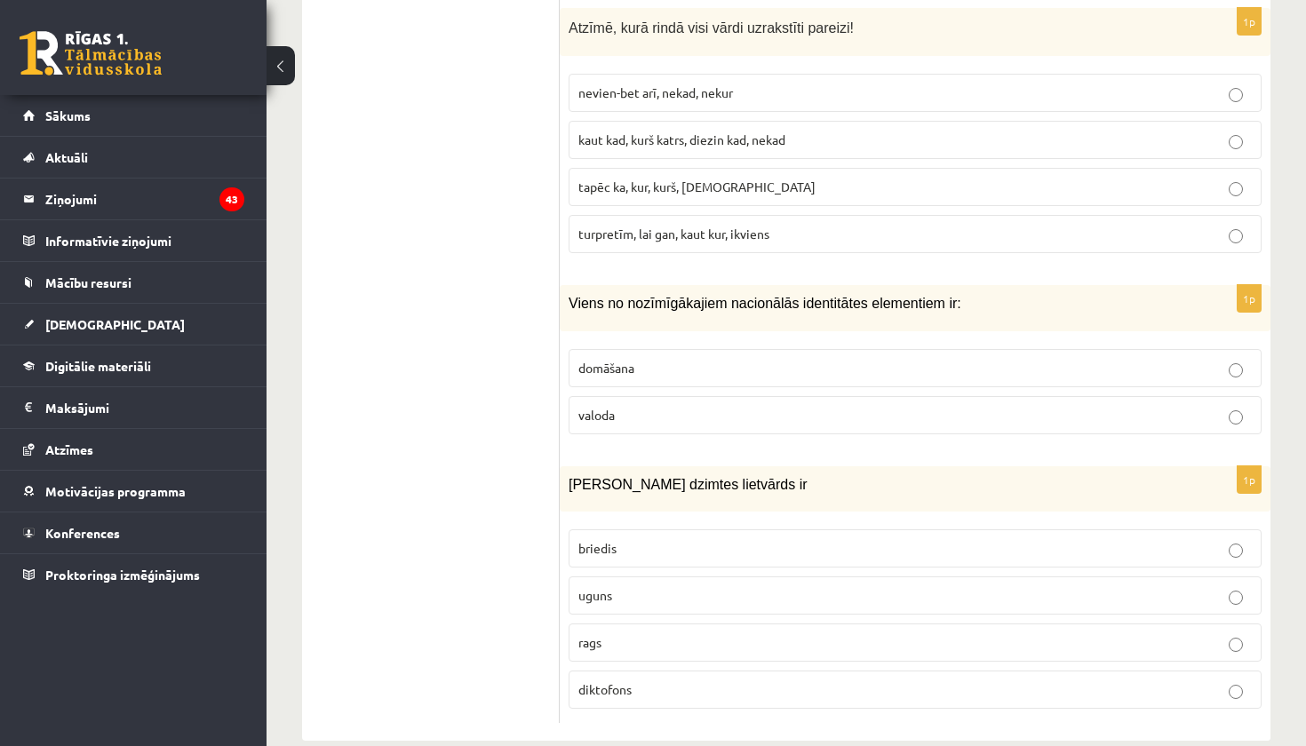
scroll to position [8466, 0]
drag, startPoint x: 564, startPoint y: 454, endPoint x: 627, endPoint y: 683, distance: 237.6
click at [627, 683] on div "1p Sieviešu dzimtes lietvārds ir briedis uguns rags diktofons" at bounding box center [915, 595] width 711 height 257
click at [699, 587] on p "uguns" at bounding box center [916, 596] width 674 height 19
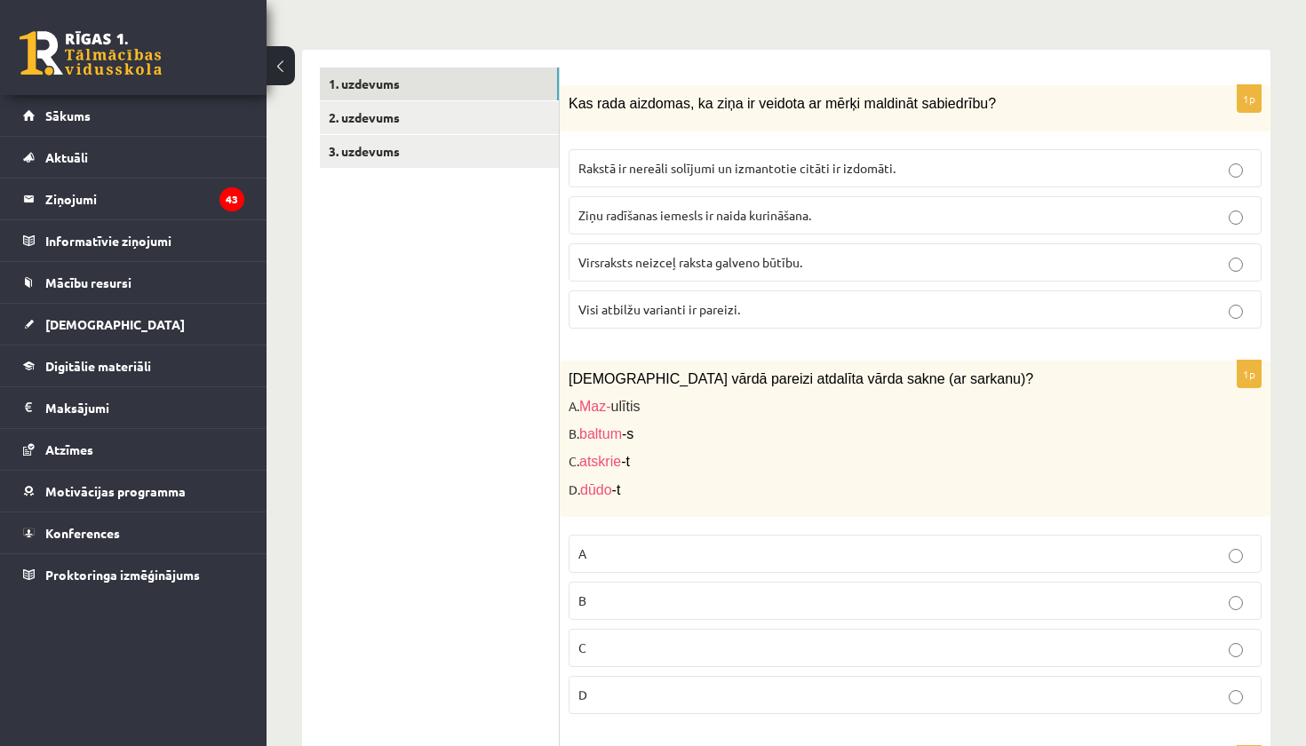
scroll to position [468, 0]
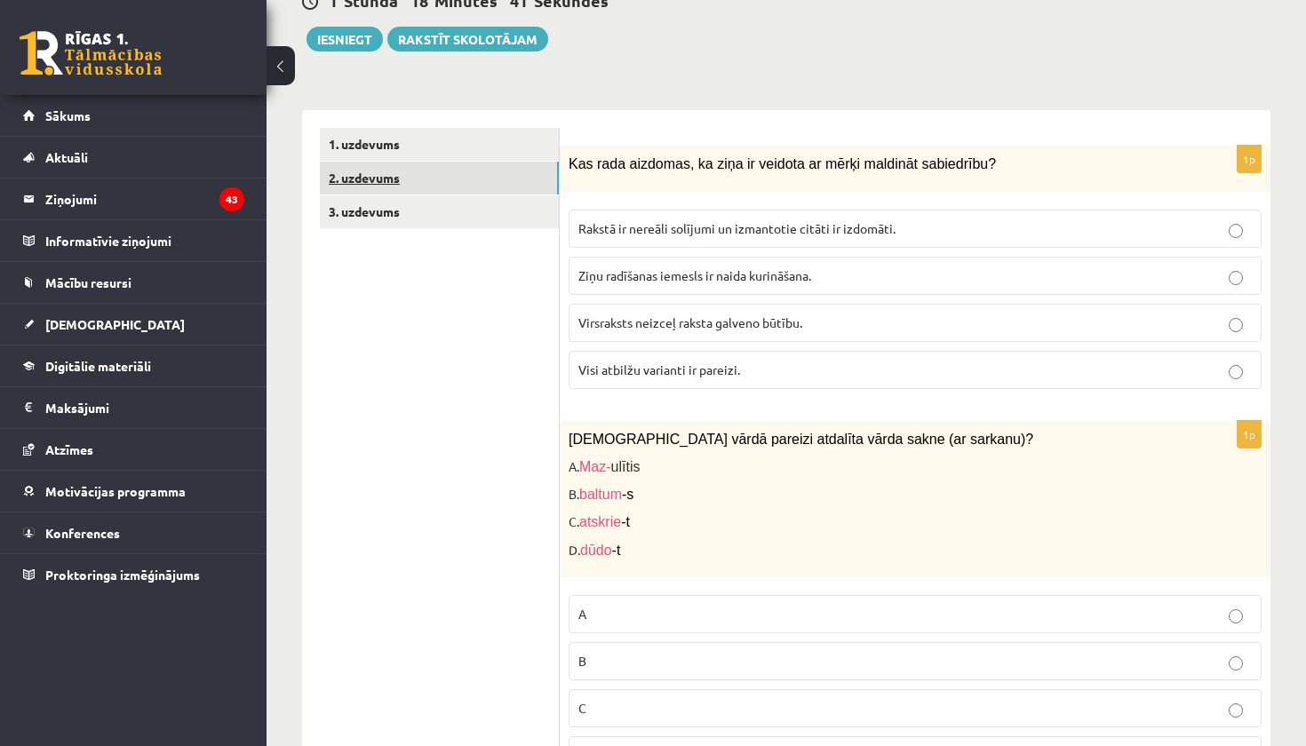
click at [387, 171] on link "2. uzdevums" at bounding box center [439, 178] width 239 height 33
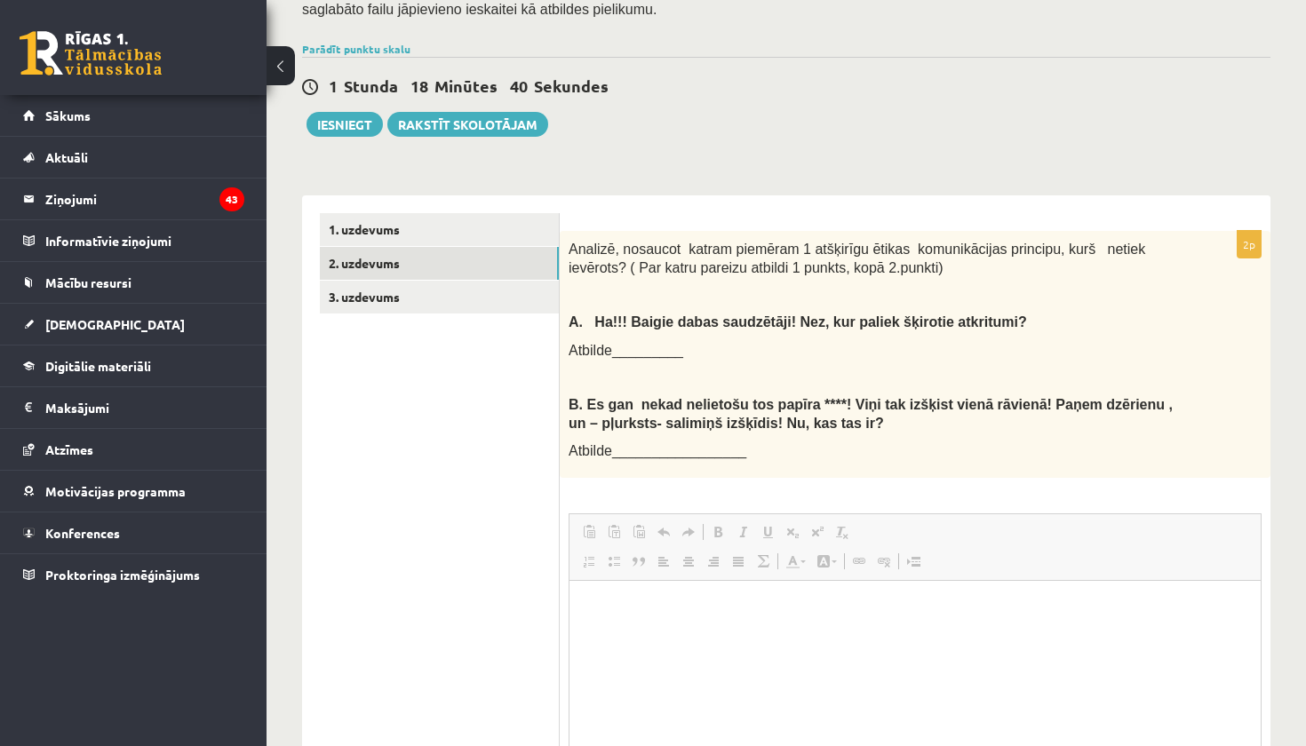
scroll to position [0, 0]
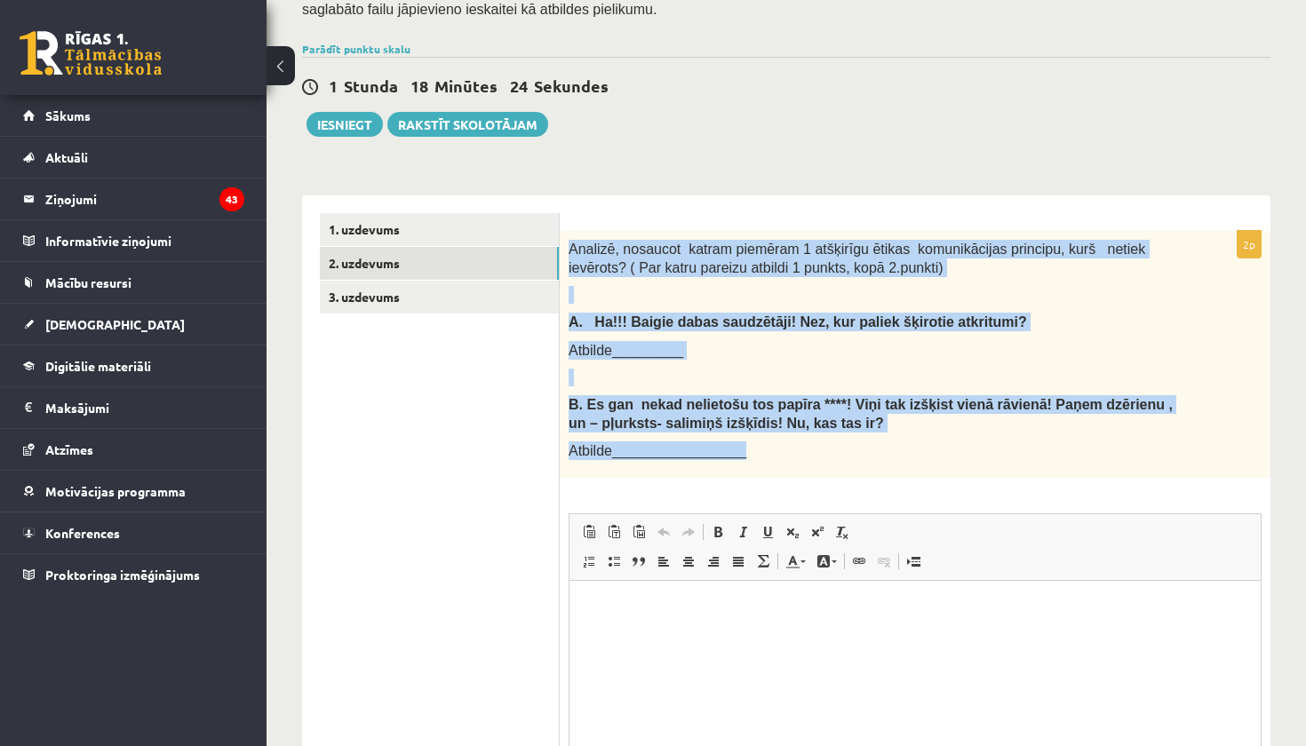
drag, startPoint x: 563, startPoint y: 236, endPoint x: 623, endPoint y: 461, distance: 232.6
click at [623, 461] on div "Analizē, nosaucot katram piemēram 1 atšķirīgu ētikas komunikācijas principu, ku…" at bounding box center [915, 354] width 711 height 247
copy div "Analizē, nosaucot katram piemēram 1 atšķirīgu ētikas komunikācijas principu, ku…"
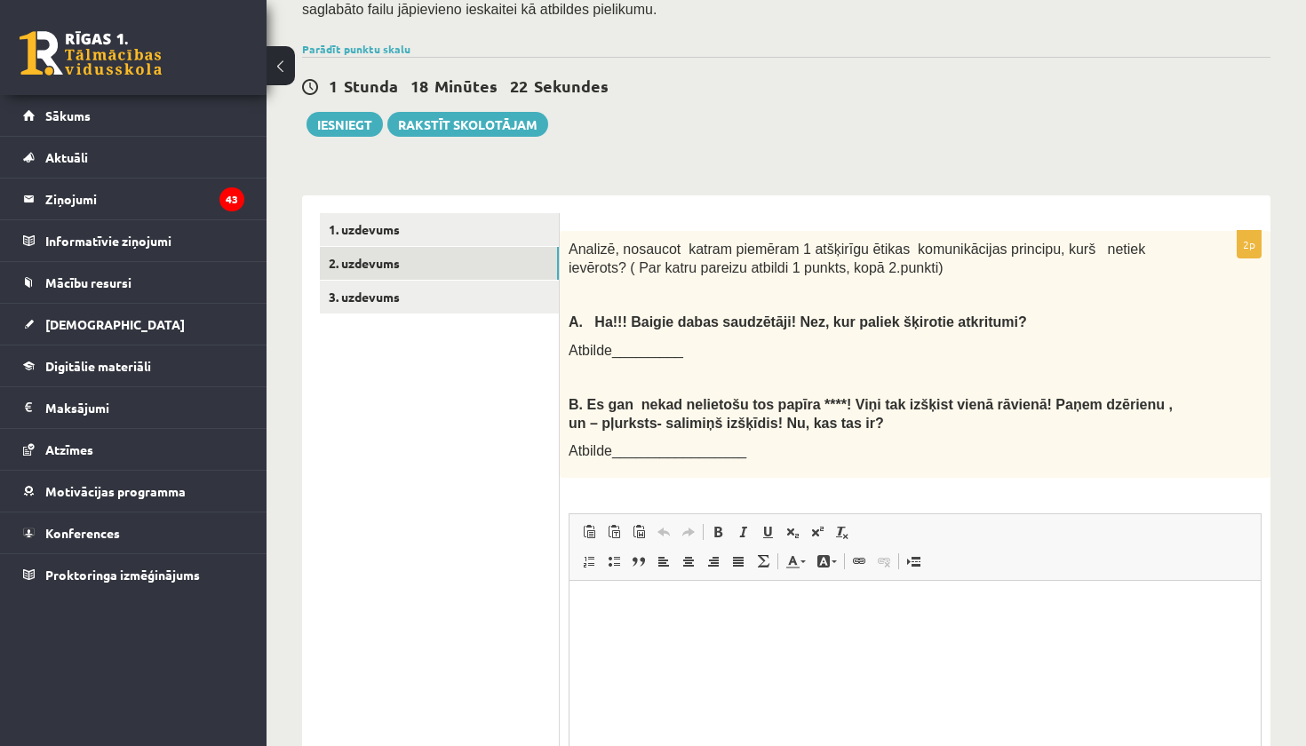
click at [519, 434] on ul "1. uzdevums 2. uzdevums 3. uzdevums" at bounding box center [440, 548] width 240 height 670
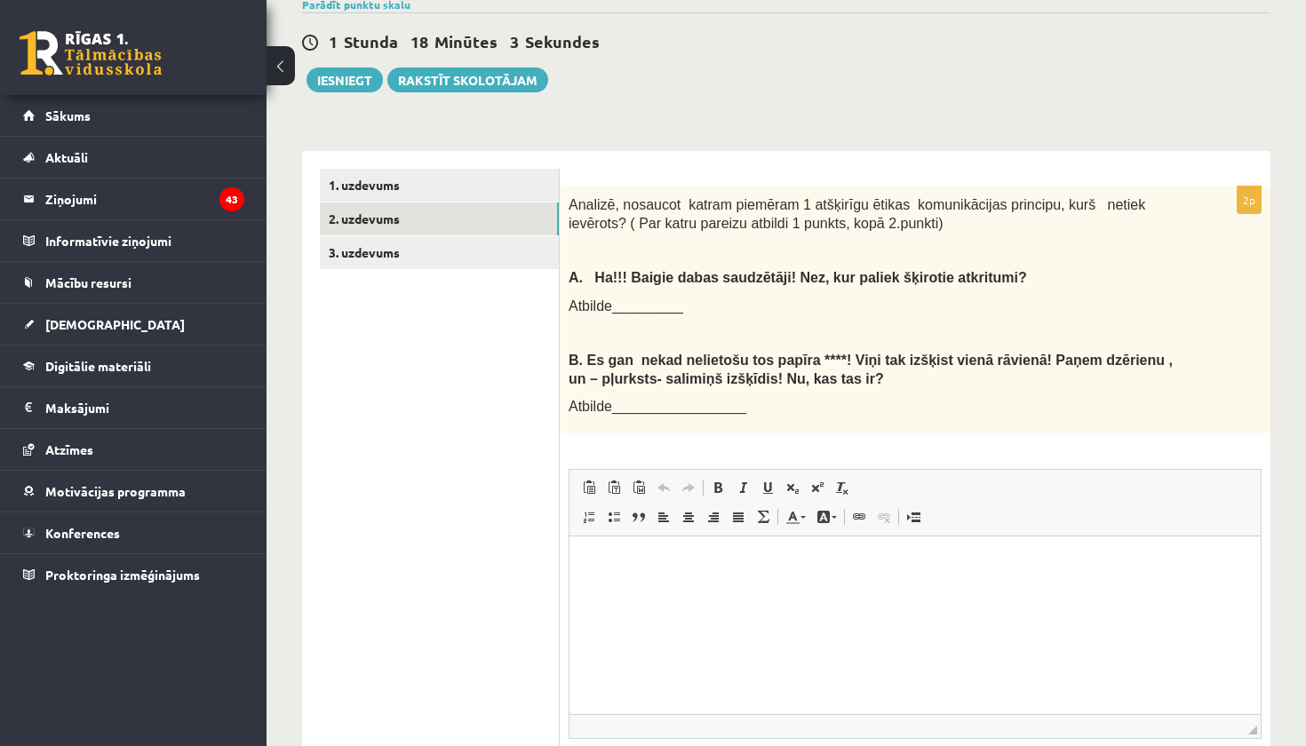
scroll to position [453, 0]
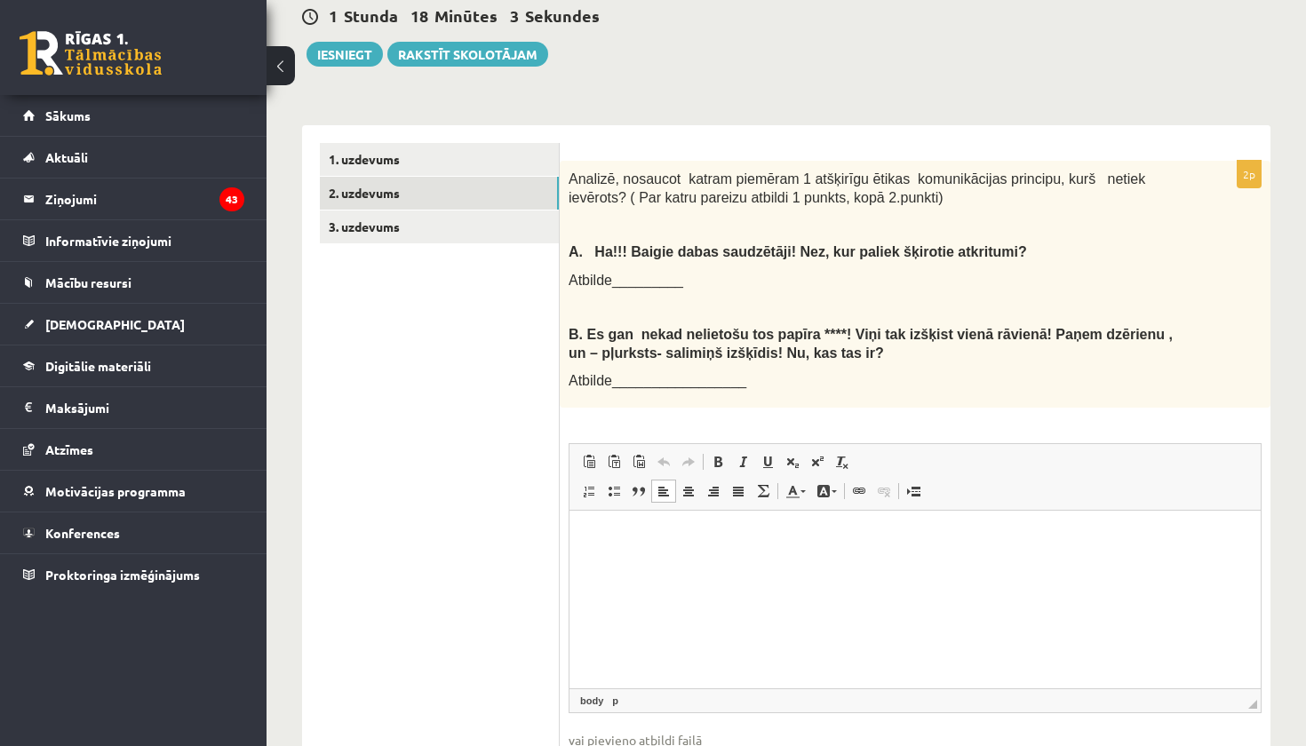
click at [675, 565] on html at bounding box center [915, 538] width 691 height 54
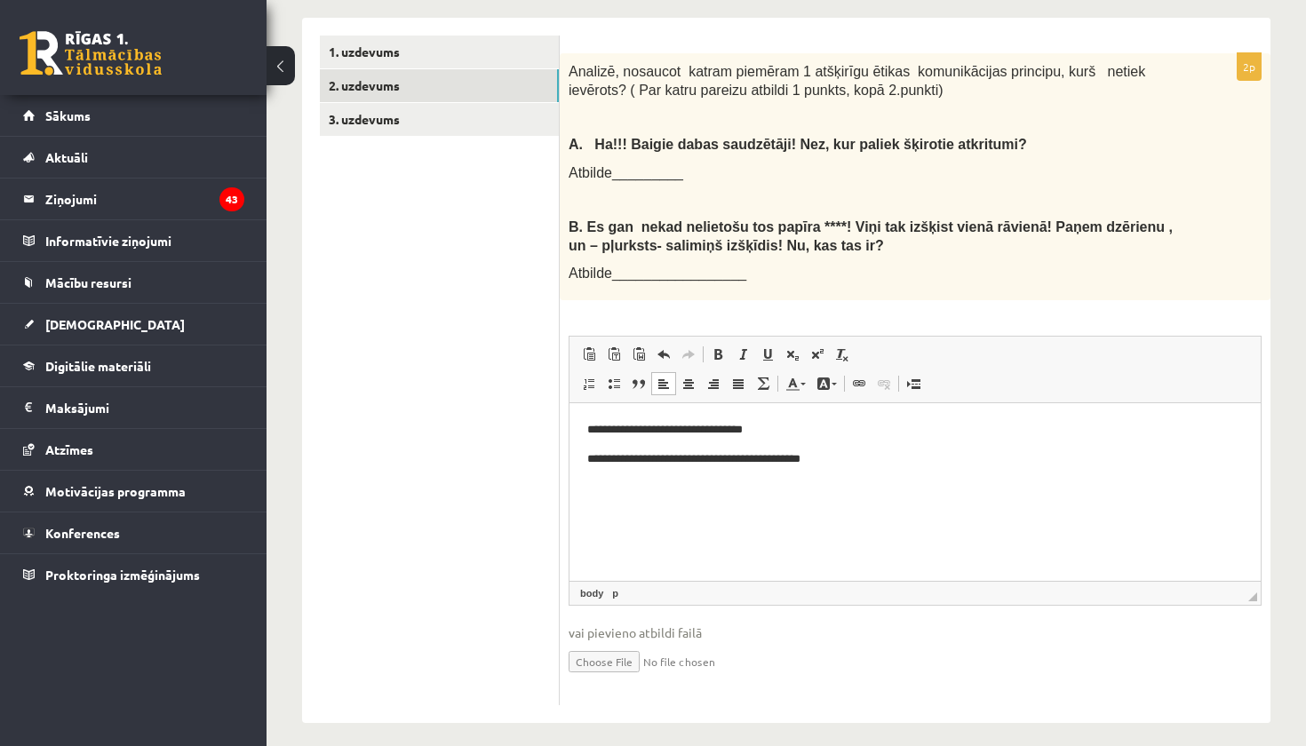
scroll to position [560, 0]
click at [371, 110] on link "3. uzdevums" at bounding box center [439, 120] width 239 height 33
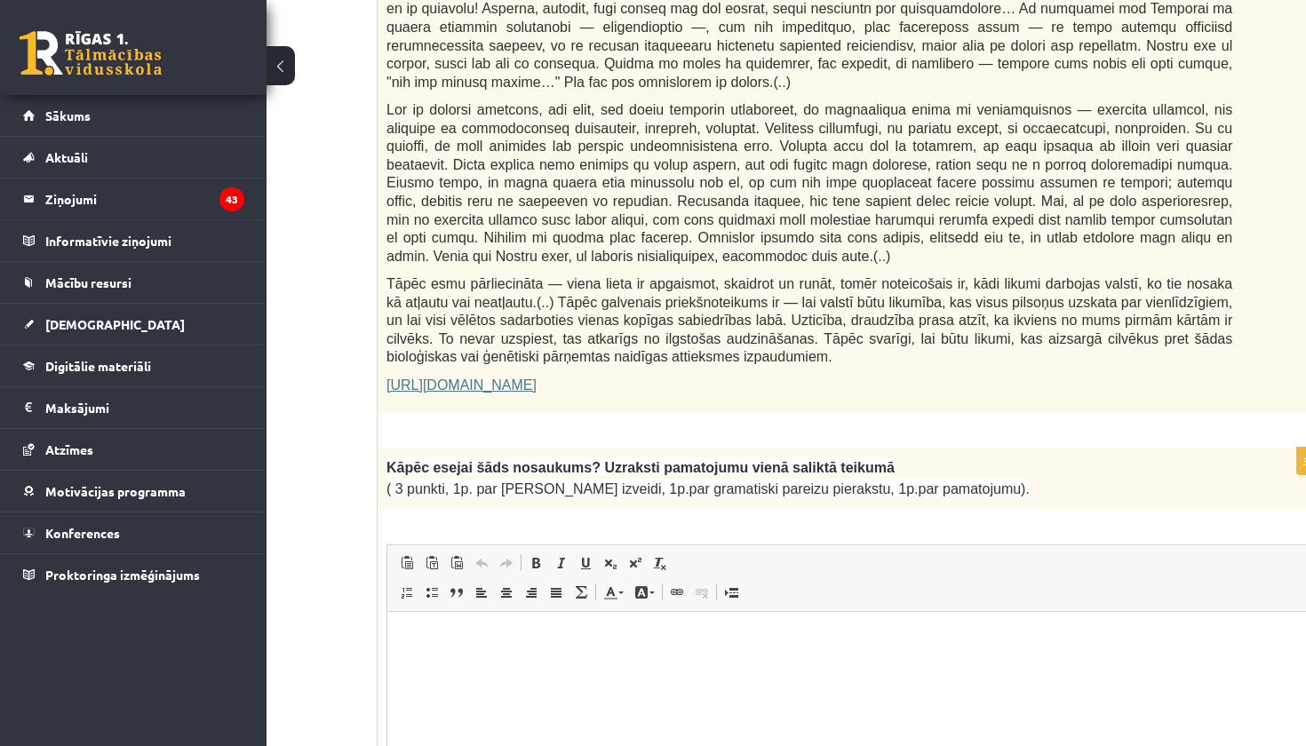
scroll to position [1103, 109]
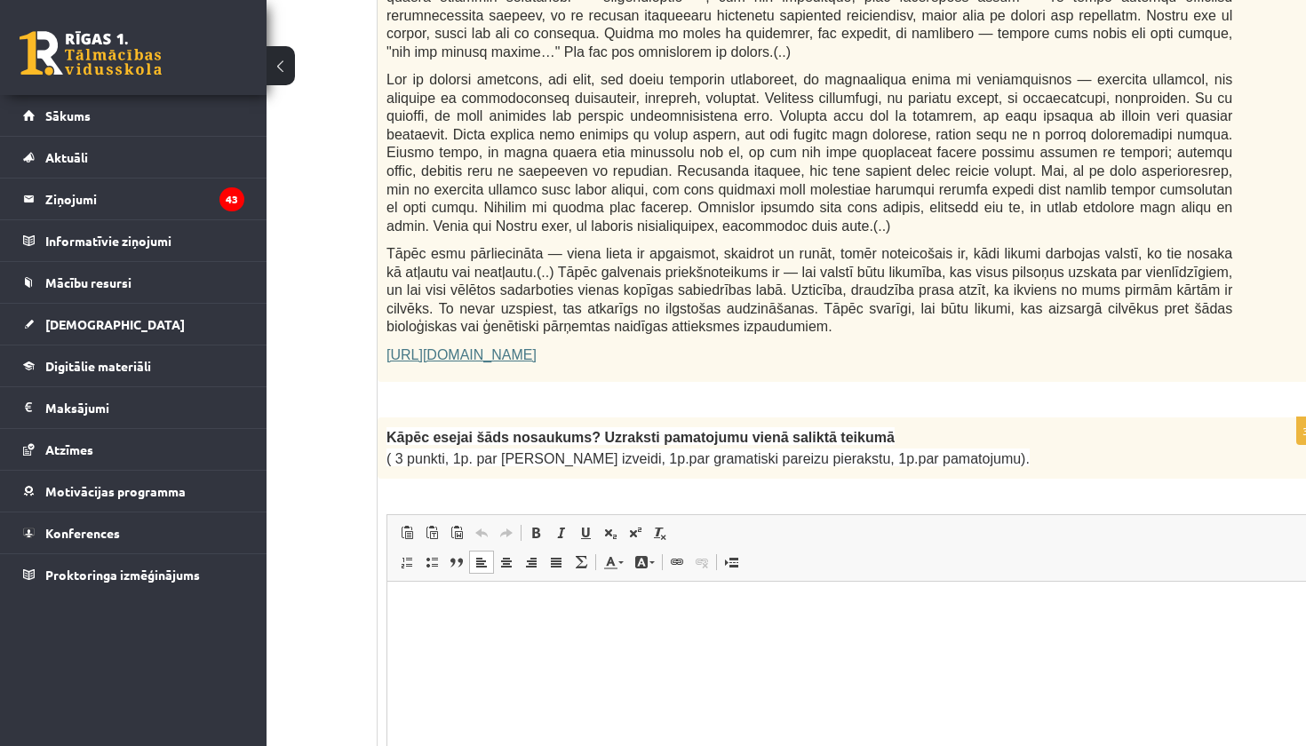
click at [669, 635] on html at bounding box center [853, 608] width 933 height 54
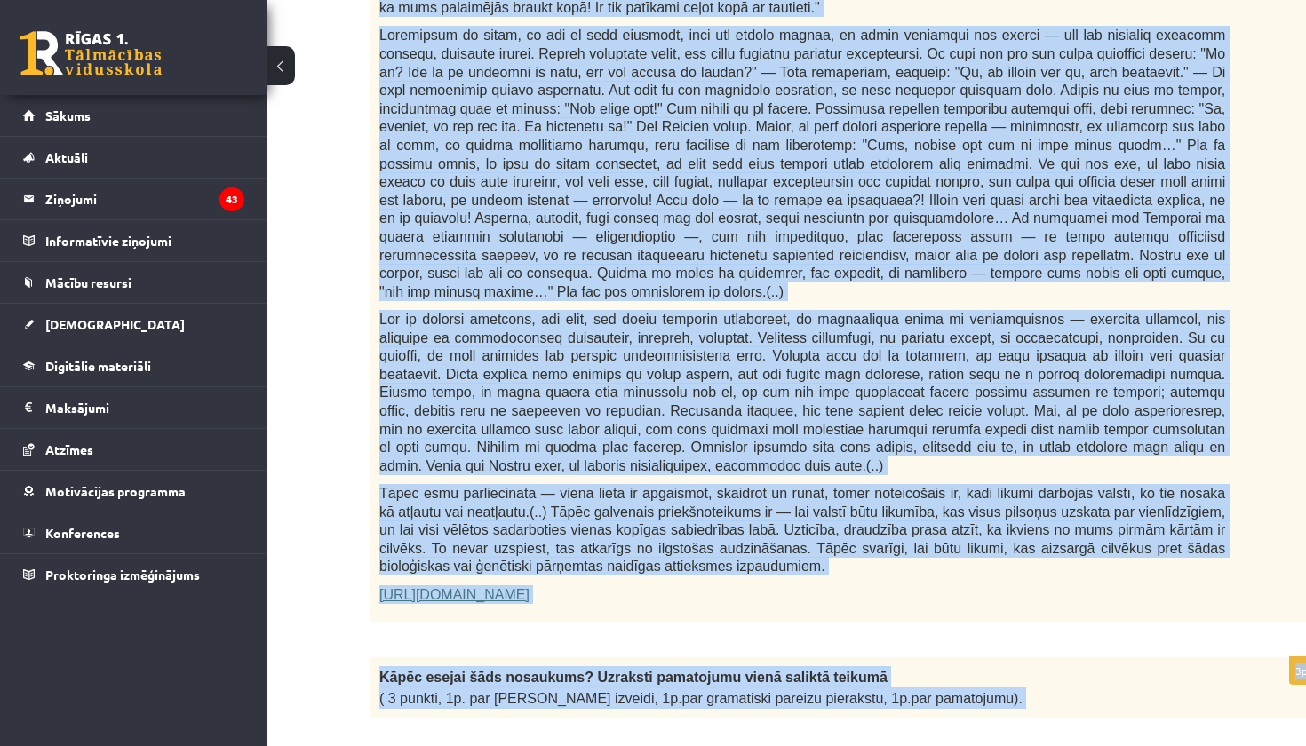
scroll to position [871, 116]
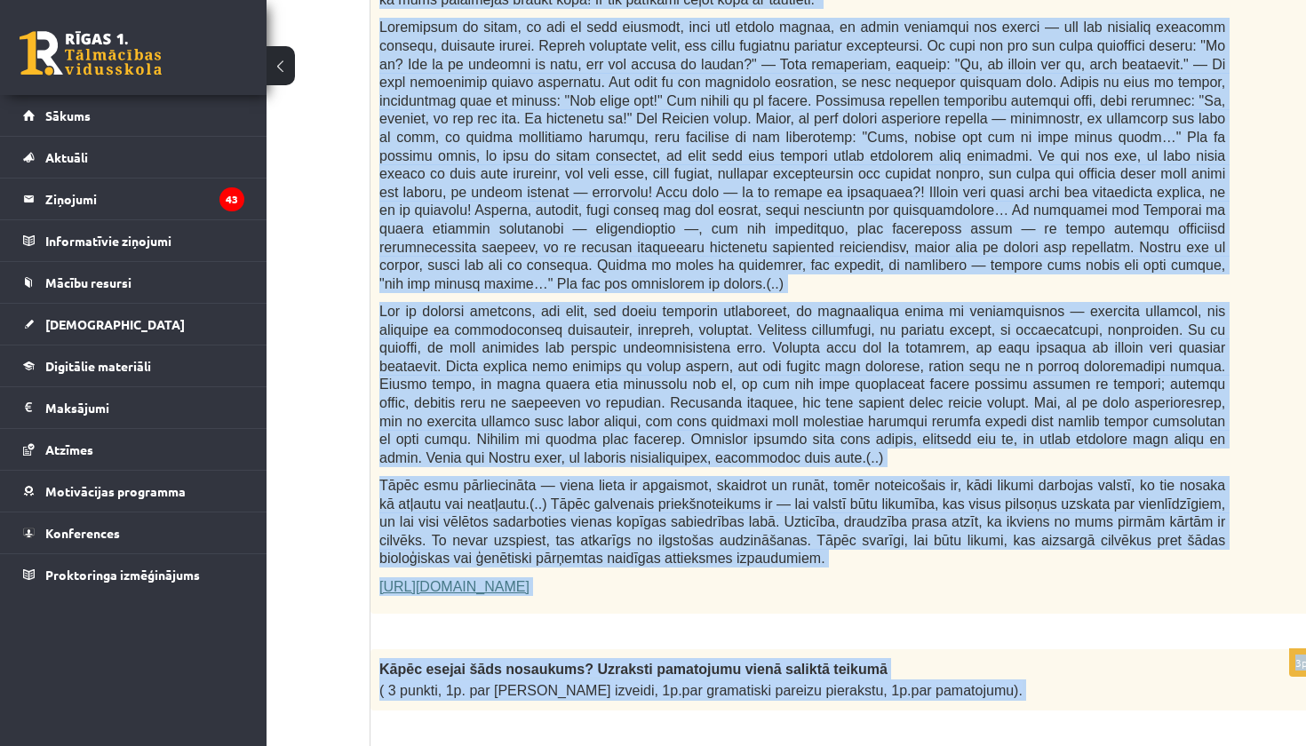
drag, startPoint x: 378, startPoint y: 88, endPoint x: 658, endPoint y: 583, distance: 568.7
click at [658, 583] on div "Fragments no Valentīnas Freimanes grāmatas "Antigones likums" Mūsu zemapziņas p…" at bounding box center [847, 183] width 953 height 862
copy div "Fragments no Valentīnas Freimanes grāmatas "Antigones likums" Mūsu zemapziņas p…"
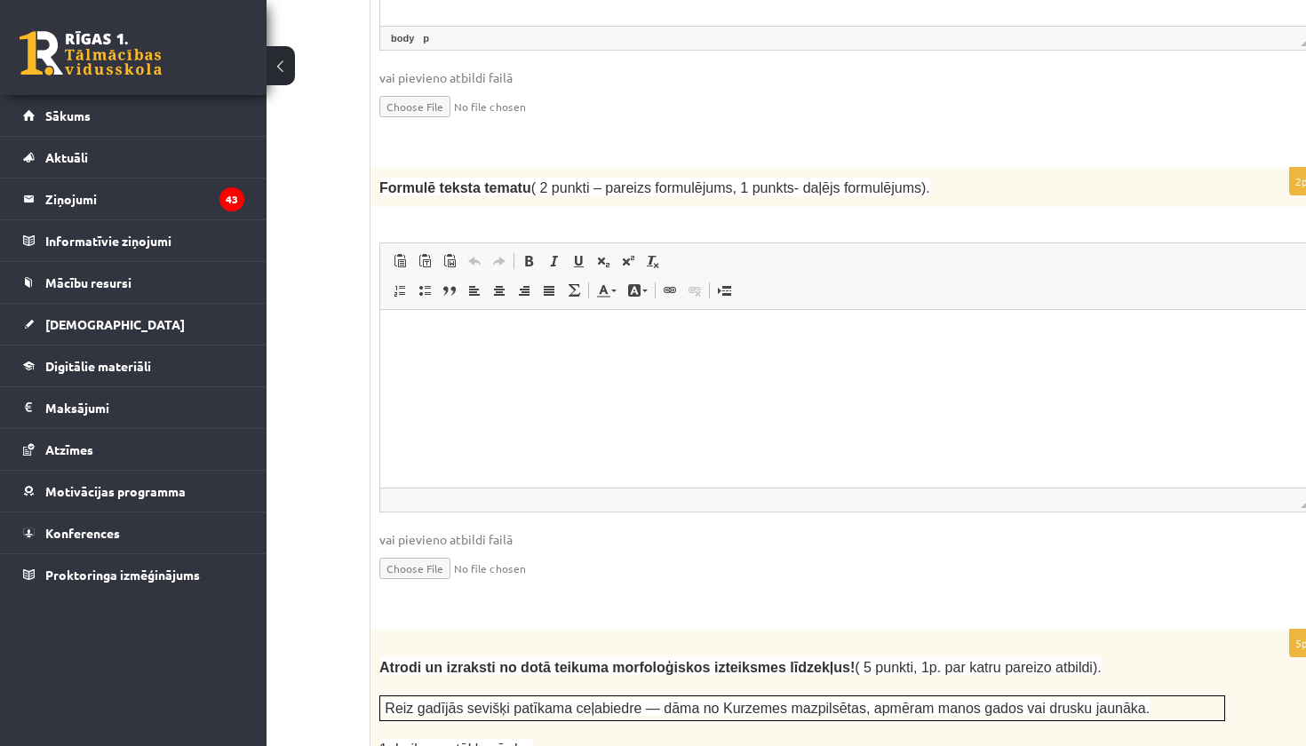
scroll to position [1832, 116]
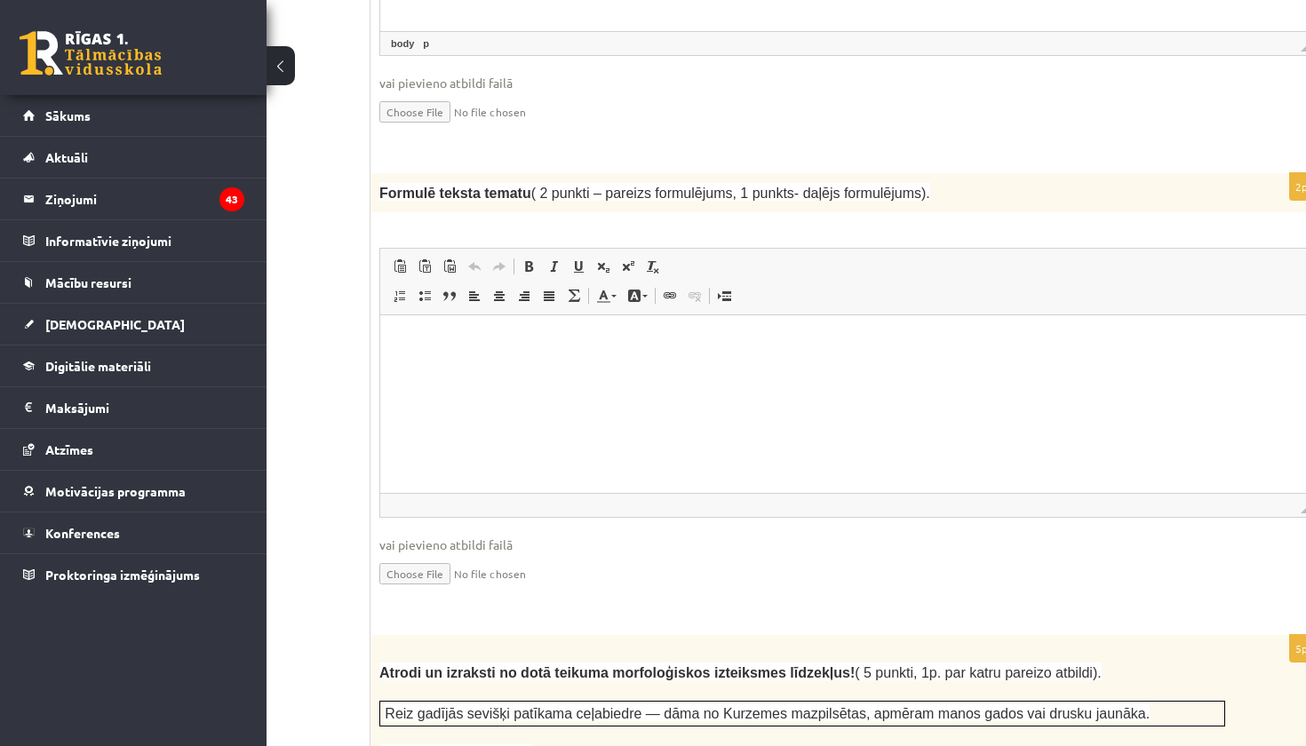
click at [474, 370] on html at bounding box center [846, 342] width 933 height 54
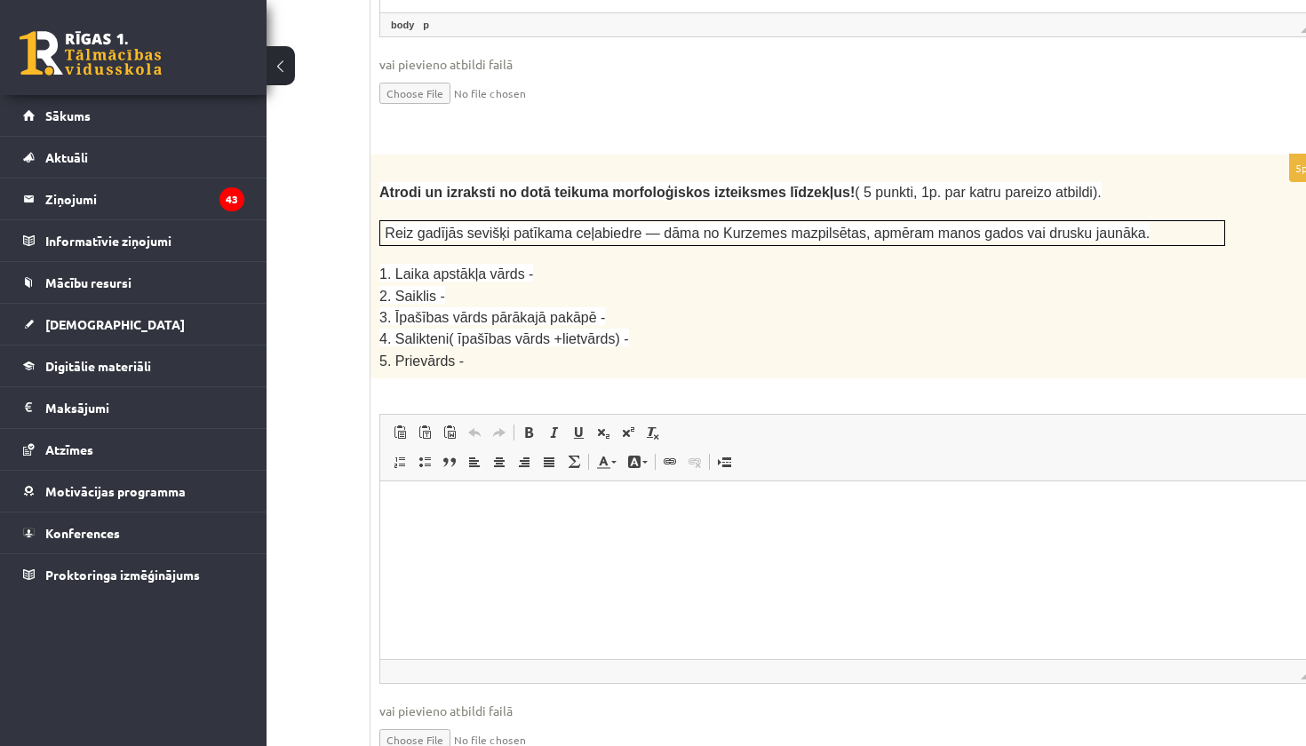
scroll to position [2315, 116]
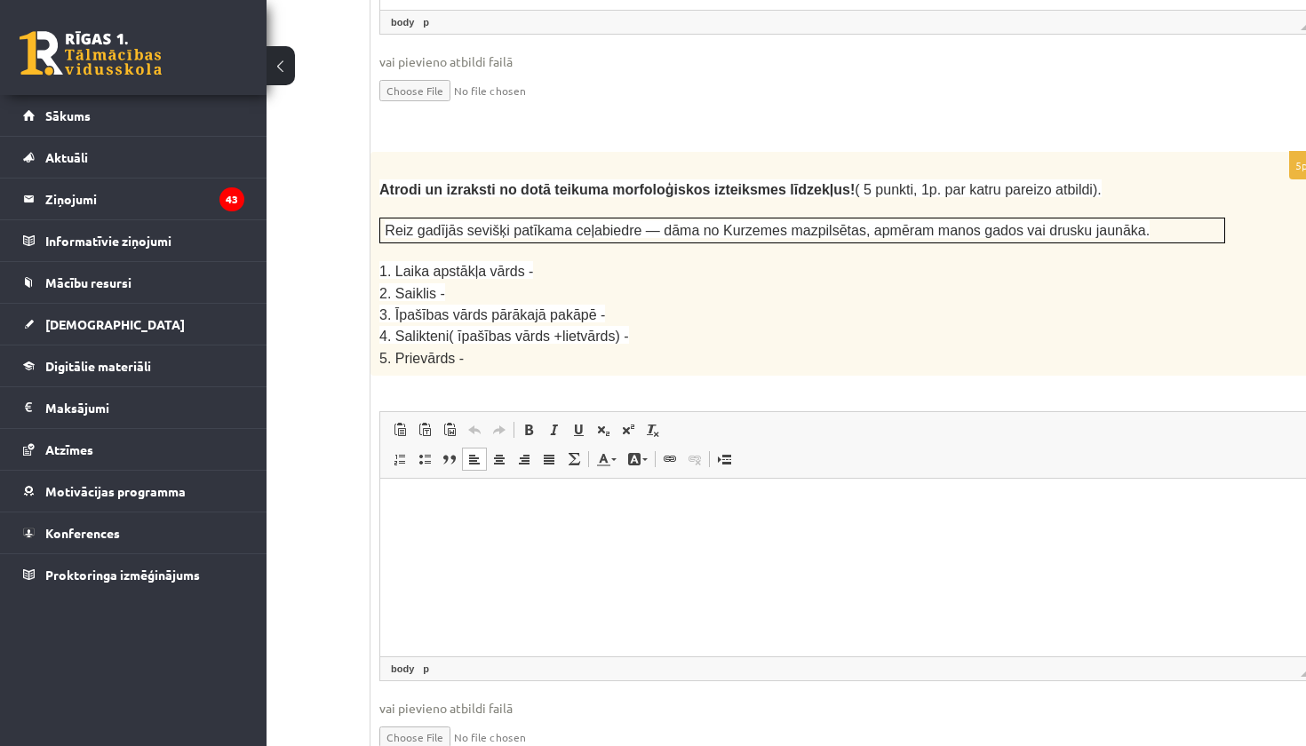
click at [921, 533] on html at bounding box center [846, 506] width 933 height 54
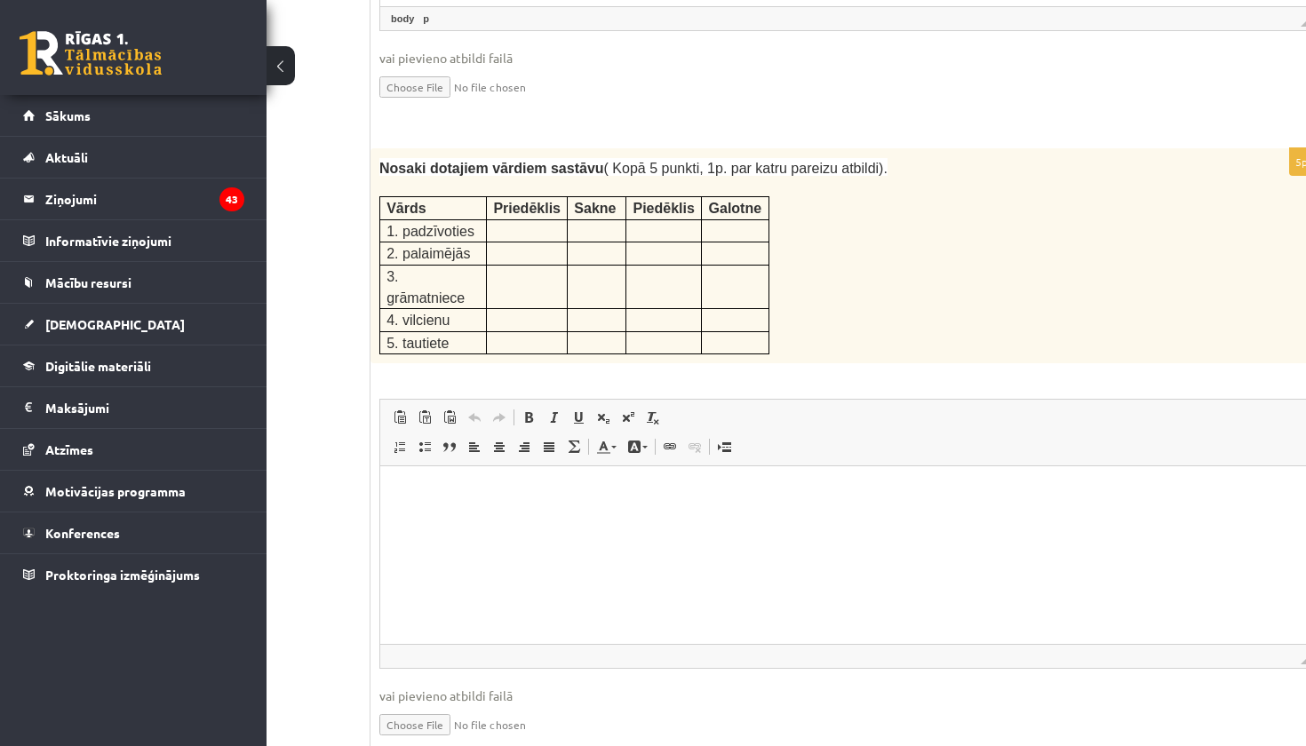
scroll to position [2967, 116]
click at [541, 241] on p at bounding box center [527, 250] width 68 height 18
click at [530, 219] on p at bounding box center [527, 228] width 68 height 18
click at [430, 498] on p "Editor, wiswyg-editor-user-answer-47433977317520" at bounding box center [847, 492] width 898 height 19
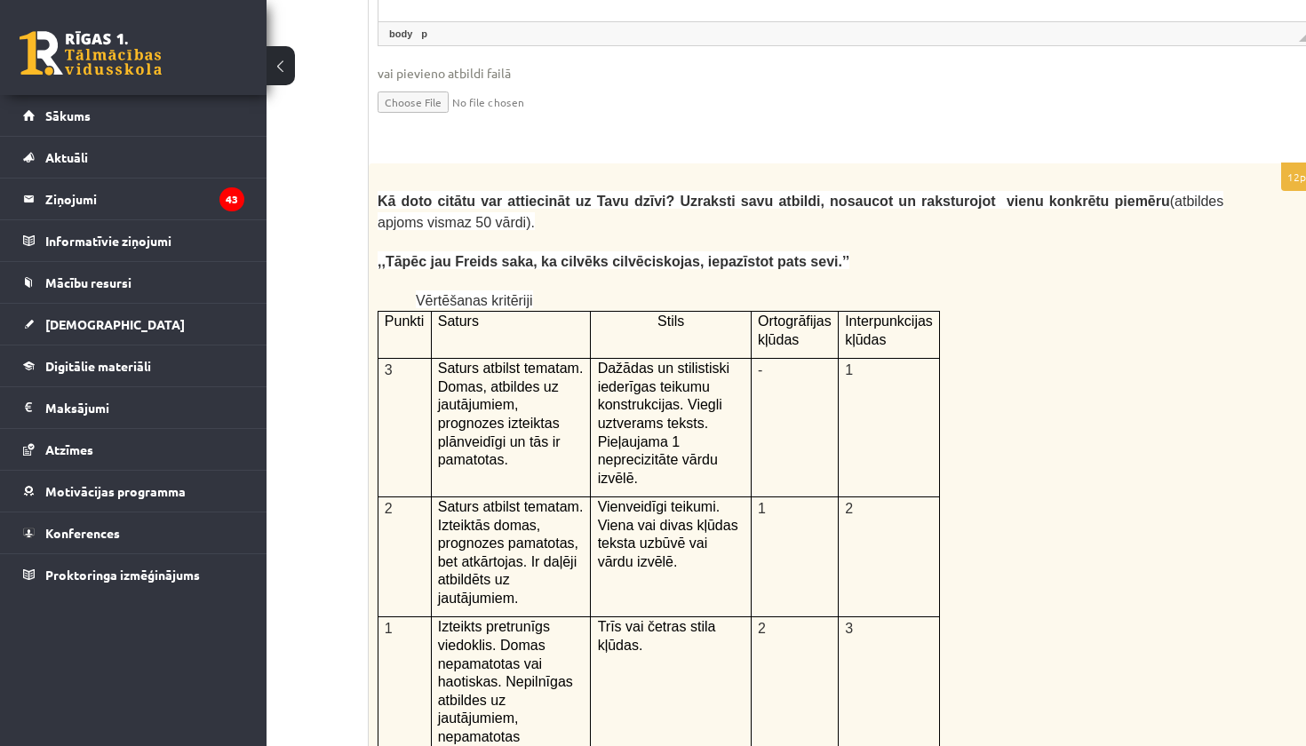
scroll to position [3598, 118]
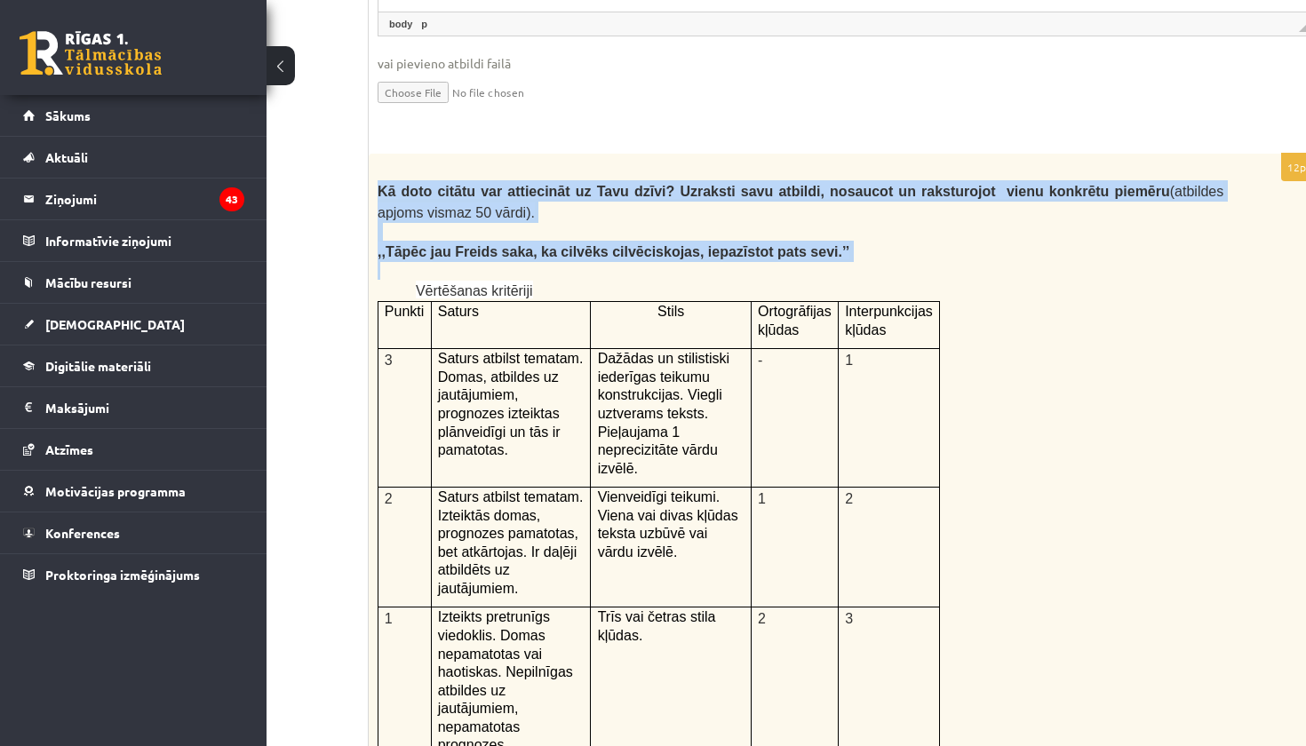
drag, startPoint x: 372, startPoint y: 128, endPoint x: 460, endPoint y: 215, distance: 123.8
click at [460, 214] on div "Kā doto citātu var attiecināt uz Tavu dzīvi? Uzraksti savu atbildi, nosaucot un…" at bounding box center [845, 615] width 953 height 923
copy div "Kā doto citātu var attiecināt uz Tavu dzīvi? Uzraksti savu atbildi, nosaucot un…"
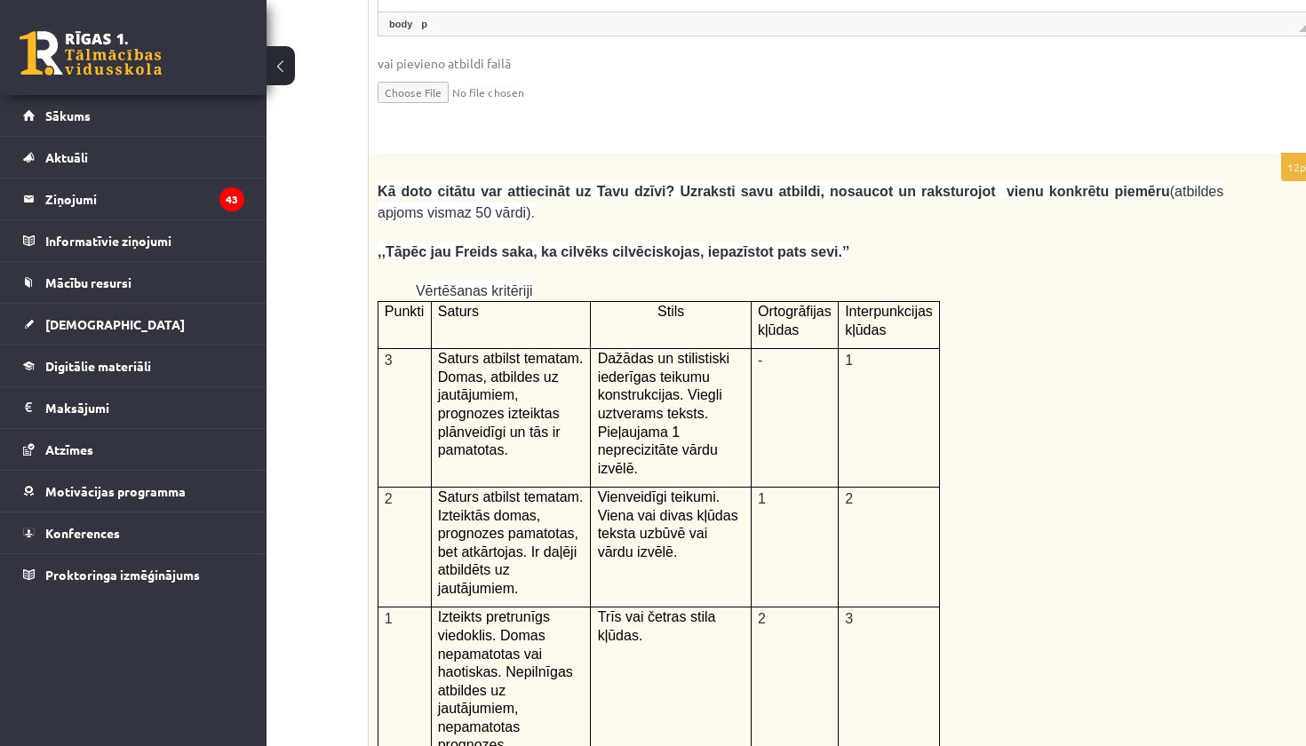
click at [988, 387] on div "Kā doto citātu var attiecināt uz Tavu dzīvi? Uzraksti savu atbildi, nosaucot un…" at bounding box center [845, 615] width 953 height 923
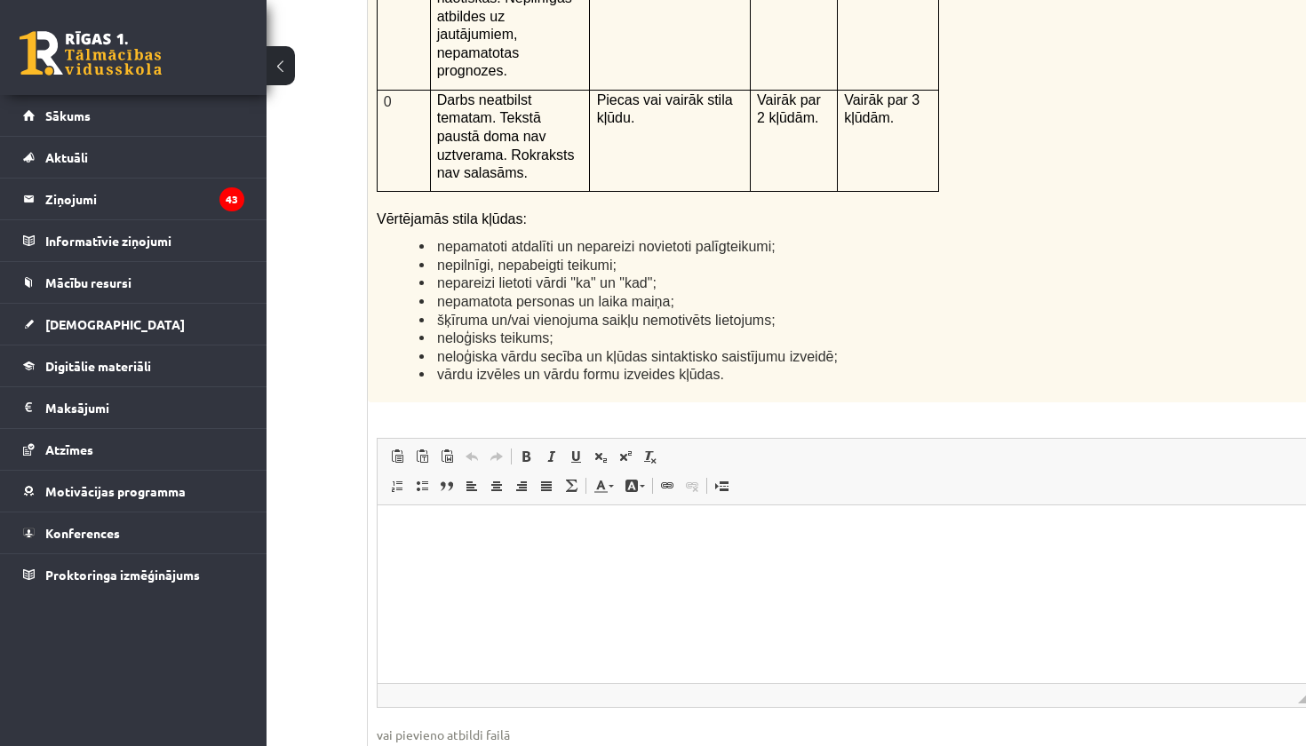
scroll to position [4280, 119]
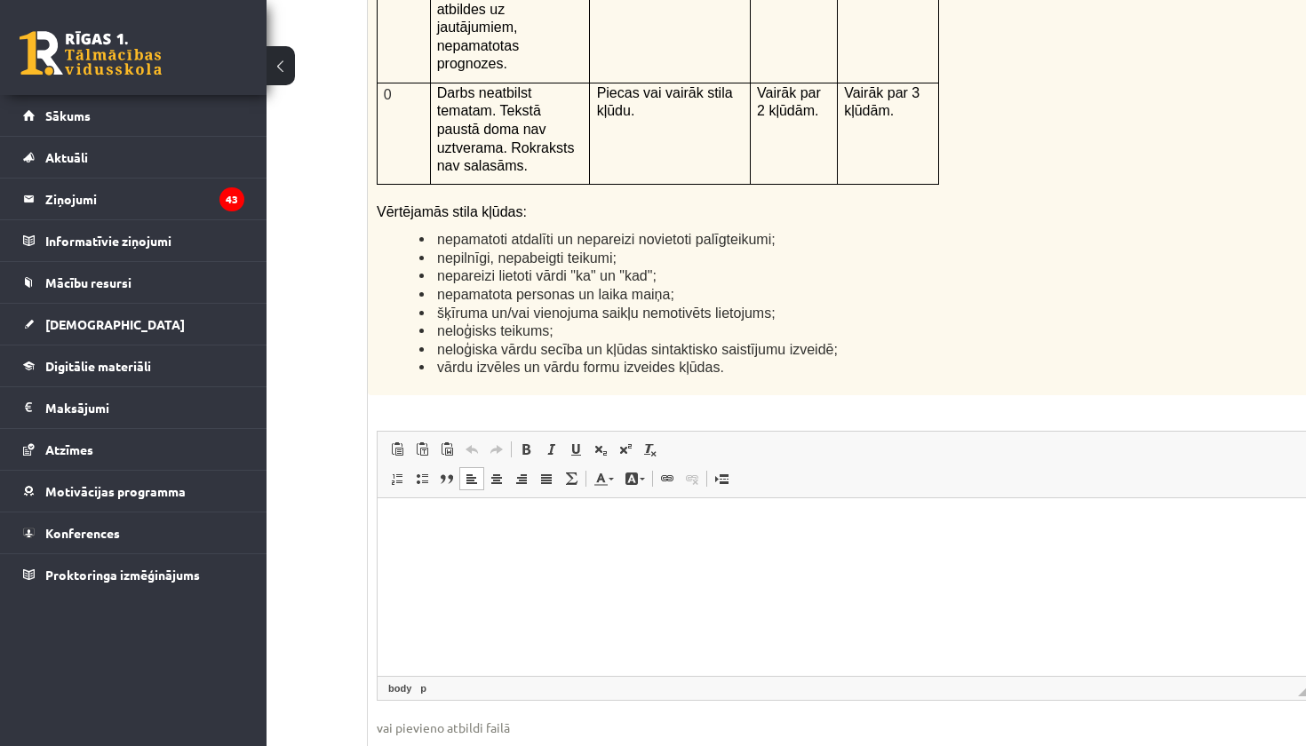
click at [601, 552] on html at bounding box center [844, 525] width 933 height 54
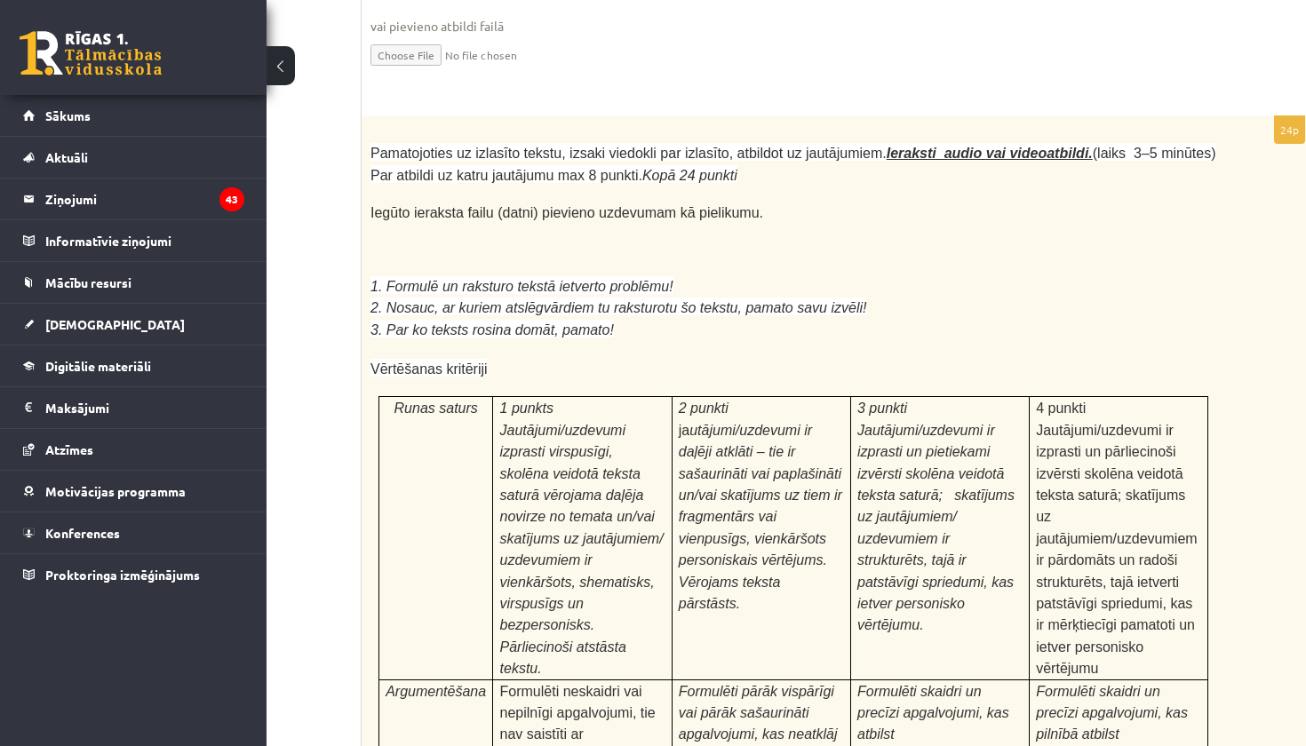
scroll to position [4981, 125]
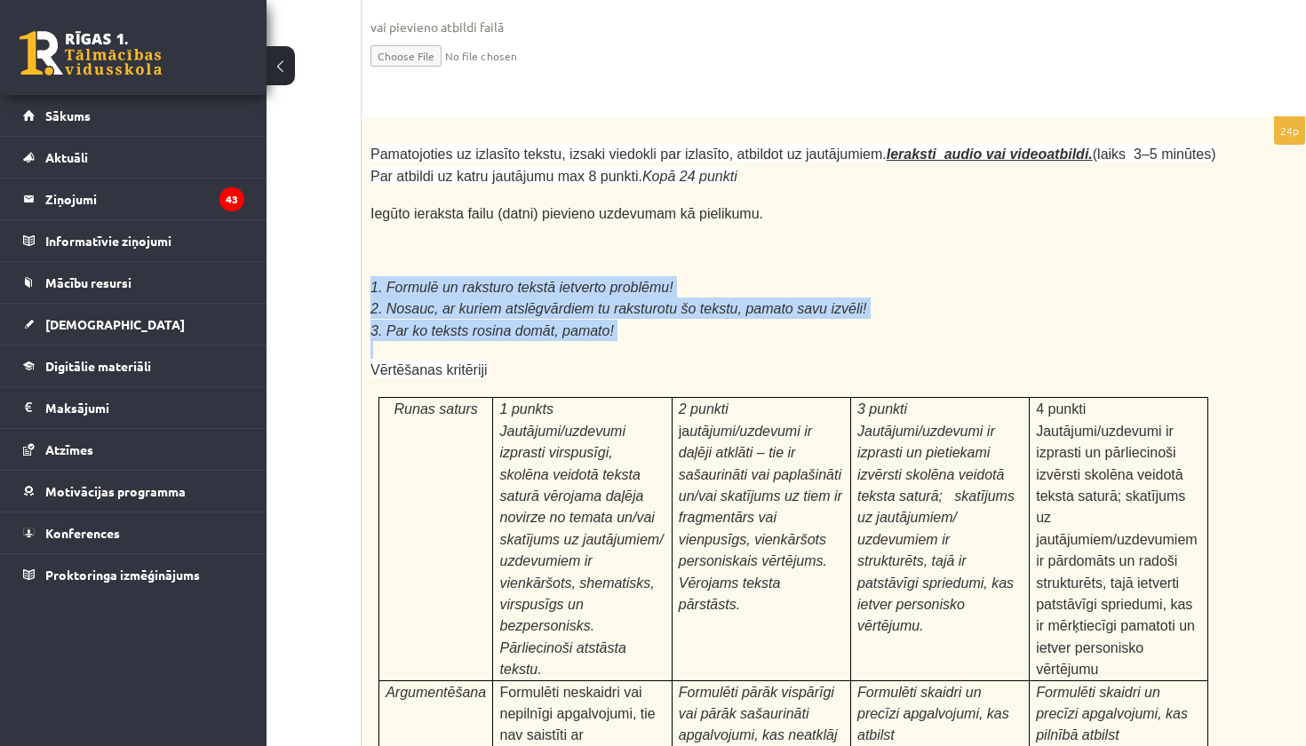
drag, startPoint x: 363, startPoint y: 199, endPoint x: 498, endPoint y: 255, distance: 146.2
click at [498, 255] on div "Pamatojoties uz izlasīto tekstu, izsaki viedokli par izlasīto, atbildot uz jaut…" at bounding box center [838, 599] width 953 height 964
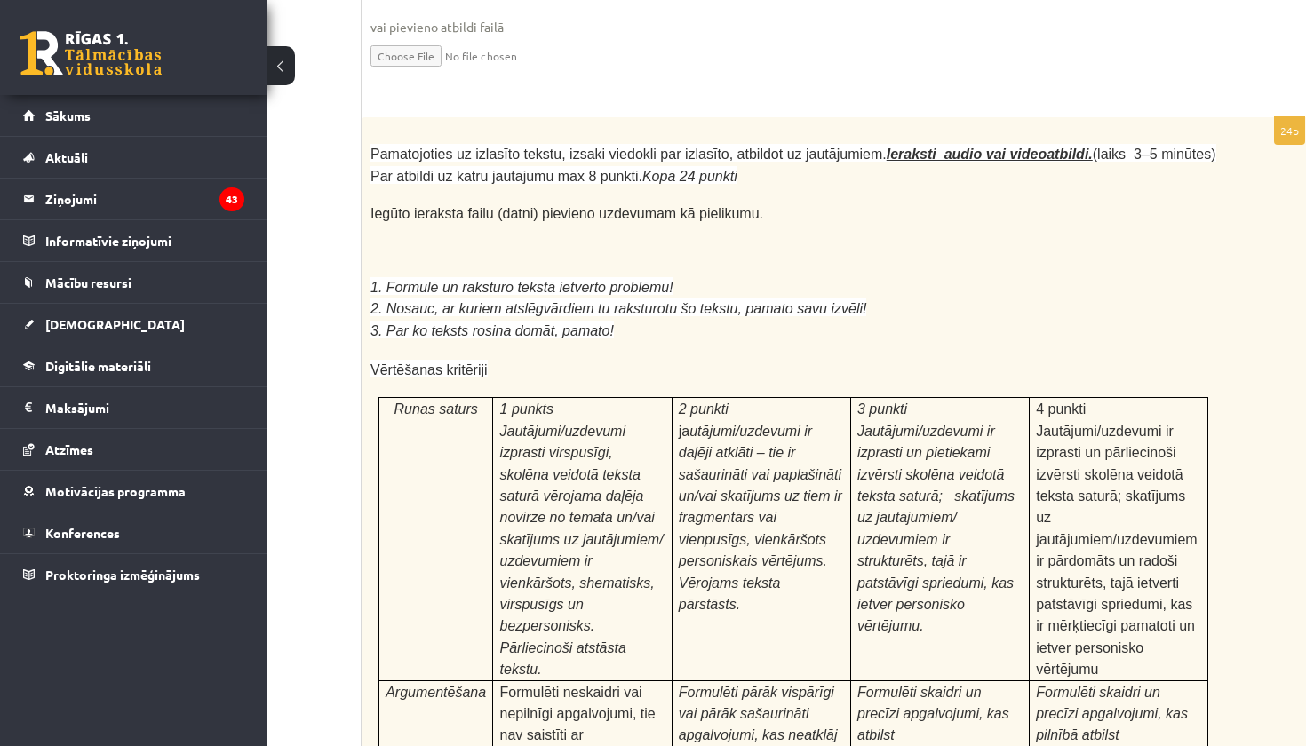
click at [829, 204] on p "Iegūto ieraksta failu (datni) pievieno uzdevumam kā pielikumu." at bounding box center [794, 214] width 846 height 20
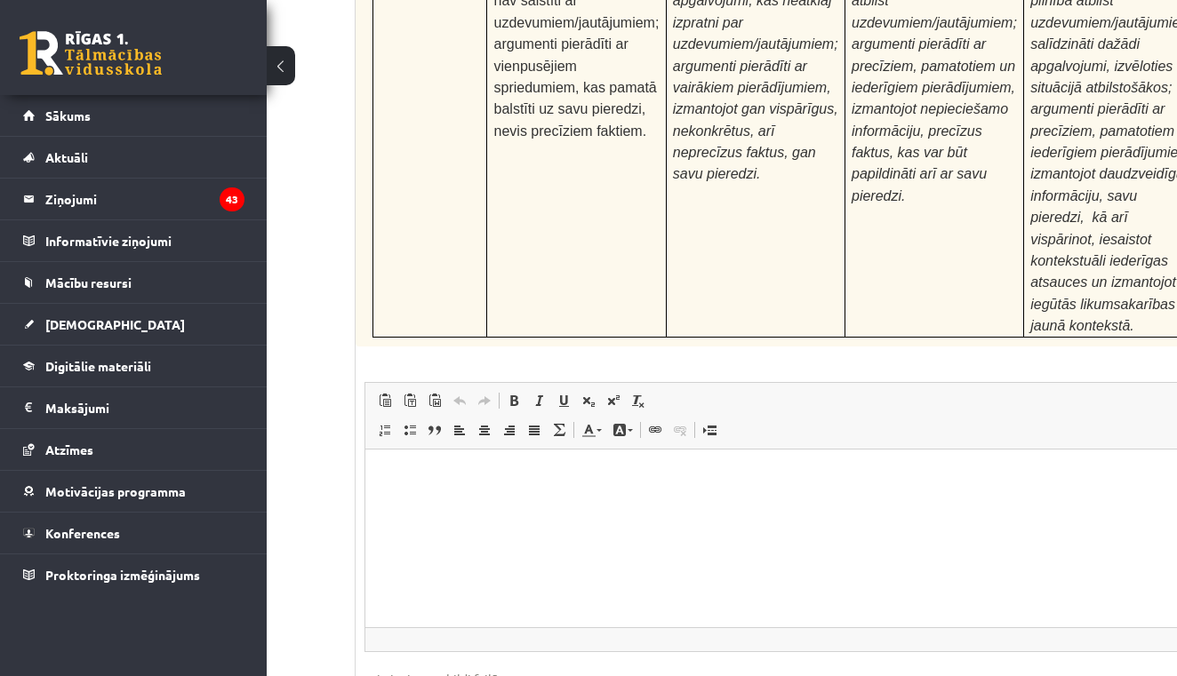
scroll to position [5714, 132]
click at [499, 505] on html at bounding box center [831, 478] width 933 height 54
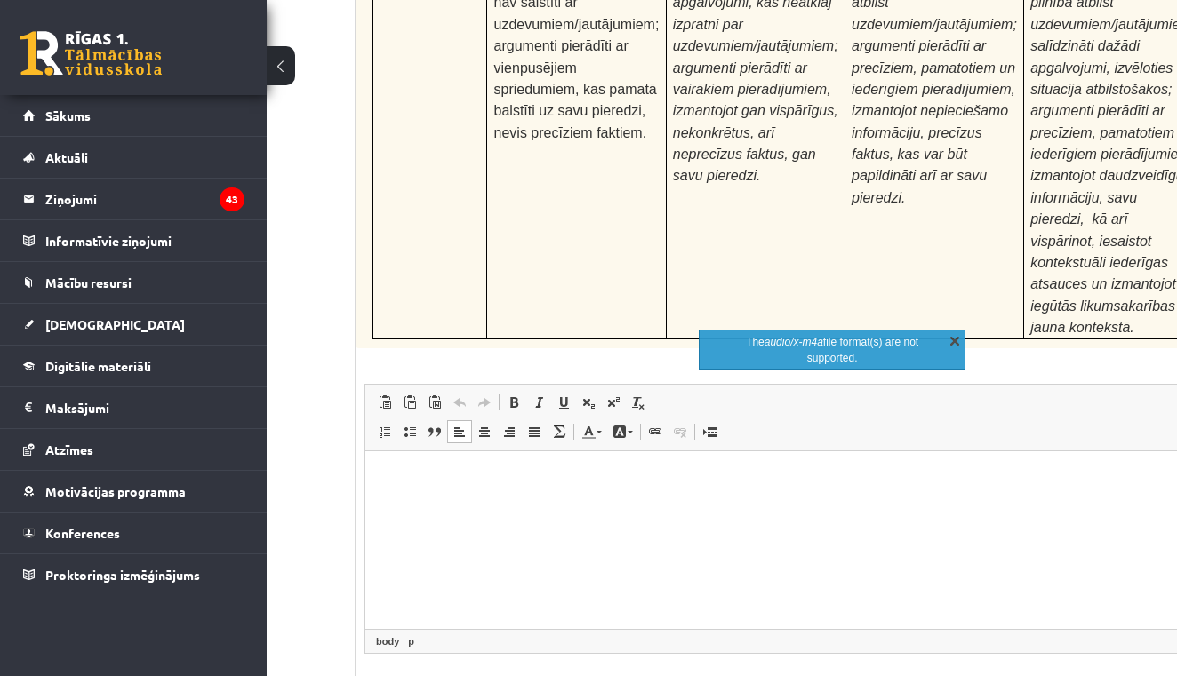
click at [954, 344] on link "X" at bounding box center [955, 340] width 18 height 18
